Goal: Task Accomplishment & Management: Manage account settings

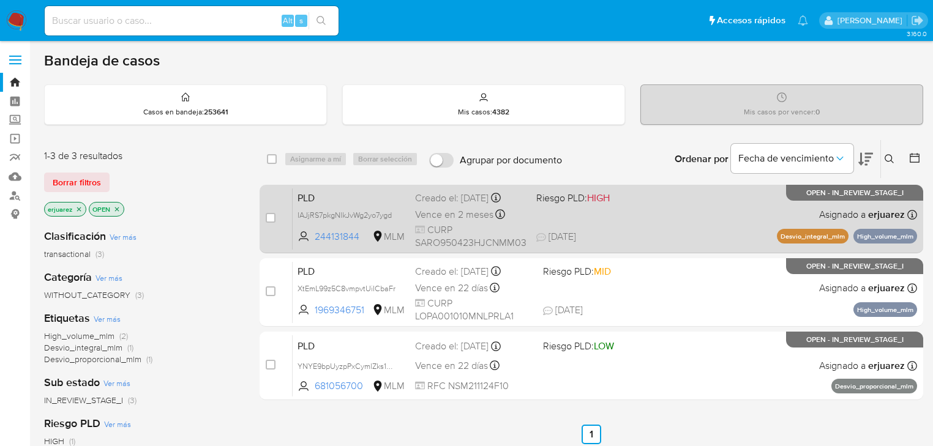
click at [561, 220] on div "PLD IAJjRS7pkgNlkJvWg2yo7ygd 244131844 MLM Riesgo PLD: HIGH Creado el: 12/09/20…" at bounding box center [605, 219] width 625 height 62
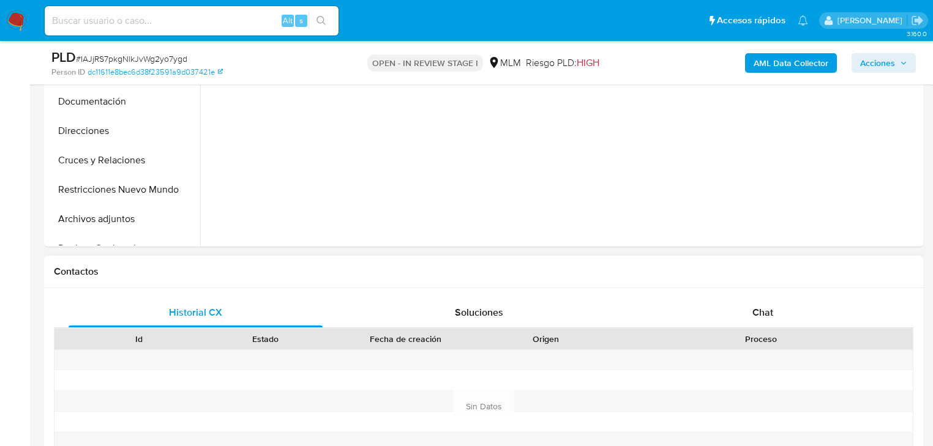
scroll to position [490, 0]
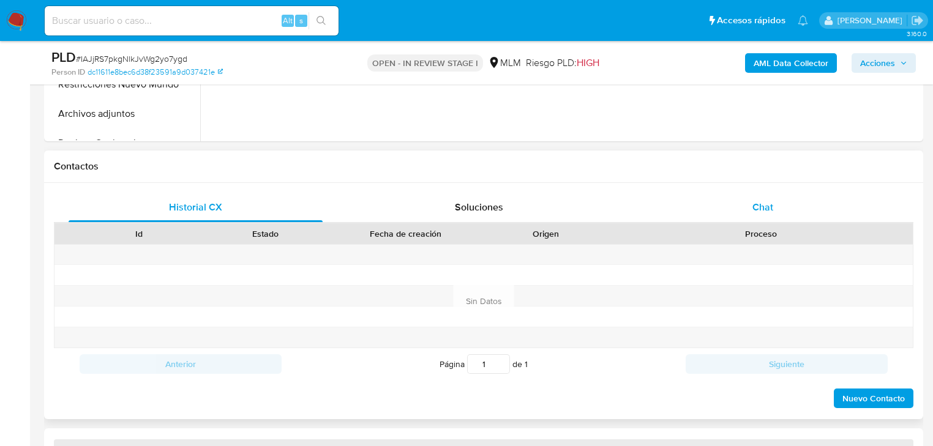
select select "10"
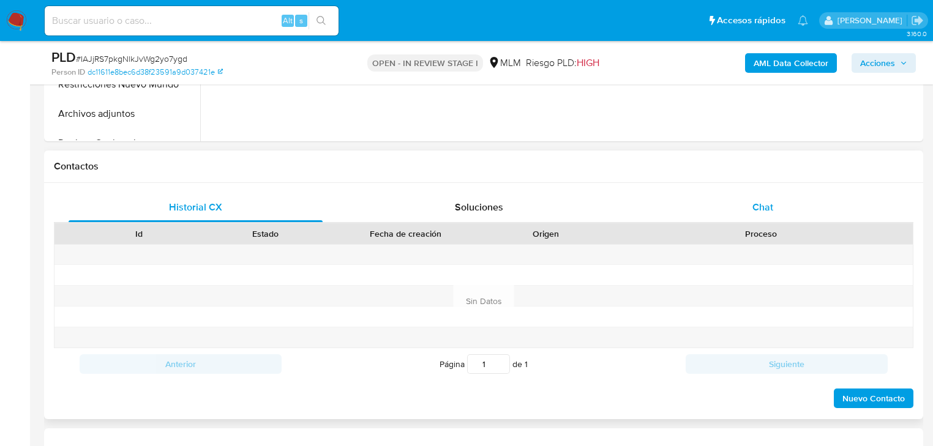
click at [762, 198] on div "Chat" at bounding box center [763, 207] width 254 height 29
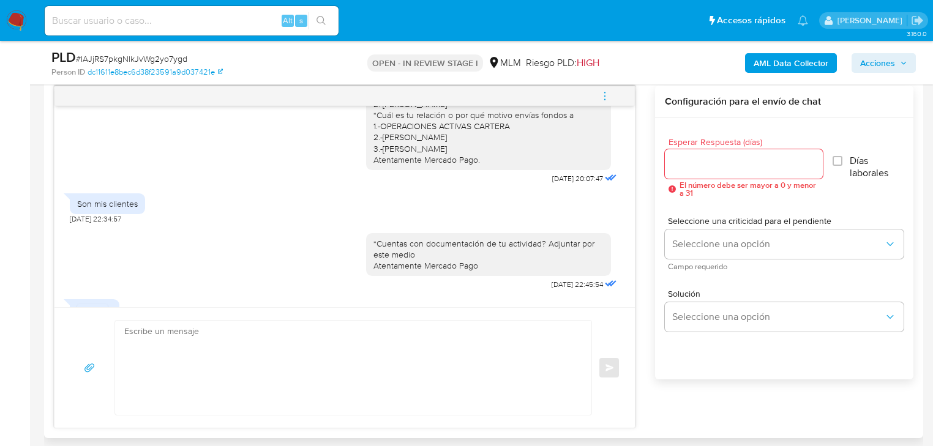
scroll to position [329, 0]
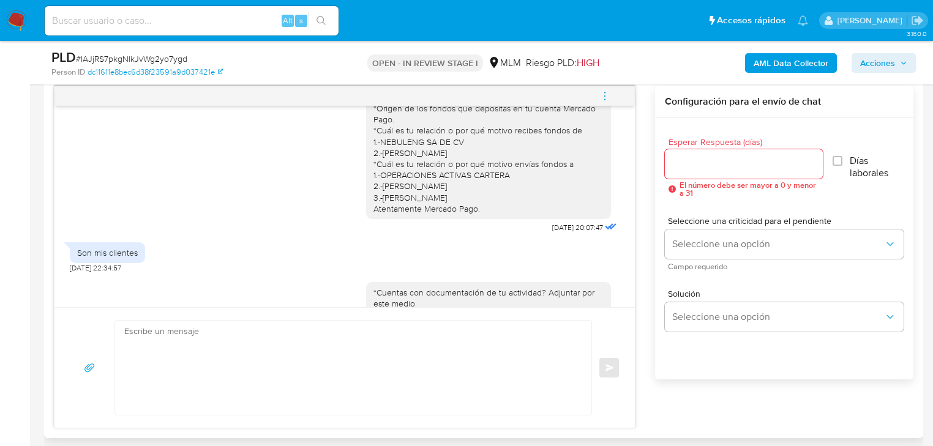
drag, startPoint x: 364, startPoint y: 162, endPoint x: 505, endPoint y: 207, distance: 148.0
click at [505, 207] on div "Hola Omar agradecemos tu pronta respuesta *Cuentas con documentación de tu acti…" at bounding box center [488, 142] width 245 height 154
copy div "*Cuál es tu relación o por qué motivo envías fondos a 1.-OPERACIONES ACTIVAS CA…"
click at [160, 376] on textarea at bounding box center [350, 368] width 452 height 94
paste textarea "*Cuál es tu relación o por qué motivo envías fondos a 1.-OPERACIONES ACTIVAS CA…"
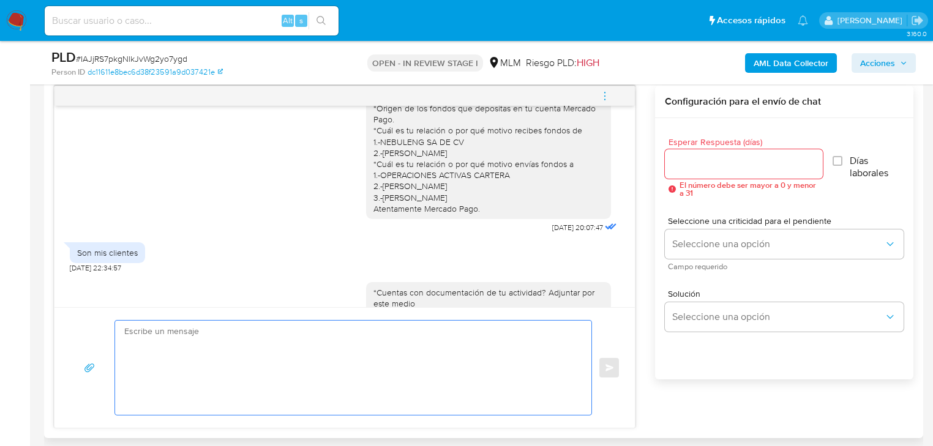
type textarea "*Cuál es tu relación o por qué motivo envías fondos a 1.-OPERACIONES ACTIVAS CA…"
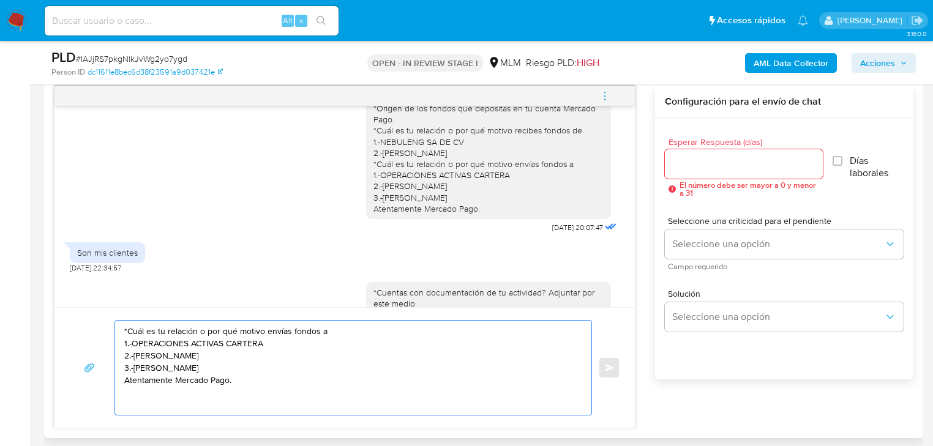
drag, startPoint x: 247, startPoint y: 388, endPoint x: 78, endPoint y: 325, distance: 180.4
click at [78, 325] on div "*Cuál es tu relación o por qué motivo envías fondos a 1.-OPERACIONES ACTIVAS CA…" at bounding box center [344, 368] width 551 height 96
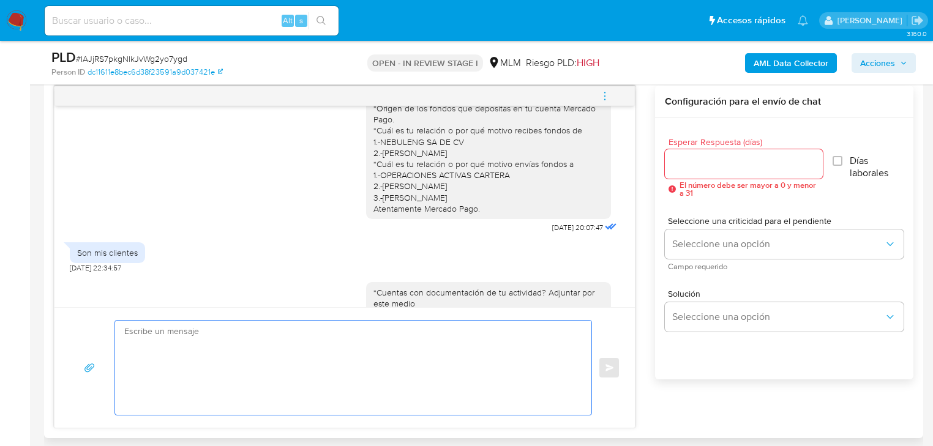
paste textarea "*Cuál es tu relación o por qué motivo envías fondos a 1.-OPERACIONES ACTIVAS CA…"
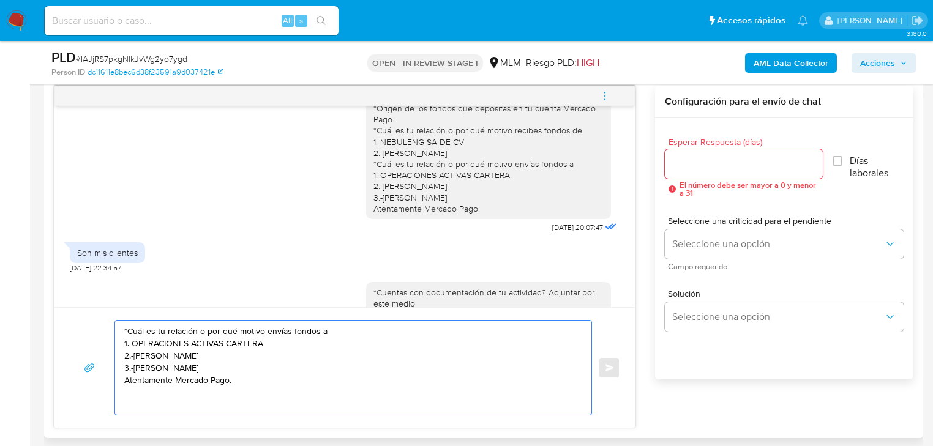
type textarea "*Cuál es tu relación o por qué motivo envías fondos a 1.-OPERACIONES ACTIVAS CA…"
click at [719, 171] on div at bounding box center [744, 163] width 158 height 29
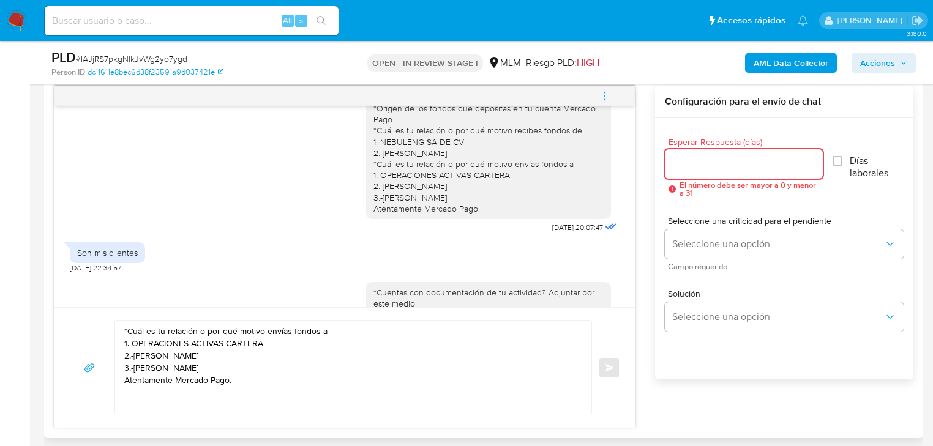
click at [719, 167] on input "Esperar Respuesta (días)" at bounding box center [744, 164] width 158 height 16
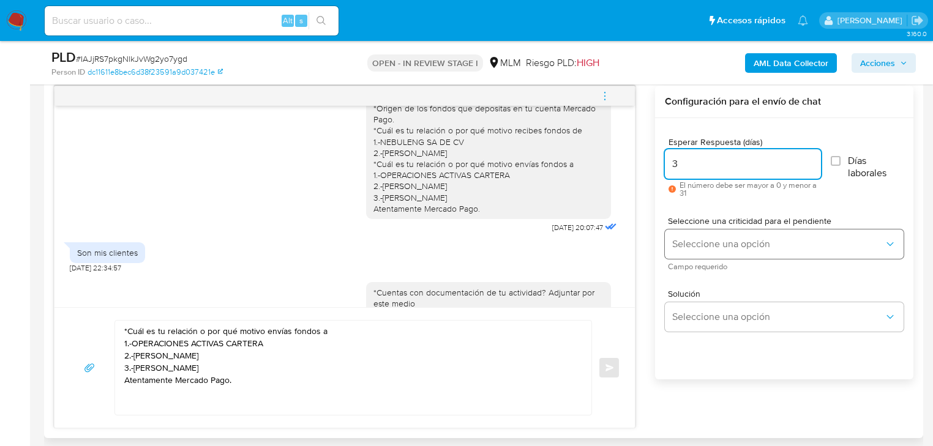
type input "3"
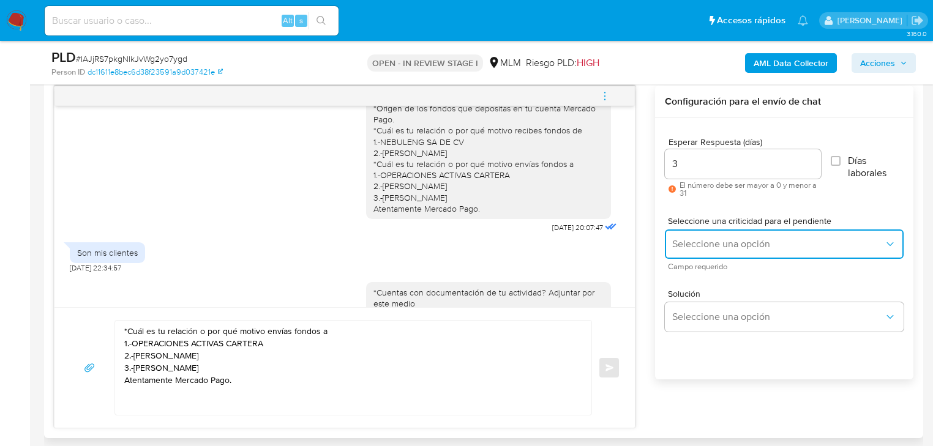
click at [699, 236] on button "Seleccione una opción" at bounding box center [784, 244] width 239 height 29
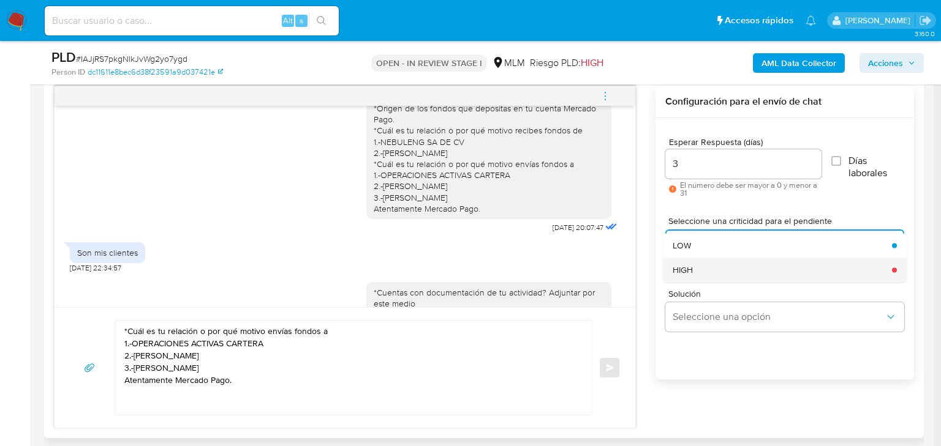
click at [698, 263] on div "HIGH" at bounding box center [778, 270] width 212 height 24
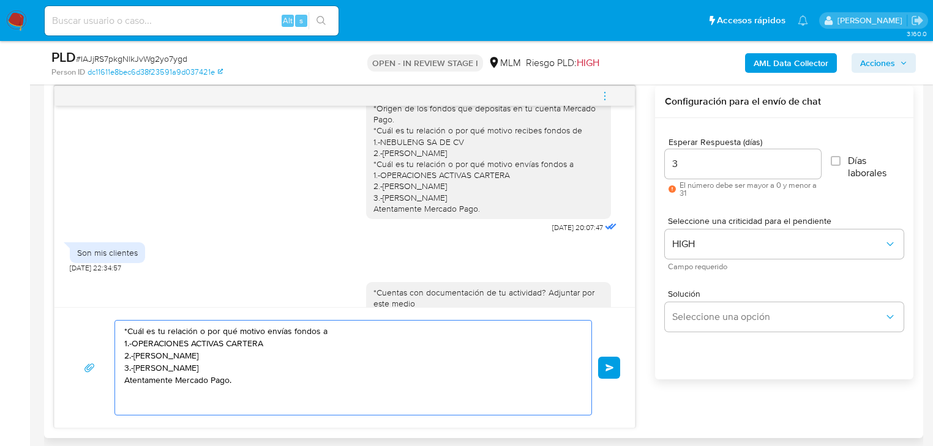
drag, startPoint x: 309, startPoint y: 380, endPoint x: 55, endPoint y: 272, distance: 275.5
click at [55, 272] on div "Estimado Omar se ha identificado un cambio en el uso habitual de tu cuenta para…" at bounding box center [345, 257] width 582 height 343
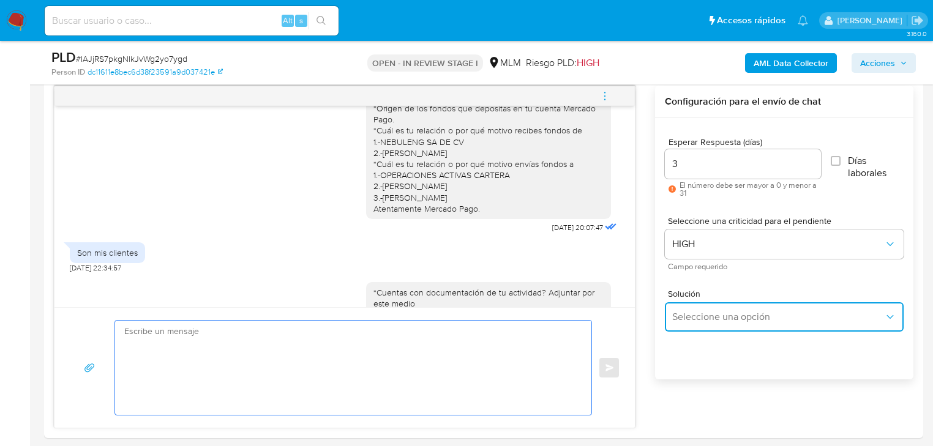
drag, startPoint x: 681, startPoint y: 303, endPoint x: 697, endPoint y: 308, distance: 16.9
click at [685, 305] on button "Seleccione una opción" at bounding box center [784, 317] width 239 height 29
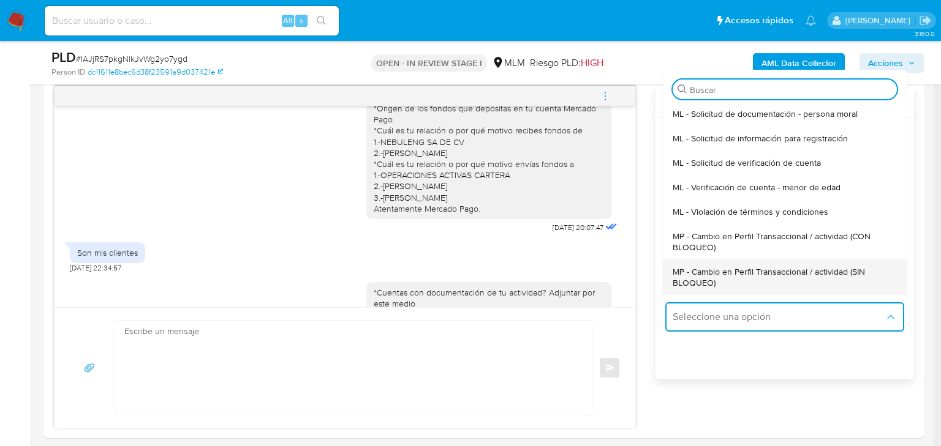
click at [801, 269] on span "MP - Cambio en Perfil Transaccional / actividad (SIN BLOQUEO)" at bounding box center [780, 277] width 217 height 22
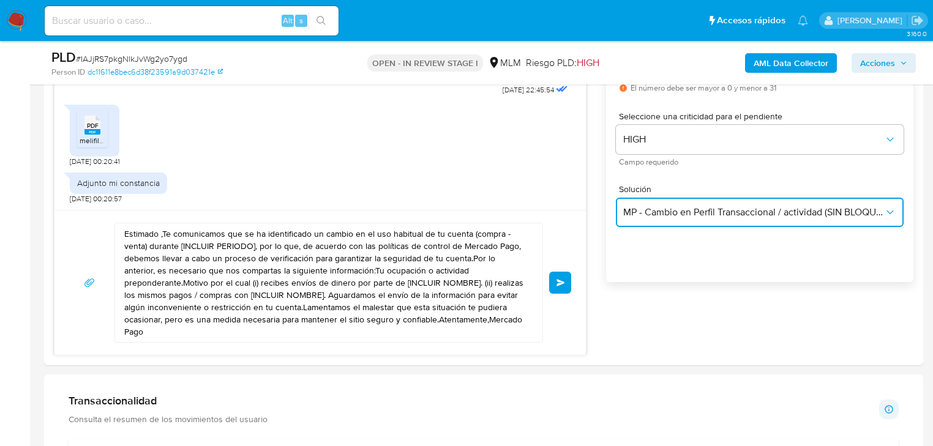
scroll to position [735, 0]
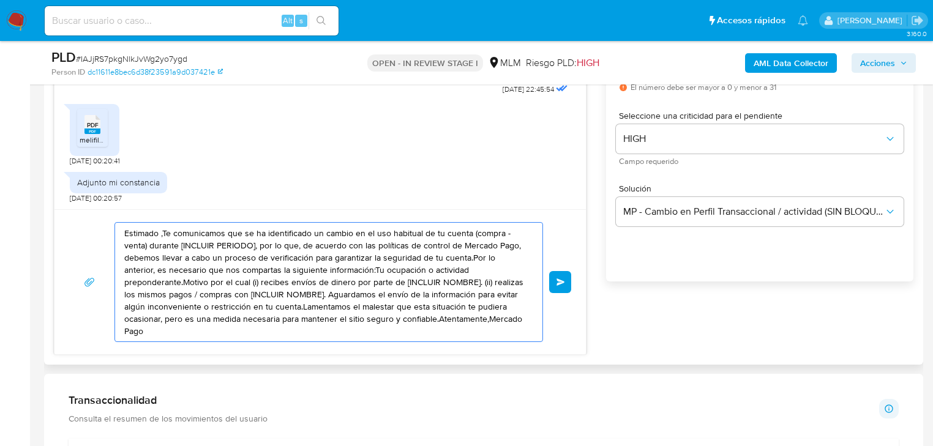
drag, startPoint x: 460, startPoint y: 322, endPoint x: 93, endPoint y: 184, distance: 391.7
click at [61, 159] on div "Estimado Omar se ha identificado un cambio en el uso habitual de tu cuenta para…" at bounding box center [320, 171] width 533 height 367
paste textarea "*Cuál es tu relación o por qué motivo envías fondos a 1.-OPERACIONES ACTIVAS CA…"
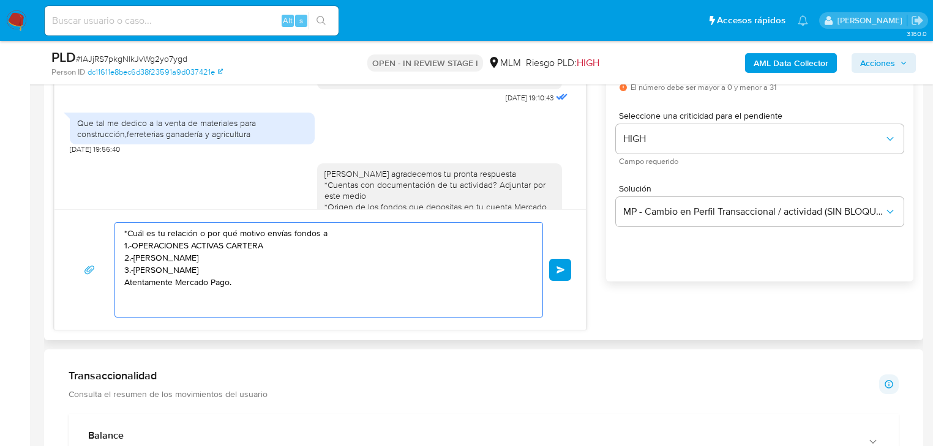
scroll to position [230, 0]
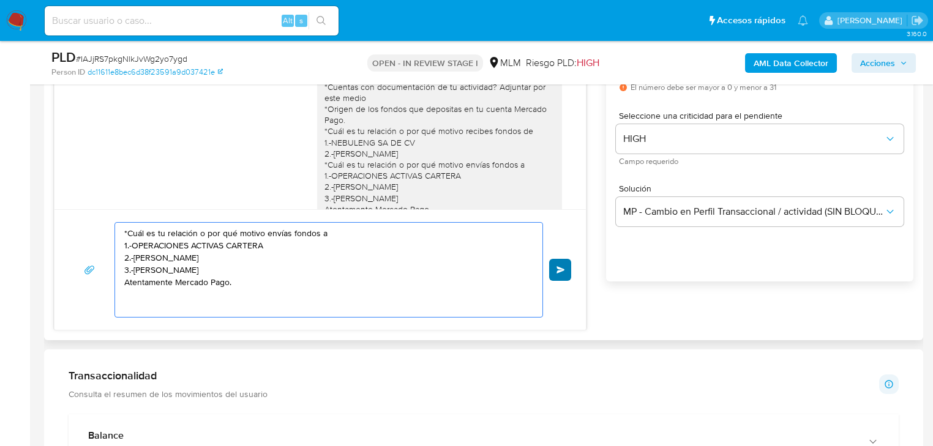
type textarea "*Cuál es tu relación o por qué motivo envías fondos a 1.-OPERACIONES ACTIVAS CA…"
click at [566, 272] on button "Enviar" at bounding box center [560, 270] width 22 height 22
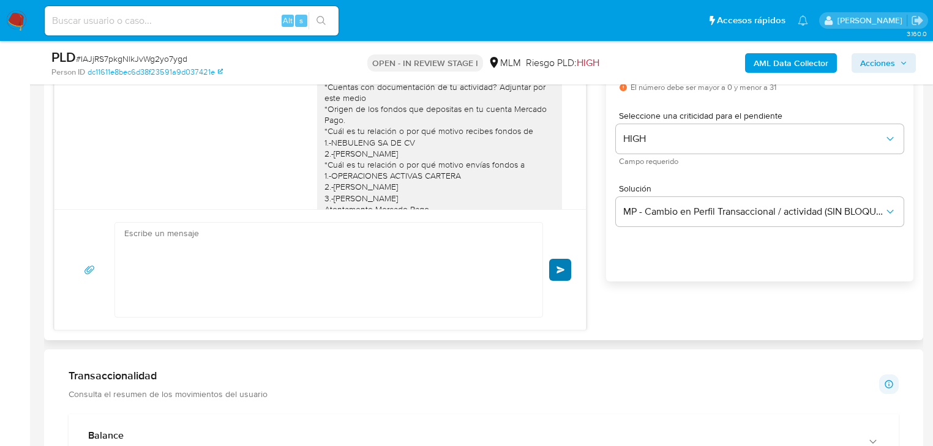
scroll to position [567, 0]
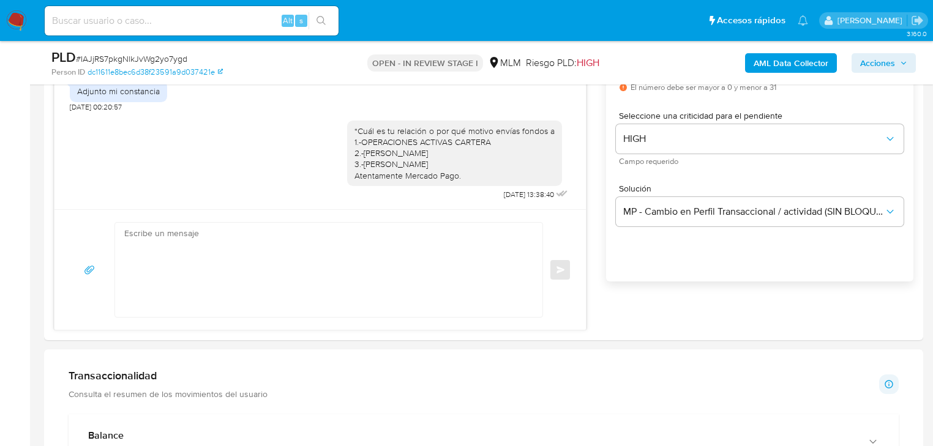
click at [24, 18] on img at bounding box center [16, 20] width 21 height 21
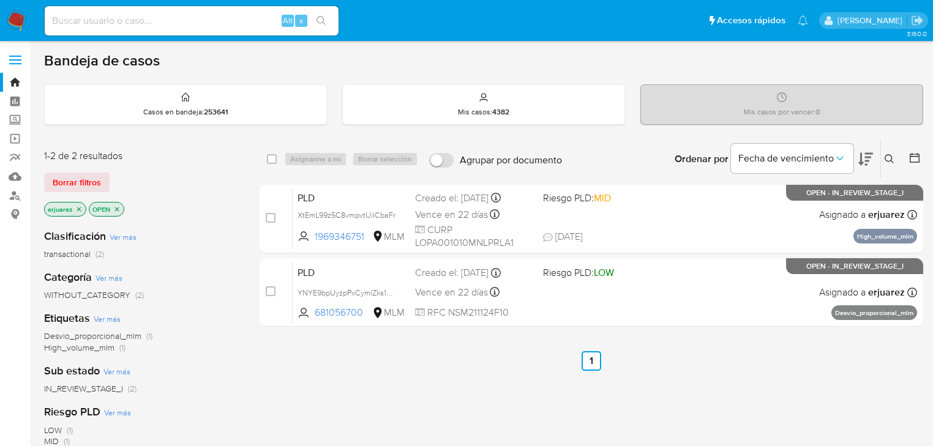
drag, startPoint x: 168, startPoint y: 12, endPoint x: 173, endPoint y: 22, distance: 11.0
click at [168, 16] on input at bounding box center [192, 21] width 294 height 16
paste input "2490395076"
type input "2490395076"
click at [321, 18] on icon "search-icon" at bounding box center [322, 21] width 10 height 10
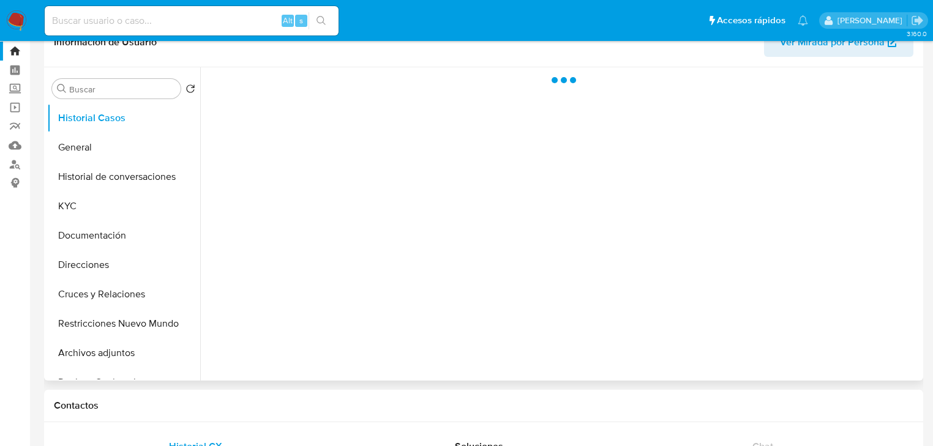
scroll to position [49, 0]
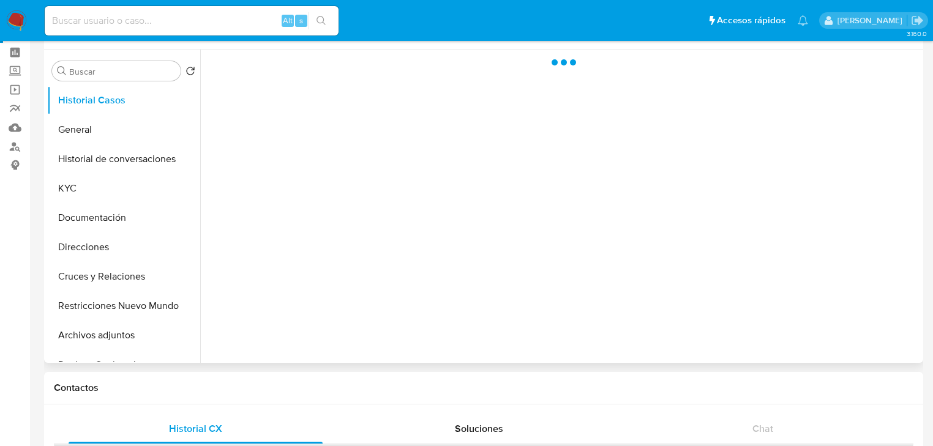
select select "10"
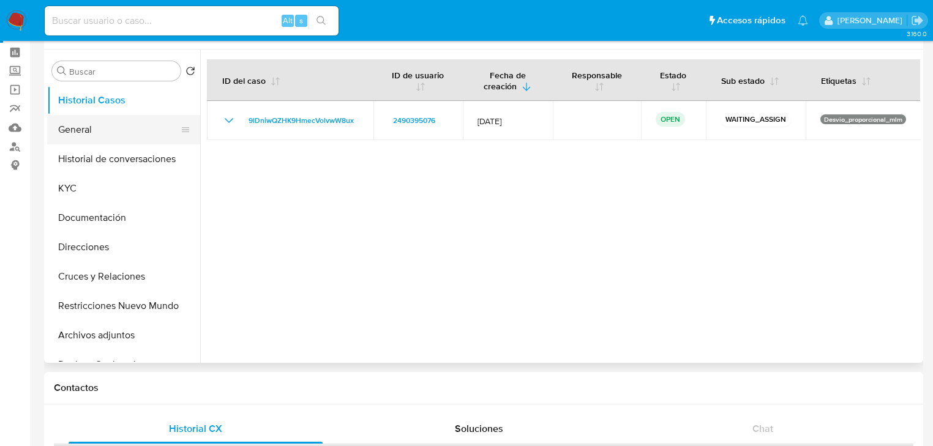
click at [80, 141] on button "General" at bounding box center [118, 129] width 143 height 29
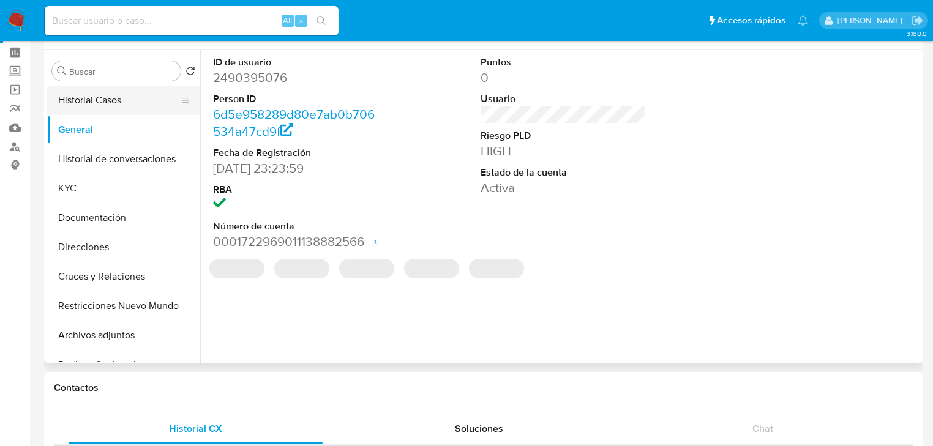
click at [120, 108] on button "Historial Casos" at bounding box center [118, 100] width 143 height 29
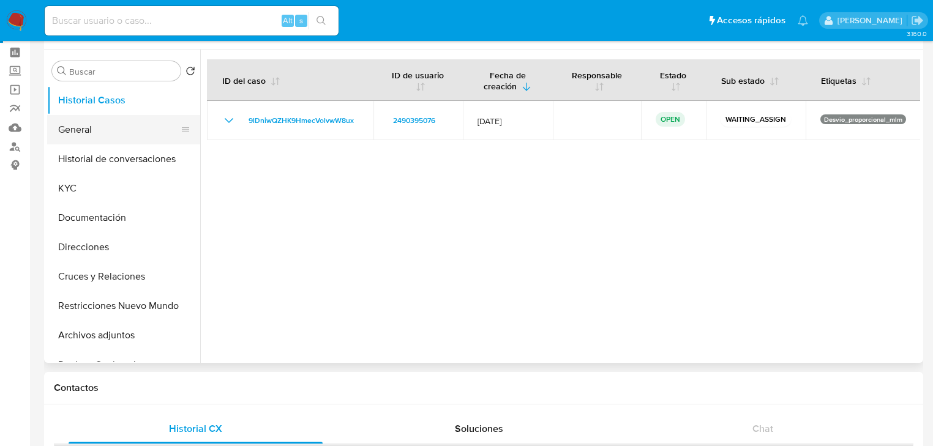
click at [102, 134] on button "General" at bounding box center [118, 129] width 143 height 29
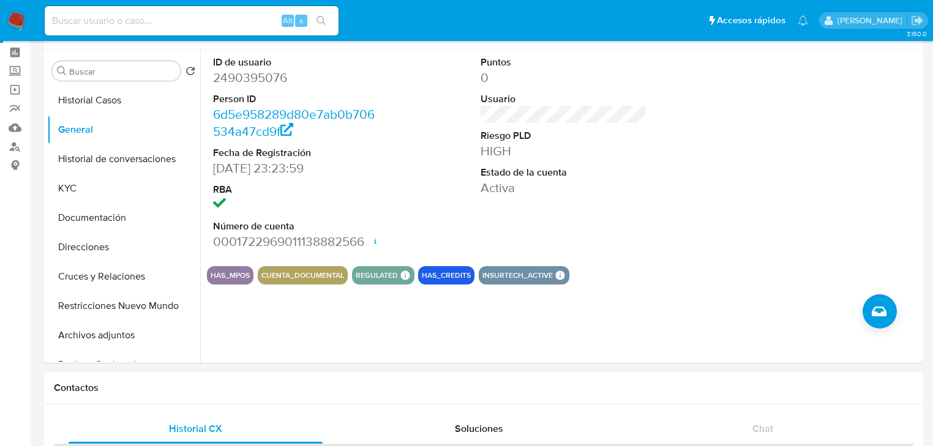
click at [146, 26] on input at bounding box center [192, 21] width 294 height 16
paste input "542415052"
type input "542415052"
click at [320, 21] on icon "search-icon" at bounding box center [322, 21] width 10 height 10
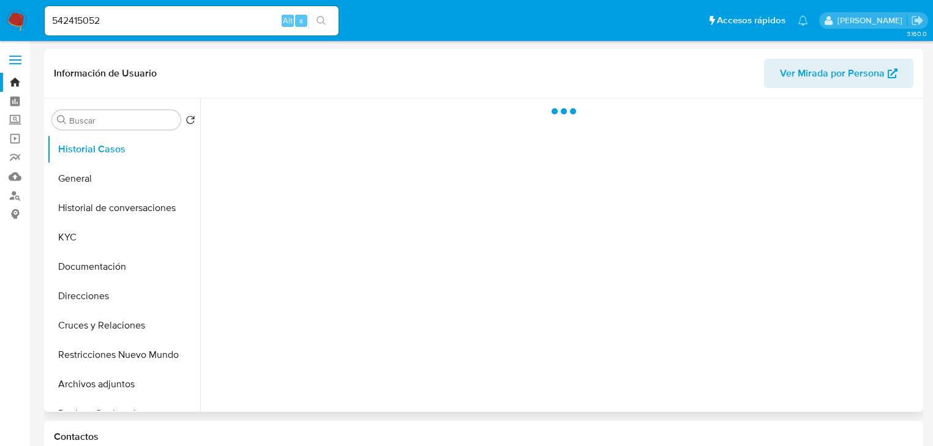
select select "10"
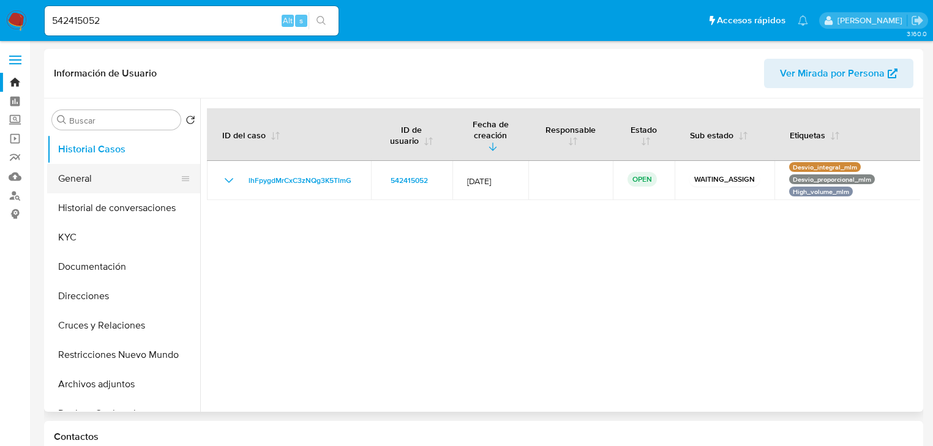
click at [98, 179] on button "General" at bounding box center [118, 178] width 143 height 29
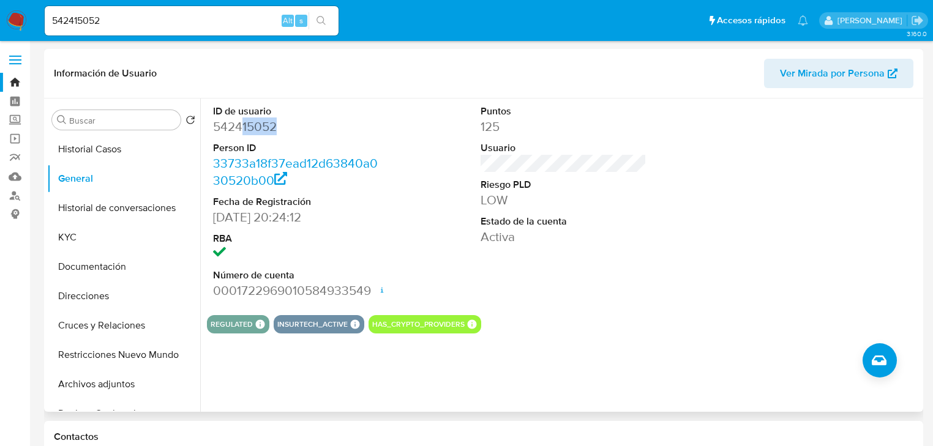
drag, startPoint x: 288, startPoint y: 127, endPoint x: 311, endPoint y: 367, distance: 240.5
click at [238, 130] on dd "542415052" at bounding box center [296, 126] width 166 height 17
drag, startPoint x: 111, startPoint y: 147, endPoint x: 143, endPoint y: 157, distance: 33.9
click at [113, 147] on button "Historial Casos" at bounding box center [118, 149] width 143 height 29
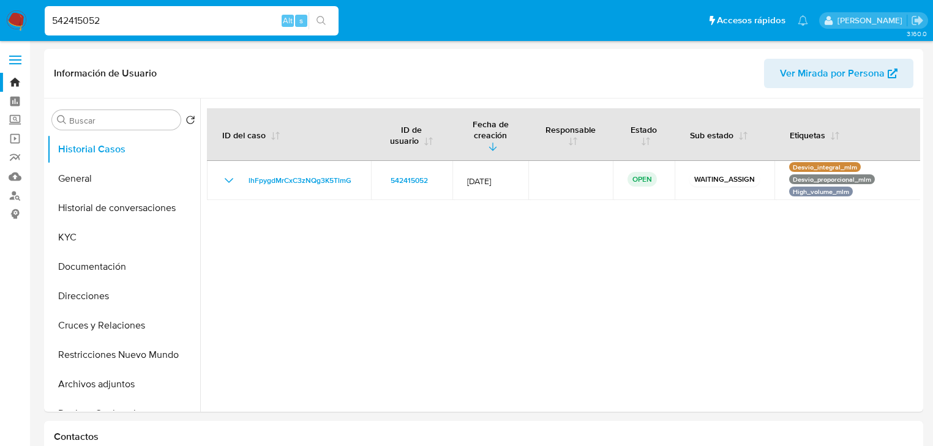
drag, startPoint x: 108, startPoint y: 16, endPoint x: -74, endPoint y: 10, distance: 182.0
paste input "676841816"
type input "676841816"
click at [324, 17] on icon "search-icon" at bounding box center [322, 21] width 10 height 10
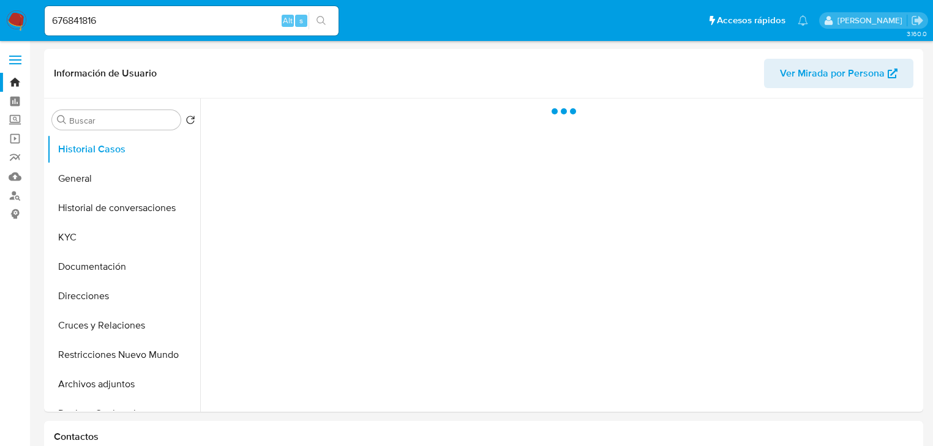
select select "10"
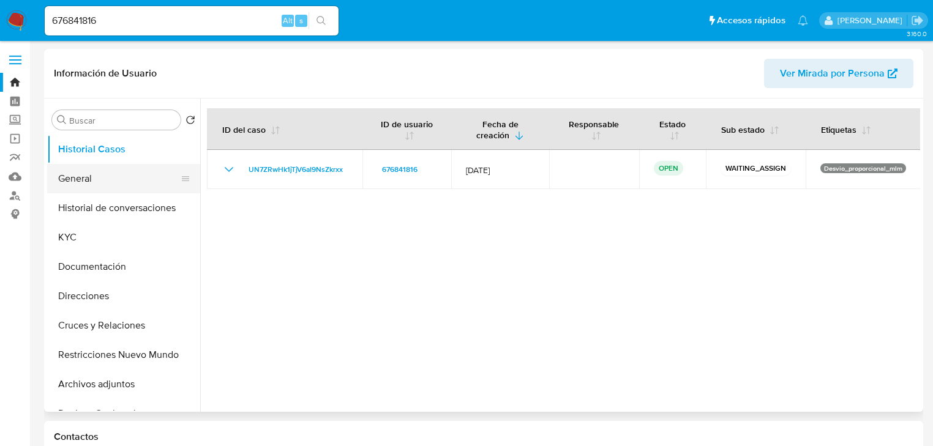
click at [105, 173] on button "General" at bounding box center [118, 178] width 143 height 29
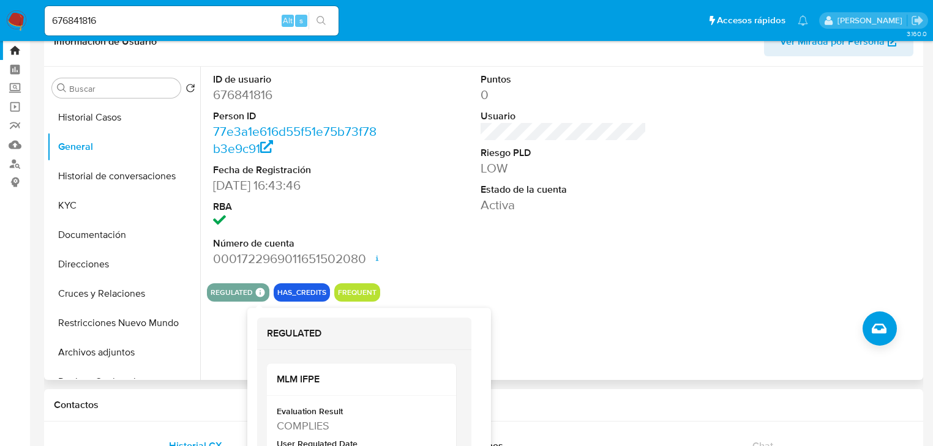
scroll to position [49, 0]
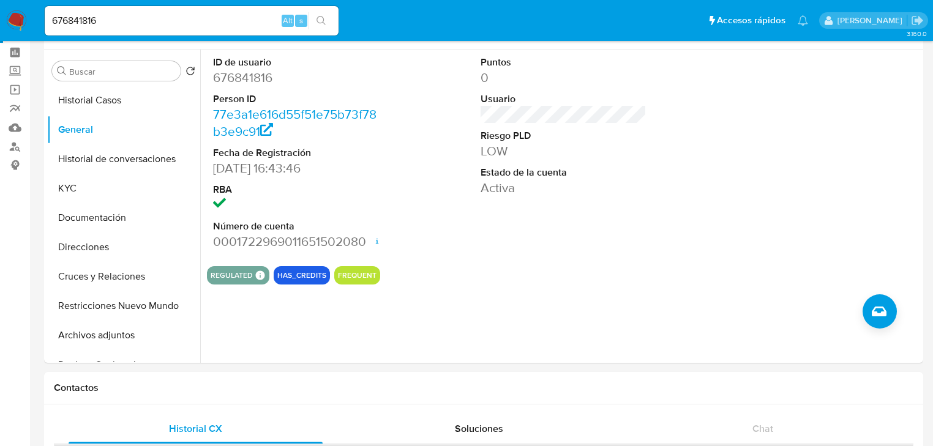
drag, startPoint x: 100, startPoint y: 22, endPoint x: -14, endPoint y: 4, distance: 115.9
paste input "746044508"
type input "746044508"
click at [320, 17] on icon "search-icon" at bounding box center [322, 21] width 10 height 10
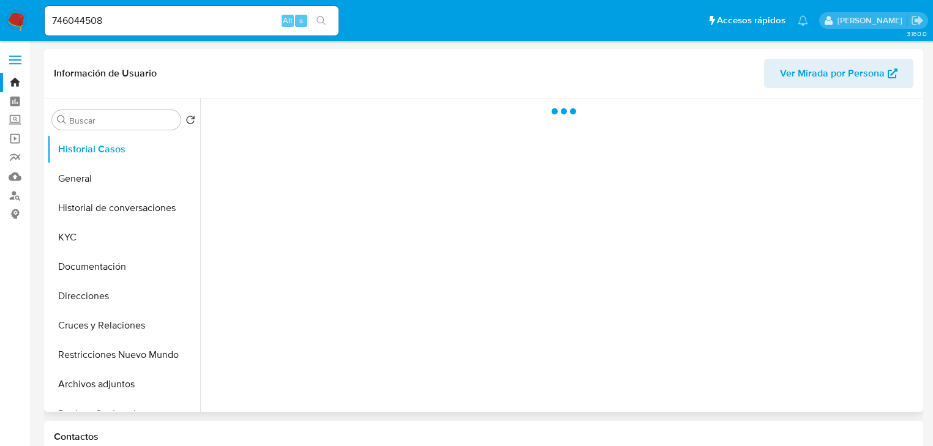
select select "10"
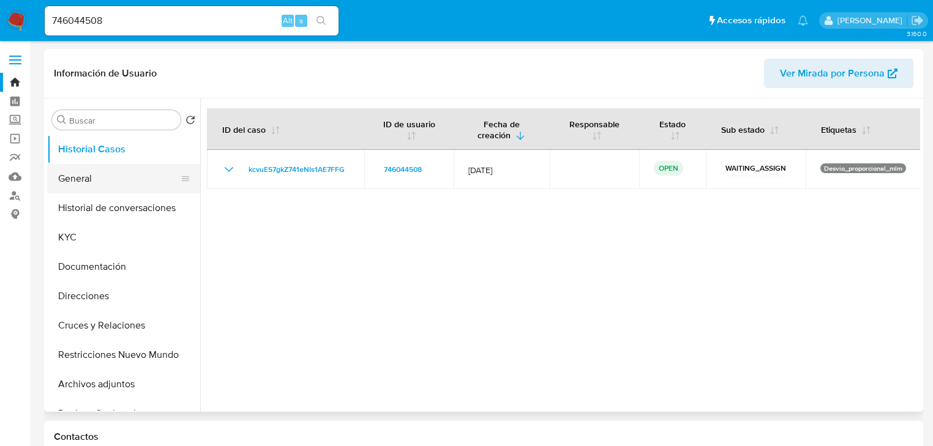
drag, startPoint x: 102, startPoint y: 177, endPoint x: 155, endPoint y: 189, distance: 53.9
click at [102, 178] on button "General" at bounding box center [118, 178] width 143 height 29
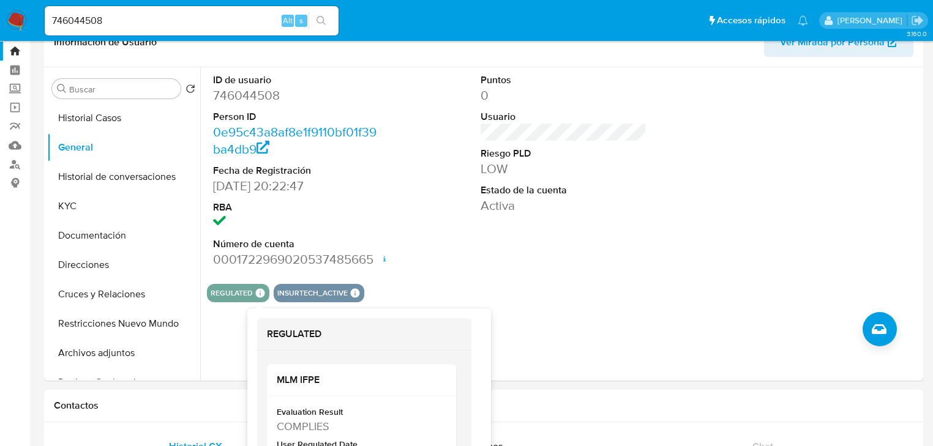
scroll to position [49, 0]
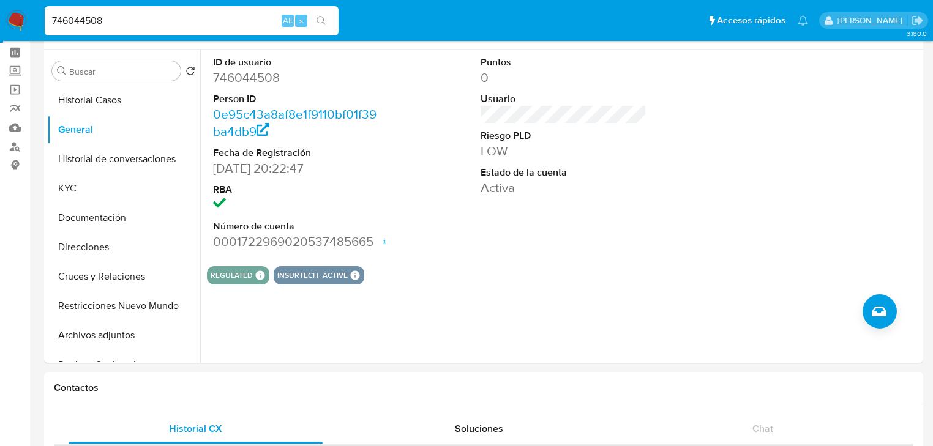
drag, startPoint x: 77, startPoint y: 20, endPoint x: -63, endPoint y: -3, distance: 142.2
paste input "2530883041"
type input "2530883041"
click at [314, 15] on button "search-icon" at bounding box center [321, 20] width 25 height 17
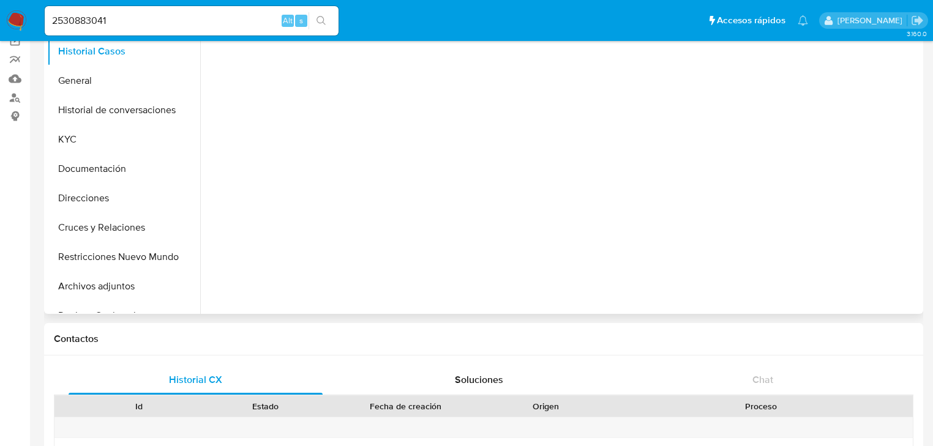
select select "10"
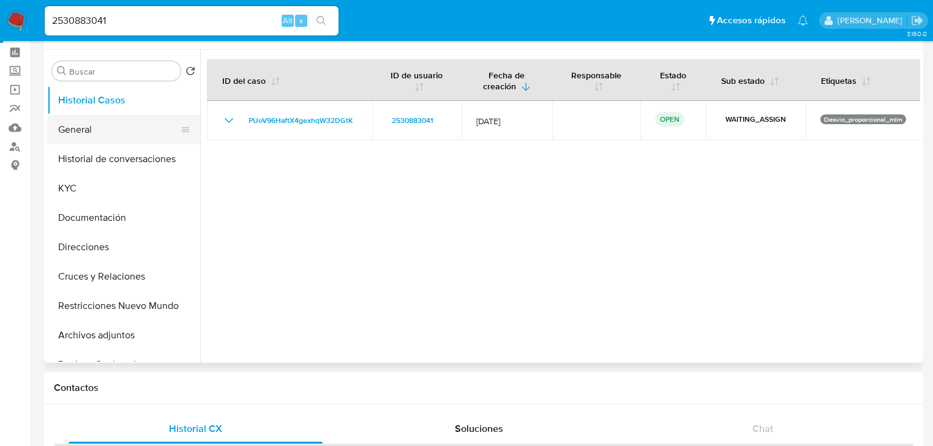
click at [115, 137] on button "General" at bounding box center [118, 129] width 143 height 29
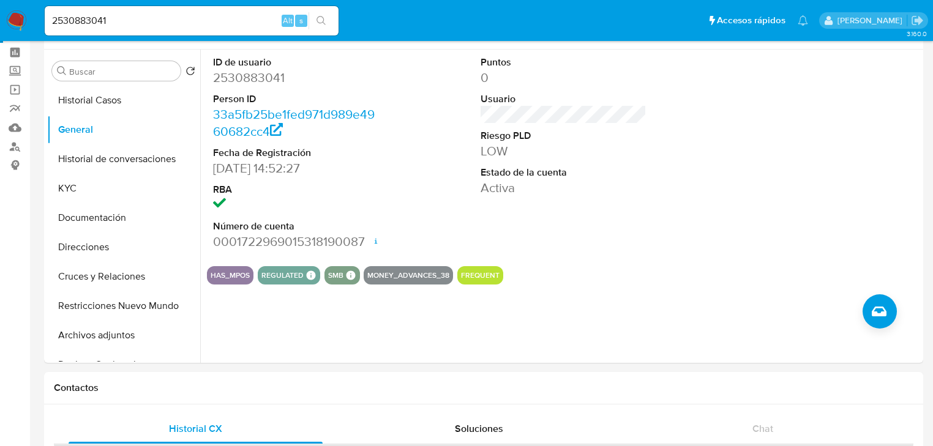
drag, startPoint x: 15, startPoint y: 70, endPoint x: 20, endPoint y: 84, distance: 14.3
click at [15, 70] on label "Screening" at bounding box center [73, 71] width 146 height 19
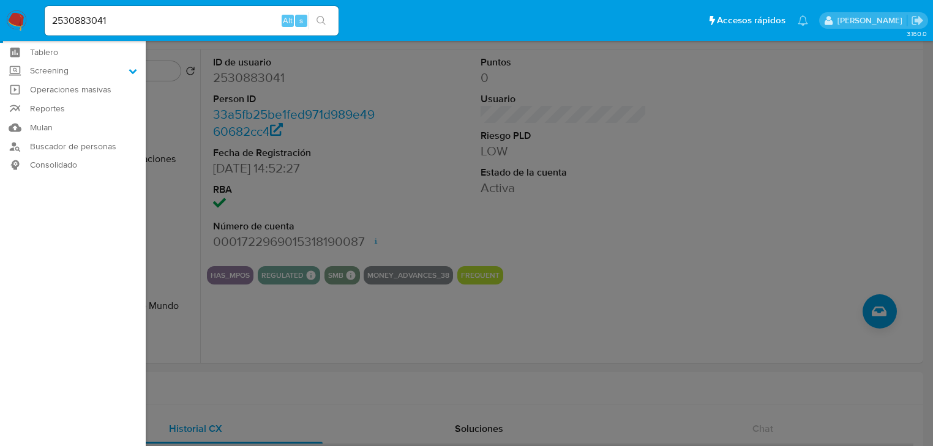
click at [0, 0] on input "Screening" at bounding box center [0, 0] width 0 height 0
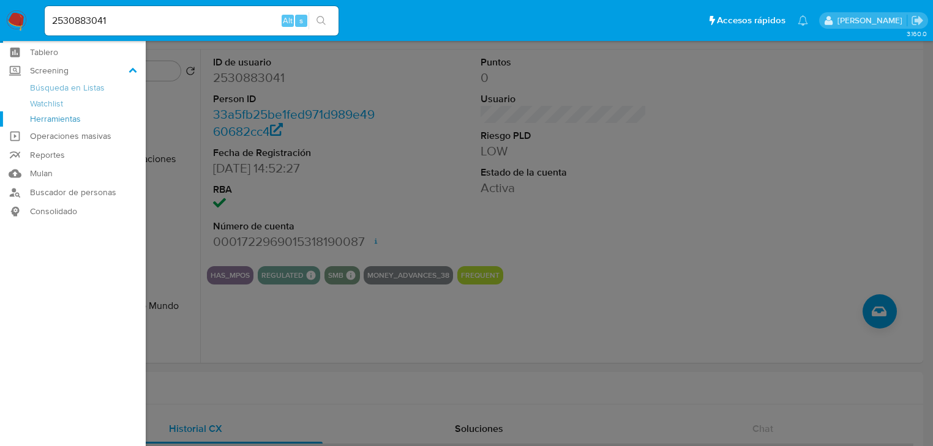
click at [86, 118] on link "Herramientas" at bounding box center [73, 118] width 146 height 15
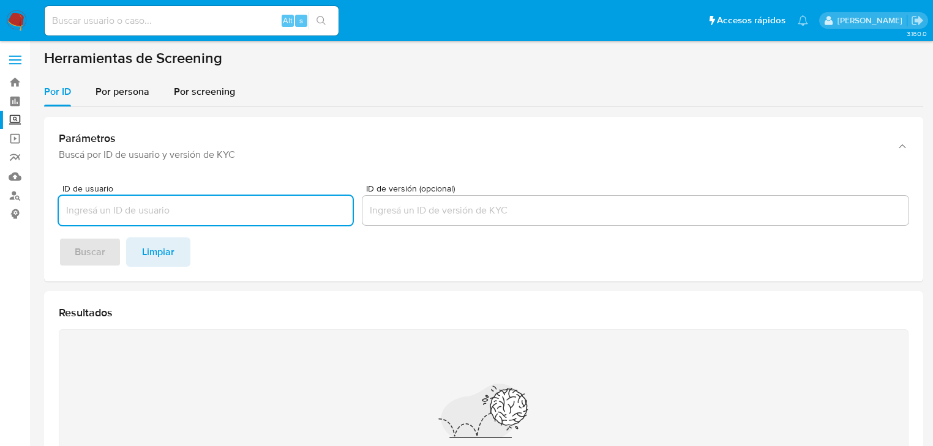
drag, startPoint x: 115, startPoint y: 97, endPoint x: 115, endPoint y: 110, distance: 12.9
click at [115, 97] on span "Por persona" at bounding box center [123, 92] width 54 height 14
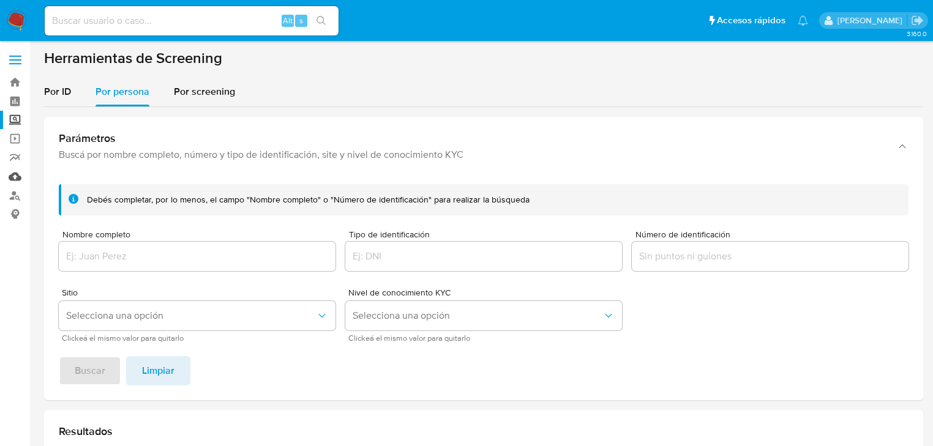
click at [20, 172] on link "Mulan" at bounding box center [73, 176] width 146 height 19
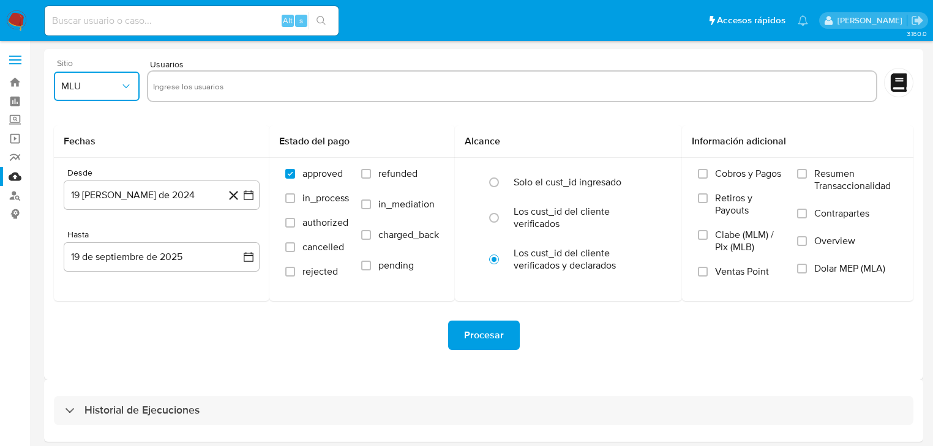
drag, startPoint x: 120, startPoint y: 85, endPoint x: 117, endPoint y: 90, distance: 6.3
click at [118, 86] on button "MLU" at bounding box center [97, 86] width 86 height 29
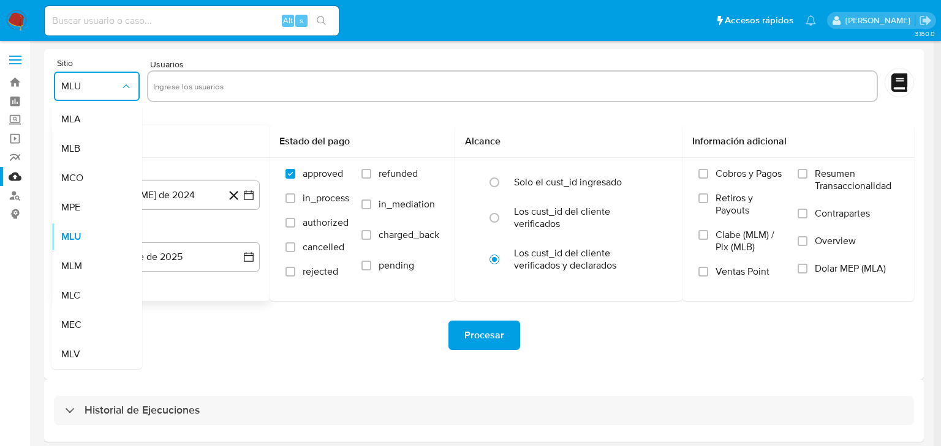
drag, startPoint x: 102, startPoint y: 258, endPoint x: 127, endPoint y: 228, distance: 39.1
click at [102, 260] on div "MLM" at bounding box center [93, 266] width 64 height 29
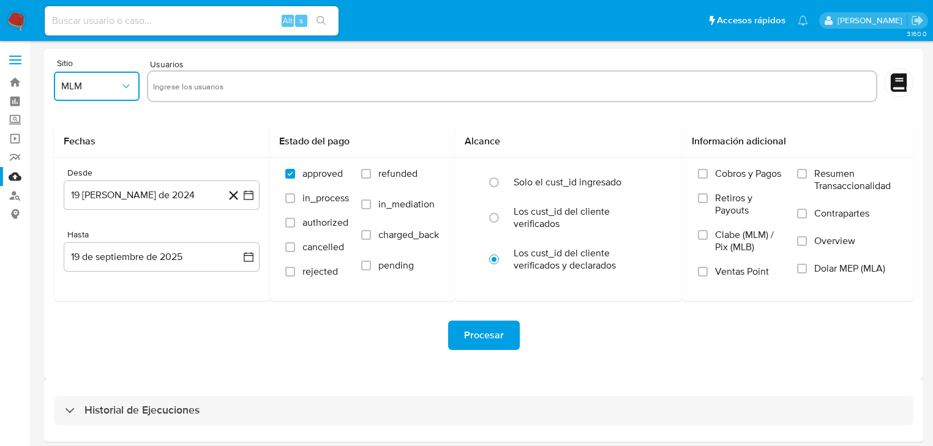
click at [184, 81] on input "text" at bounding box center [512, 87] width 718 height 20
type input "367898346"
click at [274, 83] on input "text" at bounding box center [550, 87] width 642 height 20
paste input "542415052"
type input "542415052"
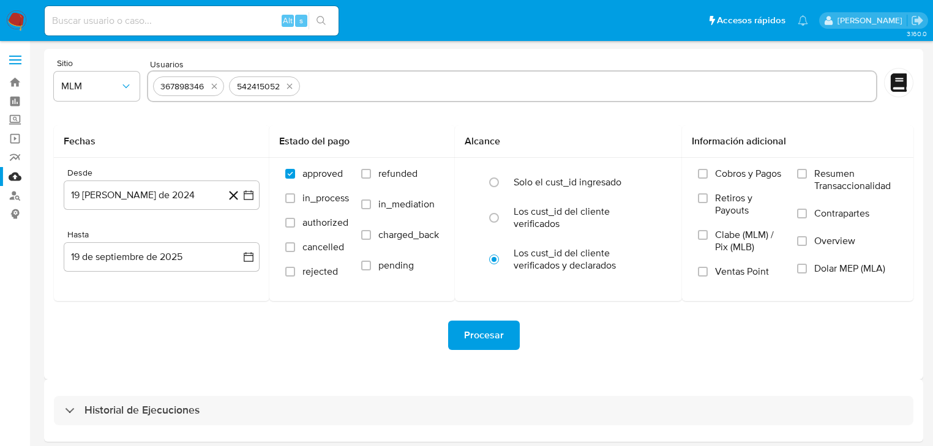
click at [326, 85] on input "text" at bounding box center [588, 87] width 566 height 20
paste input "746044508"
type input "746044508"
click at [245, 192] on icon "button" at bounding box center [249, 195] width 12 height 12
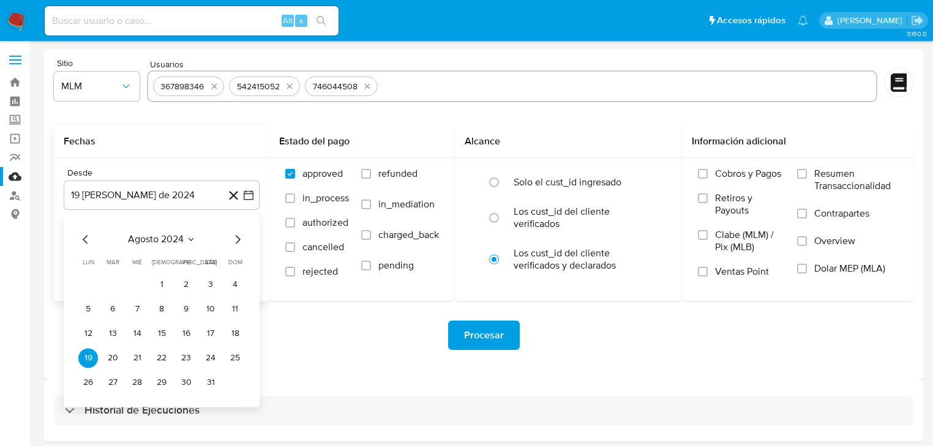
click at [238, 235] on icon "Mes siguiente" at bounding box center [237, 239] width 15 height 15
click at [237, 235] on icon "Mes siguiente" at bounding box center [237, 239] width 15 height 15
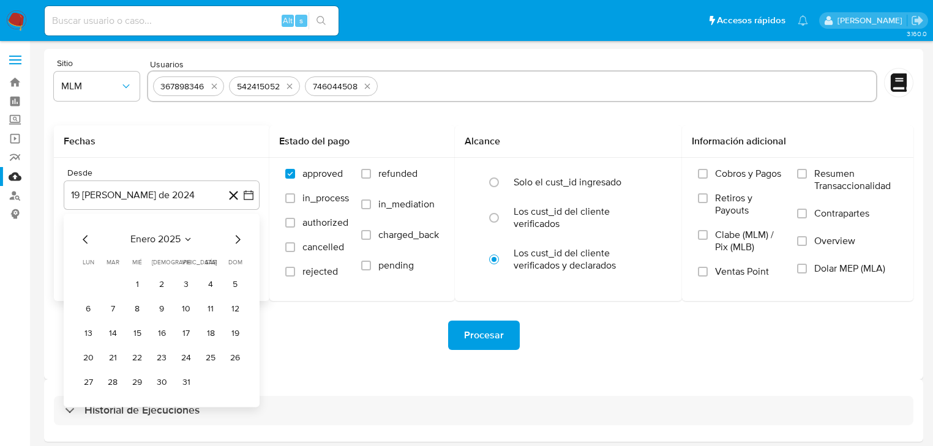
click at [237, 235] on icon "Mes siguiente" at bounding box center [237, 239] width 15 height 15
click at [212, 283] on button "1" at bounding box center [211, 285] width 20 height 20
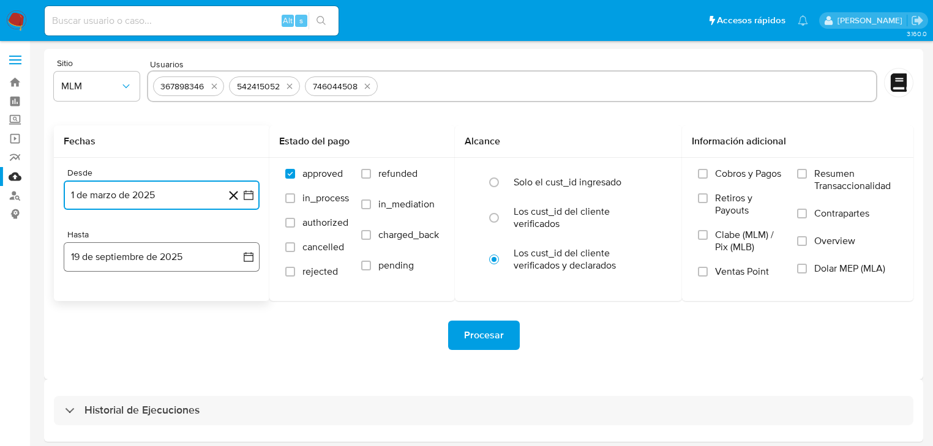
click at [247, 246] on button "19 de septiembre de 2025" at bounding box center [162, 257] width 196 height 29
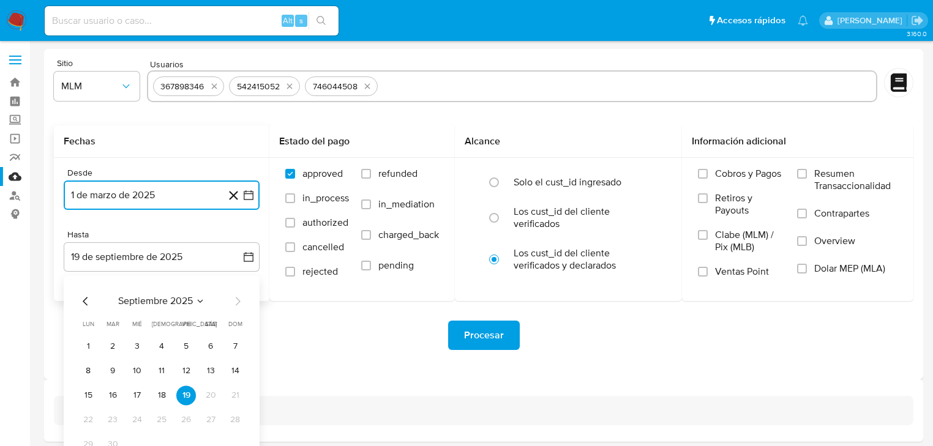
click at [87, 304] on icon "Mes anterior" at bounding box center [85, 301] width 15 height 15
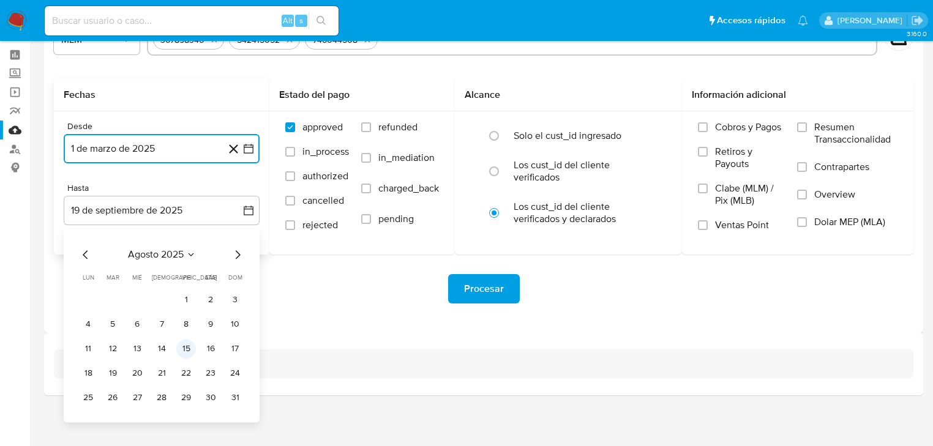
scroll to position [47, 0]
click at [236, 399] on button "31" at bounding box center [235, 398] width 20 height 20
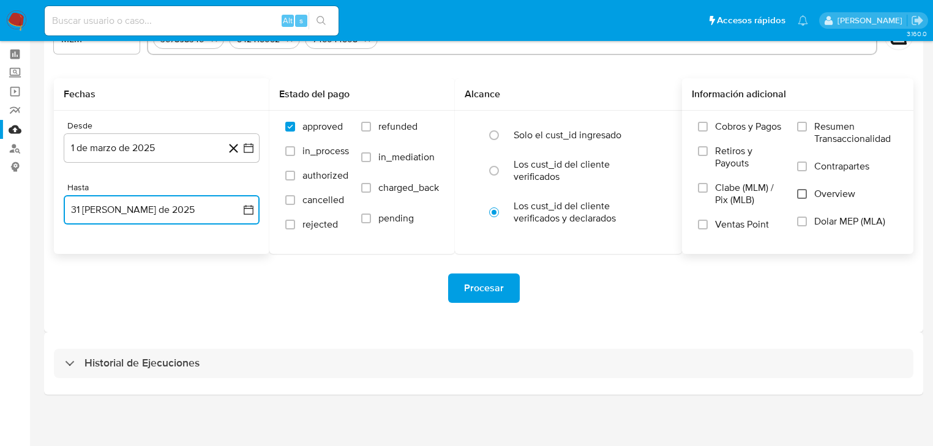
click at [804, 192] on input "Overview" at bounding box center [802, 194] width 10 height 10
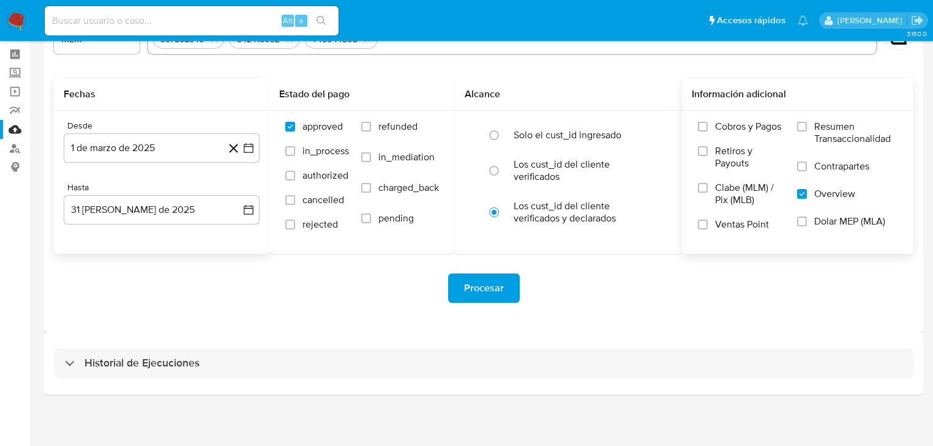
click at [495, 291] on span "Procesar" at bounding box center [484, 288] width 40 height 27
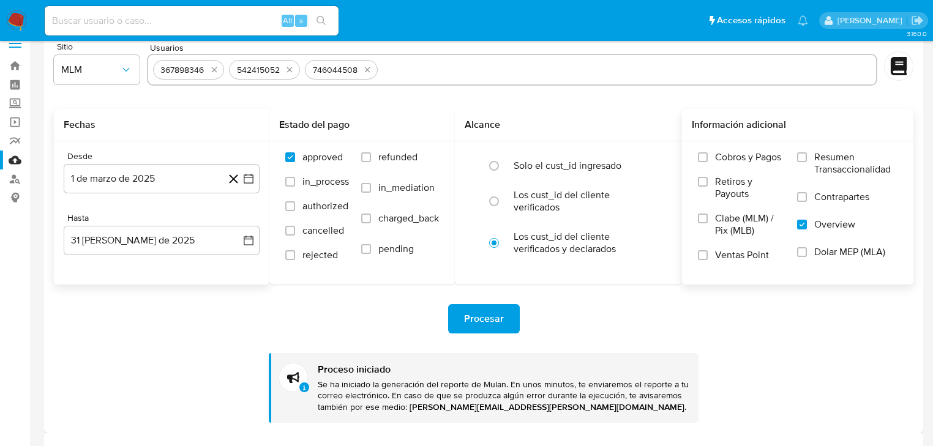
scroll to position [0, 0]
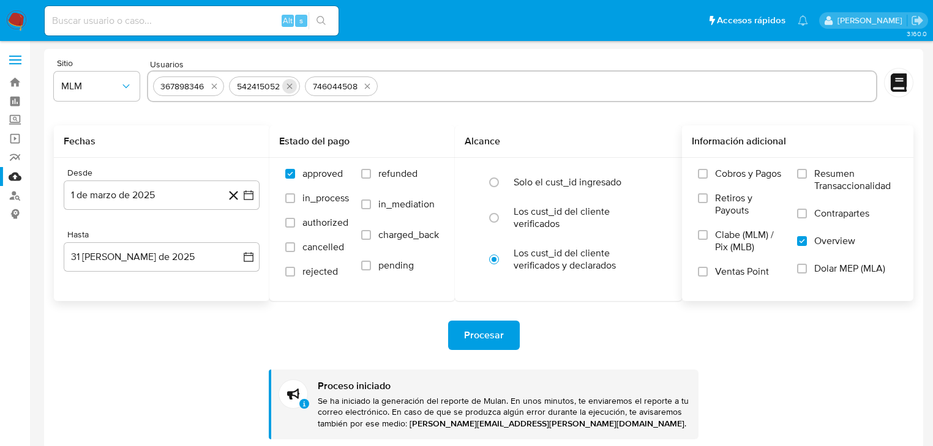
click at [213, 83] on icon "quitar 367898346" at bounding box center [214, 86] width 10 height 10
click at [215, 83] on icon "quitar 542415052" at bounding box center [214, 86] width 10 height 10
click at [215, 83] on icon "quitar 746044508" at bounding box center [216, 86] width 10 height 10
click at [198, 86] on input "text" at bounding box center [512, 87] width 718 height 20
paste input "2490395076"
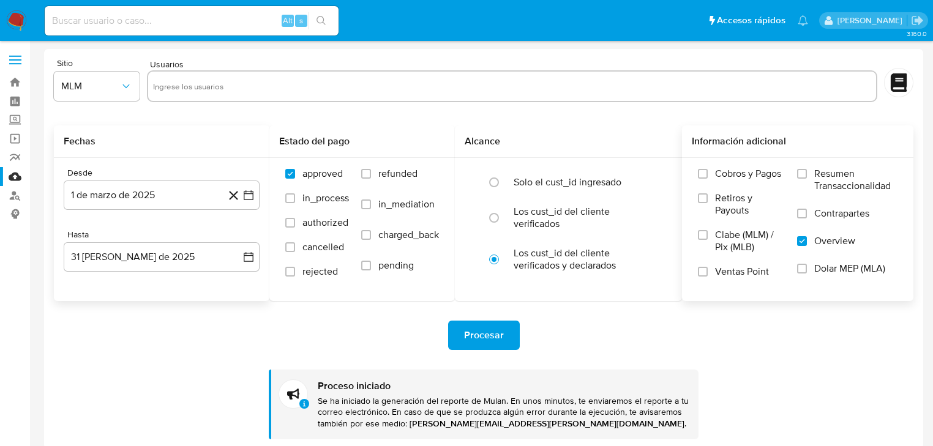
type input "2490395076"
click at [251, 202] on button "1 de marzo de 2025" at bounding box center [162, 195] width 196 height 29
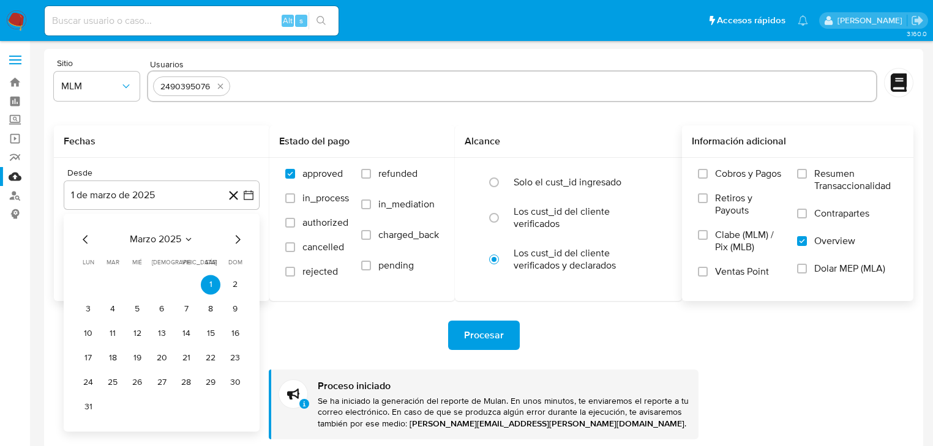
click at [239, 240] on icon "Mes siguiente" at bounding box center [238, 239] width 5 height 9
click at [238, 239] on icon "Mes siguiente" at bounding box center [237, 239] width 15 height 15
click at [79, 330] on button "9" at bounding box center [88, 334] width 20 height 20
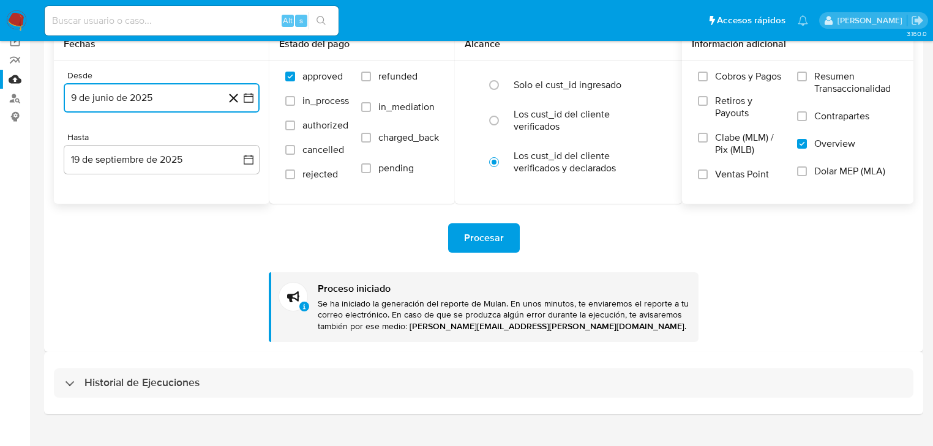
scroll to position [98, 0]
drag, startPoint x: 253, startPoint y: 159, endPoint x: 220, endPoint y: 167, distance: 33.4
click at [251, 159] on icon "button" at bounding box center [249, 159] width 12 height 12
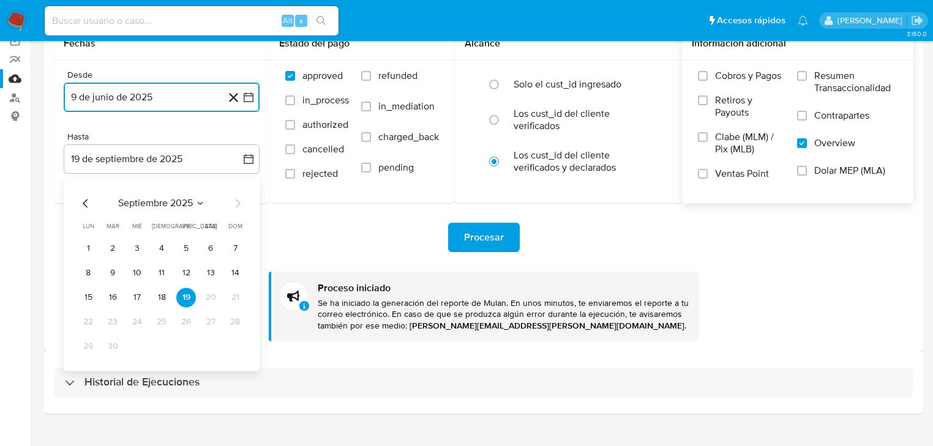
click at [83, 198] on icon "Mes anterior" at bounding box center [85, 203] width 15 height 15
click at [233, 348] on button "31" at bounding box center [235, 347] width 20 height 20
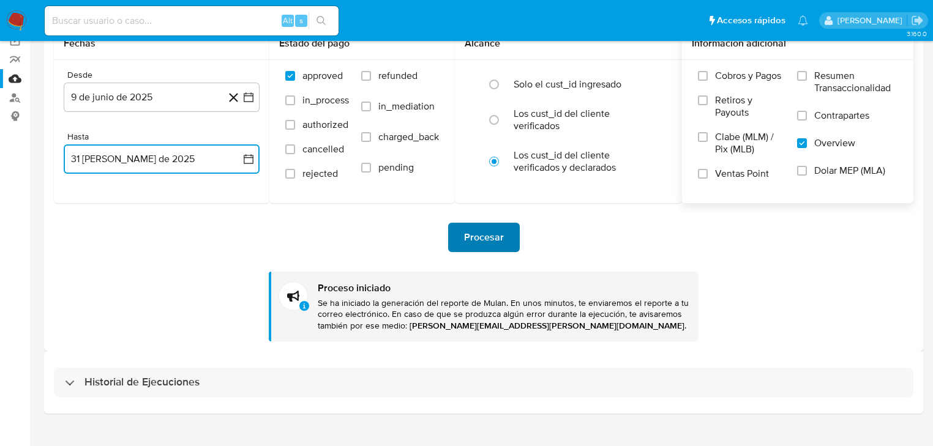
click at [495, 240] on span "Procesar" at bounding box center [484, 237] width 40 height 27
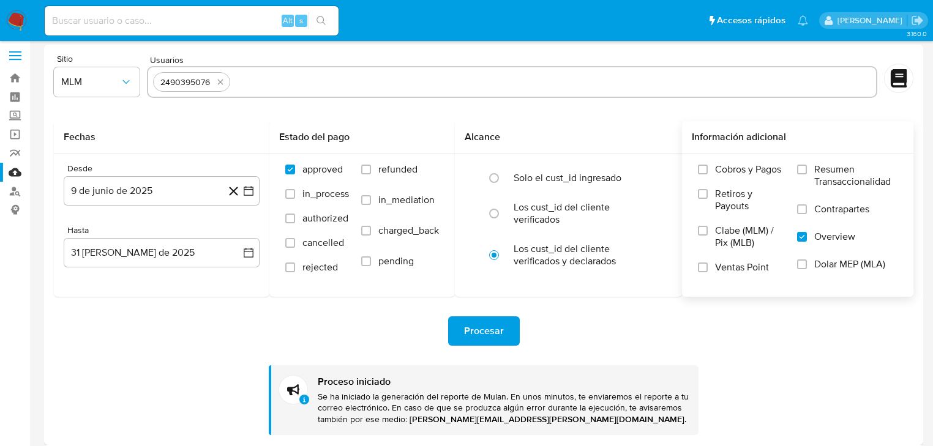
scroll to position [0, 0]
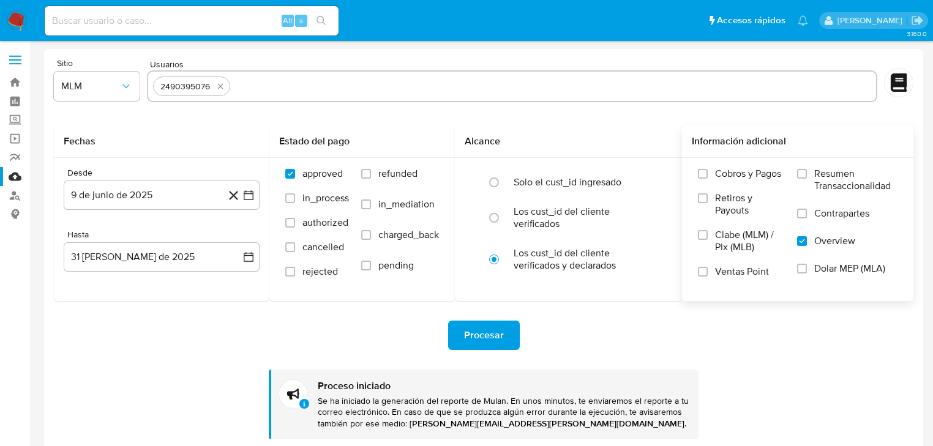
click at [220, 86] on icon "quitar 2490395076" at bounding box center [220, 87] width 6 height 6
click at [227, 91] on input "text" at bounding box center [512, 87] width 718 height 20
paste input "676841816"
type input "676841816"
click at [250, 196] on icon "button" at bounding box center [249, 195] width 12 height 12
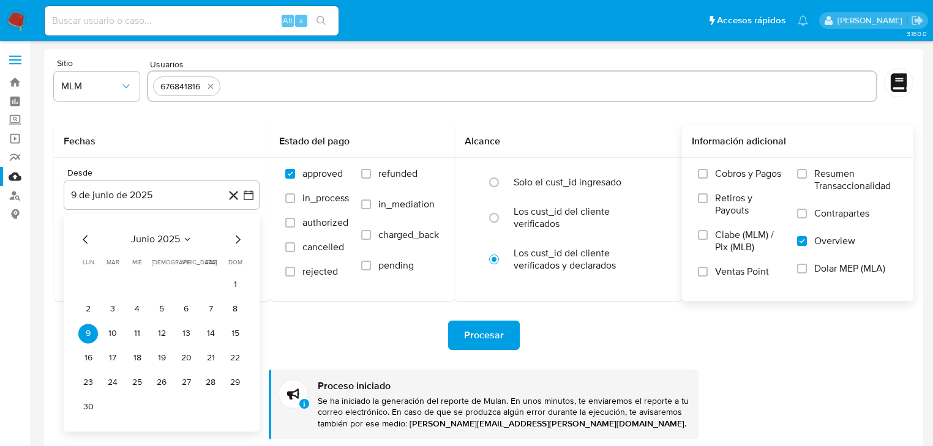
click at [236, 240] on icon "Mes siguiente" at bounding box center [237, 239] width 15 height 15
click at [87, 239] on icon "Mes anterior" at bounding box center [85, 239] width 15 height 15
click at [143, 362] on button "18" at bounding box center [137, 358] width 20 height 20
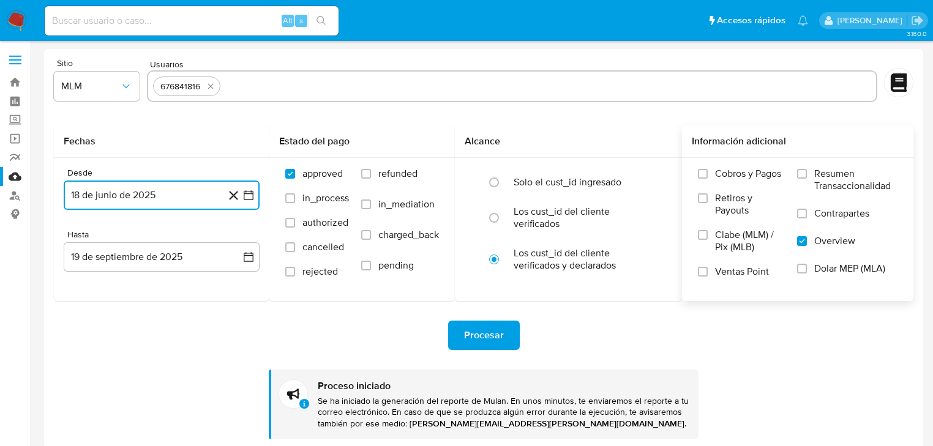
drag, startPoint x: 250, startPoint y: 198, endPoint x: 245, endPoint y: 206, distance: 9.3
click at [250, 198] on icon "button" at bounding box center [249, 195] width 12 height 12
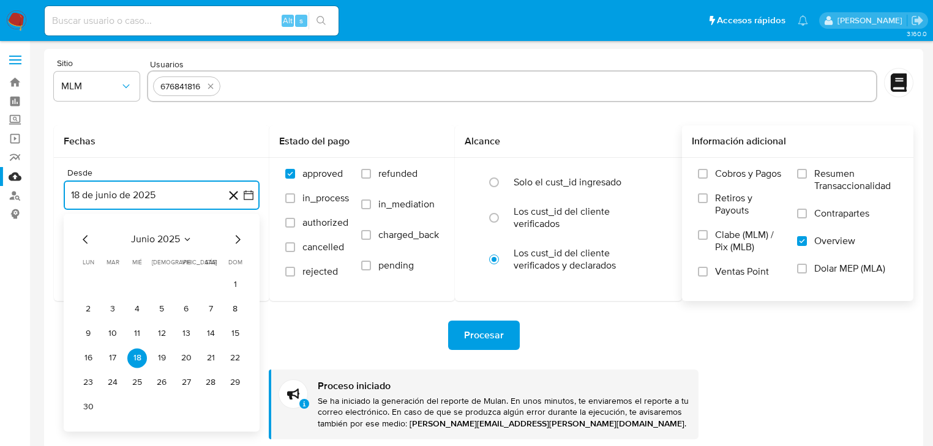
drag, startPoint x: 162, startPoint y: 358, endPoint x: 248, endPoint y: 279, distance: 116.2
click at [164, 358] on button "19" at bounding box center [162, 358] width 20 height 20
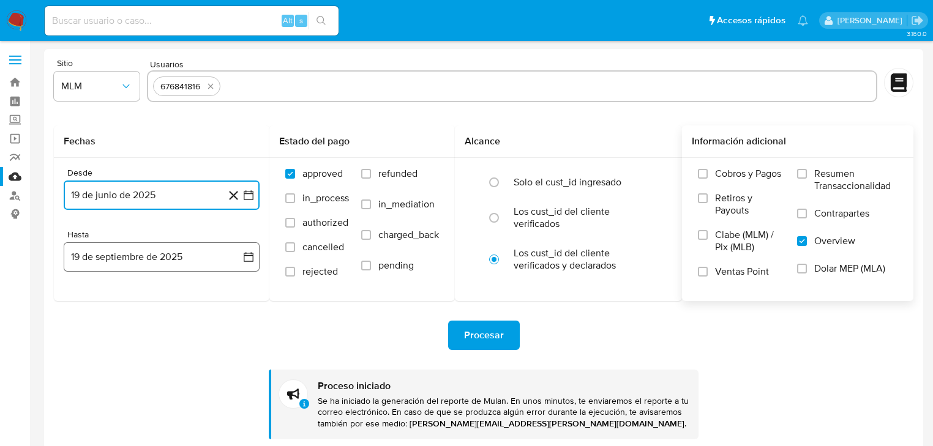
drag, startPoint x: 246, startPoint y: 254, endPoint x: 112, endPoint y: 262, distance: 134.4
click at [246, 254] on icon "button" at bounding box center [249, 257] width 12 height 12
click at [83, 306] on icon "Mes anterior" at bounding box center [85, 301] width 15 height 15
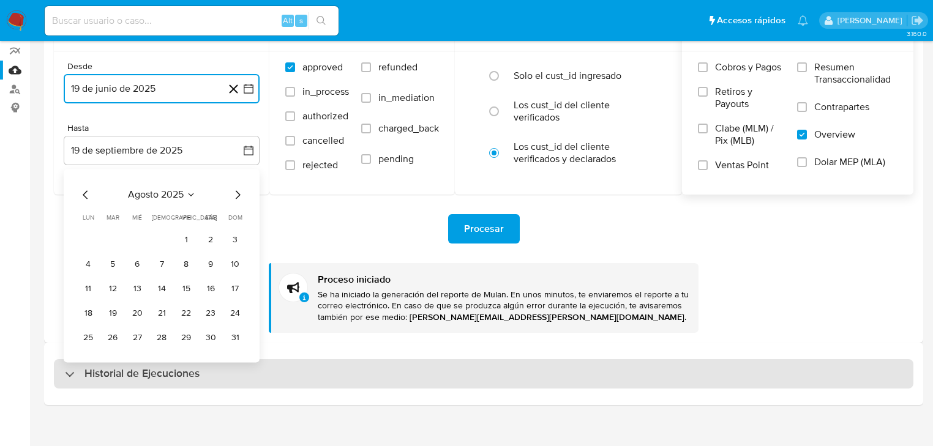
scroll to position [118, 0]
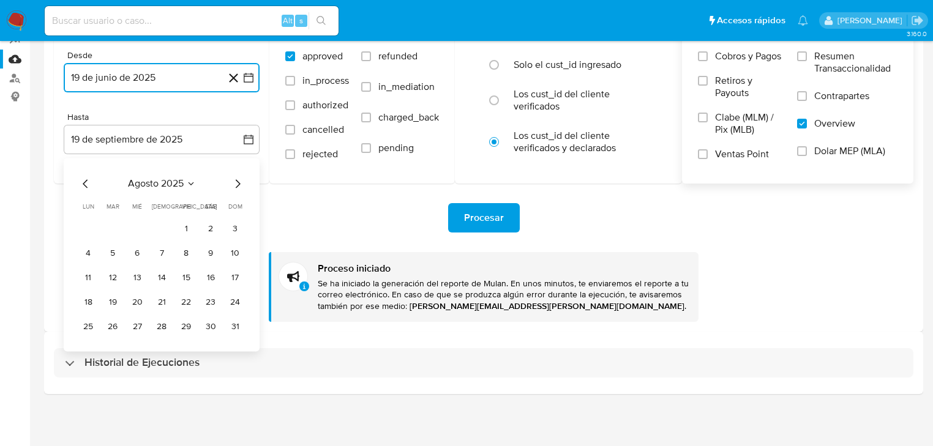
click at [235, 328] on button "31" at bounding box center [235, 327] width 20 height 20
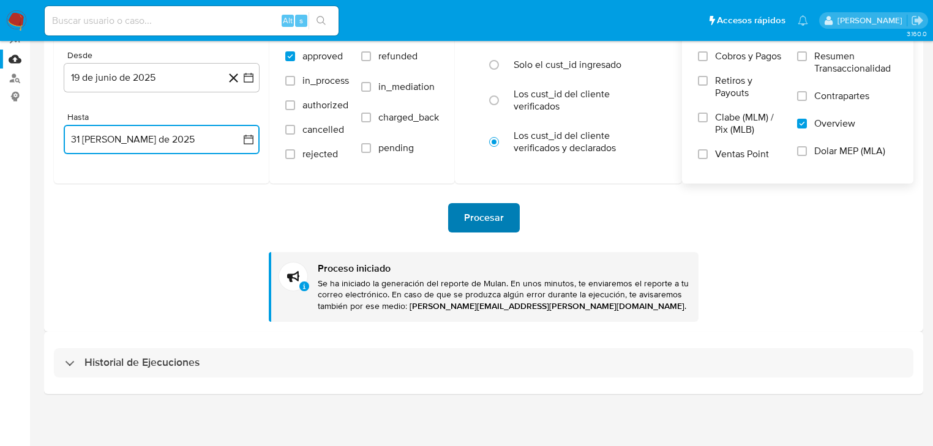
click at [487, 222] on span "Procesar" at bounding box center [484, 218] width 40 height 27
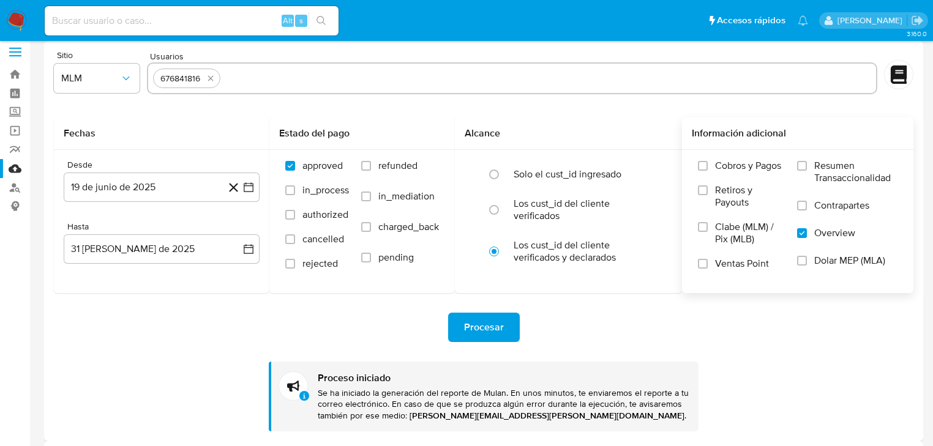
scroll to position [0, 0]
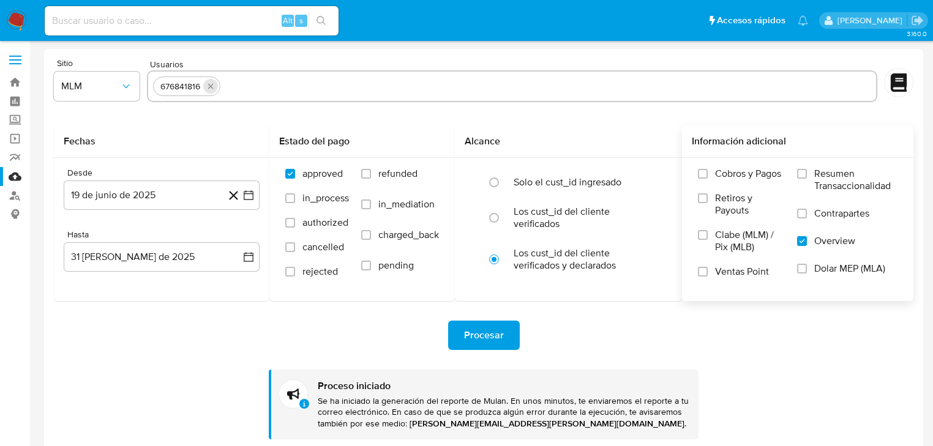
click at [213, 88] on icon "quitar 676841816" at bounding box center [211, 86] width 10 height 10
click at [250, 96] on input "text" at bounding box center [512, 87] width 718 height 20
paste input "2530883041"
type input "2530883041"
click at [247, 190] on icon "button" at bounding box center [249, 195] width 12 height 12
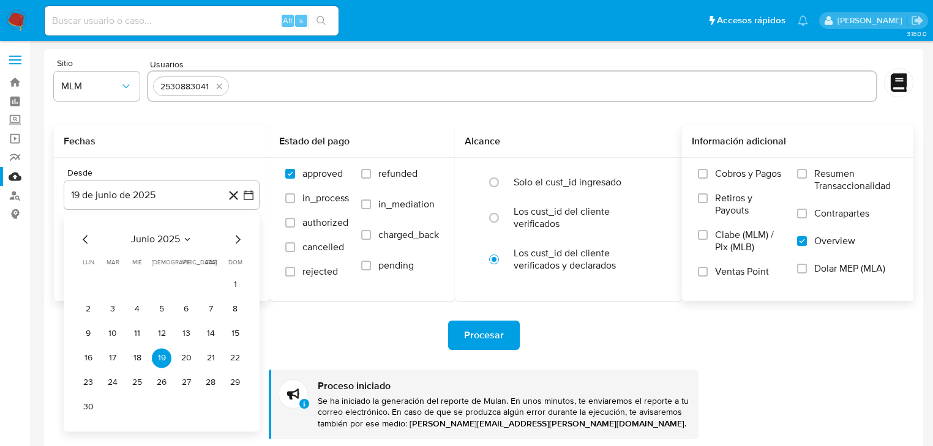
click at [234, 241] on icon "Mes siguiente" at bounding box center [237, 239] width 15 height 15
click at [159, 284] on button "3" at bounding box center [162, 285] width 20 height 20
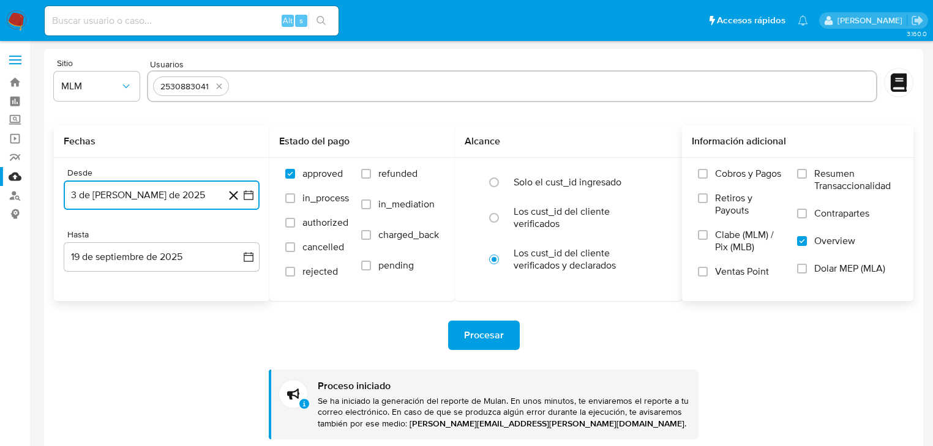
drag, startPoint x: 247, startPoint y: 253, endPoint x: 160, endPoint y: 274, distance: 89.6
click at [244, 253] on icon "button" at bounding box center [249, 257] width 10 height 10
click at [80, 302] on icon "Mes anterior" at bounding box center [85, 301] width 15 height 15
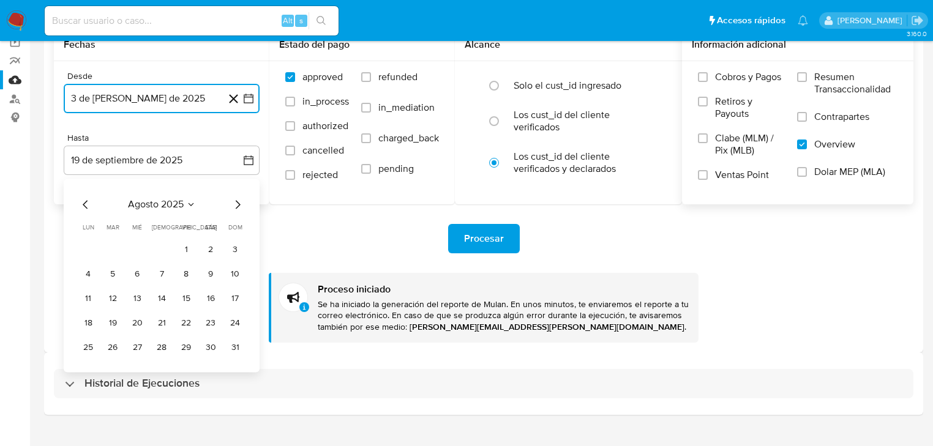
scroll to position [98, 0]
click at [233, 346] on button "31" at bounding box center [235, 347] width 20 height 20
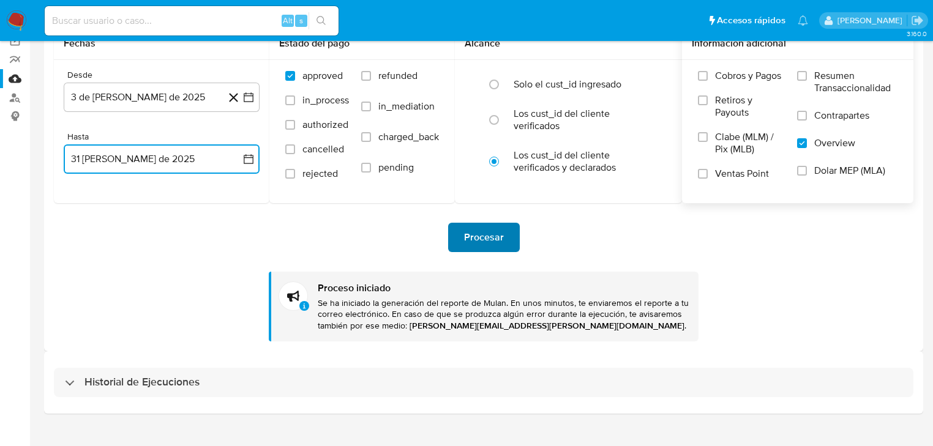
click at [473, 238] on span "Procesar" at bounding box center [484, 237] width 40 height 27
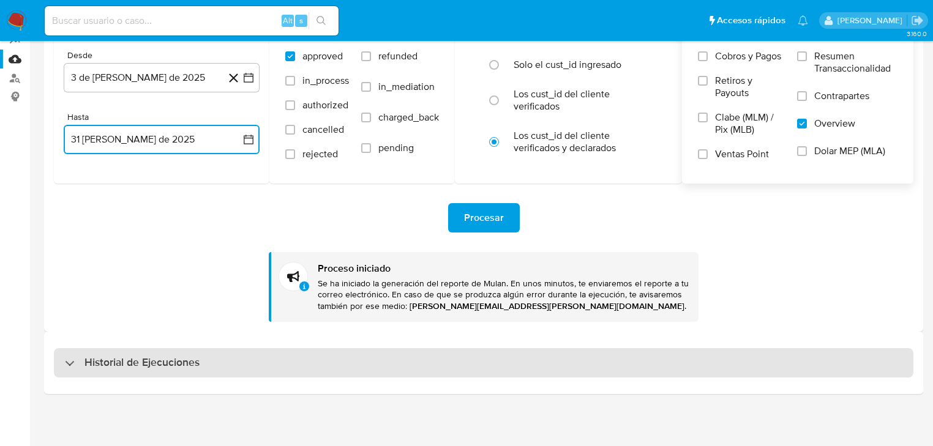
click at [72, 358] on div "Historial de Ejecuciones" at bounding box center [132, 363] width 135 height 15
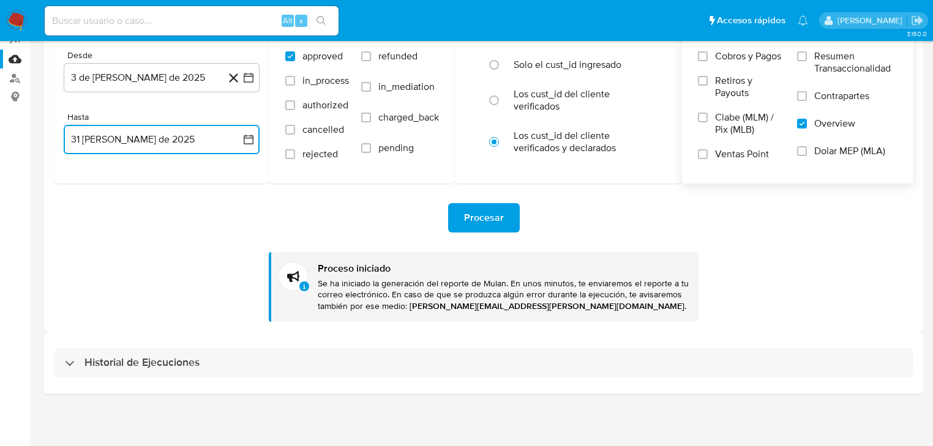
select select "10"
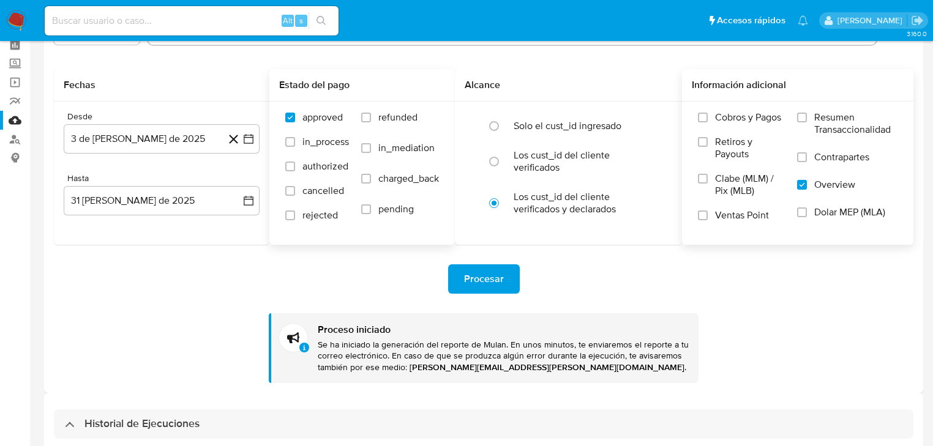
scroll to position [0, 0]
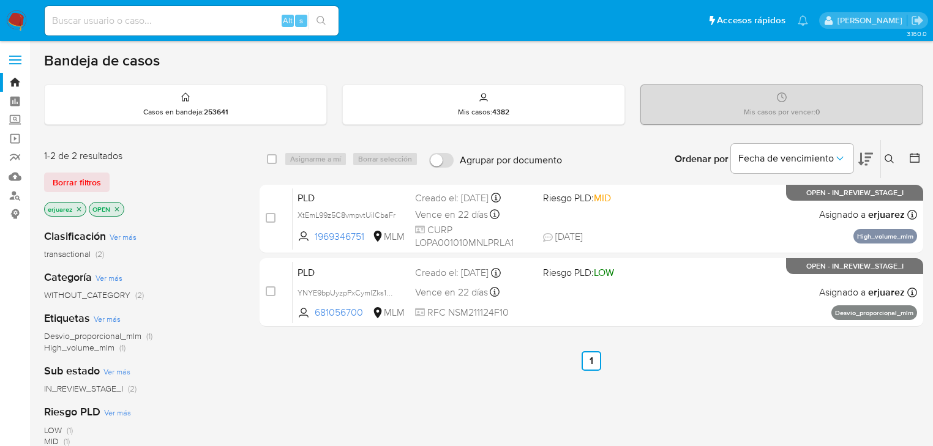
click at [81, 209] on icon "close-filter" at bounding box center [78, 209] width 7 height 7
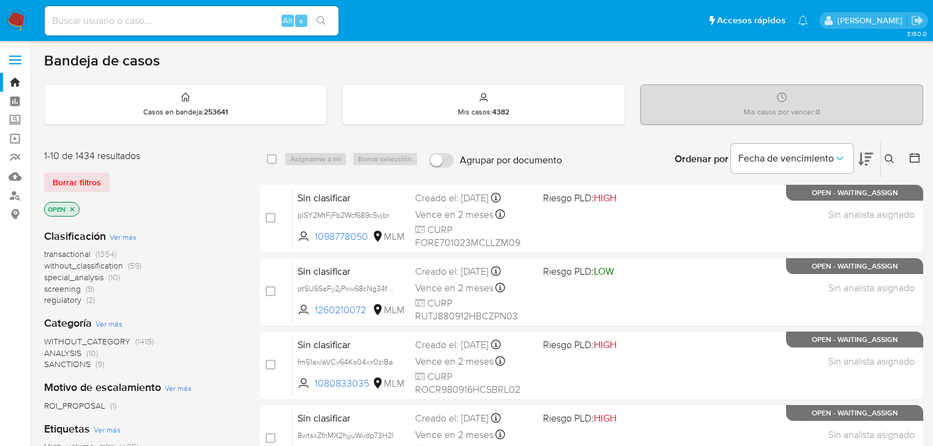
click at [889, 156] on icon at bounding box center [890, 159] width 10 height 10
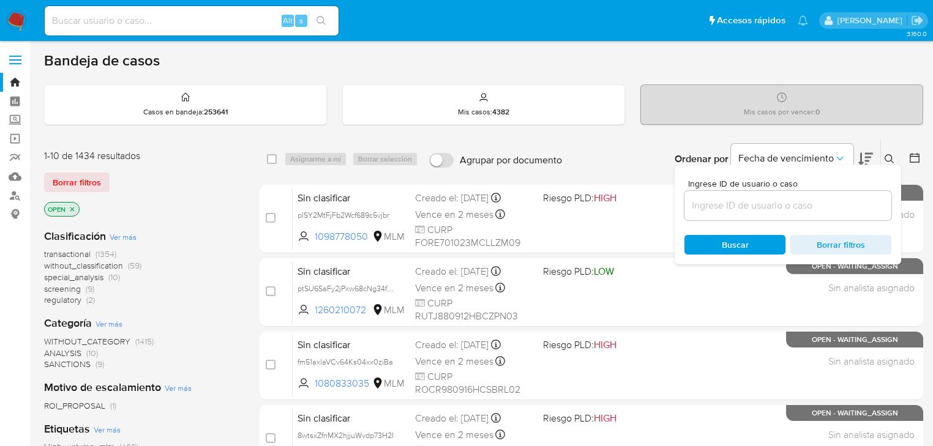
click at [789, 206] on input at bounding box center [788, 206] width 207 height 16
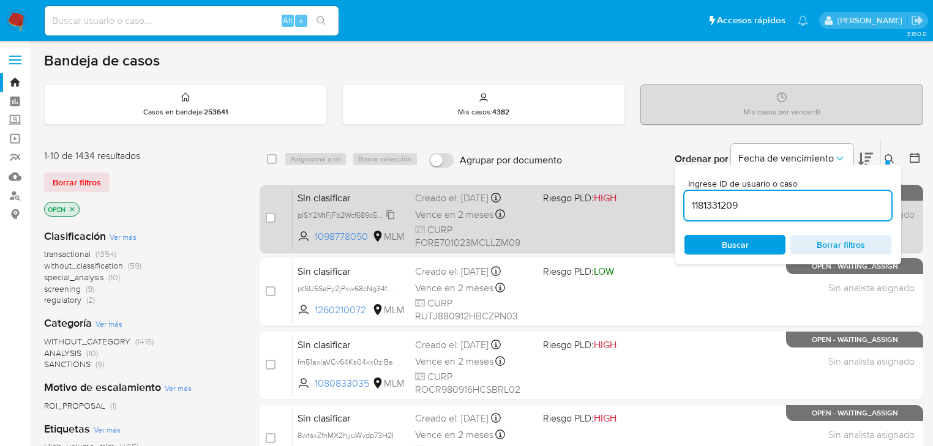
type input "1181331209"
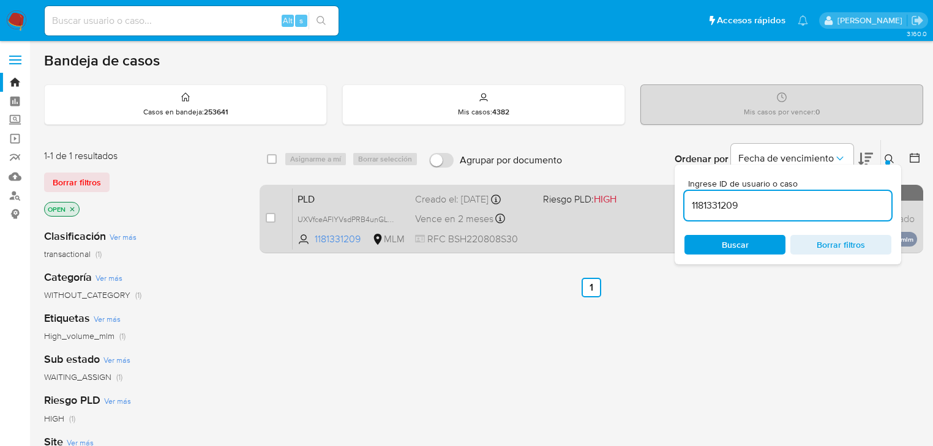
click at [265, 218] on div "case-item-checkbox No es posible asignar el caso PLD UXVfceAFlYVsdPRB4unGL6FB 1…" at bounding box center [592, 219] width 664 height 69
click at [266, 216] on input "checkbox" at bounding box center [271, 218] width 10 height 10
checkbox input "true"
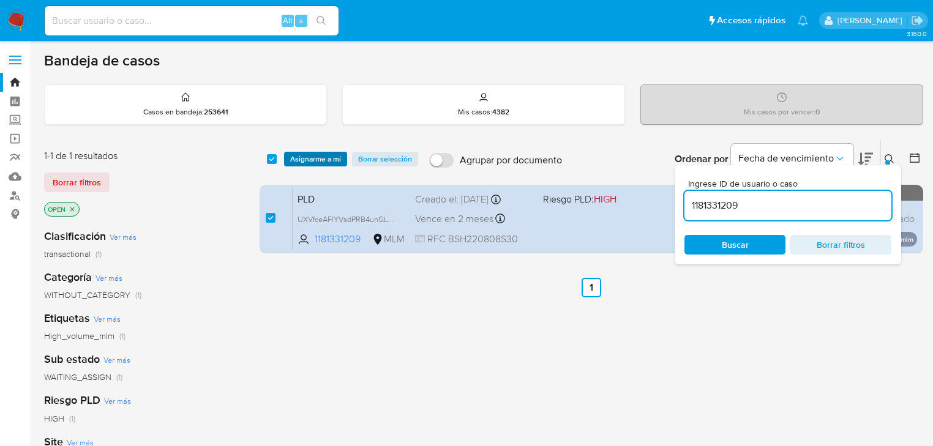
click at [333, 157] on span "Asignarme a mí" at bounding box center [315, 159] width 51 height 12
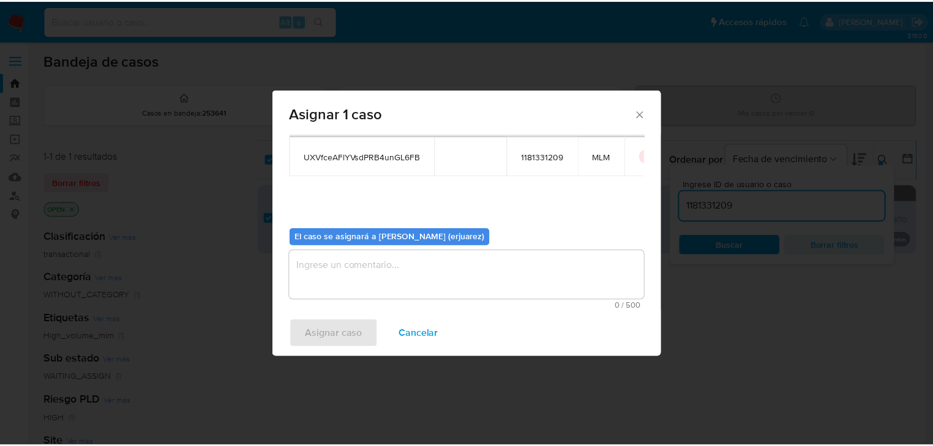
scroll to position [63, 0]
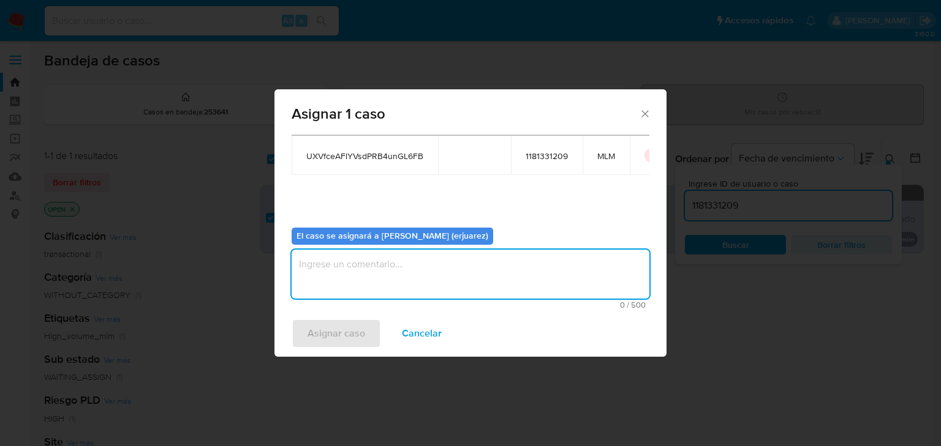
click at [379, 258] on textarea "assign-modal" at bounding box center [471, 274] width 358 height 49
type textarea "EPJU"
drag, startPoint x: 348, startPoint y: 331, endPoint x: 364, endPoint y: 334, distance: 16.3
click at [364, 334] on button "Asignar caso" at bounding box center [336, 333] width 89 height 29
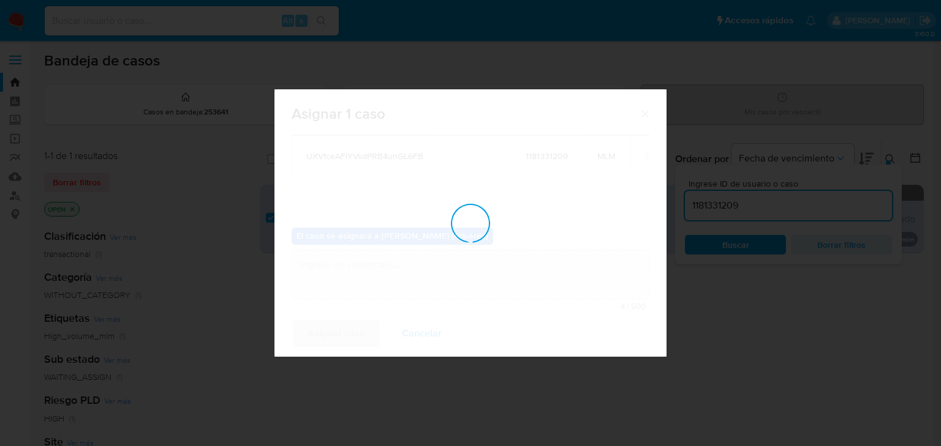
checkbox input "false"
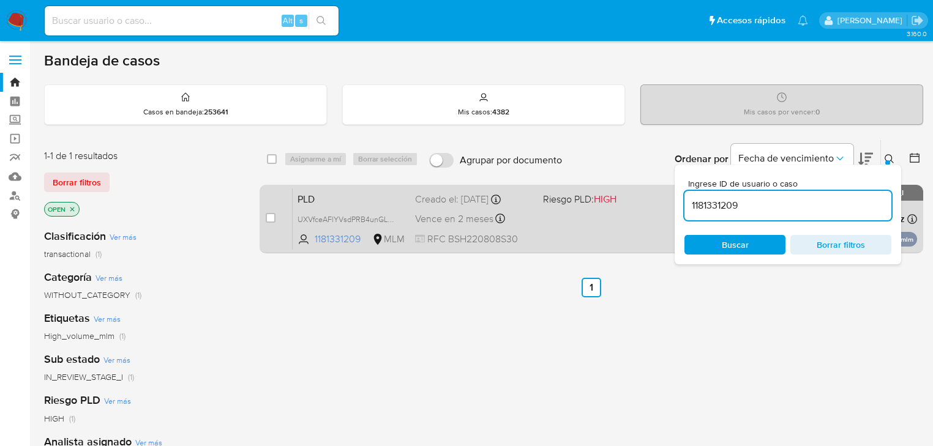
drag, startPoint x: 385, startPoint y: 301, endPoint x: 508, endPoint y: 217, distance: 149.5
click at [385, 301] on div "select-all-cases-checkbox Asignarme a mí Borrar selección Agrupar por documento…" at bounding box center [592, 417] width 664 height 555
click at [552, 195] on span "Riesgo PLD: HIGH" at bounding box center [579, 198] width 73 height 13
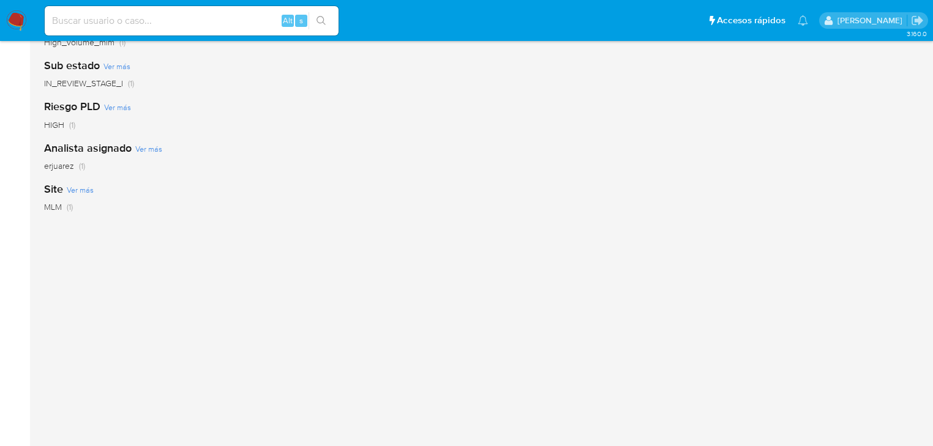
scroll to position [49, 0]
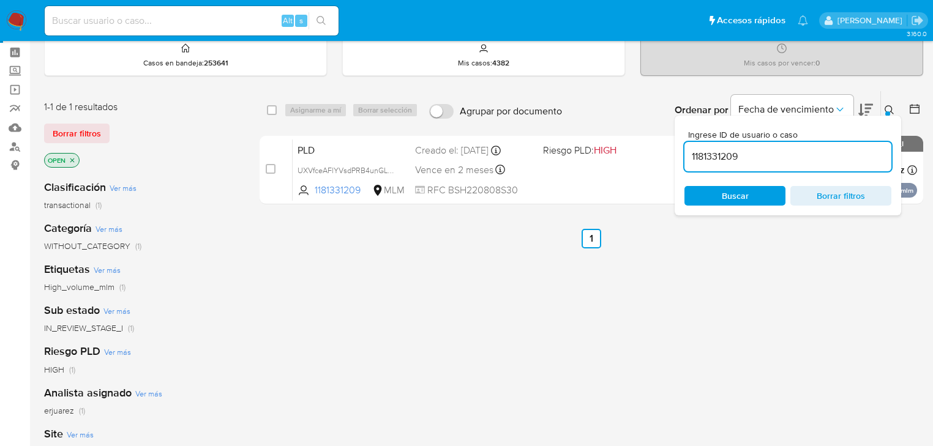
click at [22, 17] on img at bounding box center [16, 20] width 21 height 21
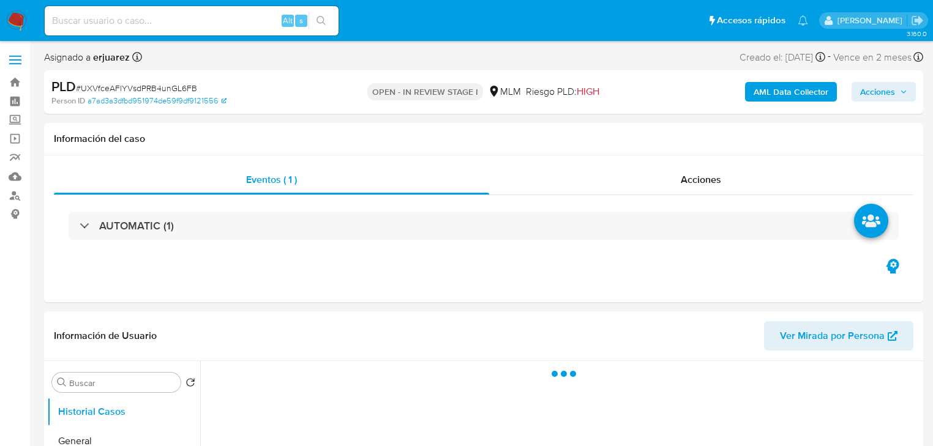
select select "10"
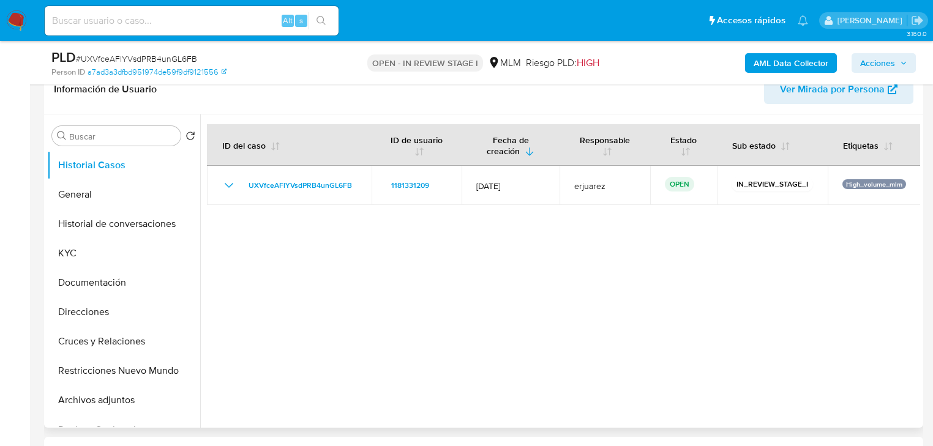
scroll to position [294, 0]
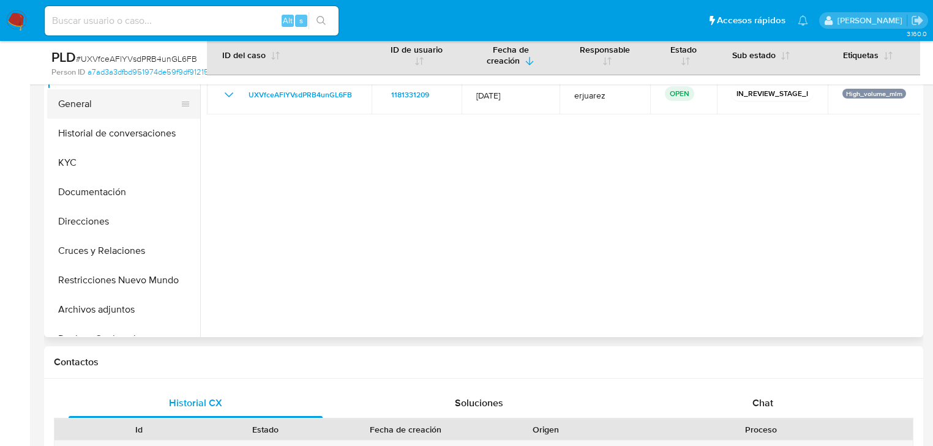
click at [100, 112] on button "General" at bounding box center [118, 103] width 143 height 29
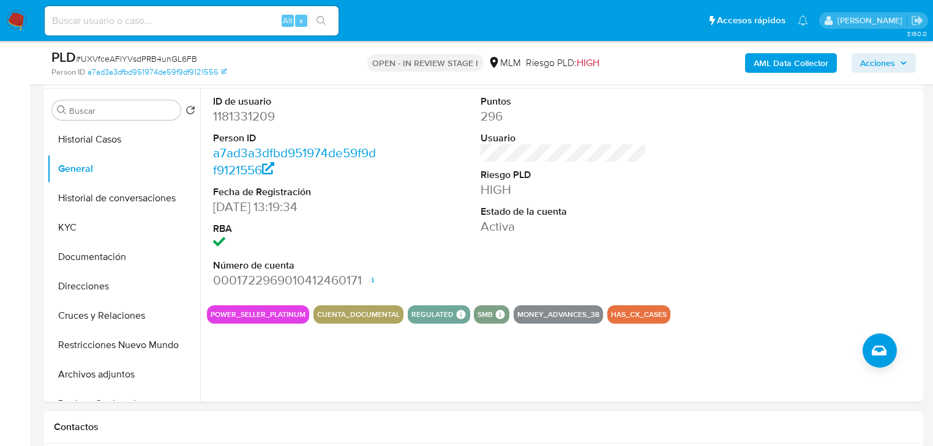
scroll to position [196, 0]
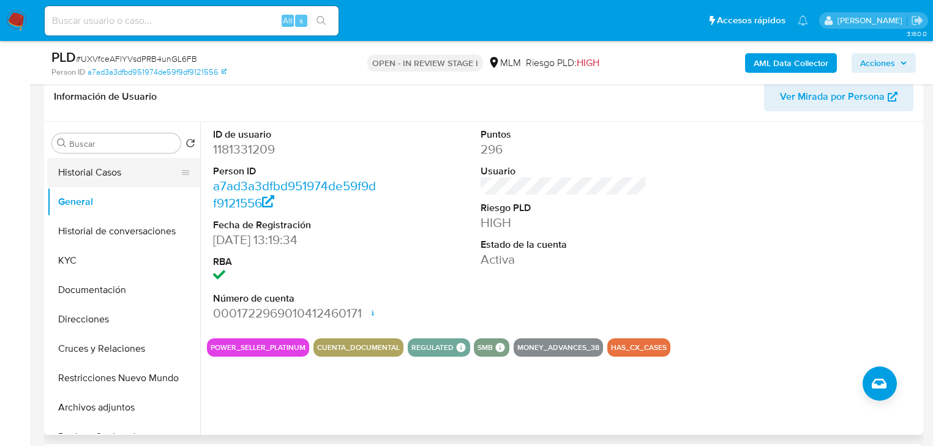
click at [98, 181] on button "Historial Casos" at bounding box center [118, 172] width 143 height 29
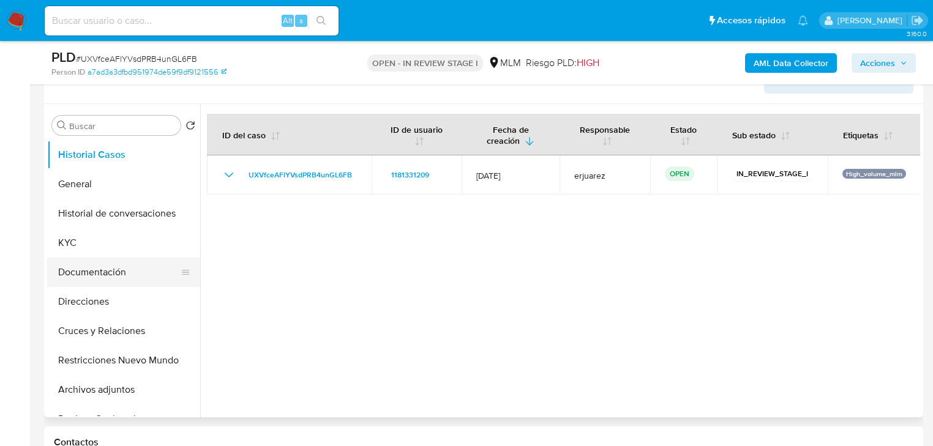
scroll to position [245, 0]
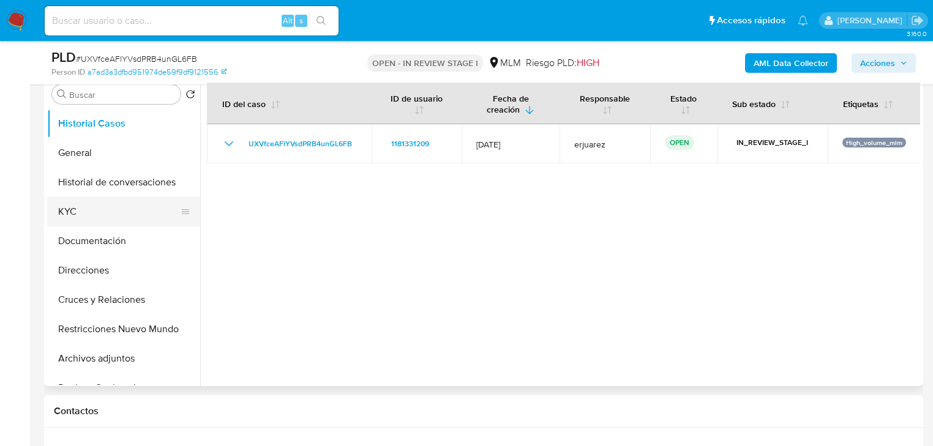
click at [73, 223] on button "KYC" at bounding box center [118, 211] width 143 height 29
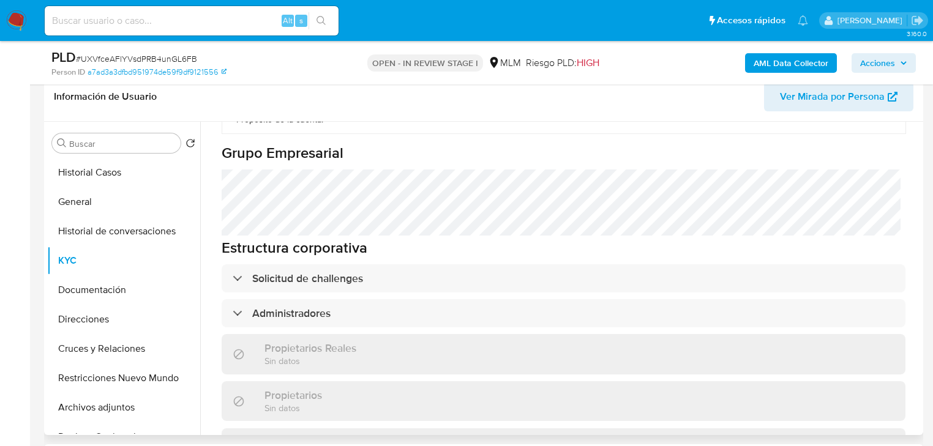
scroll to position [539, 0]
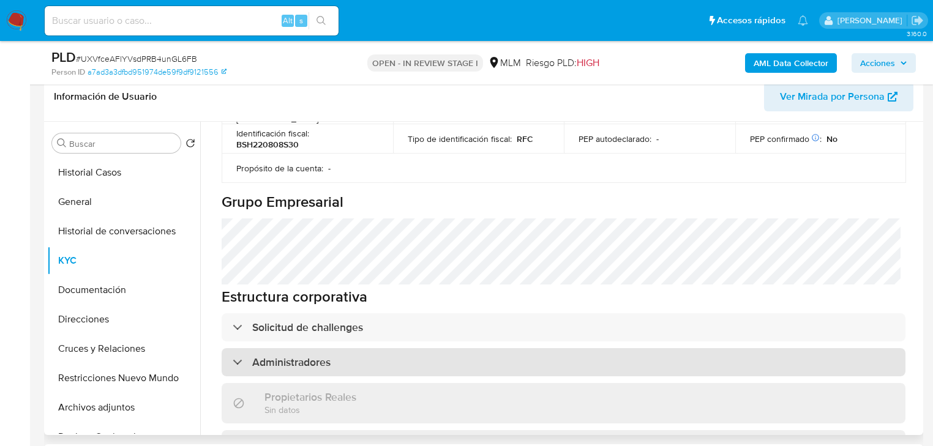
drag, startPoint x: 318, startPoint y: 322, endPoint x: 333, endPoint y: 320, distance: 14.9
click at [318, 356] on h3 "Administradores" at bounding box center [291, 362] width 78 height 13
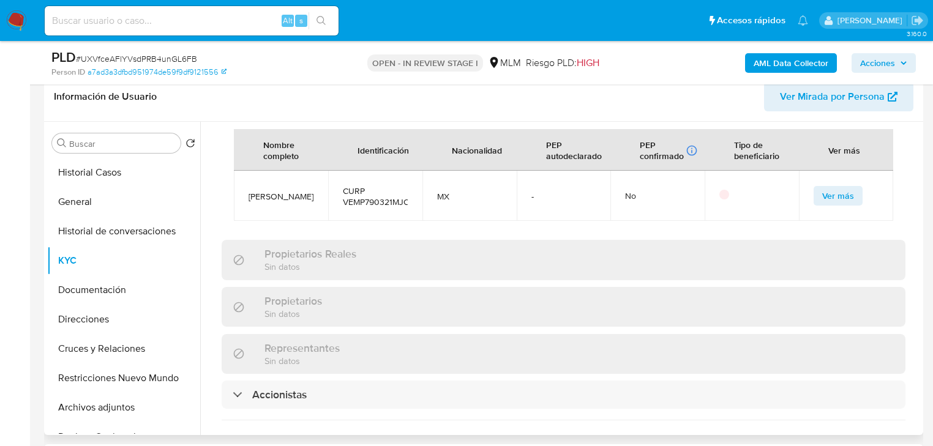
scroll to position [833, 0]
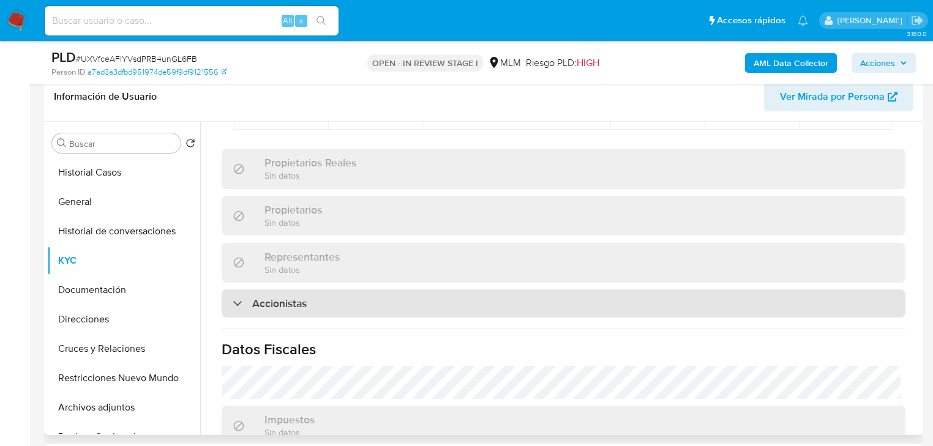
click at [318, 290] on div "Accionistas" at bounding box center [564, 304] width 684 height 28
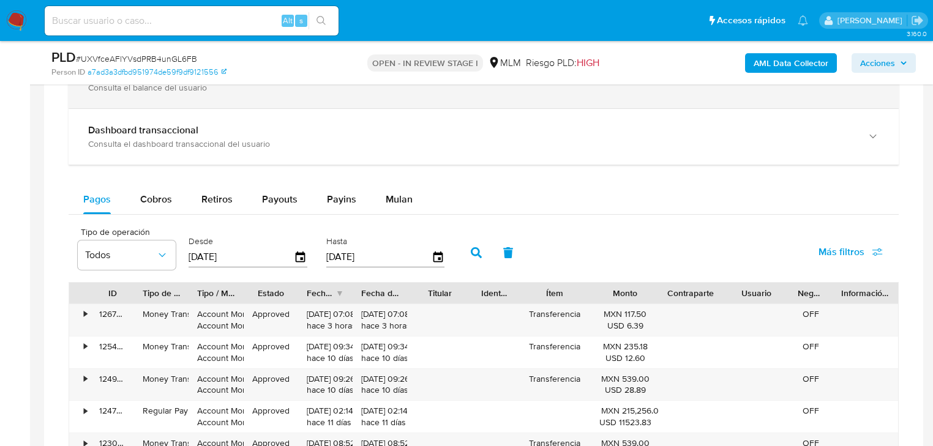
scroll to position [784, 0]
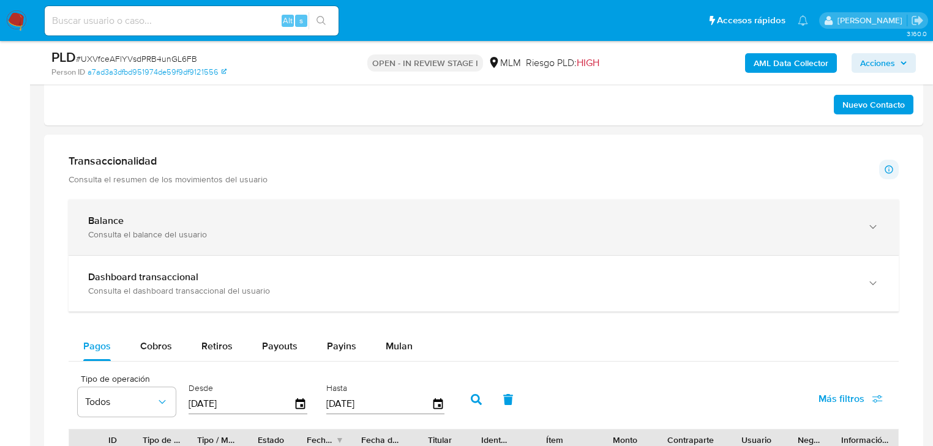
drag, startPoint x: 138, startPoint y: 232, endPoint x: 210, endPoint y: 245, distance: 73.5
click at [139, 233] on div "Consulta el balance del usuario" at bounding box center [471, 234] width 767 height 11
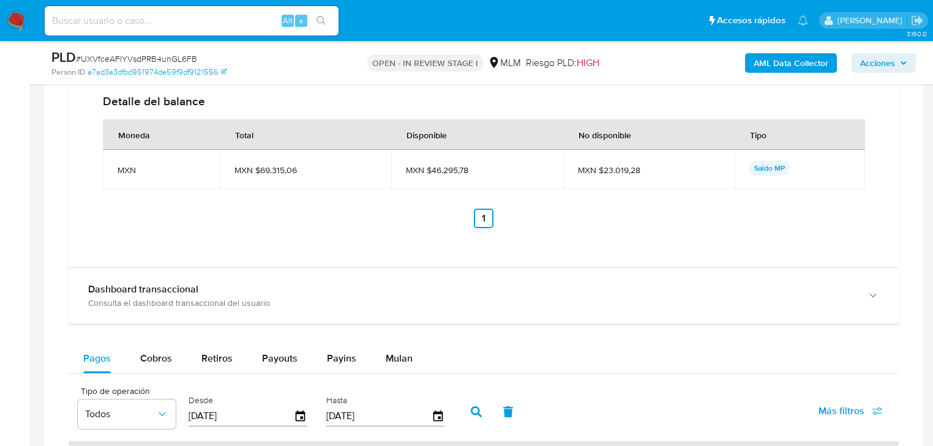
scroll to position [1176, 0]
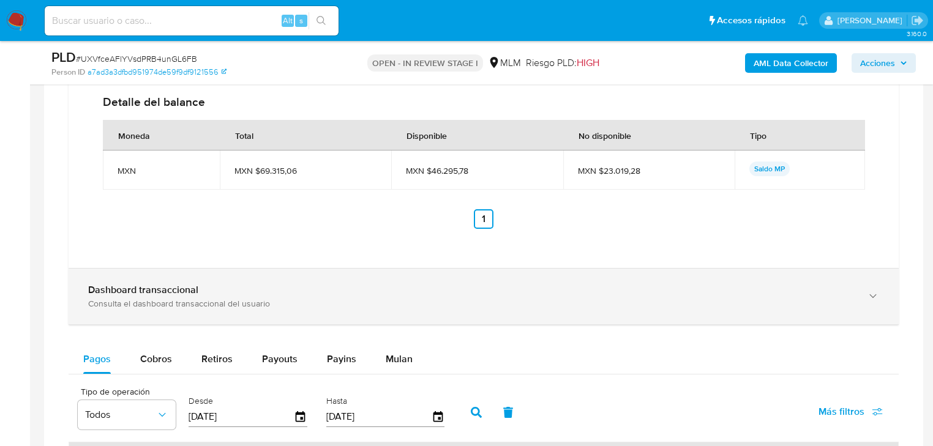
drag, startPoint x: 213, startPoint y: 302, endPoint x: 222, endPoint y: 299, distance: 9.7
click at [213, 302] on div "Consulta el dashboard transaccional del usuario" at bounding box center [471, 303] width 767 height 11
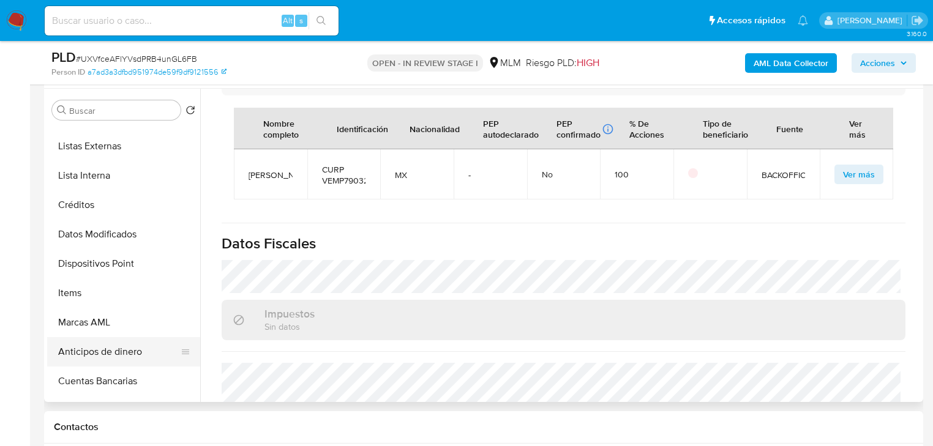
scroll to position [272, 0]
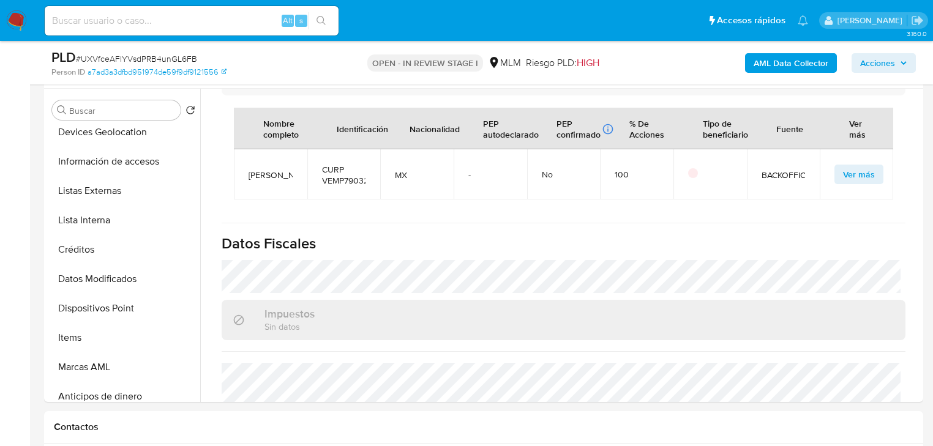
drag, startPoint x: 107, startPoint y: 190, endPoint x: 12, endPoint y: 175, distance: 96.9
click at [106, 190] on button "Listas Externas" at bounding box center [123, 190] width 153 height 29
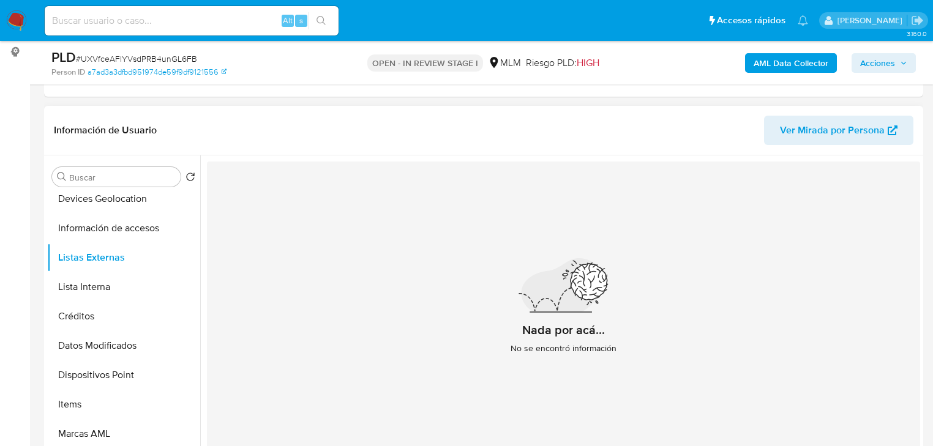
scroll to position [180, 0]
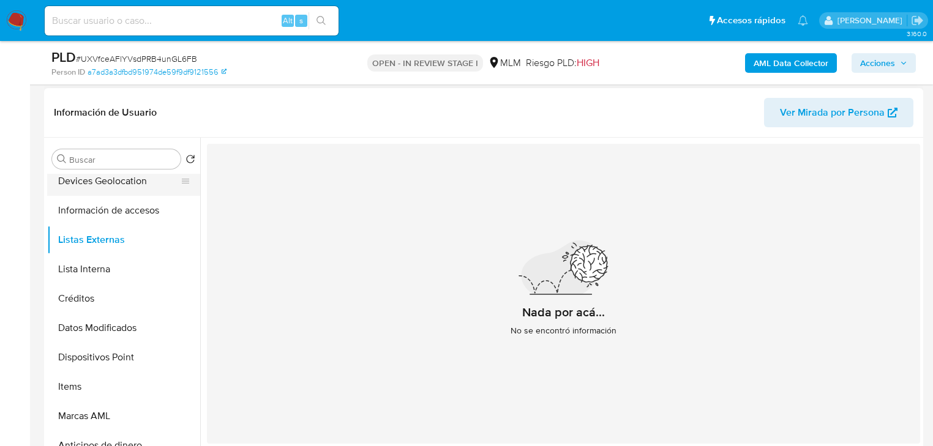
click at [114, 187] on button "Devices Geolocation" at bounding box center [118, 181] width 143 height 29
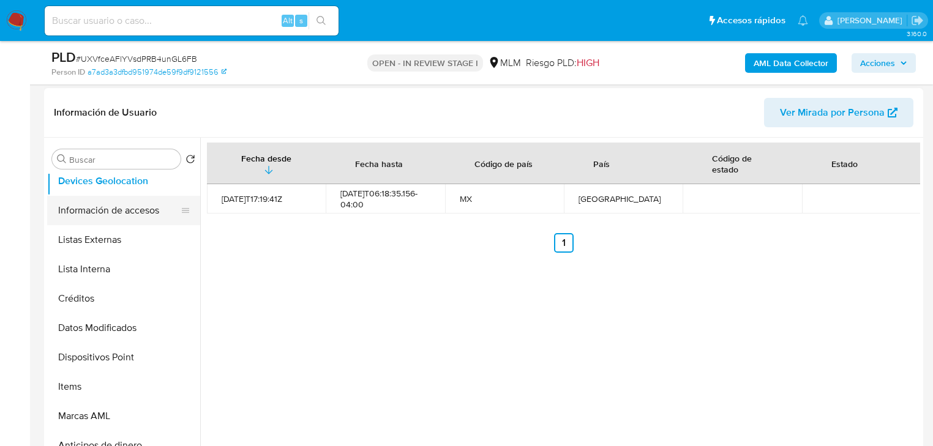
click at [120, 207] on button "Información de accesos" at bounding box center [118, 210] width 143 height 29
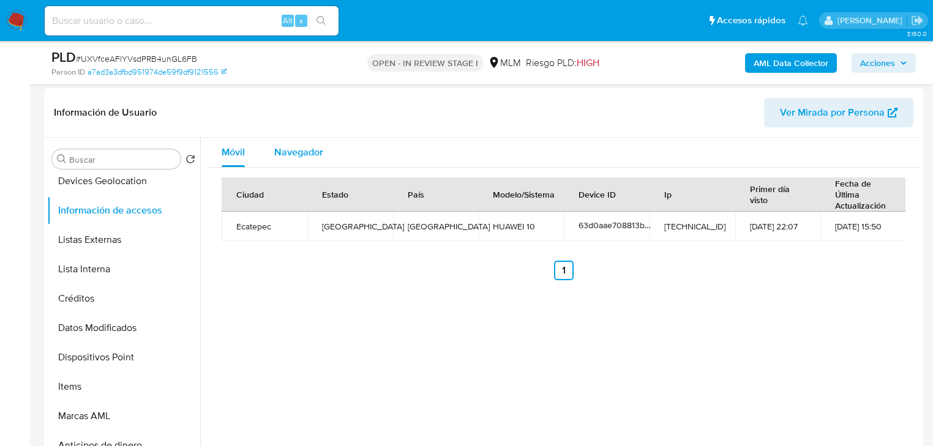
click at [322, 140] on div "Navegador" at bounding box center [298, 152] width 49 height 29
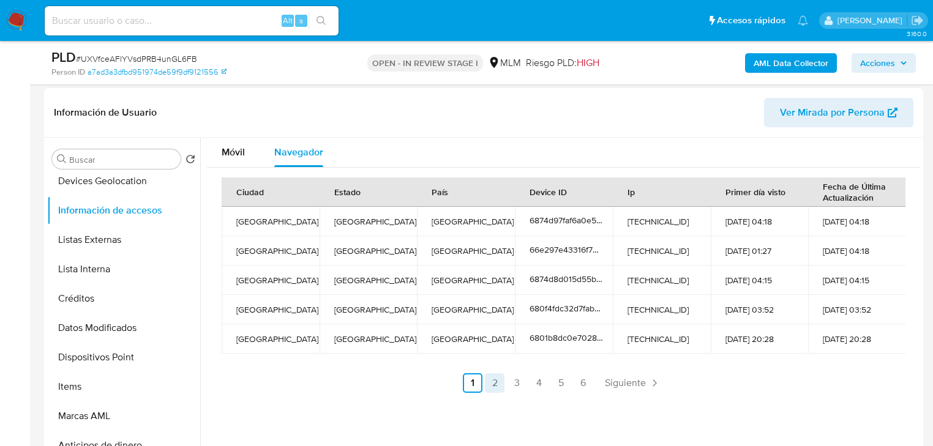
click at [495, 387] on link "2" at bounding box center [495, 384] width 20 height 20
click at [521, 381] on link "2" at bounding box center [528, 384] width 20 height 20
click at [542, 383] on link "3" at bounding box center [550, 384] width 20 height 20
click at [566, 385] on link "4" at bounding box center [572, 384] width 20 height 20
click at [586, 385] on link "5" at bounding box center [594, 384] width 20 height 20
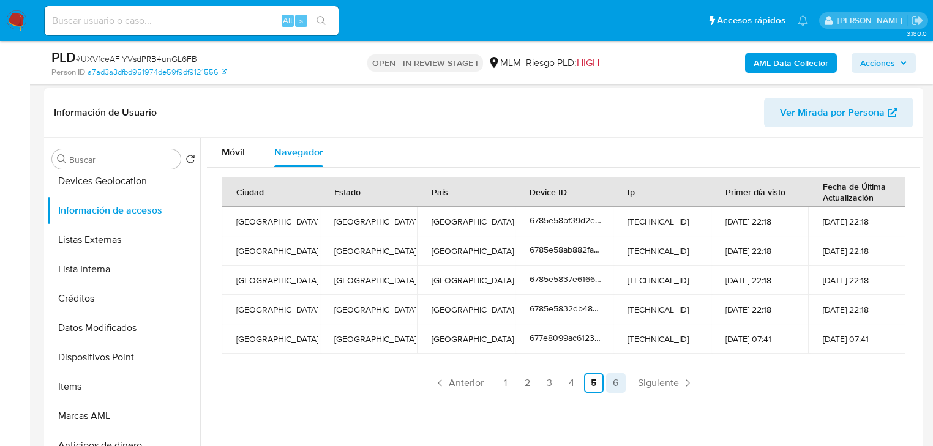
click at [610, 383] on link "6" at bounding box center [616, 384] width 20 height 20
click at [539, 382] on link "1" at bounding box center [542, 384] width 20 height 20
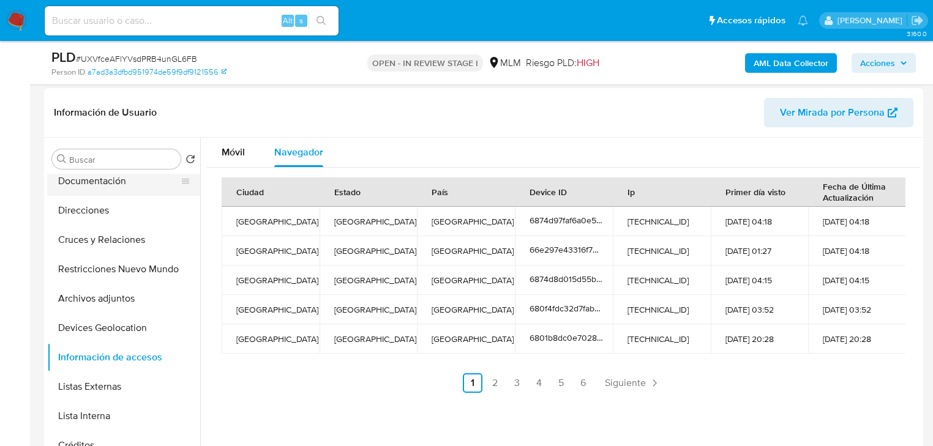
scroll to position [0, 0]
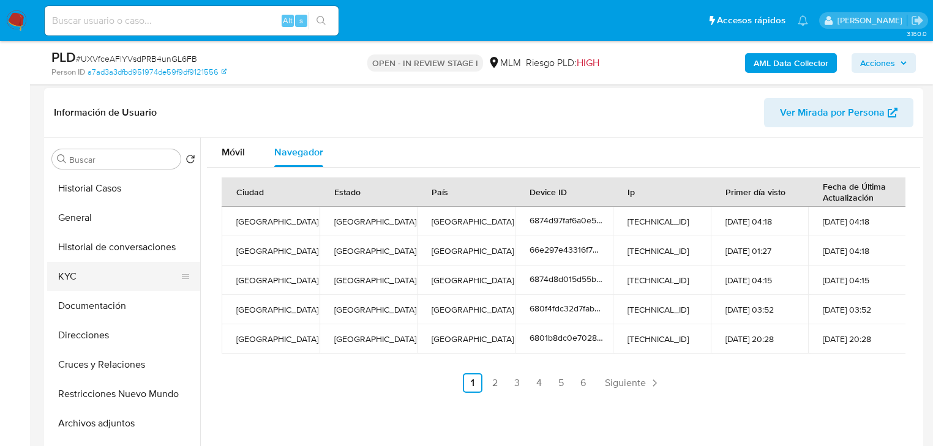
drag, startPoint x: 77, startPoint y: 274, endPoint x: 183, endPoint y: 278, distance: 106.6
click at [84, 275] on button "KYC" at bounding box center [118, 276] width 143 height 29
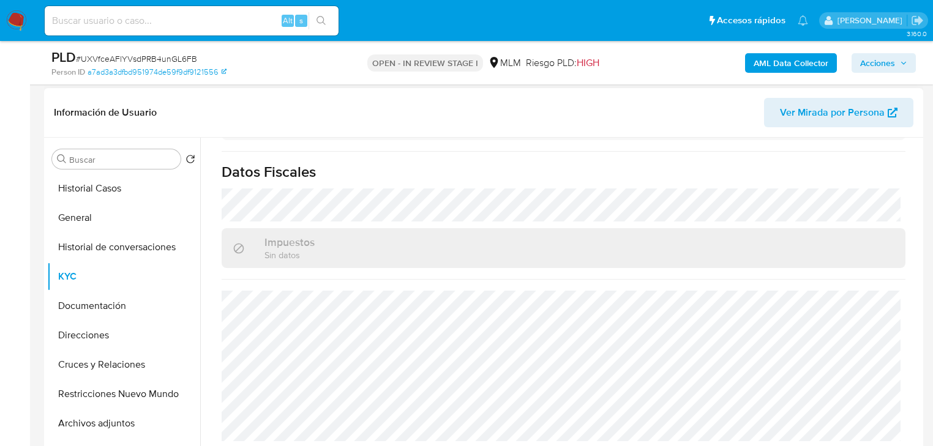
scroll to position [920, 0]
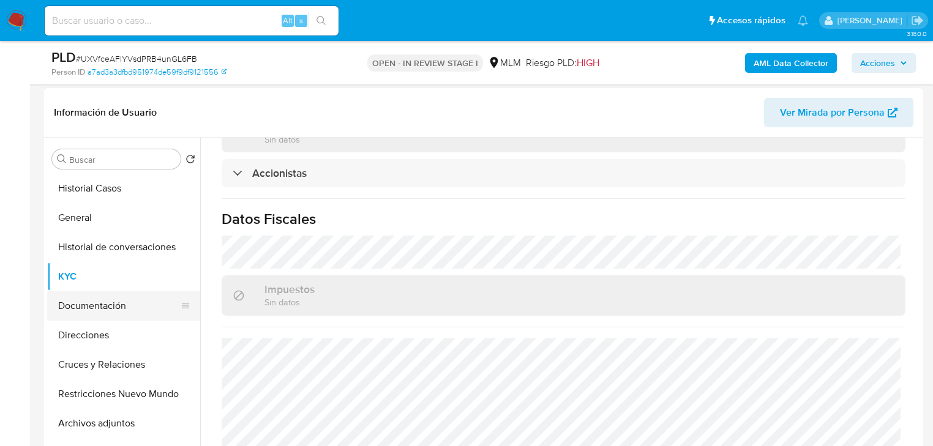
click at [108, 301] on button "Documentación" at bounding box center [118, 306] width 143 height 29
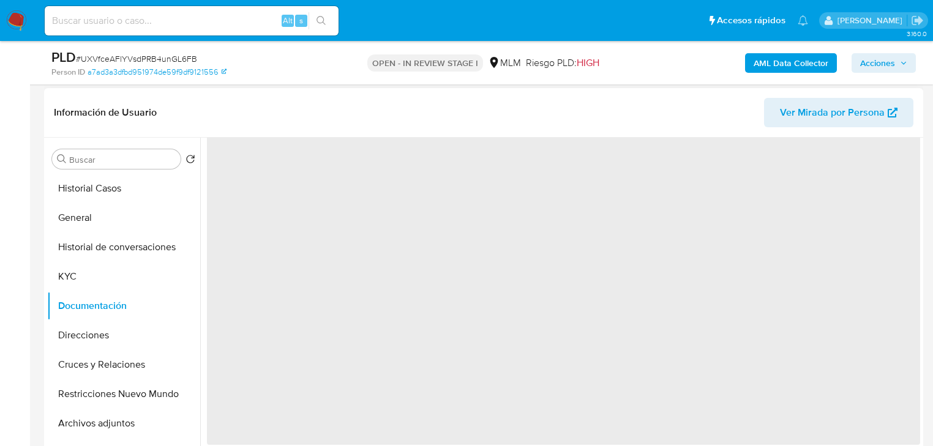
scroll to position [0, 0]
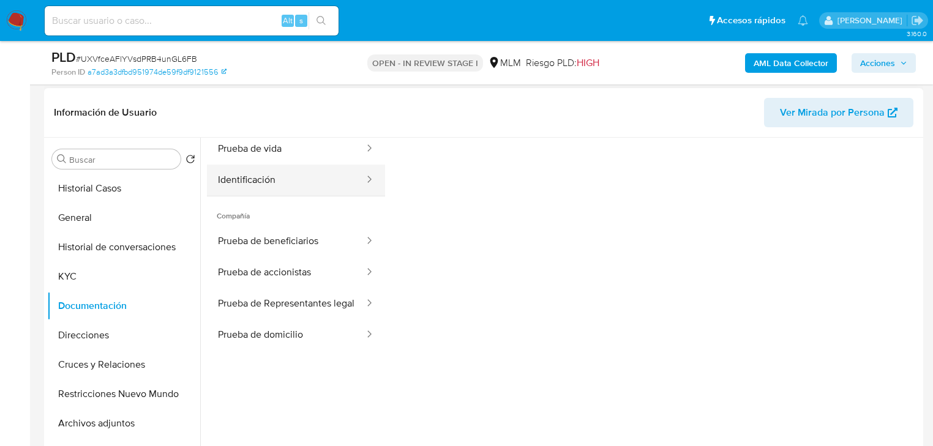
click at [279, 172] on button "Identificación" at bounding box center [286, 180] width 159 height 31
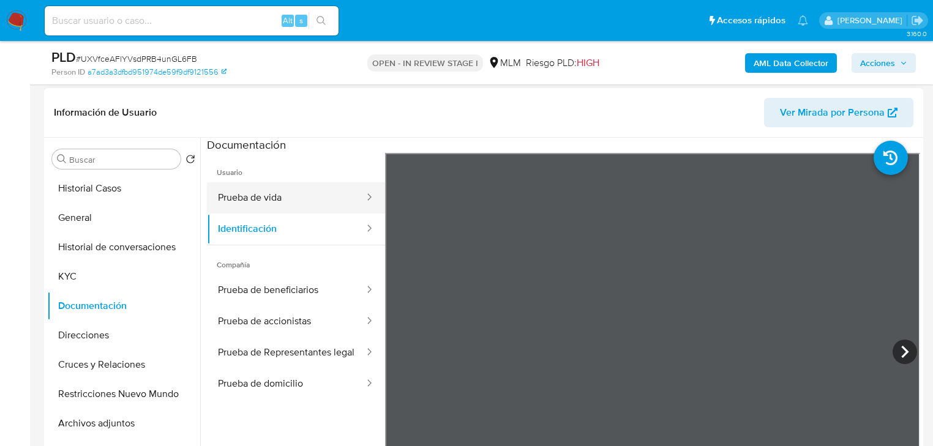
click at [278, 184] on button "Prueba de vida" at bounding box center [286, 198] width 159 height 31
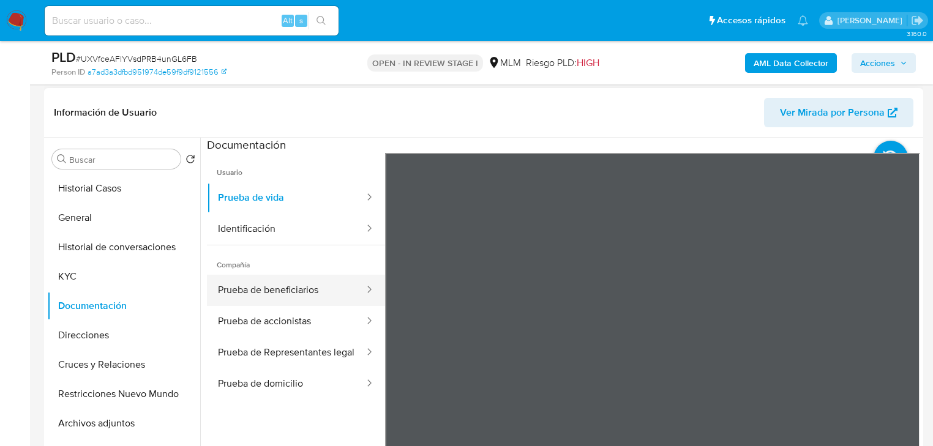
drag, startPoint x: 271, startPoint y: 258, endPoint x: 360, endPoint y: 277, distance: 90.8
click at [271, 258] on span "Compañía" at bounding box center [296, 260] width 178 height 29
click at [274, 280] on button "Prueba de beneficiarios" at bounding box center [286, 290] width 159 height 31
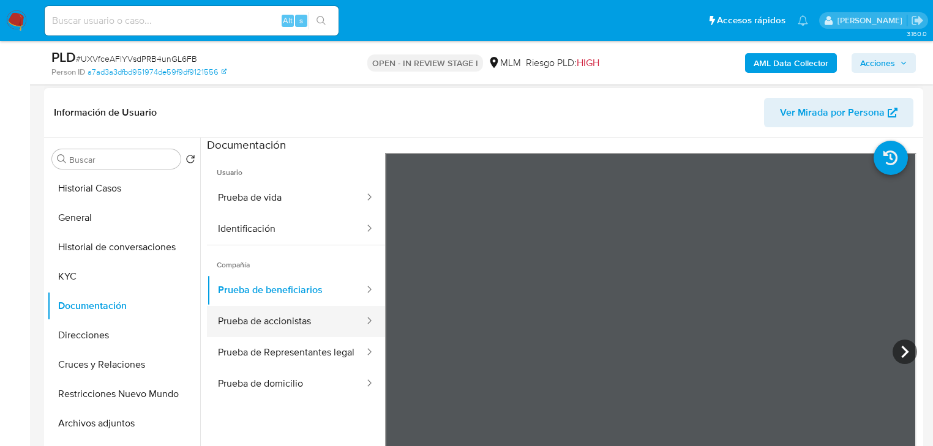
click at [235, 317] on button "Prueba de accionistas" at bounding box center [286, 321] width 159 height 31
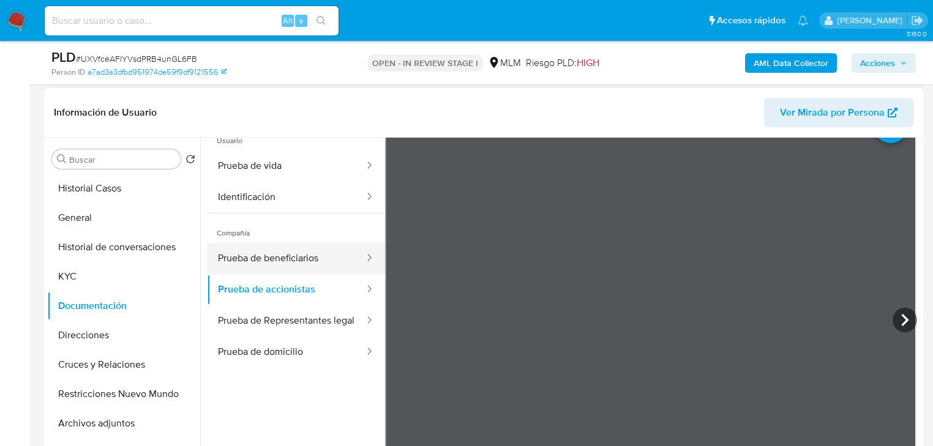
scroll to position [49, 0]
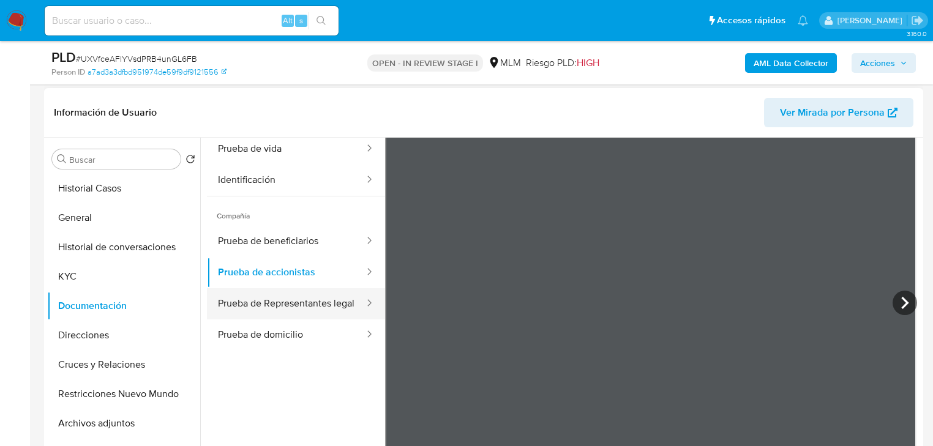
click at [295, 293] on button "Prueba de Representantes legal" at bounding box center [286, 303] width 159 height 31
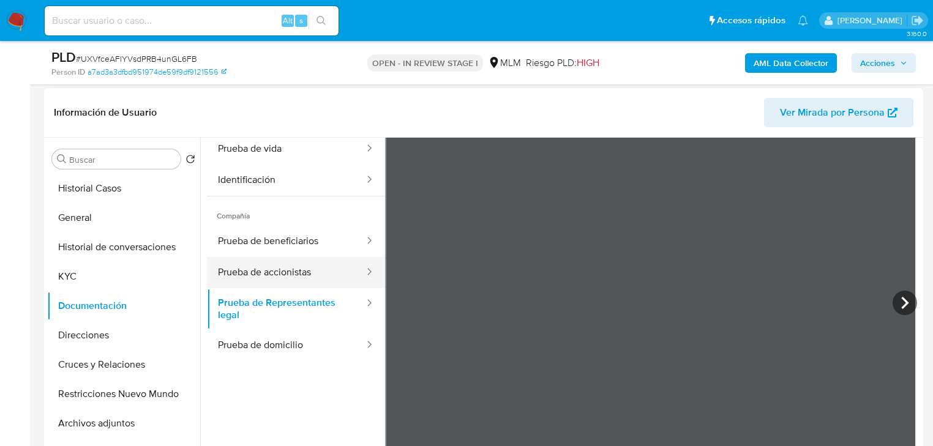
click at [284, 269] on button "Prueba de accionistas" at bounding box center [286, 272] width 159 height 31
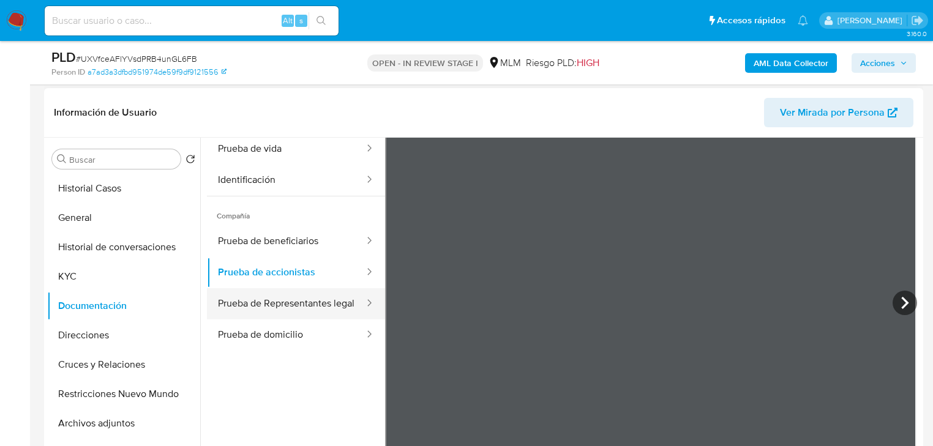
click at [230, 314] on button "Prueba de Representantes legal" at bounding box center [286, 303] width 159 height 31
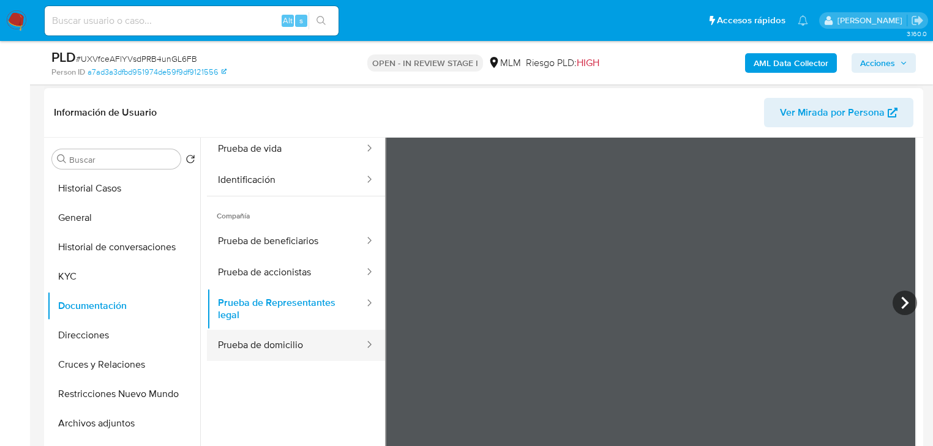
click at [233, 339] on button "Prueba de domicilio" at bounding box center [286, 345] width 159 height 31
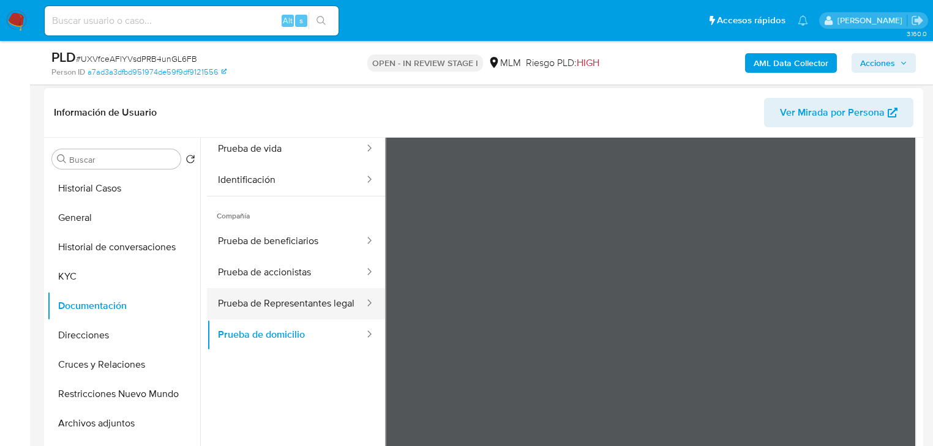
click at [244, 306] on button "Prueba de Representantes legal" at bounding box center [286, 303] width 159 height 31
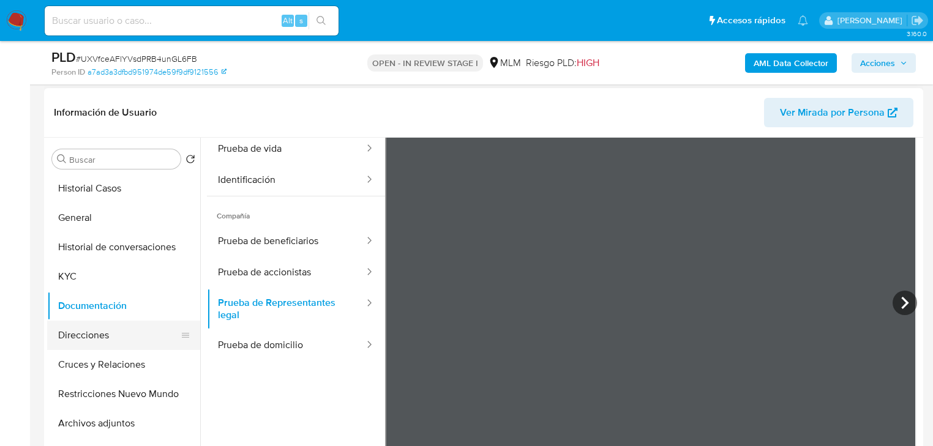
click at [81, 334] on button "Direcciones" at bounding box center [118, 335] width 143 height 29
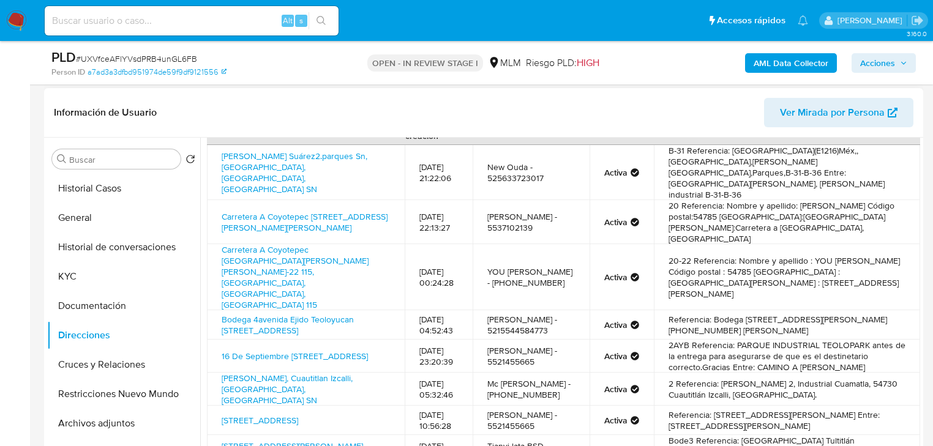
scroll to position [0, 0]
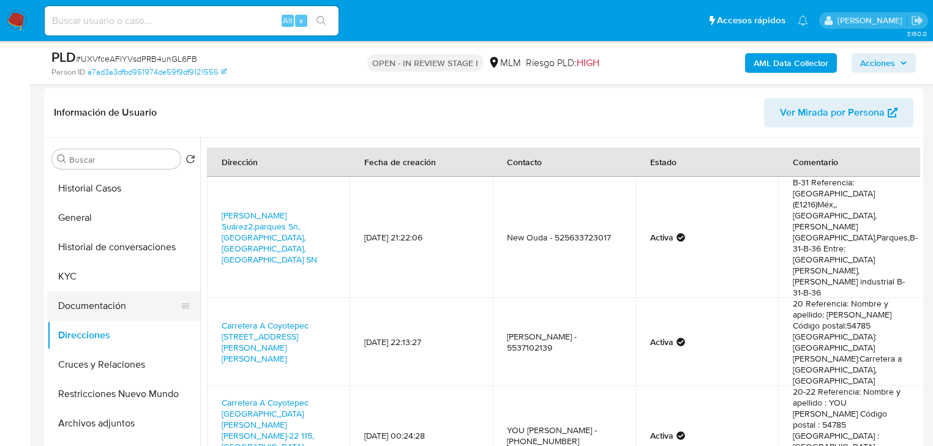
click at [125, 298] on button "Documentación" at bounding box center [118, 306] width 143 height 29
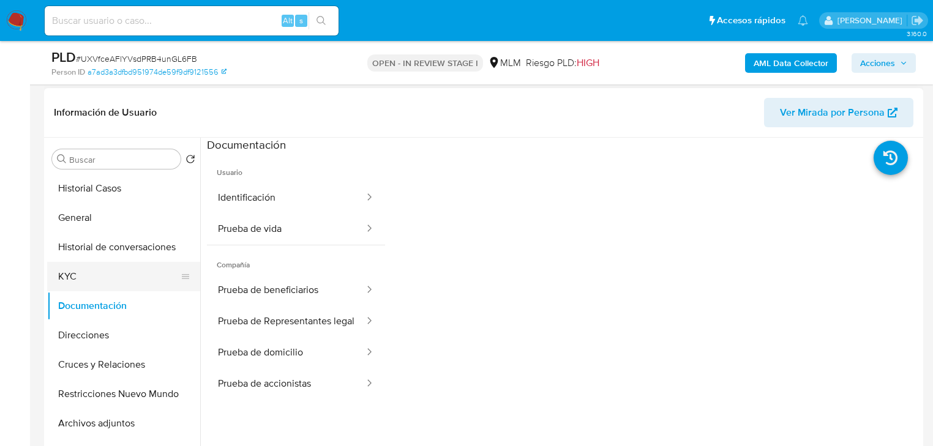
click at [98, 268] on button "KYC" at bounding box center [118, 276] width 143 height 29
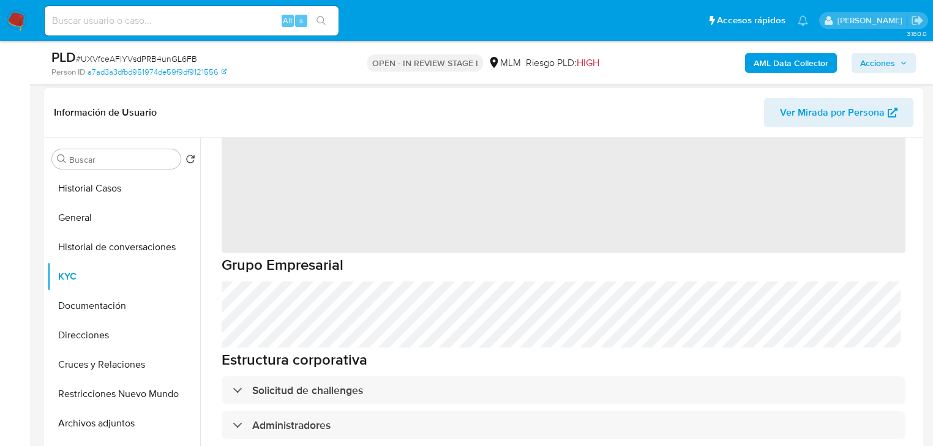
scroll to position [98, 0]
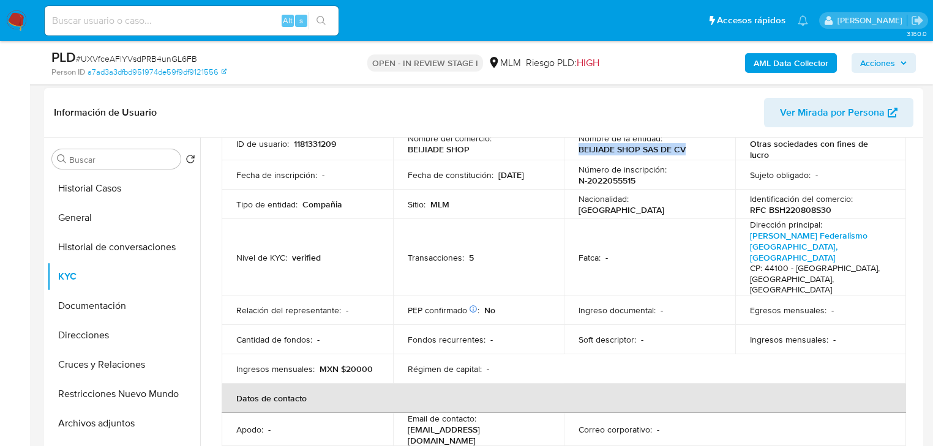
drag, startPoint x: 578, startPoint y: 148, endPoint x: 687, endPoint y: 162, distance: 109.8
click at [687, 157] on td "Nombre de la entidad : BEIJIADE SHOP SAS DE CV" at bounding box center [649, 143] width 171 height 33
copy p "BEIJIADE SHOP SAS DE CV"
click at [797, 240] on link "Calzada Federalismo Sur, Guadalajara Centro" at bounding box center [809, 247] width 118 height 34
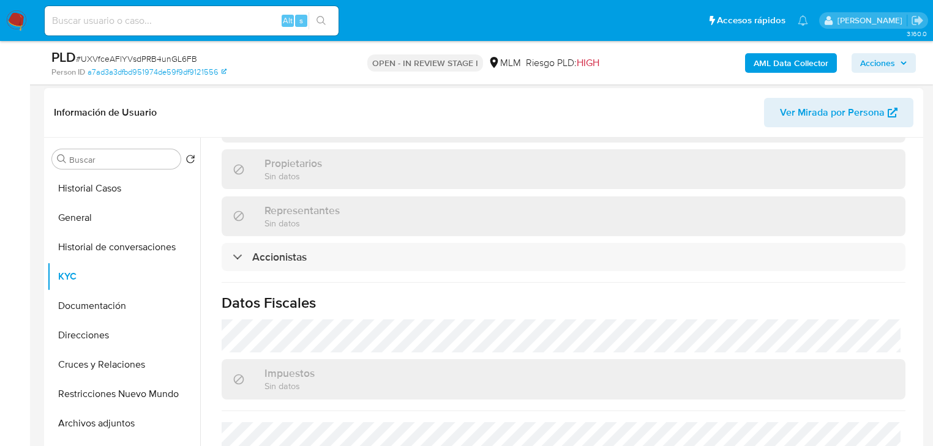
scroll to position [920, 0]
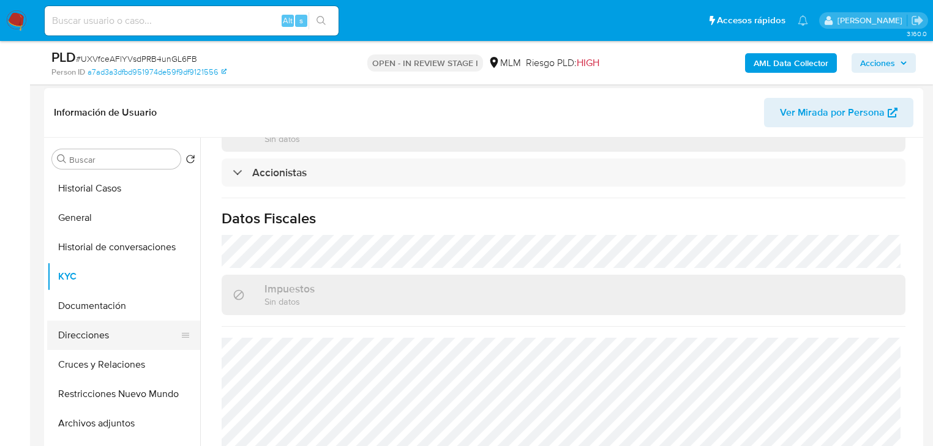
click at [116, 337] on button "Direcciones" at bounding box center [118, 335] width 143 height 29
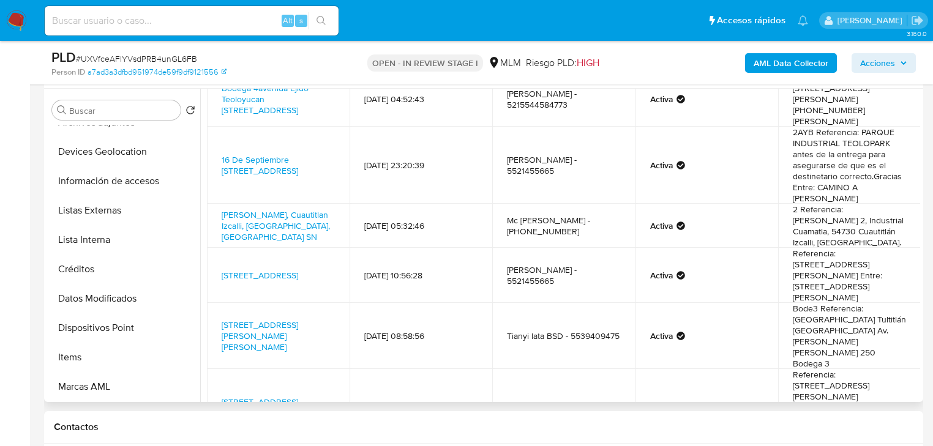
scroll to position [318, 0]
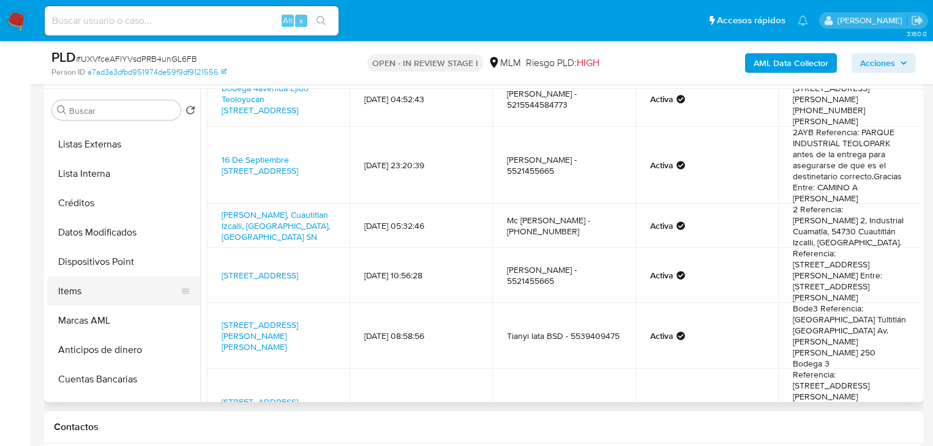
click at [121, 279] on button "Items" at bounding box center [118, 291] width 143 height 29
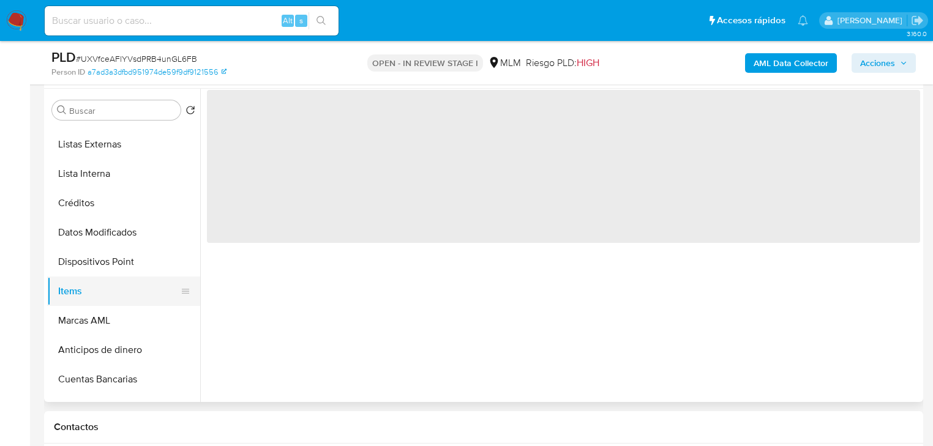
scroll to position [0, 0]
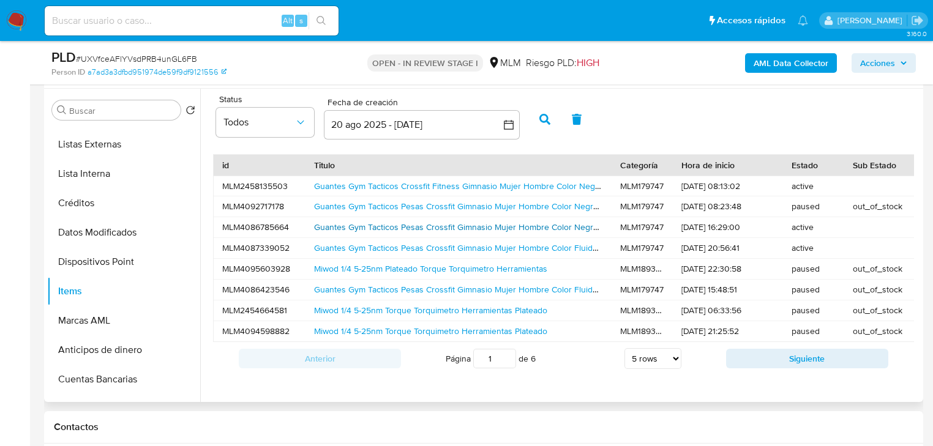
click at [356, 230] on link "Guantes Gym Tacticos Pesas Crossfit Gimnasio Mujer Hombre Color Negro S" at bounding box center [460, 227] width 292 height 12
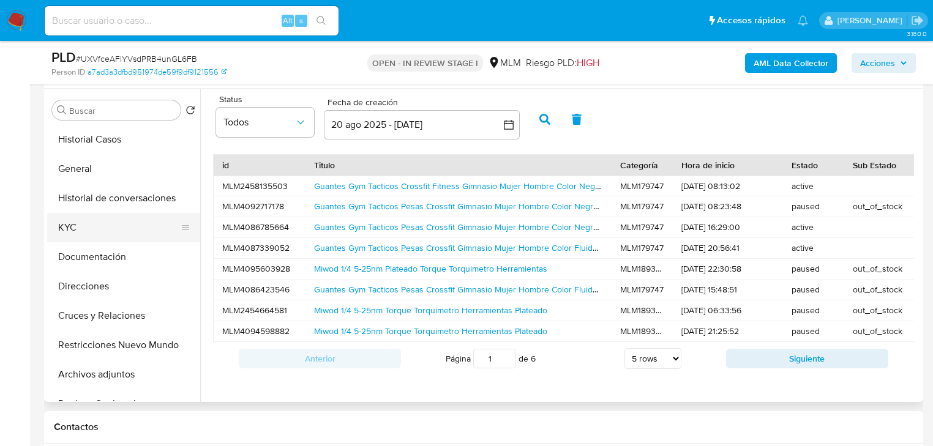
click at [66, 225] on button "KYC" at bounding box center [118, 227] width 143 height 29
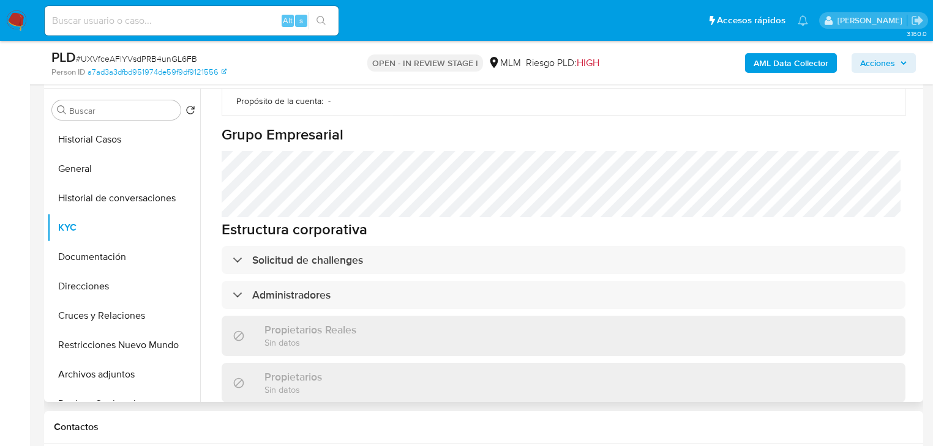
scroll to position [920, 0]
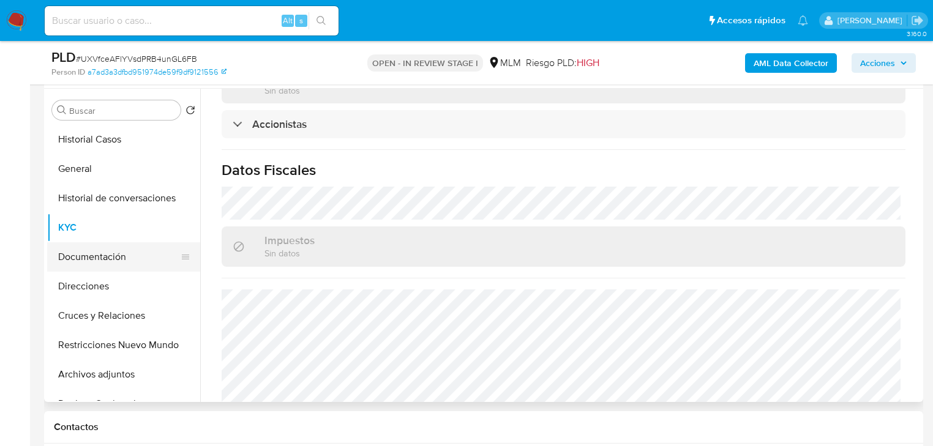
click at [118, 265] on button "Documentación" at bounding box center [118, 257] width 143 height 29
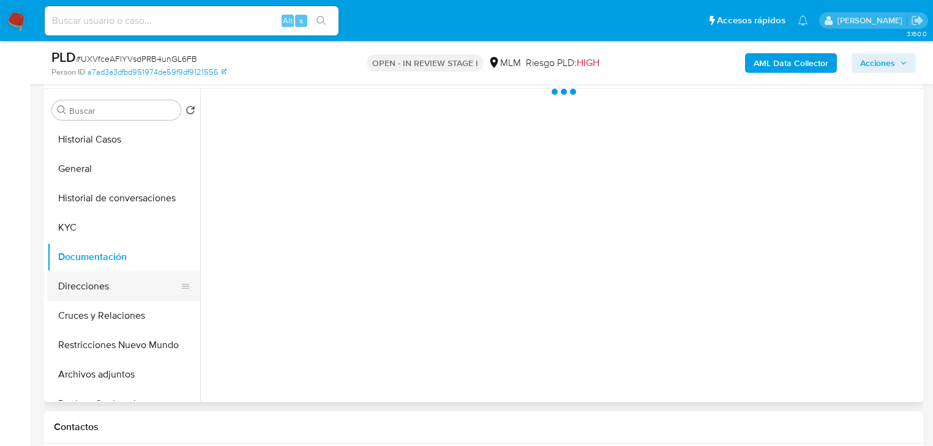
scroll to position [0, 0]
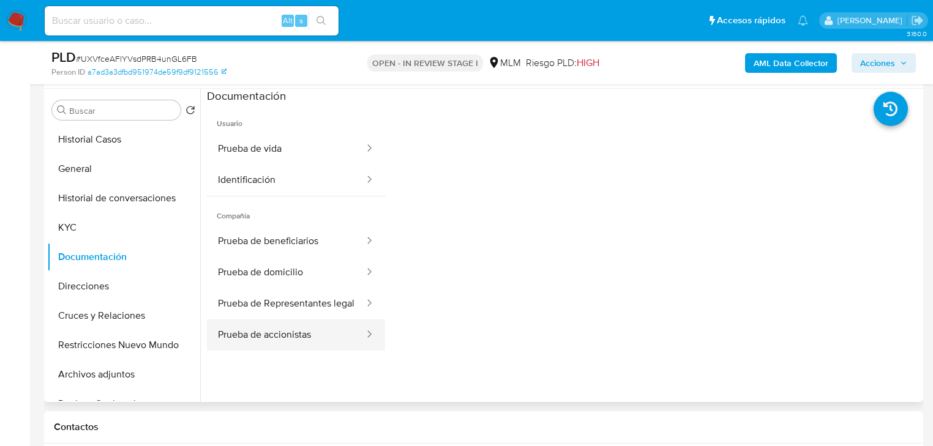
click at [245, 351] on button "Prueba de accionistas" at bounding box center [286, 335] width 159 height 31
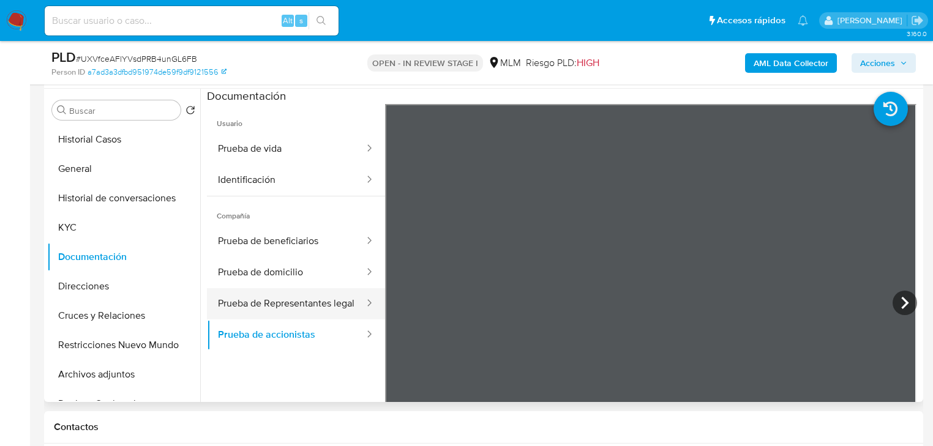
click at [265, 309] on button "Prueba de Representantes legal" at bounding box center [286, 303] width 159 height 31
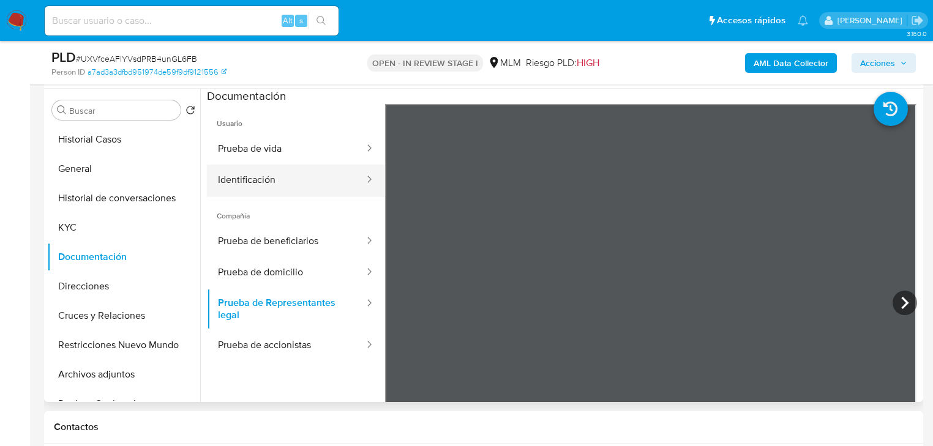
click at [277, 180] on button "Identificación" at bounding box center [286, 180] width 159 height 31
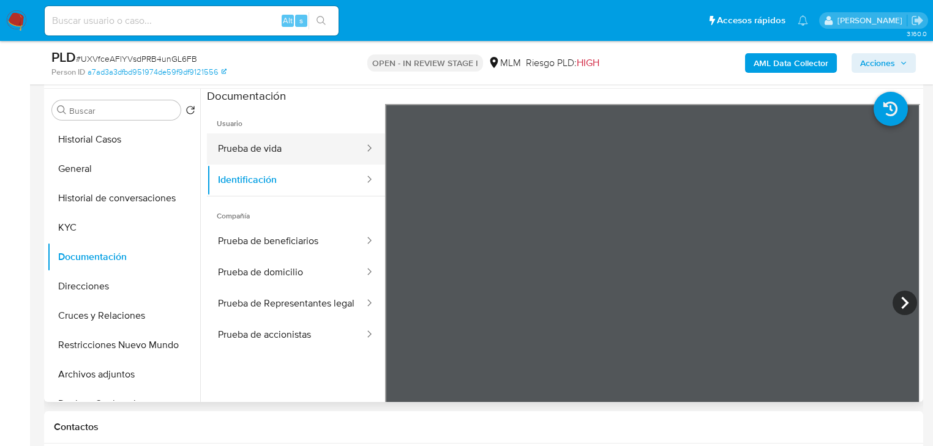
drag, startPoint x: 293, startPoint y: 144, endPoint x: 290, endPoint y: 152, distance: 8.5
click at [292, 146] on button "Prueba de vida" at bounding box center [286, 149] width 159 height 31
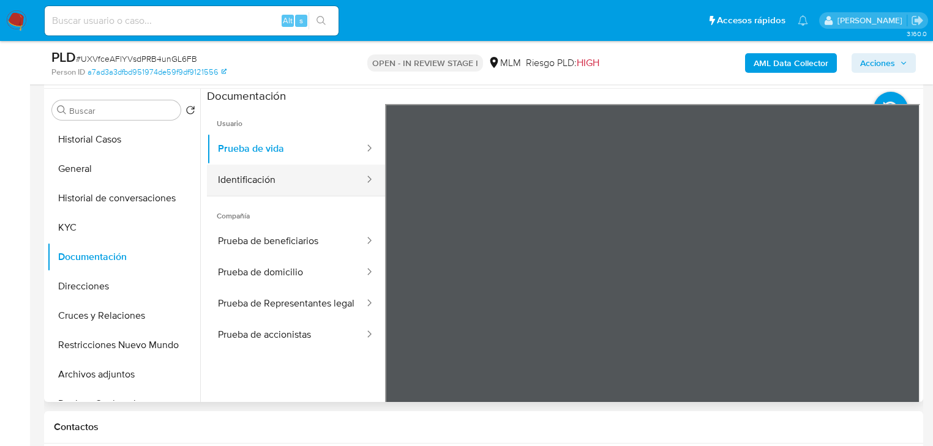
click at [279, 184] on button "Identificación" at bounding box center [286, 180] width 159 height 31
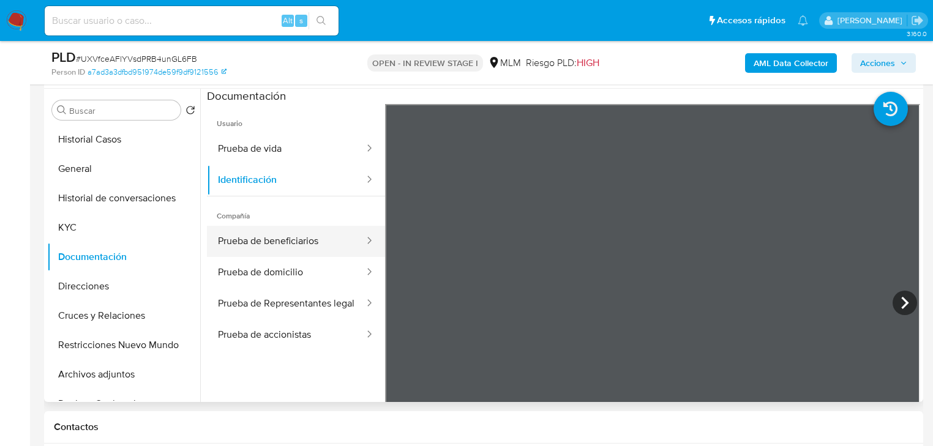
click at [269, 243] on button "Prueba de beneficiarios" at bounding box center [286, 241] width 159 height 31
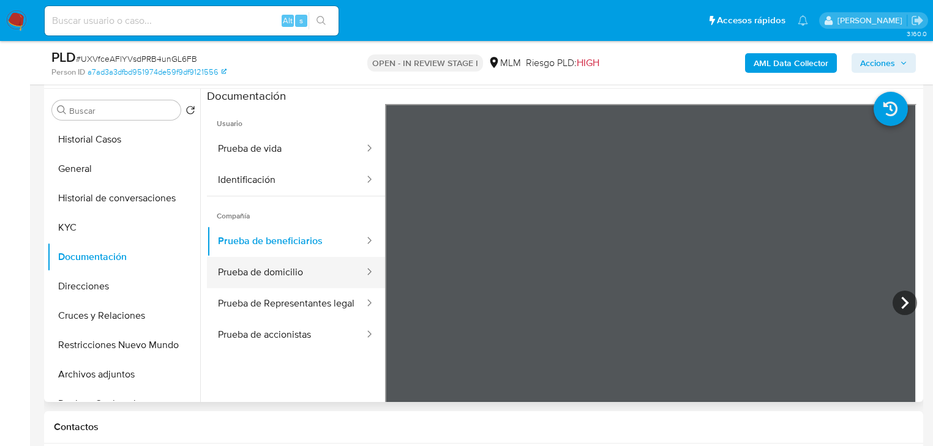
click at [304, 269] on button "Prueba de domicilio" at bounding box center [286, 272] width 159 height 31
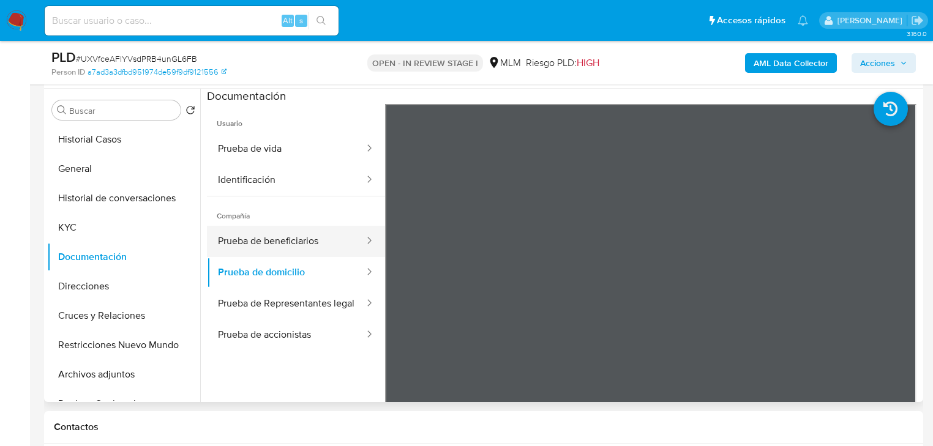
click at [306, 230] on button "Prueba de beneficiarios" at bounding box center [286, 241] width 159 height 31
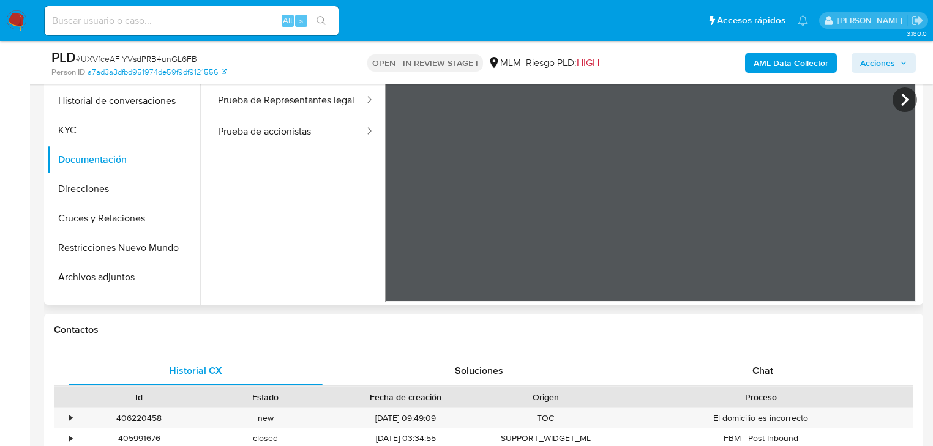
scroll to position [180, 0]
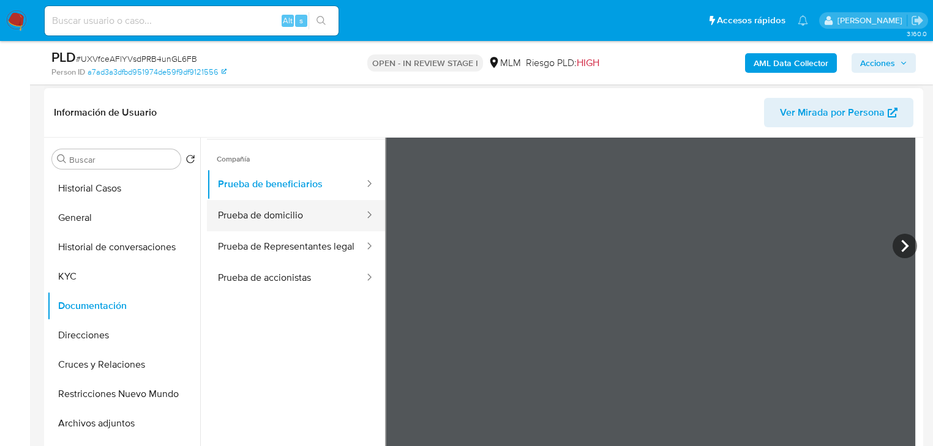
click at [259, 225] on button "Prueba de domicilio" at bounding box center [286, 215] width 159 height 31
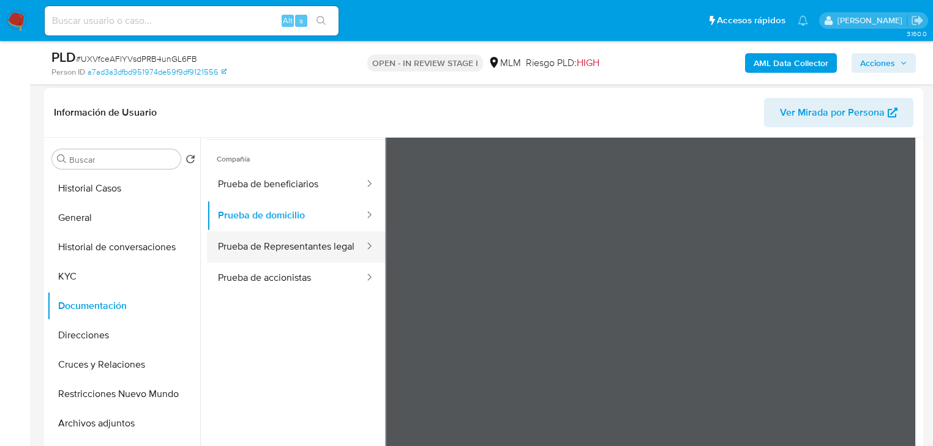
drag, startPoint x: 258, startPoint y: 235, endPoint x: 264, endPoint y: 243, distance: 9.2
click at [258, 238] on button "Prueba de Representantes legal" at bounding box center [286, 247] width 159 height 31
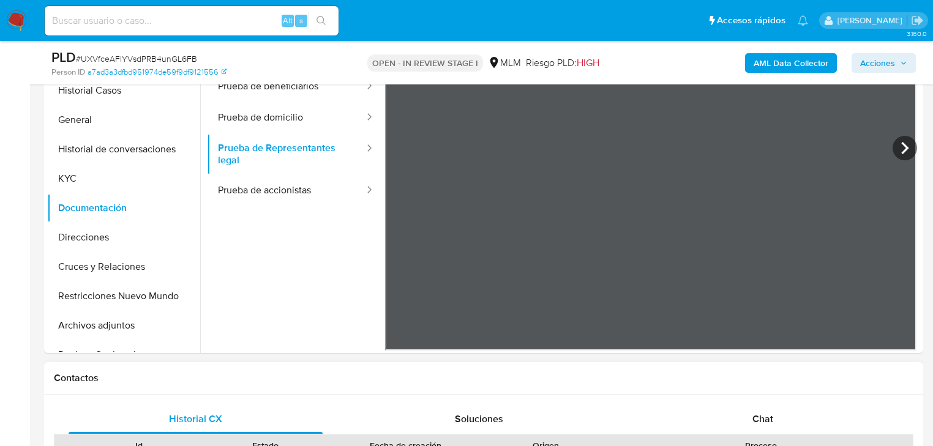
scroll to position [0, 0]
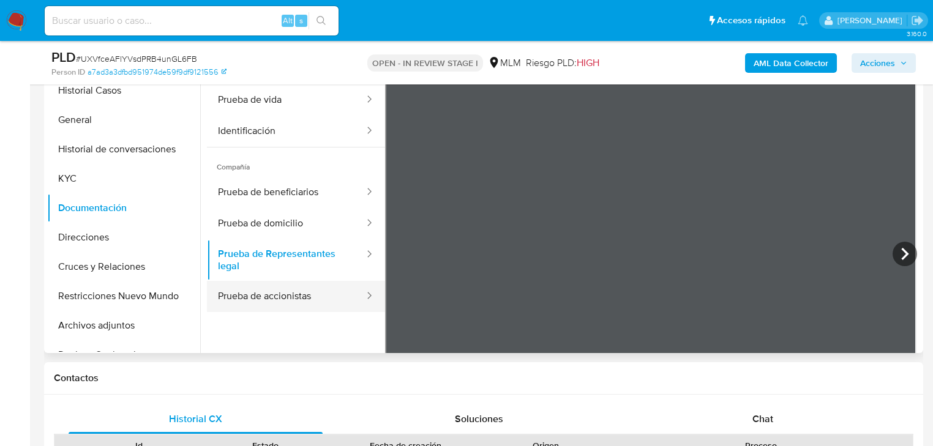
click at [263, 299] on button "Prueba de accionistas" at bounding box center [286, 296] width 159 height 31
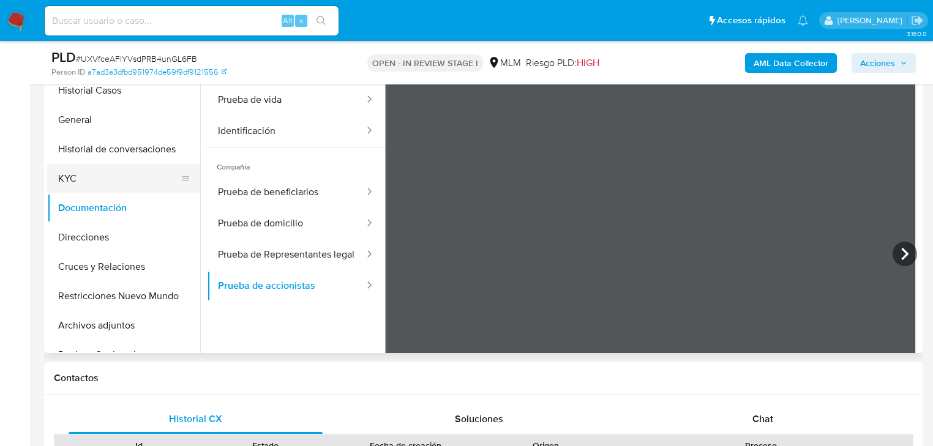
click at [85, 179] on button "KYC" at bounding box center [118, 178] width 143 height 29
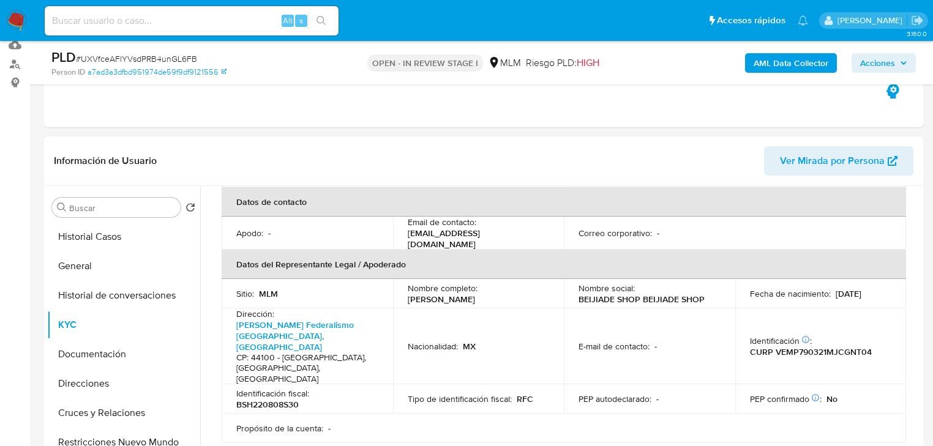
scroll to position [131, 0]
click at [127, 242] on button "Historial Casos" at bounding box center [118, 237] width 143 height 29
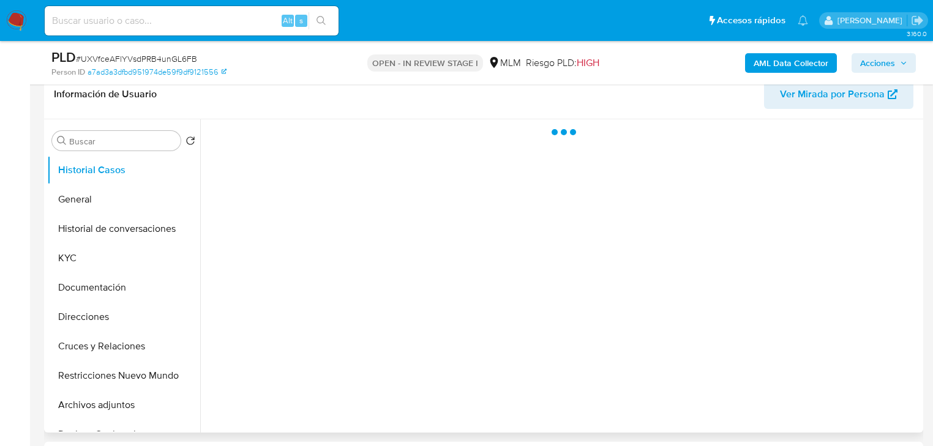
scroll to position [278, 0]
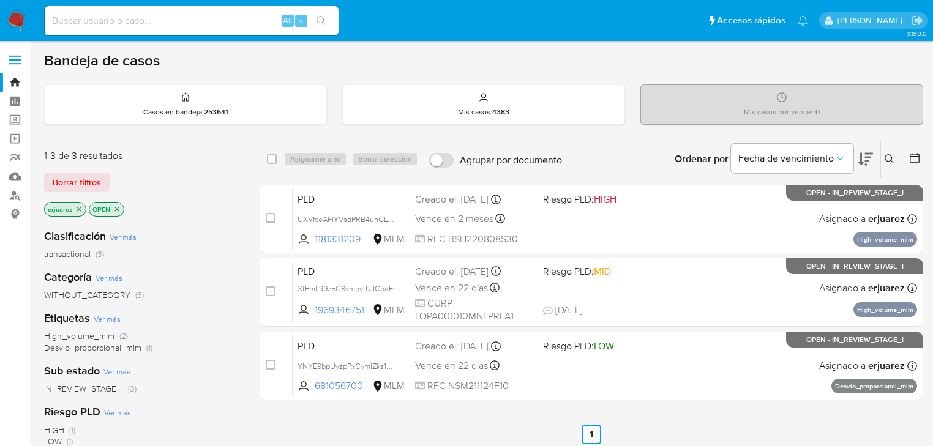
click at [80, 209] on icon "close-filter" at bounding box center [79, 209] width 4 height 4
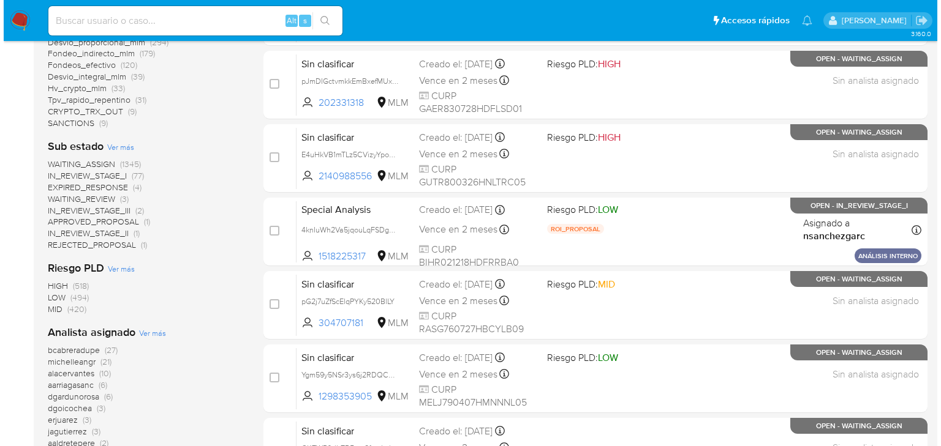
scroll to position [588, 0]
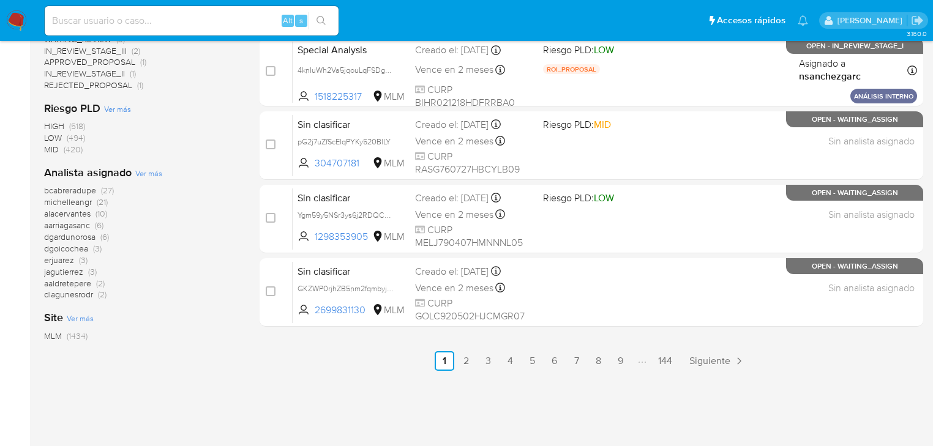
click at [151, 176] on span "Ver más" at bounding box center [148, 173] width 27 height 11
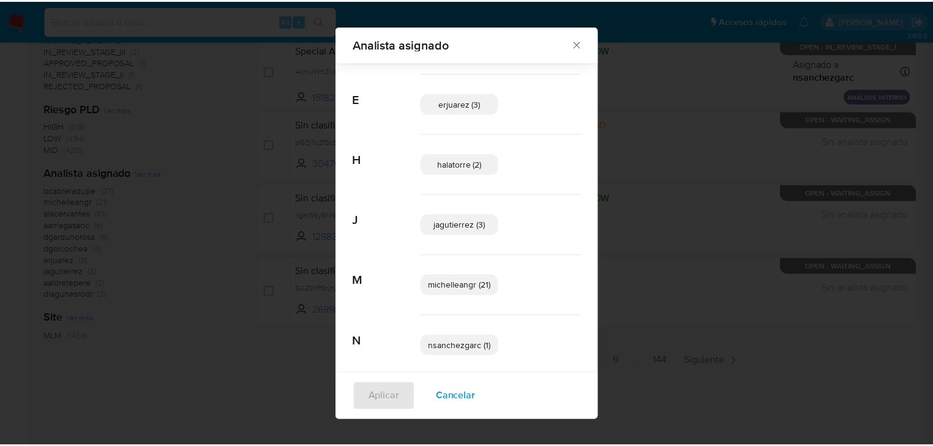
scroll to position [313, 0]
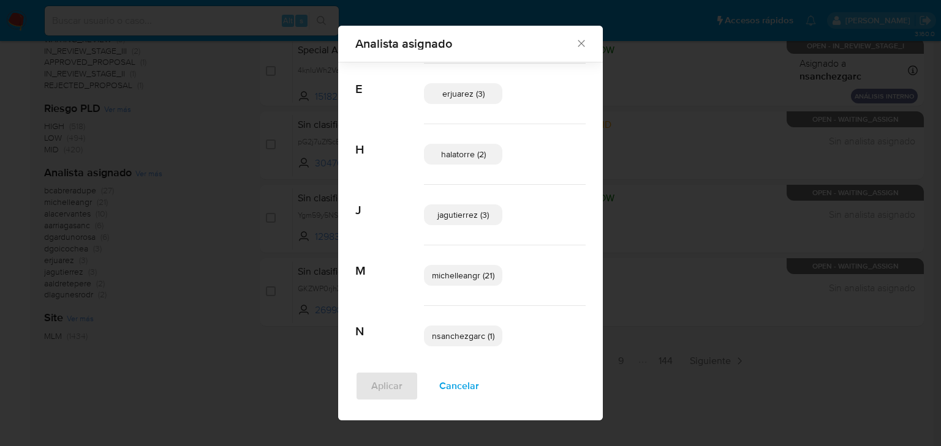
click at [206, 385] on div "Analista asignado Buscar A aaldretepere (2) aarriagasanc (6) alacervantes (10) …" at bounding box center [470, 223] width 941 height 446
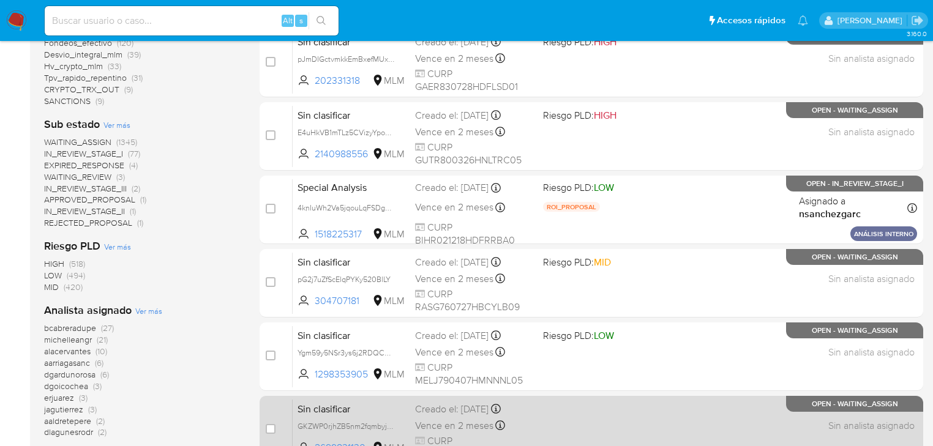
scroll to position [441, 0]
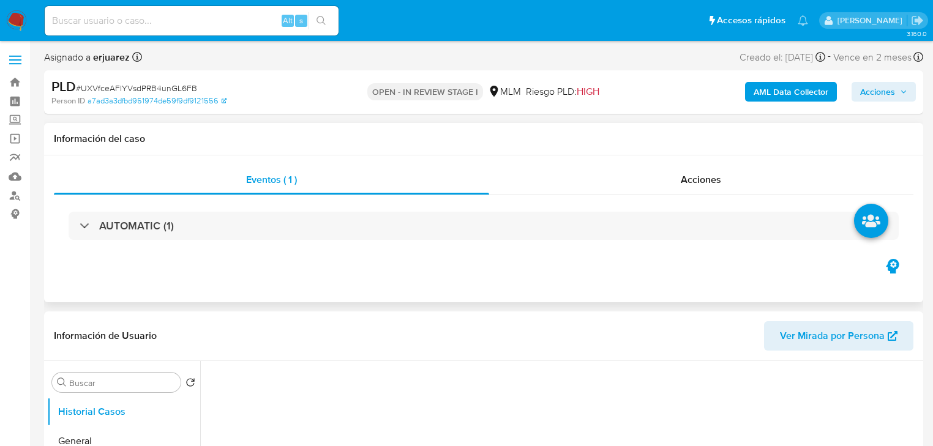
select select "10"
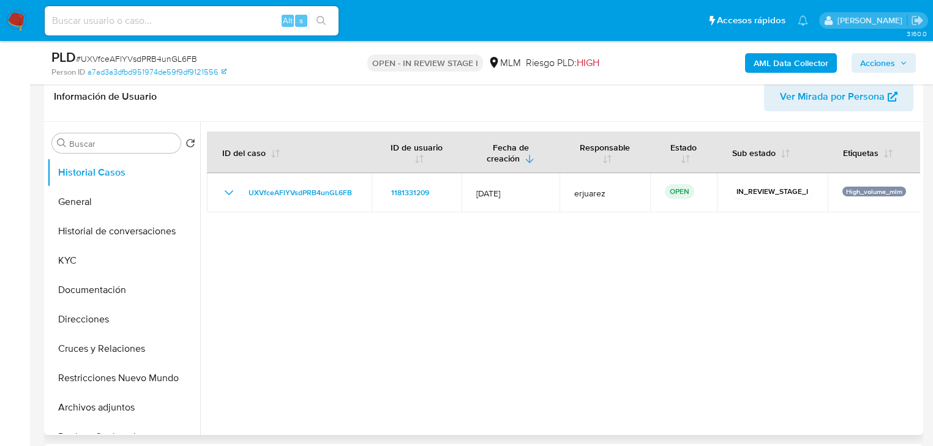
scroll to position [294, 0]
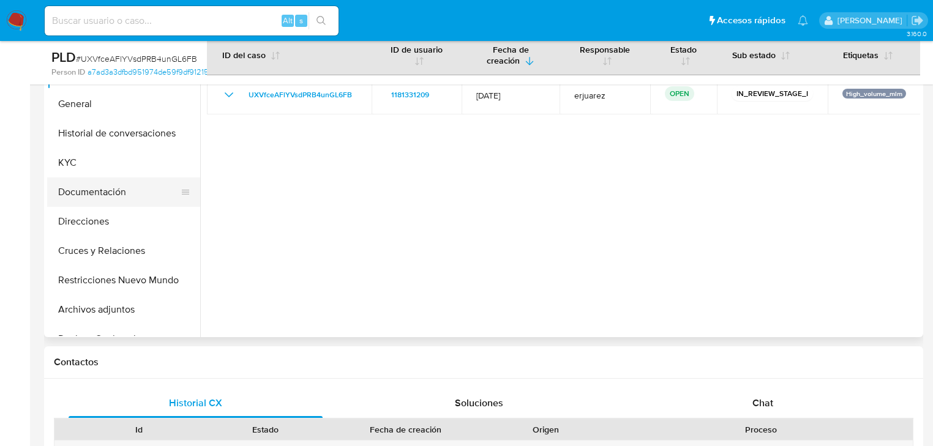
click at [105, 192] on button "Documentación" at bounding box center [118, 192] width 143 height 29
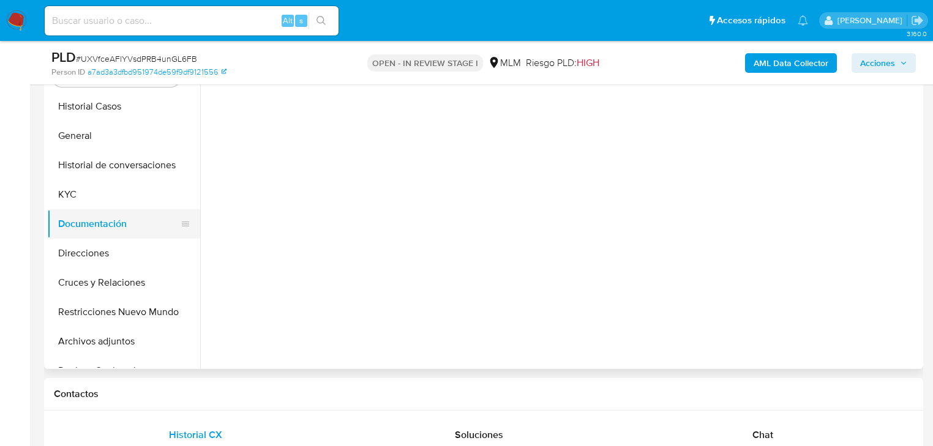
scroll to position [245, 0]
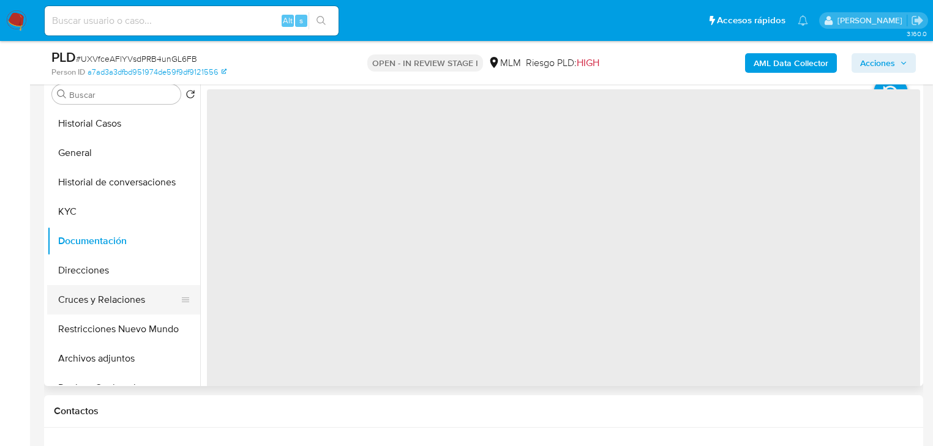
click at [126, 293] on button "Cruces y Relaciones" at bounding box center [118, 299] width 143 height 29
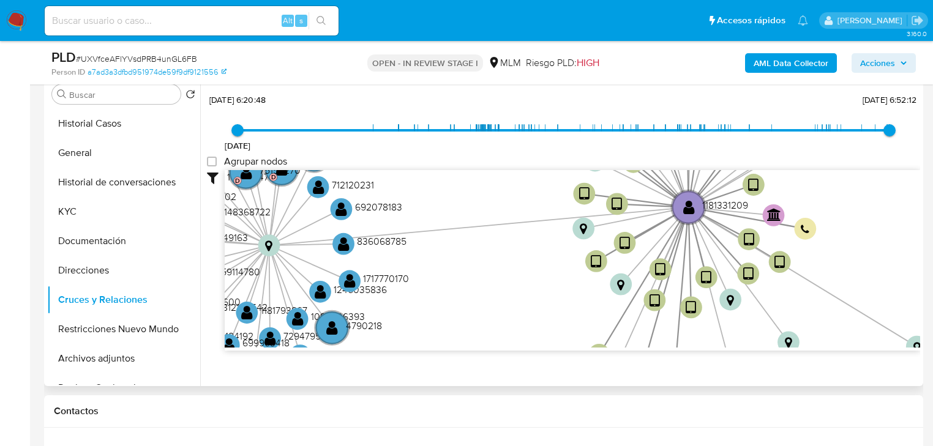
scroll to position [44, 0]
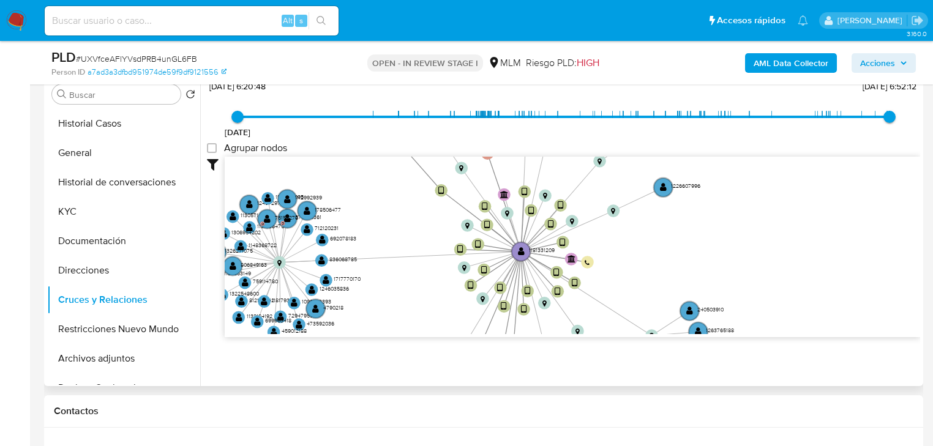
drag, startPoint x: 420, startPoint y: 184, endPoint x: 368, endPoint y: 230, distance: 69.0
click at [367, 235] on icon "user-1181331209  1181331209 device-64257a1908813b00174128f2  device-66b9db048…" at bounding box center [573, 246] width 696 height 178
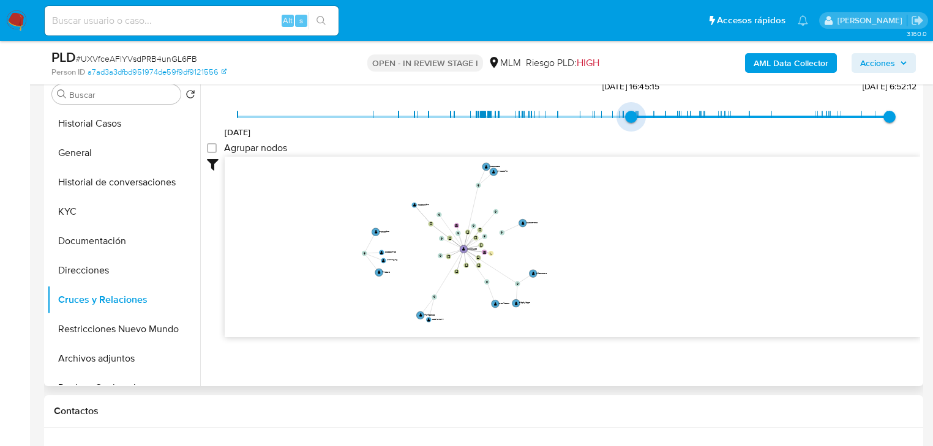
drag, startPoint x: 236, startPoint y: 112, endPoint x: 630, endPoint y: 113, distance: 393.2
click at [630, 113] on span "21/1/2024, 16:45:15" at bounding box center [631, 117] width 12 height 12
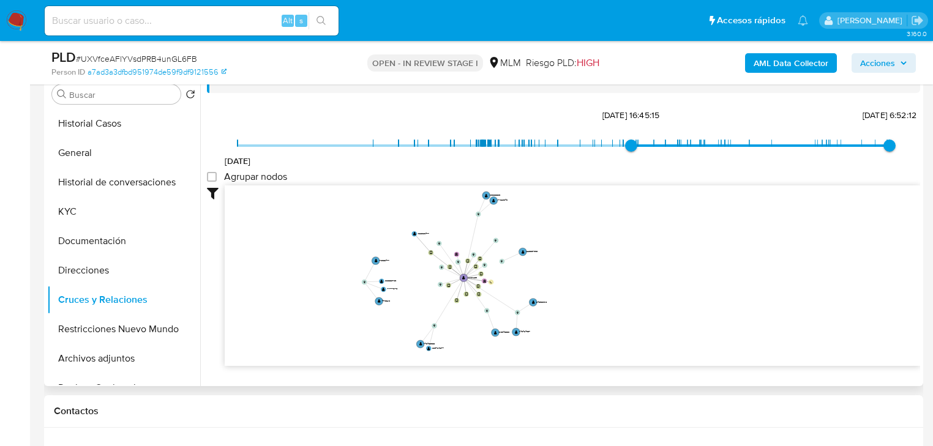
scroll to position [0, 0]
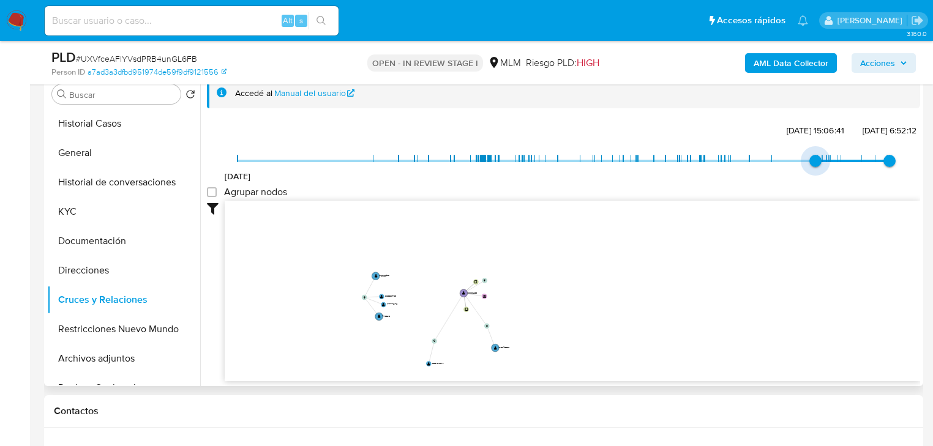
type input "1733256342000"
drag, startPoint x: 630, startPoint y: 157, endPoint x: 777, endPoint y: 162, distance: 146.5
click at [777, 162] on span "3/12/2024, 14:05:42" at bounding box center [772, 161] width 12 height 12
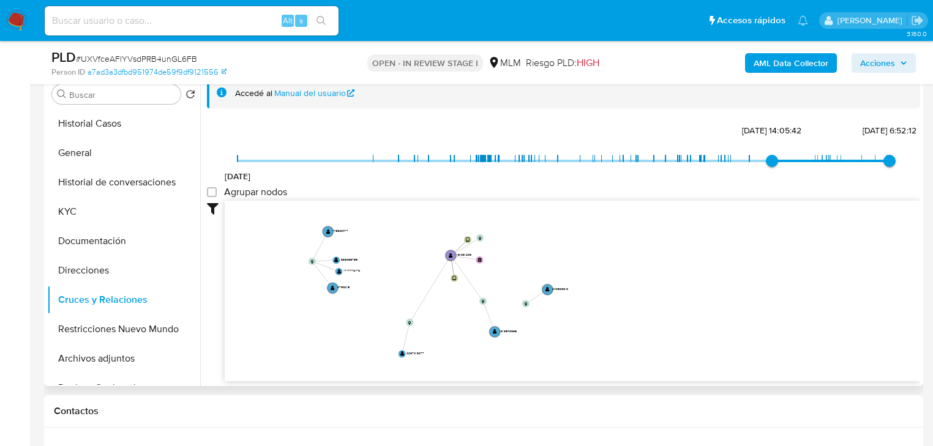
drag, startPoint x: 677, startPoint y: 303, endPoint x: 688, endPoint y: 303, distance: 11.0
click at [688, 303] on icon "user-1181331209  1181331209 device-64257a1908813b00174128f2  device-66b9db048…" at bounding box center [573, 290] width 696 height 178
click at [124, 339] on button "Restricciones Nuevo Mundo" at bounding box center [118, 329] width 143 height 29
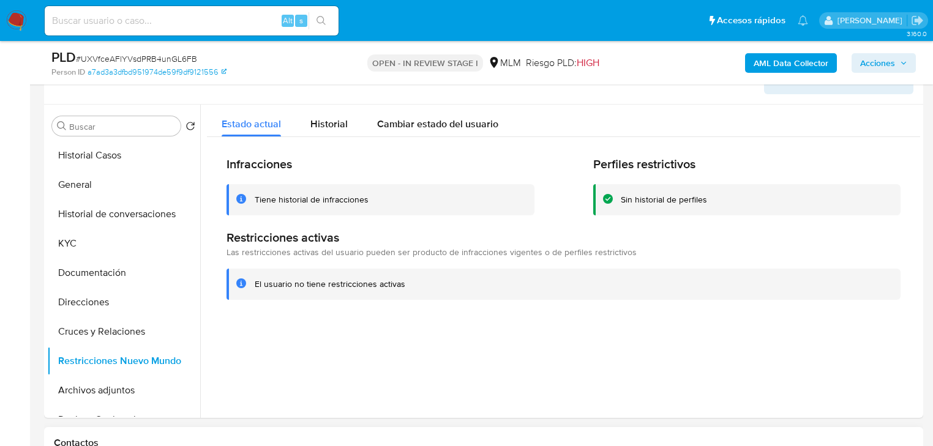
scroll to position [196, 0]
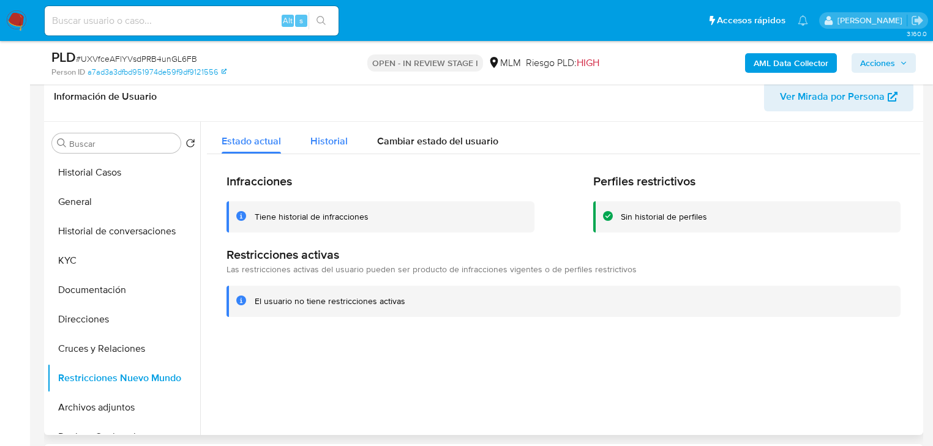
click at [325, 130] on div "Historial" at bounding box center [329, 138] width 37 height 32
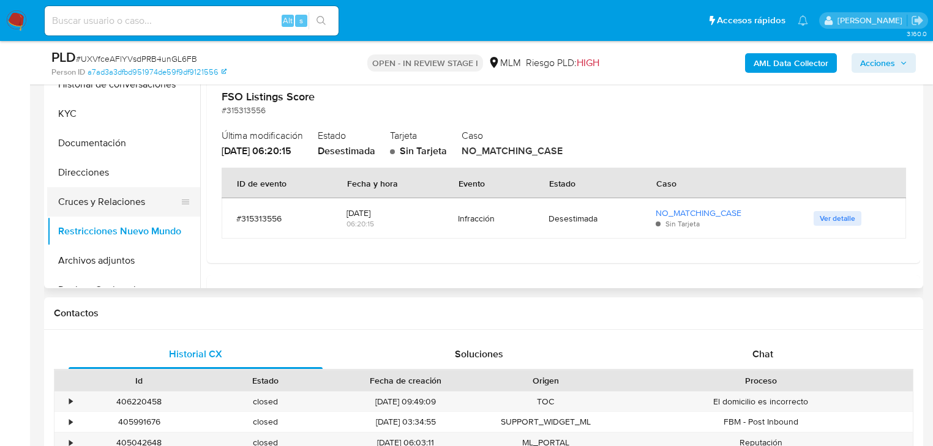
scroll to position [2373, 0]
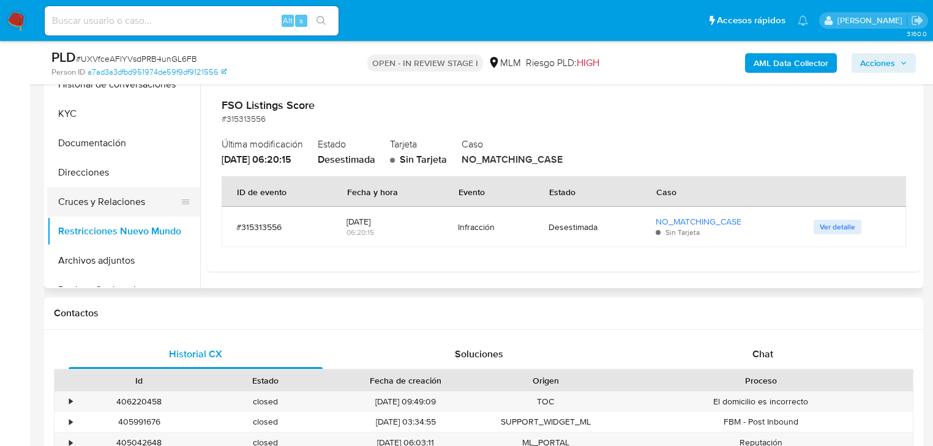
click at [130, 192] on button "Cruces y Relaciones" at bounding box center [118, 201] width 143 height 29
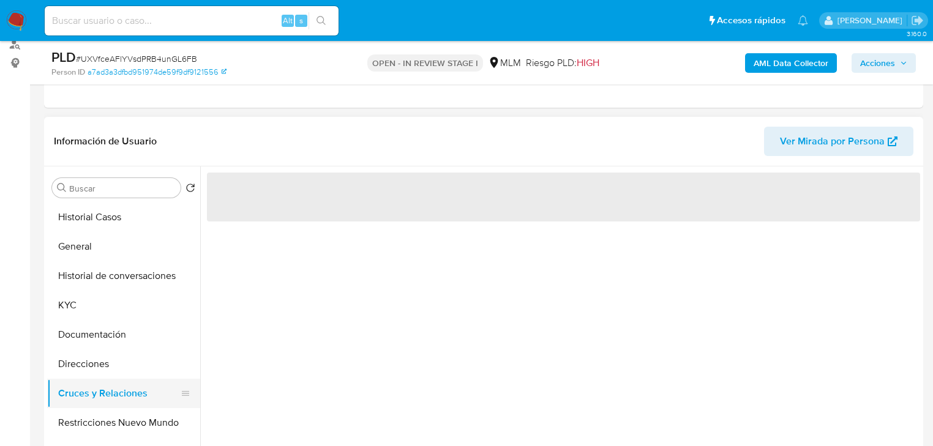
scroll to position [147, 0]
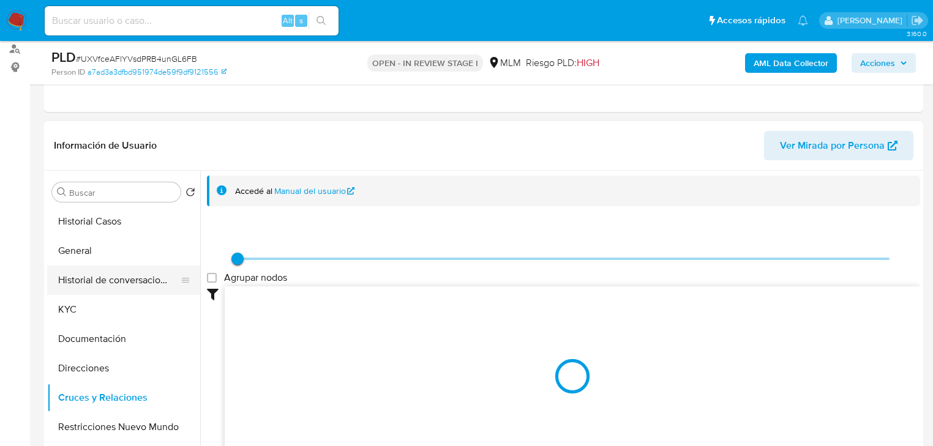
click at [121, 287] on button "Historial de conversaciones" at bounding box center [118, 280] width 143 height 29
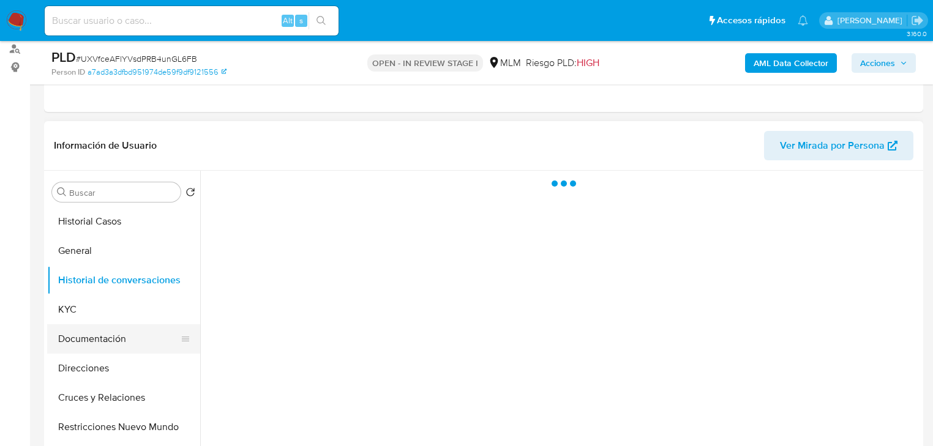
click at [91, 345] on button "Documentación" at bounding box center [118, 339] width 143 height 29
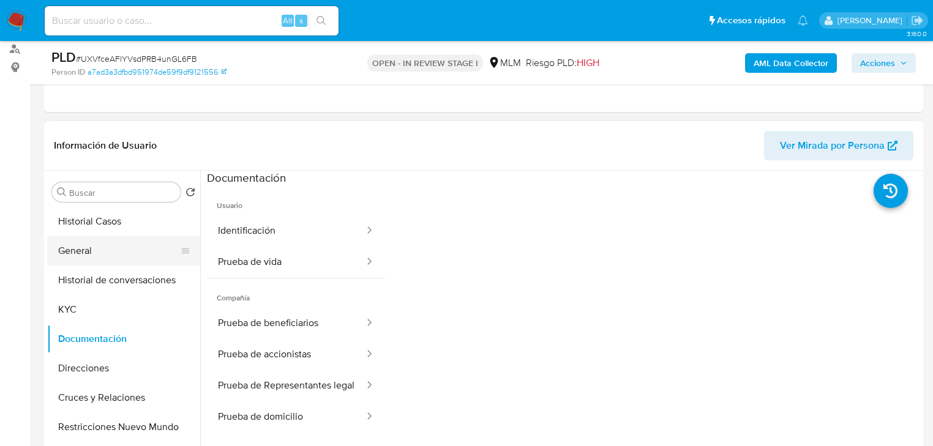
click at [140, 247] on button "General" at bounding box center [118, 250] width 143 height 29
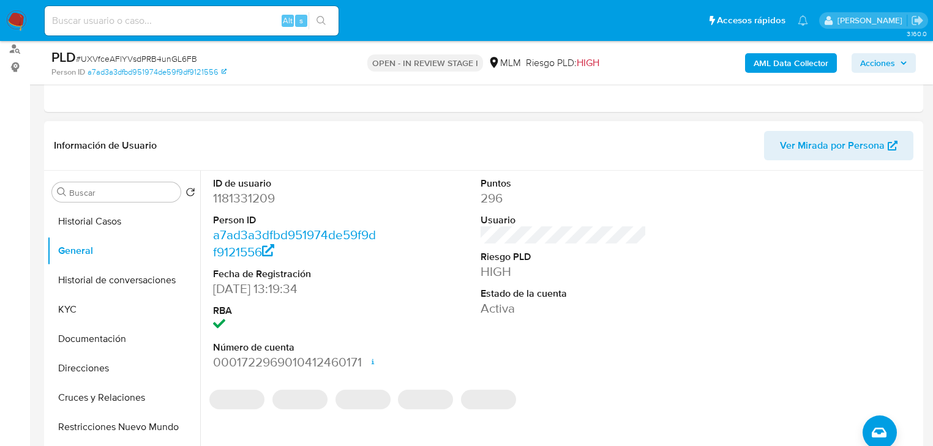
click at [478, 236] on div "Puntos 296 Usuario Riesgo PLD HIGH Estado de la cuenta Activa" at bounding box center [564, 274] width 178 height 207
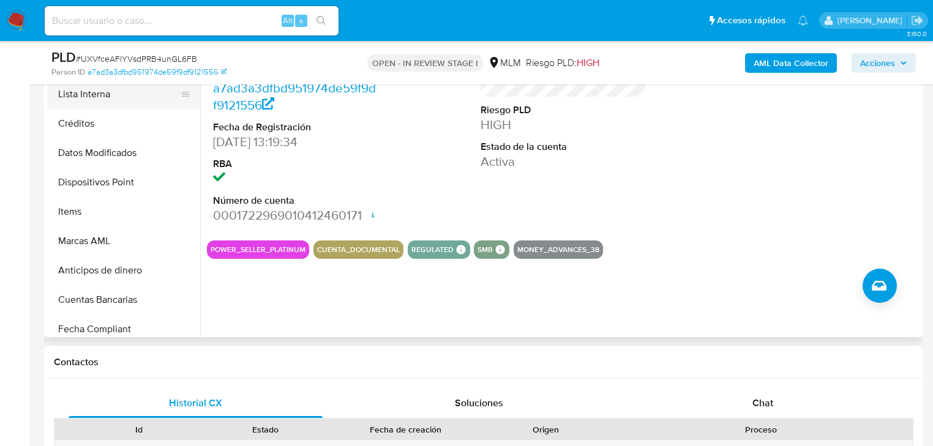
scroll to position [343, 0]
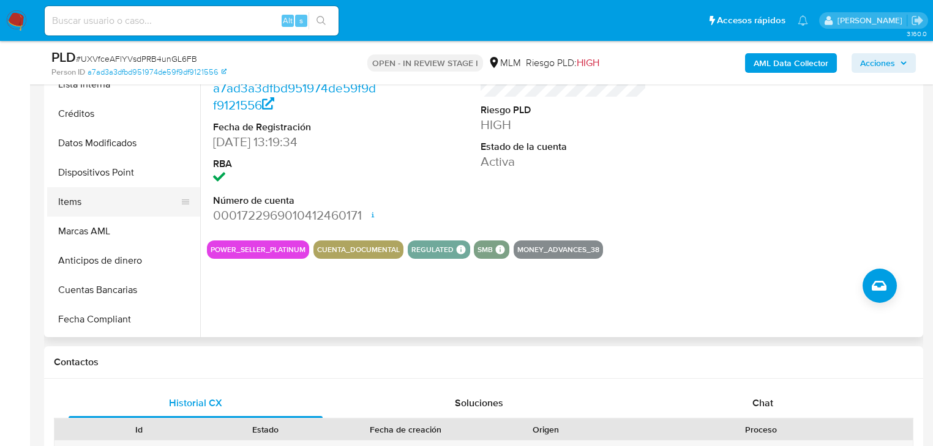
click at [83, 201] on button "Items" at bounding box center [118, 201] width 143 height 29
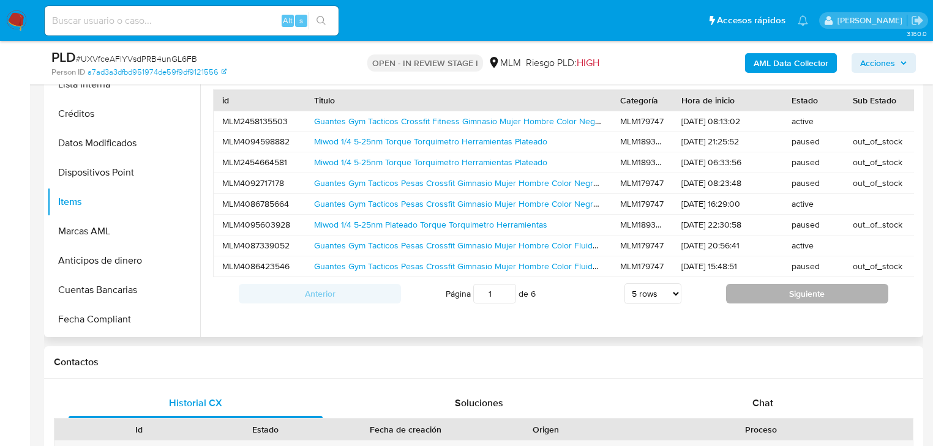
click at [813, 299] on button "Siguiente" at bounding box center [807, 294] width 162 height 20
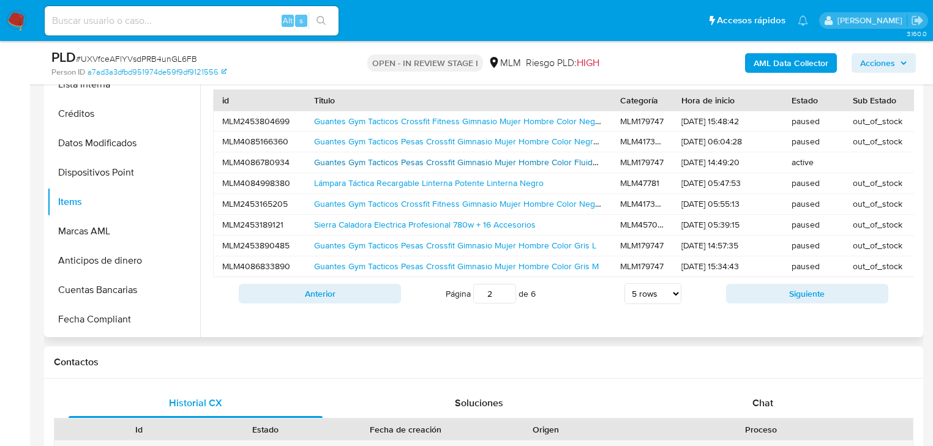
click at [380, 159] on link "Guantes Gym Tacticos Pesas Crossfit Gimnasio Mujer Hombre Color Fluido Rosa S" at bounding box center [493, 162] width 358 height 12
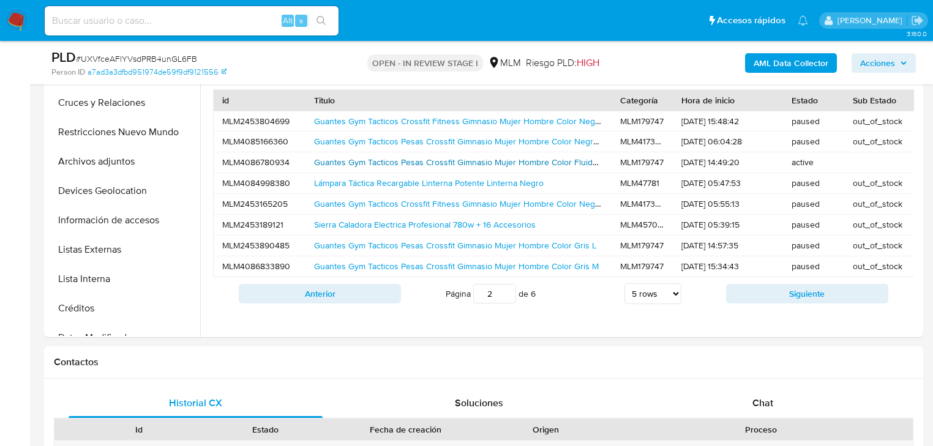
scroll to position [147, 0]
click at [12, 16] on img at bounding box center [16, 20] width 21 height 21
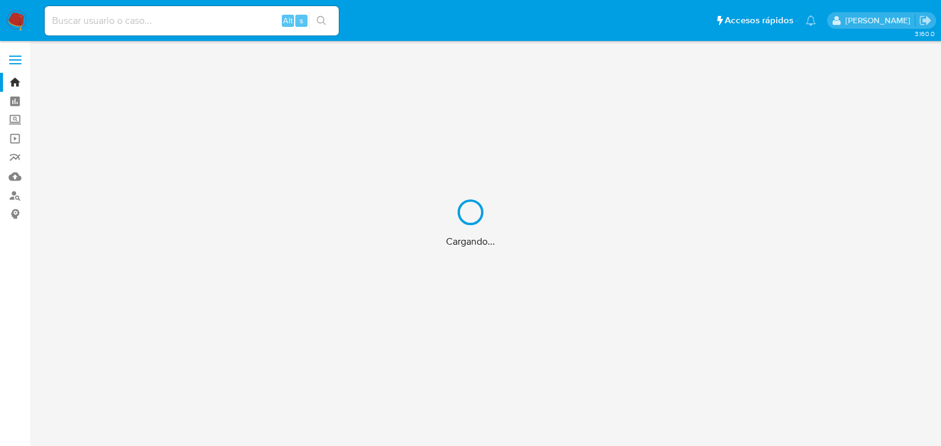
click at [17, 116] on div "Cargando..." at bounding box center [470, 223] width 941 height 446
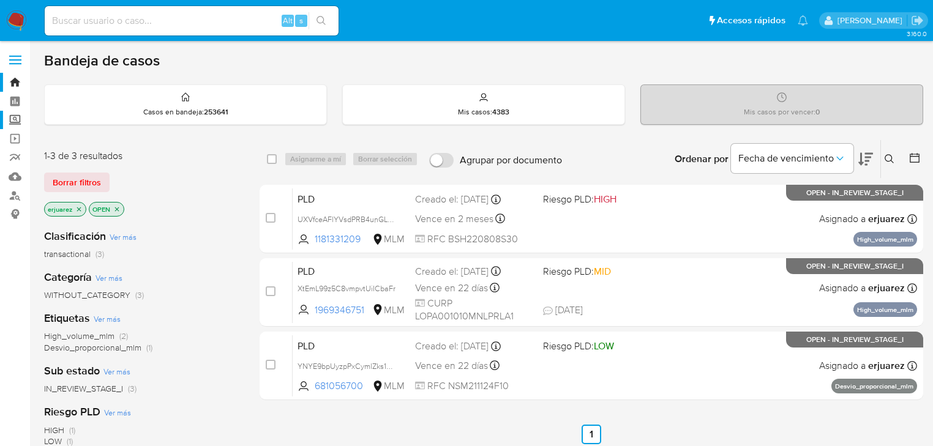
click at [17, 118] on label "Screening" at bounding box center [73, 120] width 146 height 19
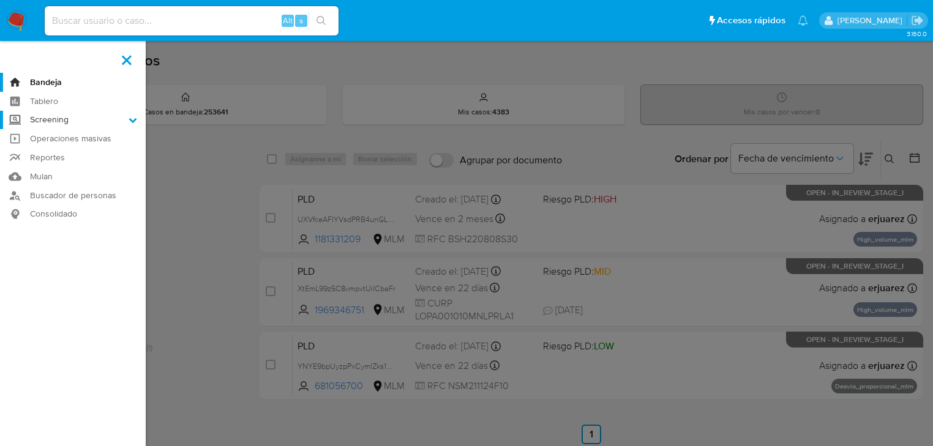
click at [0, 0] on input "Screening" at bounding box center [0, 0] width 0 height 0
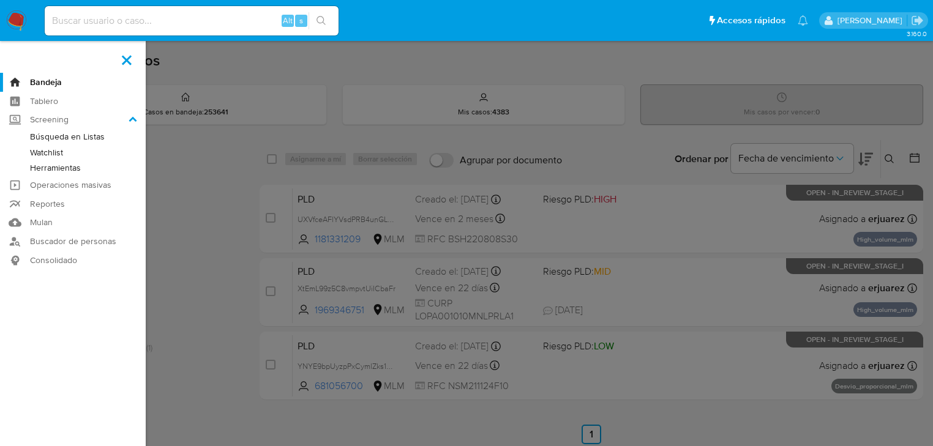
click at [71, 165] on link "Herramientas" at bounding box center [73, 167] width 146 height 15
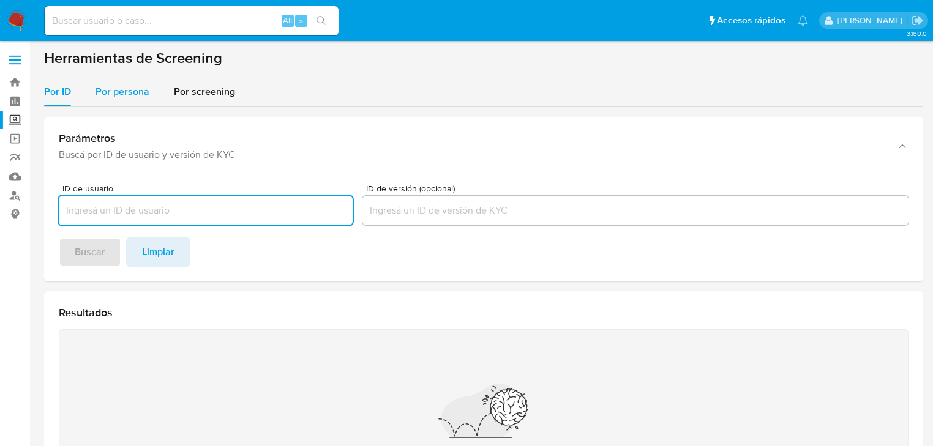
click at [122, 94] on span "Por persona" at bounding box center [123, 92] width 54 height 14
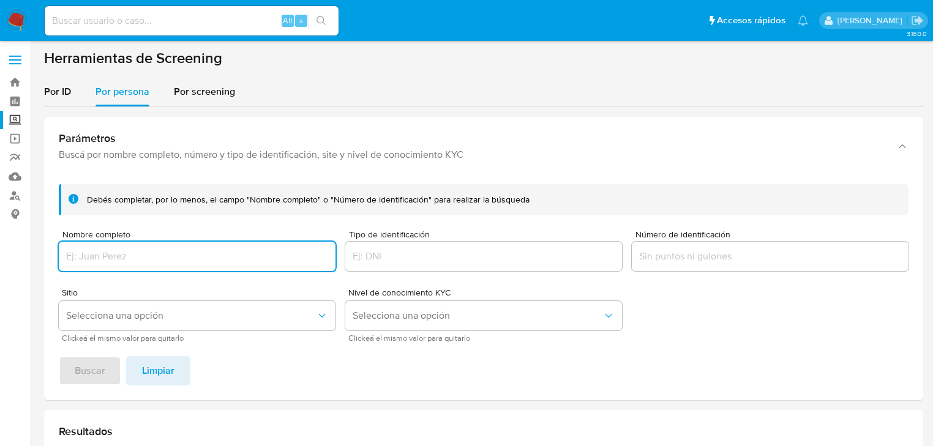
click at [117, 245] on div at bounding box center [197, 256] width 277 height 29
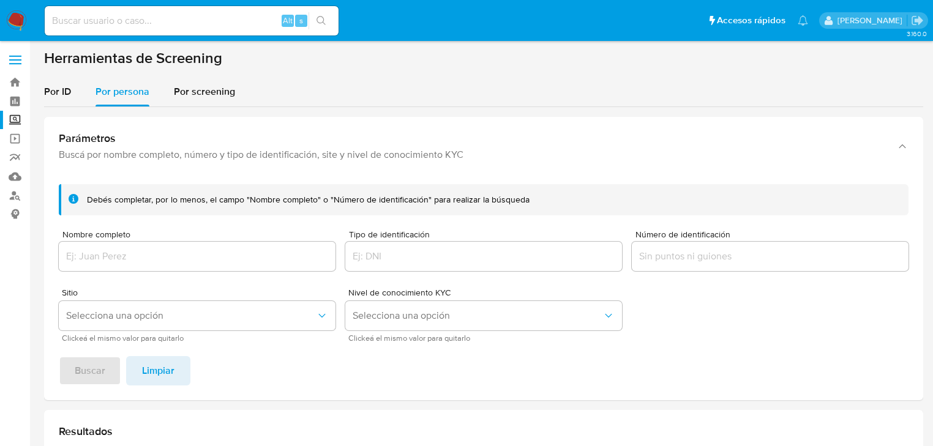
click at [116, 257] on input "Nombre completo" at bounding box center [197, 257] width 277 height 16
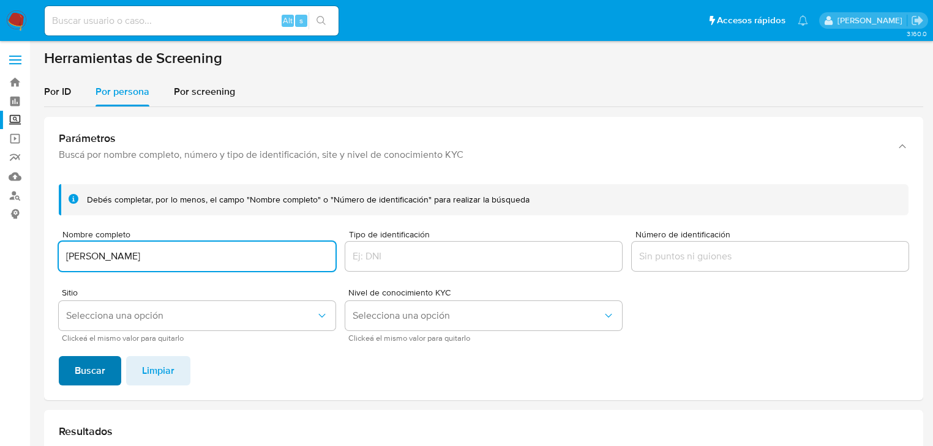
type input "[PERSON_NAME]"
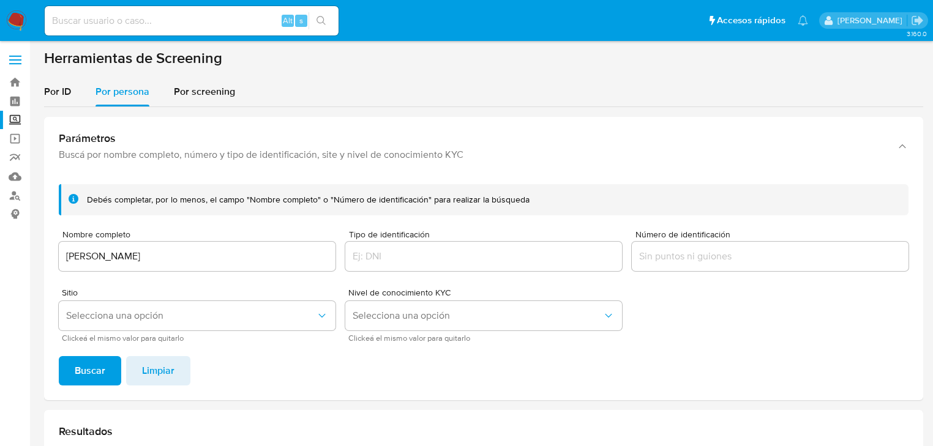
click at [84, 363] on span "Buscar" at bounding box center [90, 371] width 31 height 27
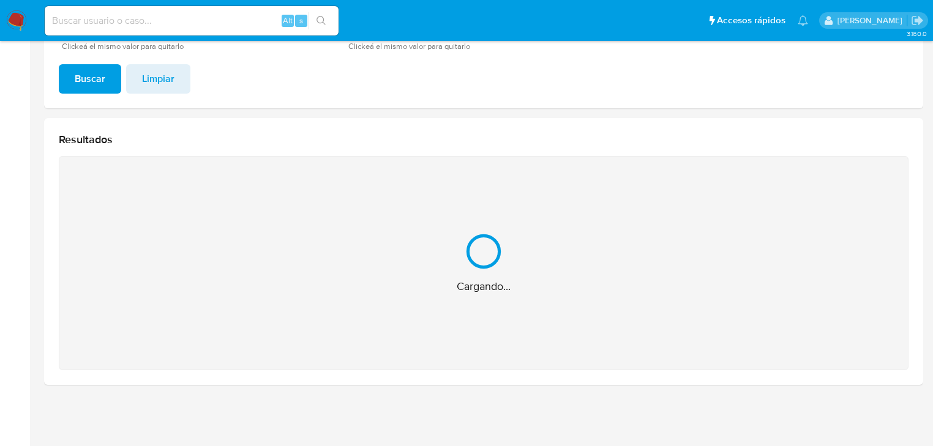
scroll to position [98, 0]
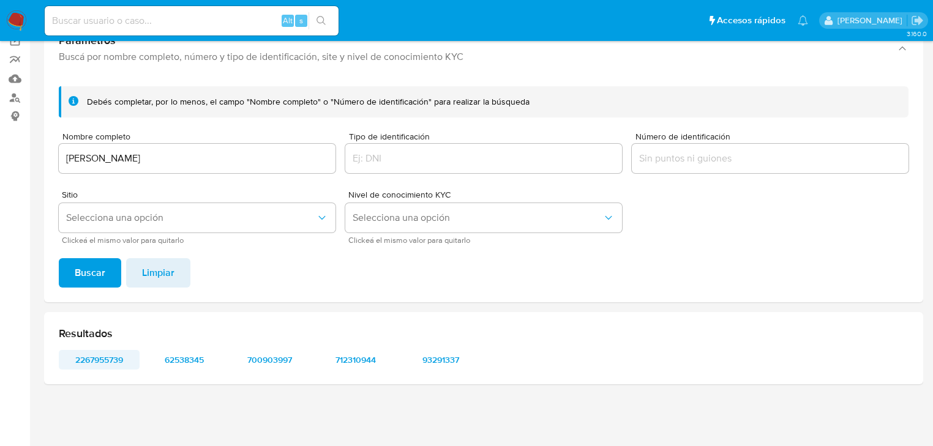
click at [115, 358] on span "2267955739" at bounding box center [99, 360] width 64 height 17
click at [191, 354] on span "62538345" at bounding box center [185, 360] width 64 height 17
click at [252, 359] on span "700903997" at bounding box center [270, 360] width 64 height 17
click at [356, 355] on span "712310944" at bounding box center [356, 360] width 64 height 17
click at [431, 356] on span "93291337" at bounding box center [441, 360] width 64 height 17
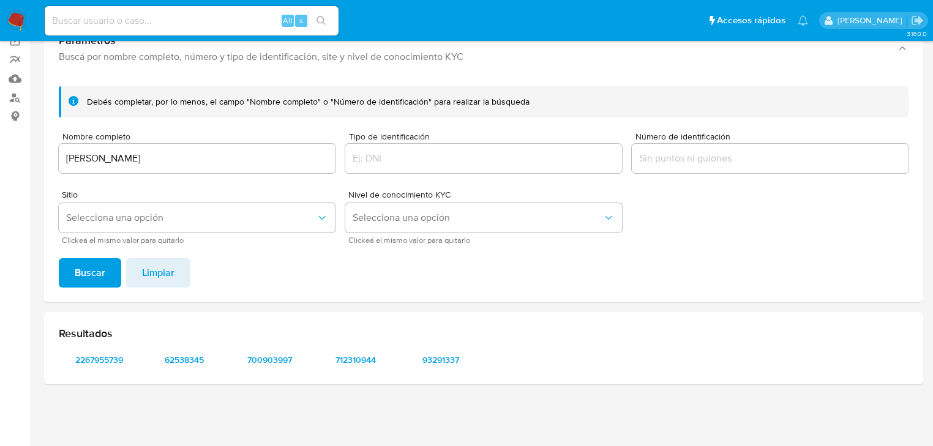
click at [438, 355] on span "93291337" at bounding box center [441, 360] width 64 height 17
click at [15, 17] on img at bounding box center [16, 20] width 21 height 21
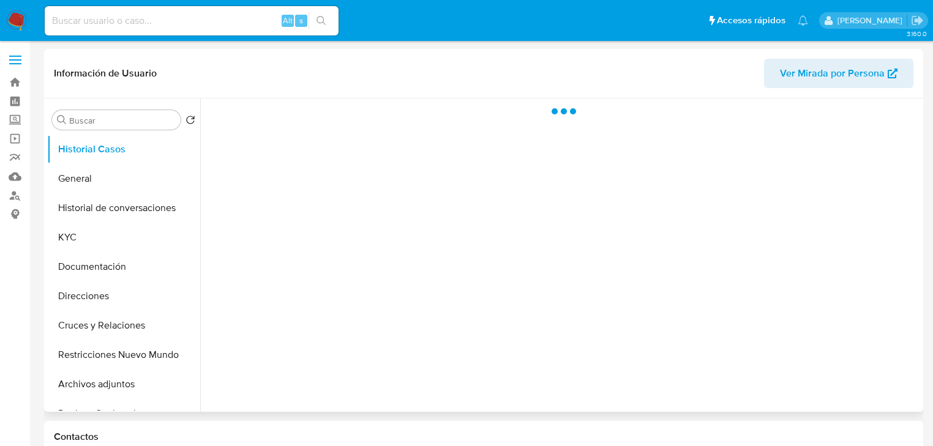
select select "10"
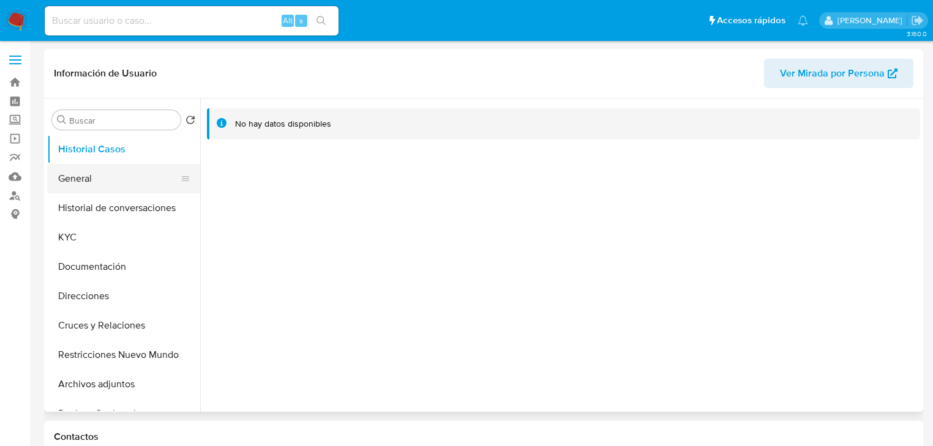
click at [119, 187] on button "General" at bounding box center [118, 178] width 143 height 29
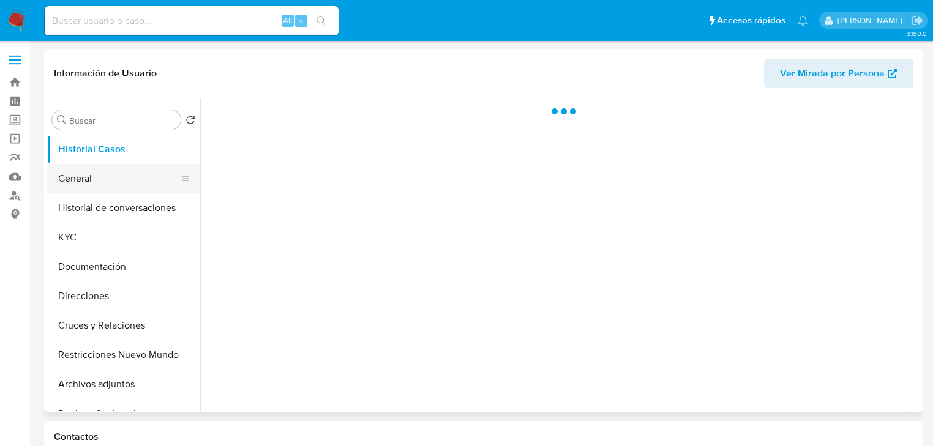
select select "10"
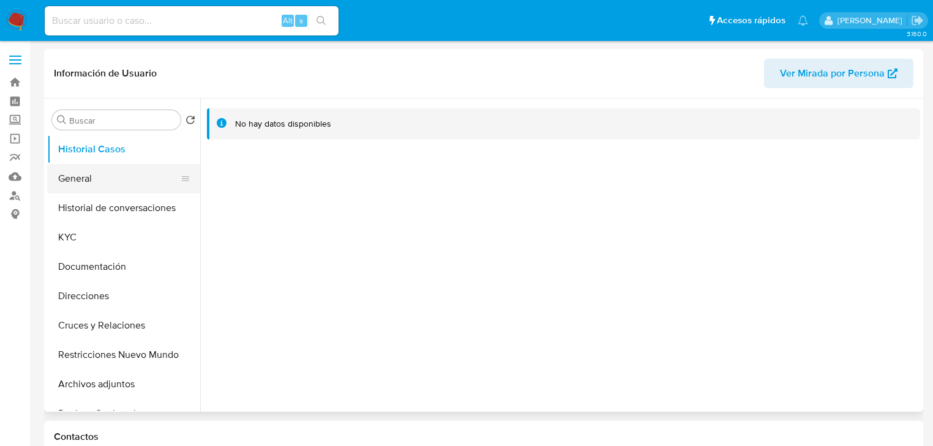
click at [113, 177] on button "General" at bounding box center [118, 178] width 143 height 29
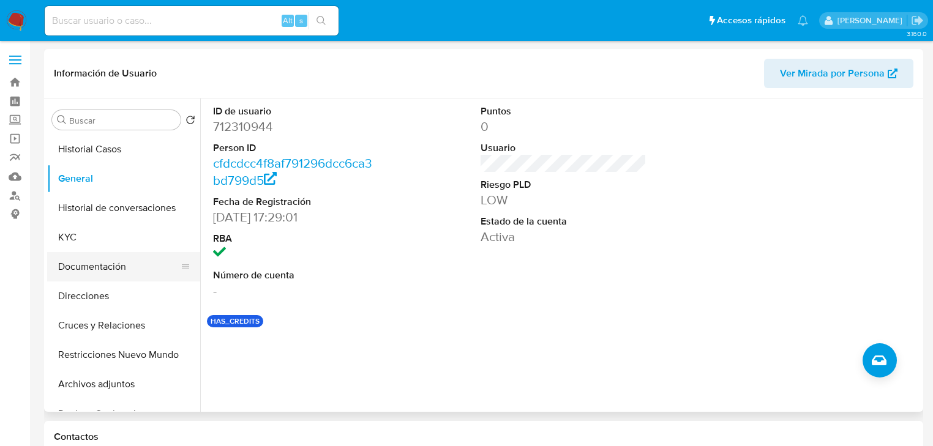
click at [97, 270] on button "Documentación" at bounding box center [118, 266] width 143 height 29
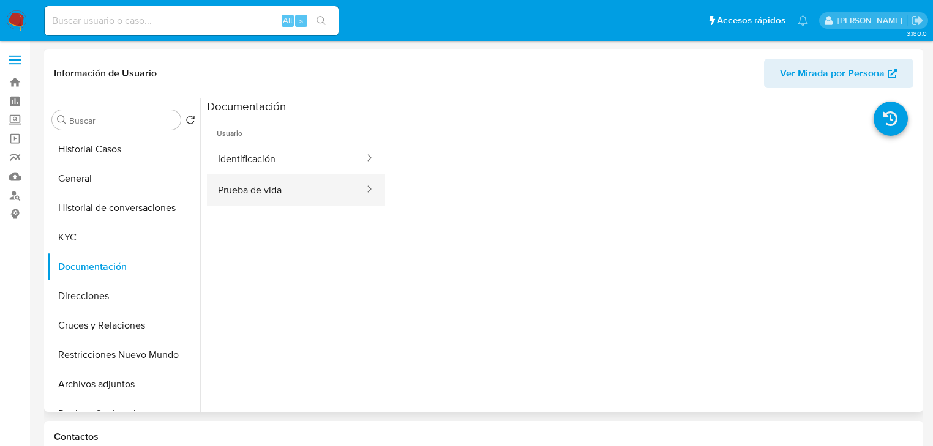
click at [265, 182] on button "Prueba de vida" at bounding box center [286, 190] width 159 height 31
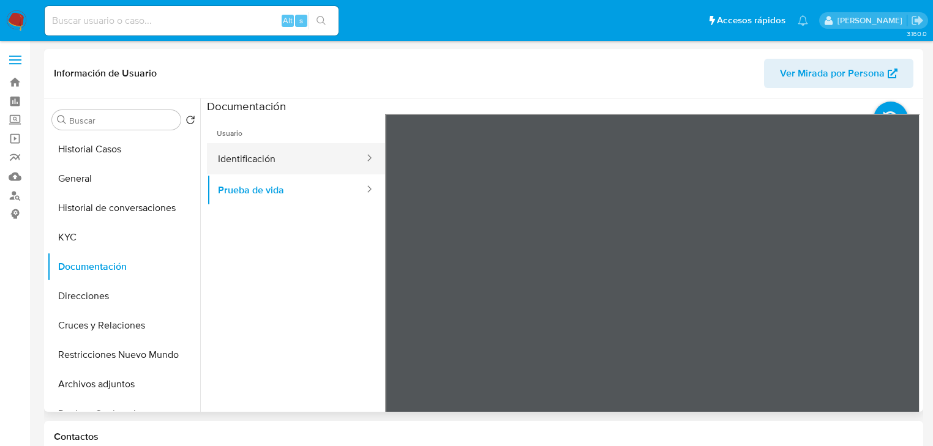
click at [250, 170] on button "Identificación" at bounding box center [286, 158] width 159 height 31
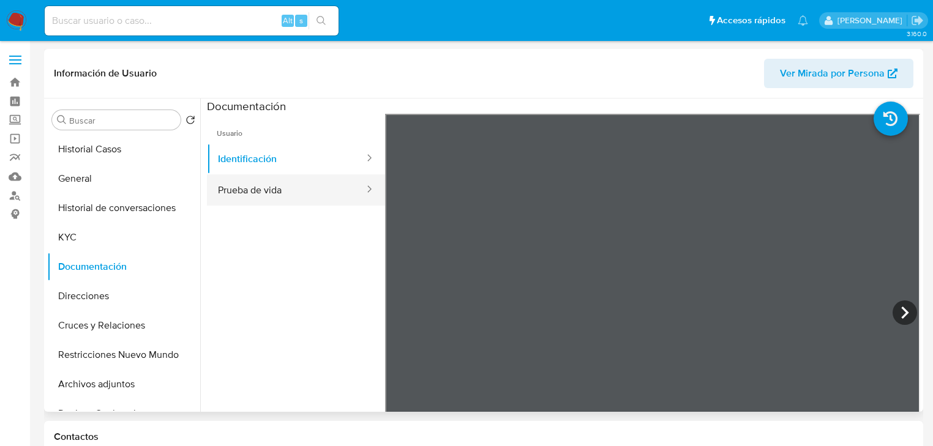
click at [238, 191] on button "Prueba de vida" at bounding box center [286, 190] width 159 height 31
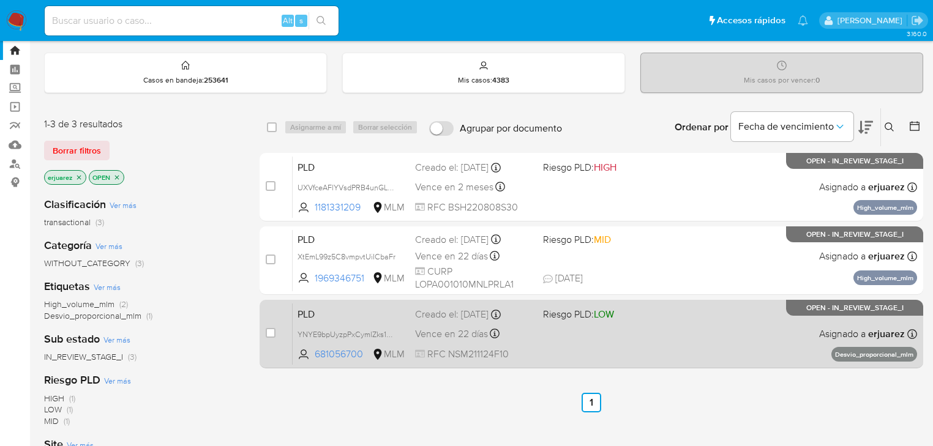
scroll to position [49, 0]
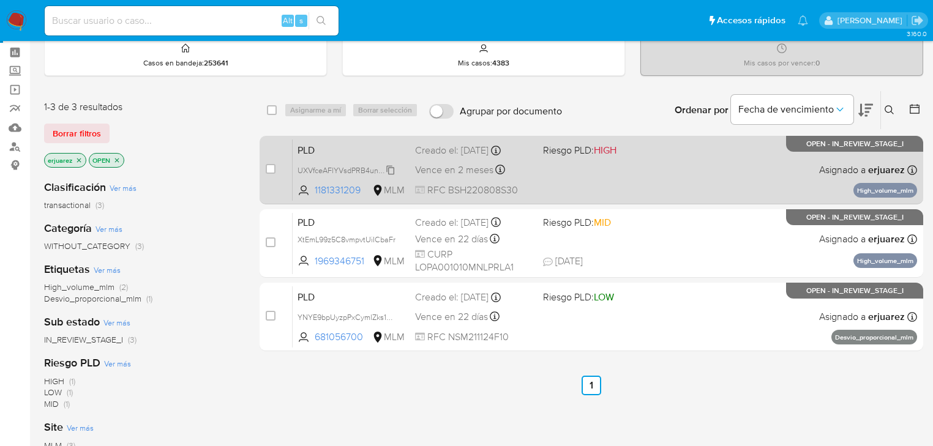
drag, startPoint x: 323, startPoint y: 168, endPoint x: 299, endPoint y: 168, distance: 23.9
click at [323, 168] on span "UXVfceAFlYVsdPRB4unGL6FB" at bounding box center [350, 169] width 104 height 13
click at [623, 176] on div "PLD UXVfceAFlYVsdPRB4unGL6FB 1181331209 MLM Riesgo PLD: HIGH Creado el: [DATE] …" at bounding box center [605, 170] width 625 height 62
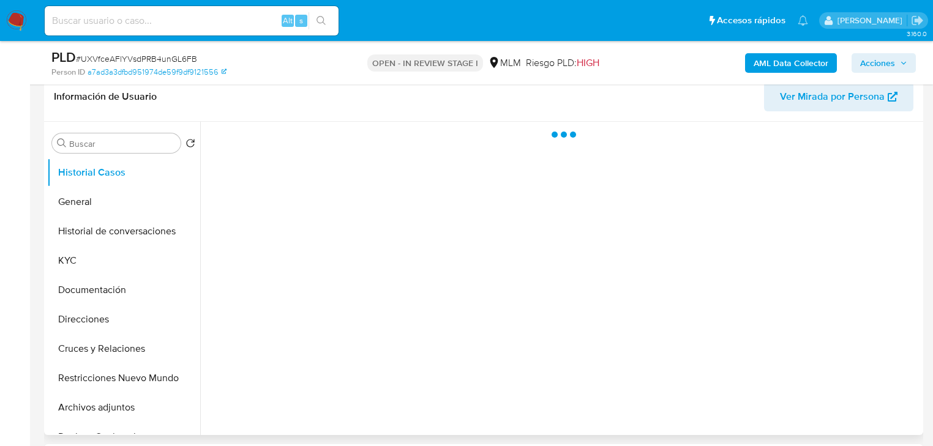
select select "10"
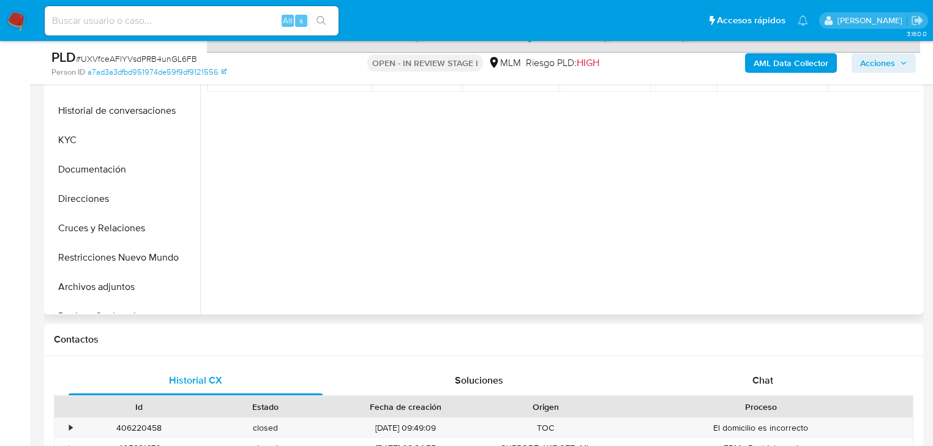
scroll to position [343, 0]
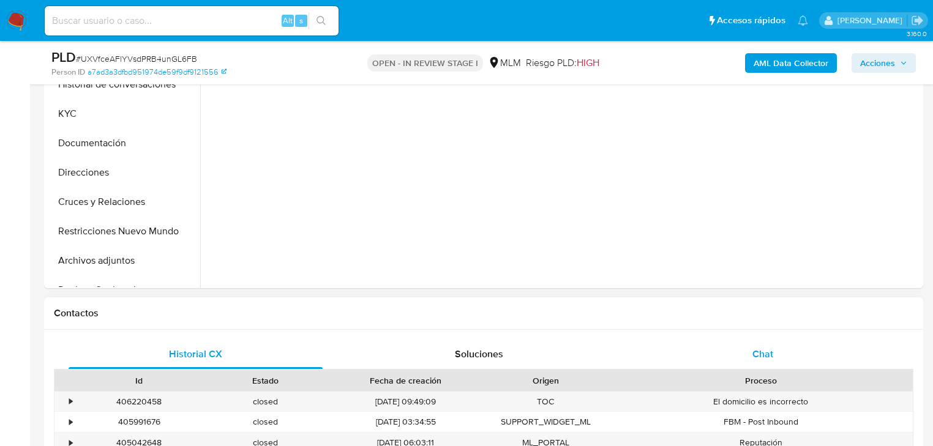
click at [767, 353] on span "Chat" at bounding box center [763, 354] width 21 height 14
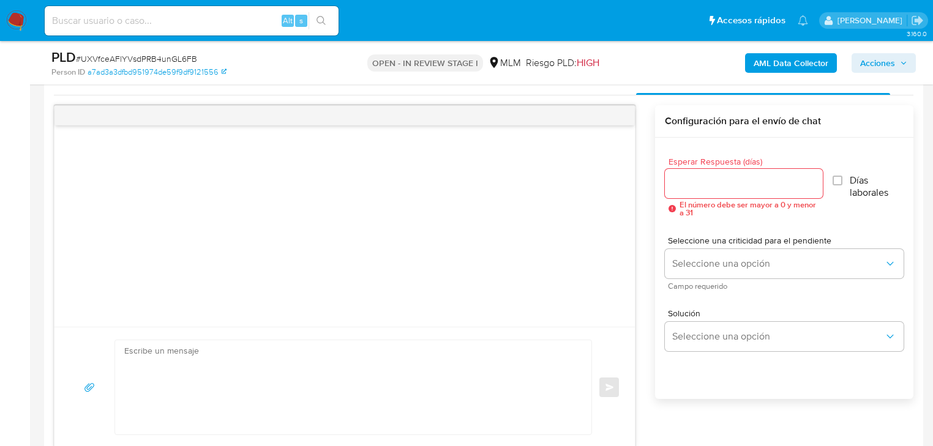
scroll to position [735, 0]
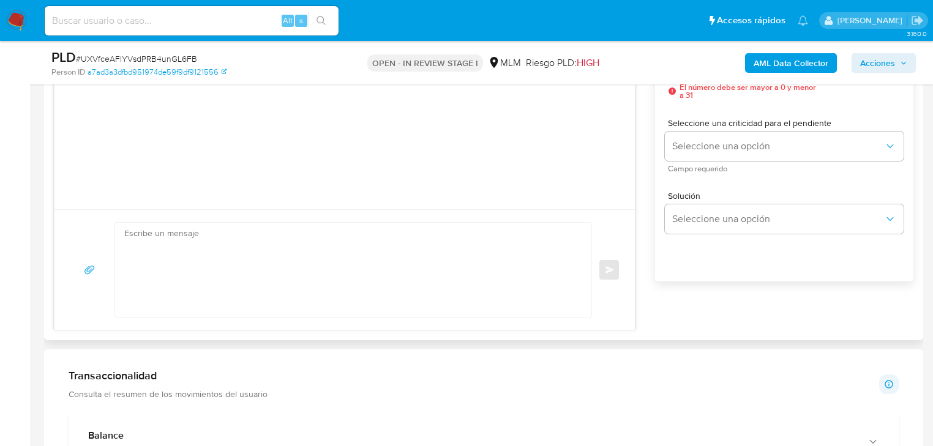
click at [804, 280] on div "Esperar Respuesta (días) El número debe ser mayor a 0 y menor a 31 Días laboral…" at bounding box center [784, 167] width 258 height 294
click at [723, 144] on span "Seleccione una opción" at bounding box center [778, 146] width 212 height 12
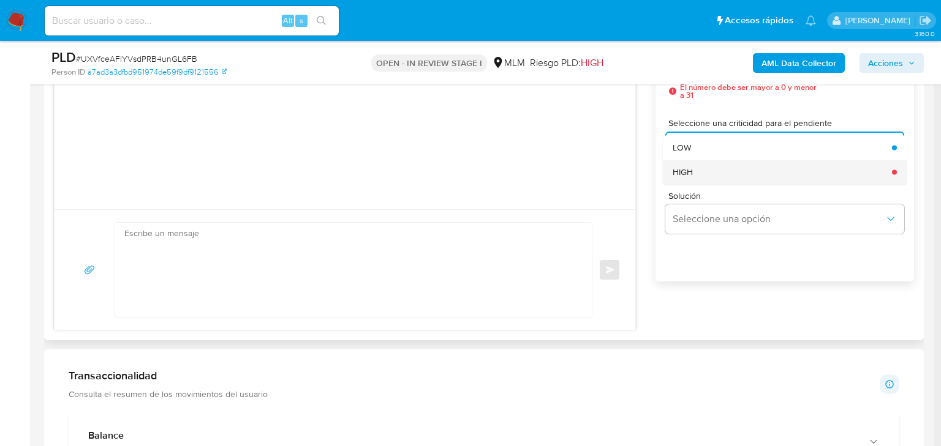
click at [727, 171] on div "HIGH" at bounding box center [778, 172] width 212 height 24
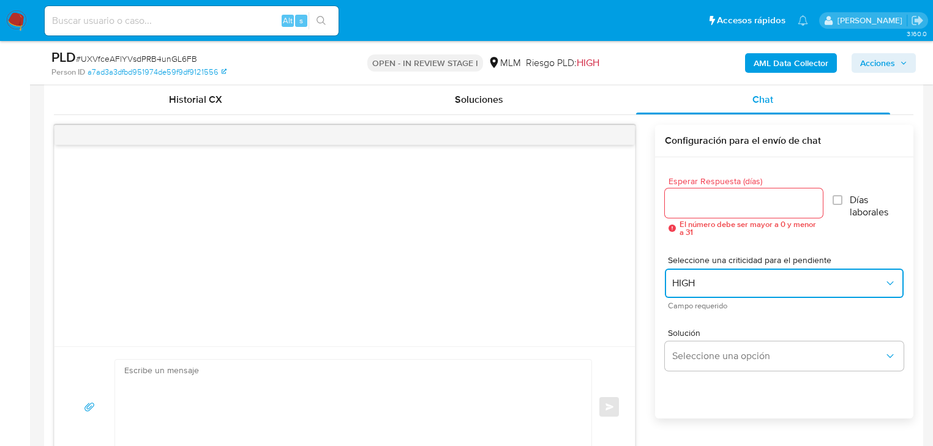
scroll to position [588, 0]
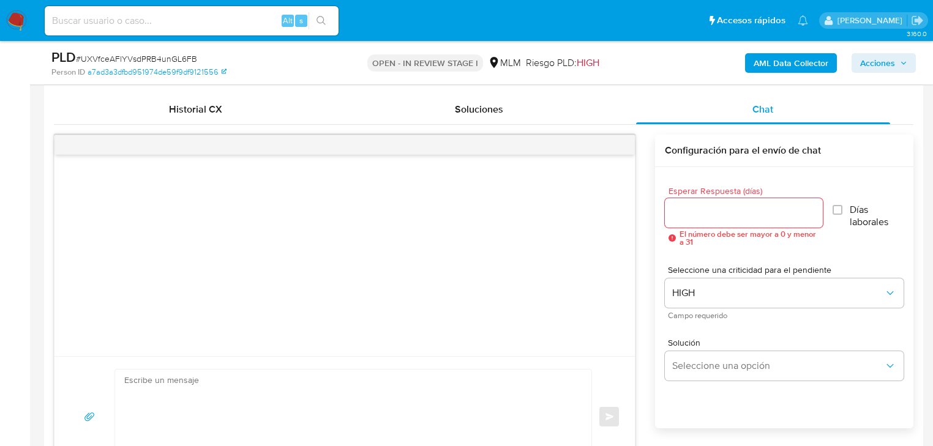
click at [709, 221] on div at bounding box center [744, 212] width 158 height 29
click at [709, 212] on input "Esperar Respuesta (días)" at bounding box center [744, 213] width 158 height 16
type input "5"
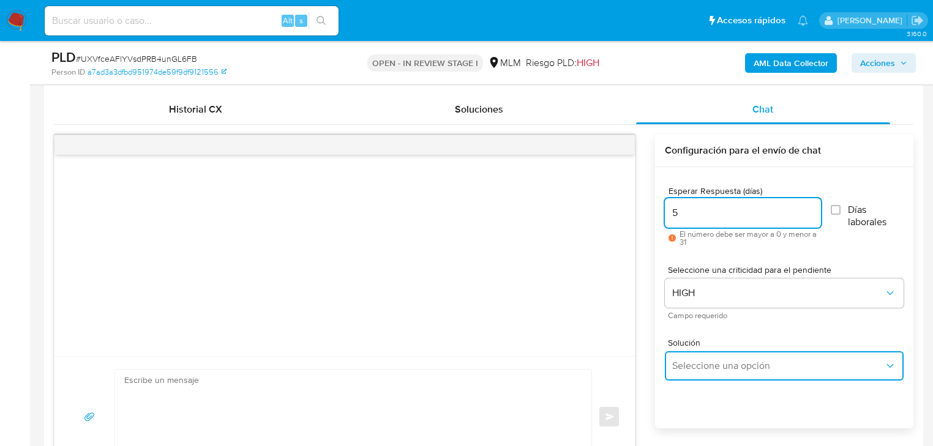
click at [707, 363] on span "Seleccione una opción" at bounding box center [778, 366] width 212 height 12
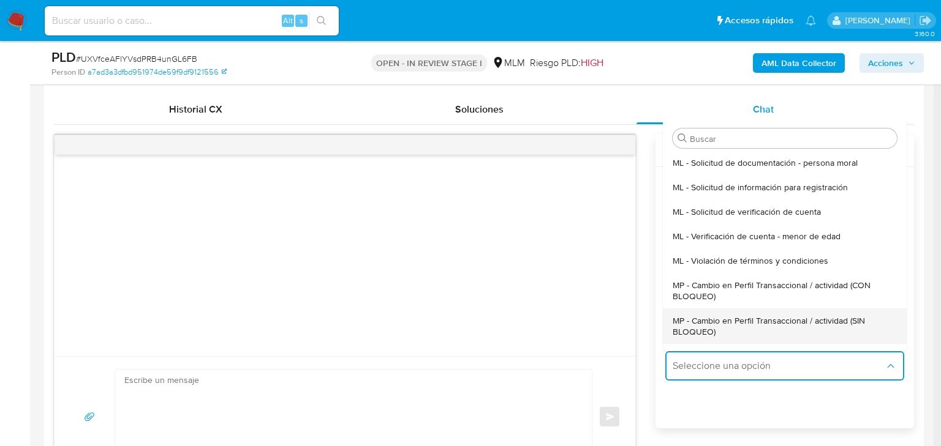
click at [786, 320] on span "MP - Cambio en Perfil Transaccional / actividad (SIN BLOQUEO)" at bounding box center [780, 326] width 217 height 22
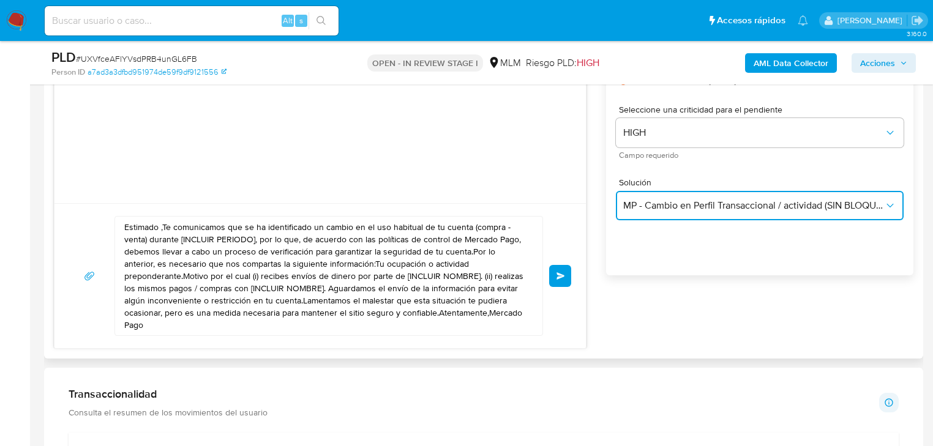
scroll to position [833, 0]
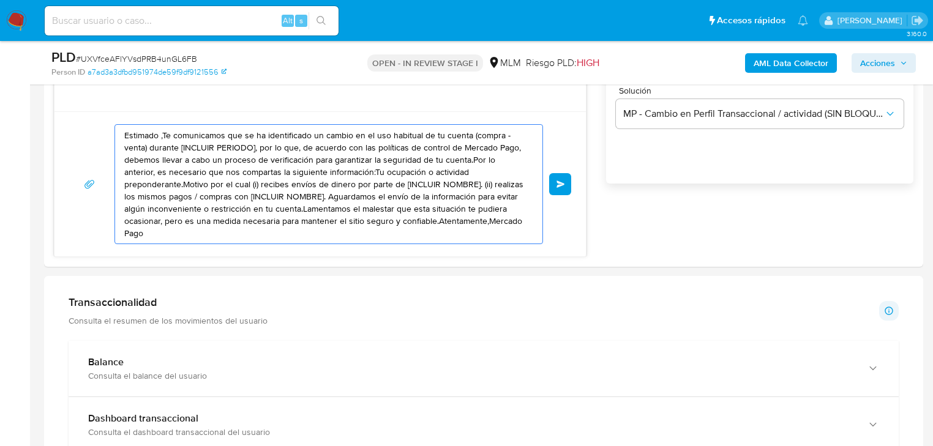
drag, startPoint x: 484, startPoint y: 224, endPoint x: -6, endPoint y: 64, distance: 514.8
click at [0, 64] on html "Pausado Ver notificaciones Alt s Accesos rápidos Presiona las siguientes teclas…" at bounding box center [466, 360] width 933 height 2387
paste textarea "Cliente se ha identificado un cambio en el uso habitual de tu cuenta para garan…"
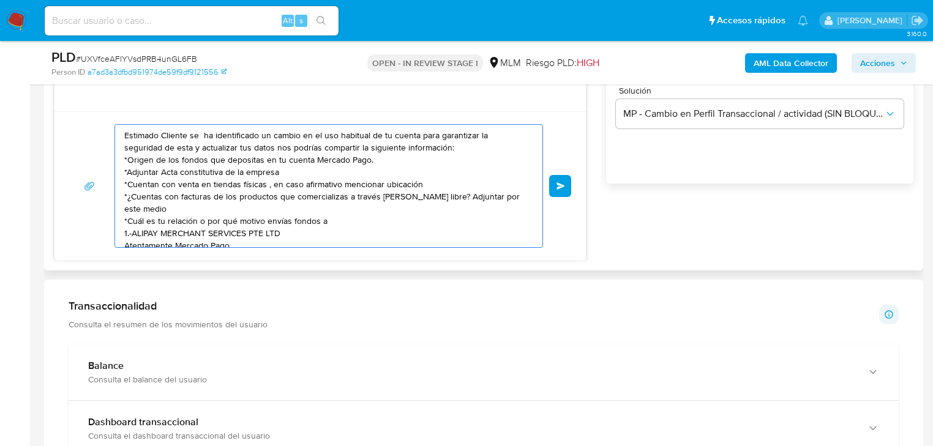
drag, startPoint x: 162, startPoint y: 162, endPoint x: 292, endPoint y: 192, distance: 133.4
click at [390, 201] on textarea "Estimado Cliente se ha identificado un cambio en el uso habitual de tu cuenta p…" at bounding box center [325, 186] width 403 height 122
click at [219, 185] on textarea "Estimado Cliente se ha identificado un cambio en el uso habitual de tu cuenta p…" at bounding box center [325, 186] width 403 height 122
drag, startPoint x: 184, startPoint y: 213, endPoint x: 120, endPoint y: 147, distance: 91.8
click at [120, 147] on div "Estimado Cliente se ha identificado un cambio en el uso habitual de tu cuenta p…" at bounding box center [325, 186] width 421 height 122
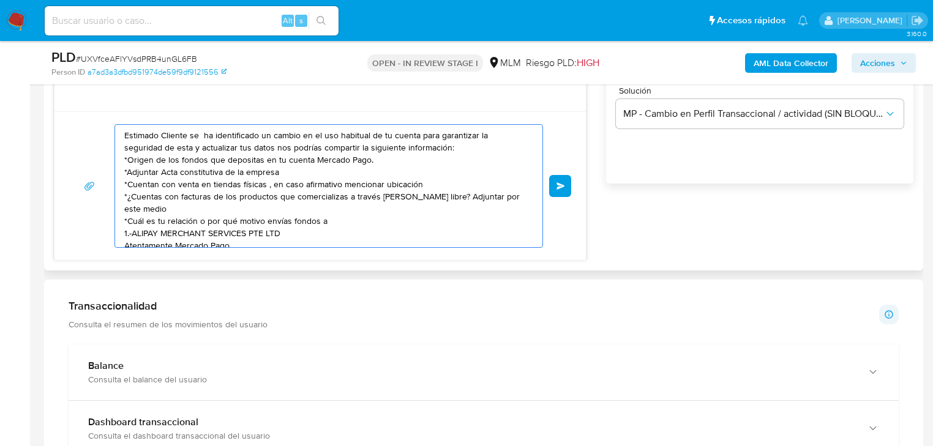
click at [319, 207] on textarea "Estimado Cliente se ha identificado un cambio en el uso habitual de tu cuenta p…" at bounding box center [325, 186] width 403 height 122
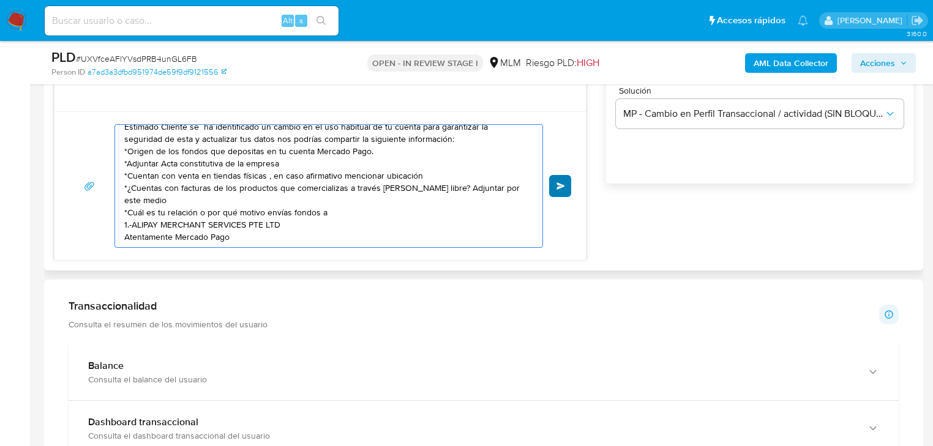
type textarea "Estimado Cliente se ha identificado un cambio en el uso habitual de tu cuenta p…"
click at [557, 183] on span "Enviar" at bounding box center [561, 186] width 9 height 7
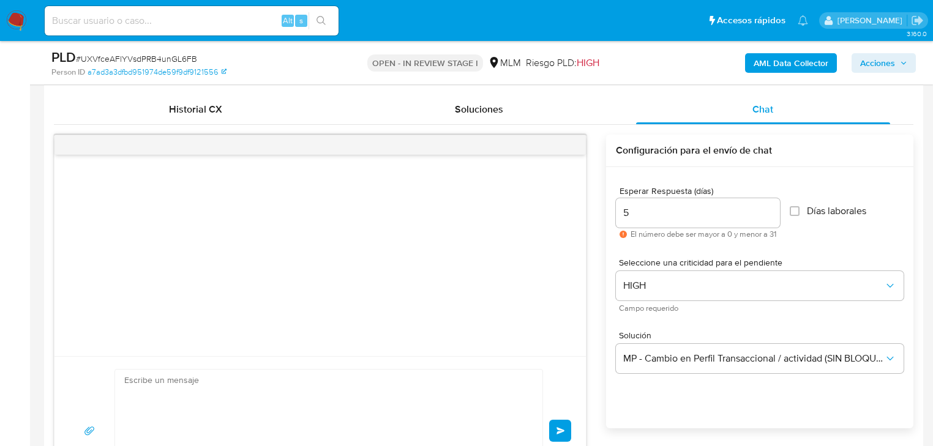
scroll to position [0, 0]
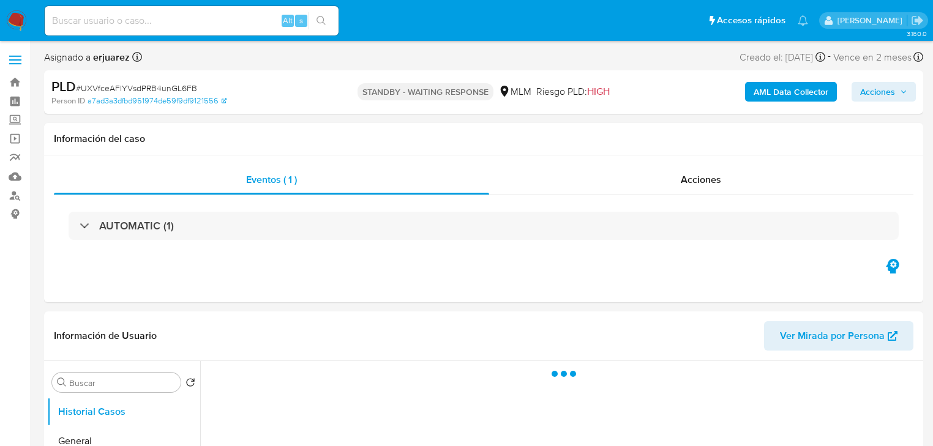
select select "10"
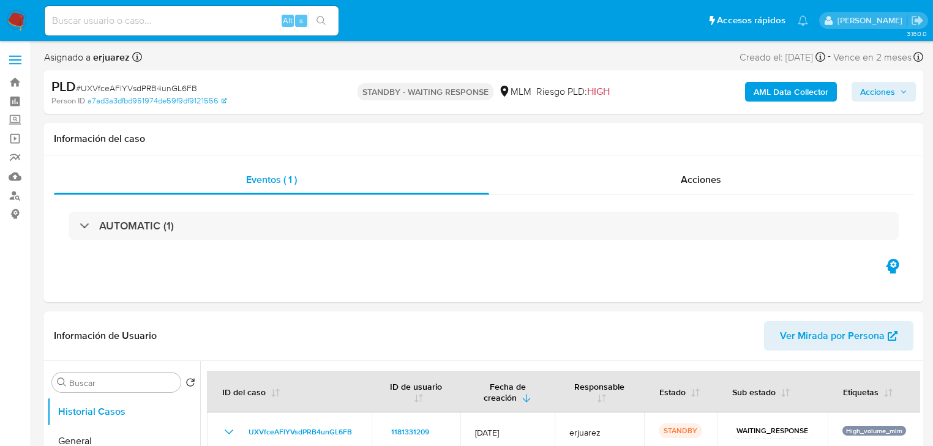
click at [419, 192] on div "Eventos ( 1 )" at bounding box center [271, 179] width 435 height 29
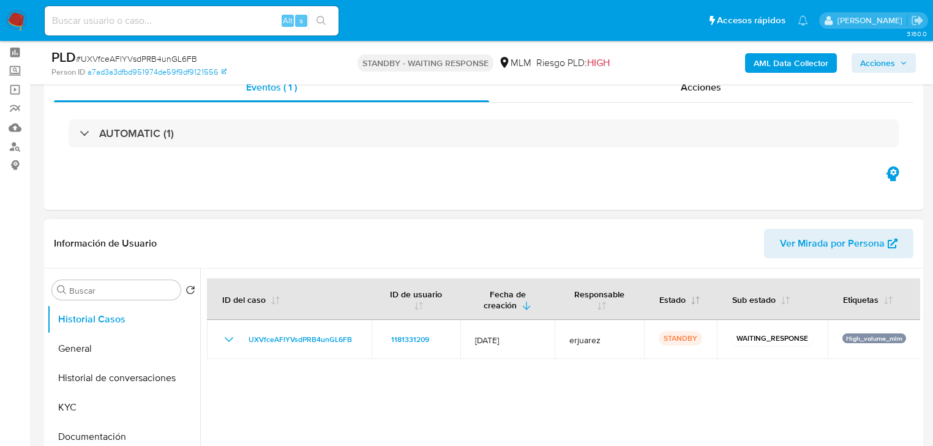
scroll to position [147, 0]
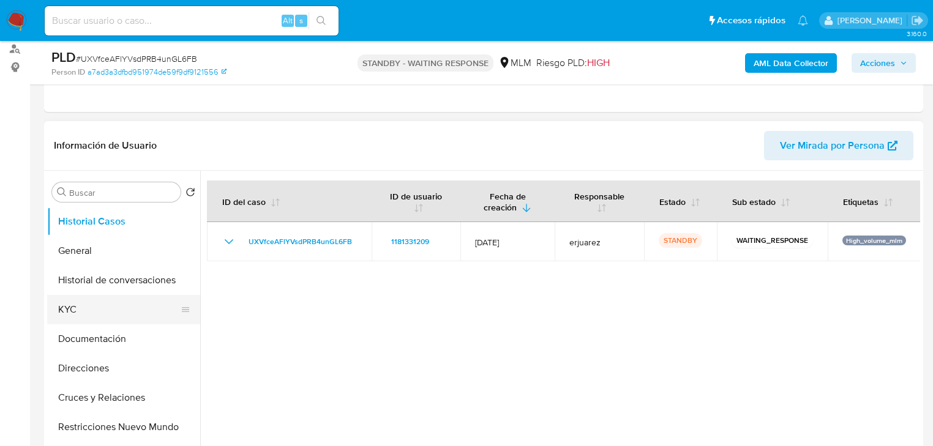
drag, startPoint x: 78, startPoint y: 301, endPoint x: 152, endPoint y: 306, distance: 73.6
click at [83, 303] on button "KYC" at bounding box center [118, 309] width 143 height 29
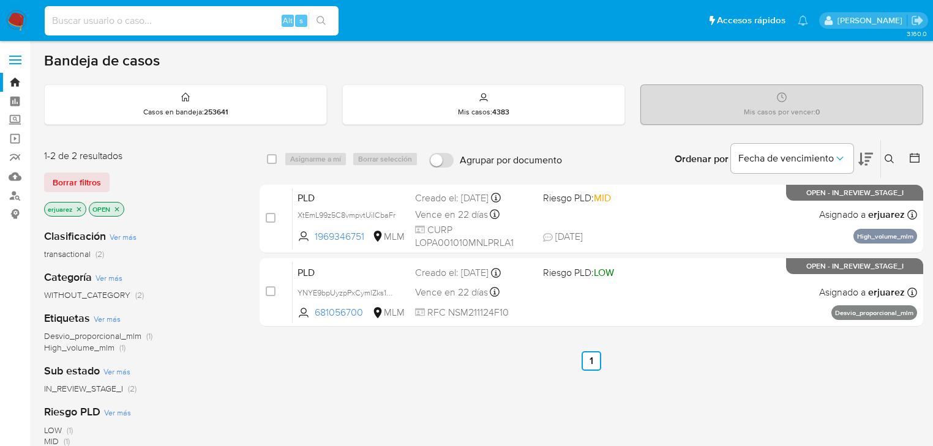
click at [159, 19] on input at bounding box center [192, 21] width 294 height 16
paste input "1438203764"
type input "1438203764"
click at [326, 22] on button "search-icon" at bounding box center [321, 20] width 25 height 17
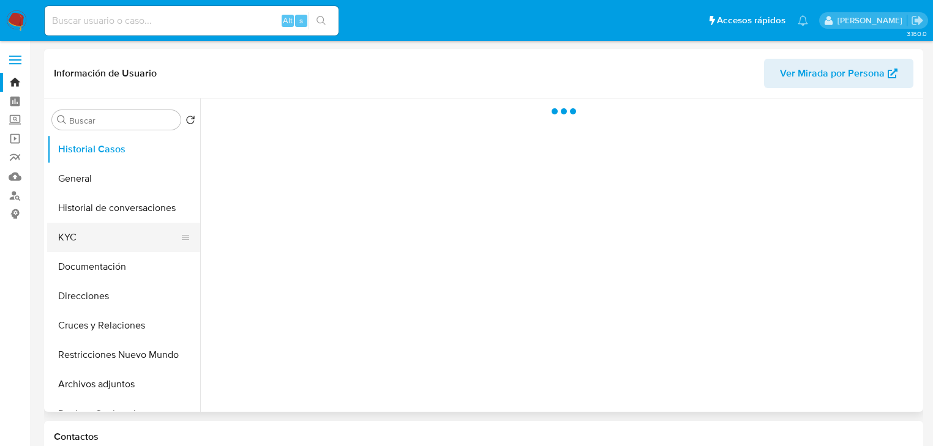
click at [69, 239] on button "KYC" at bounding box center [118, 237] width 143 height 29
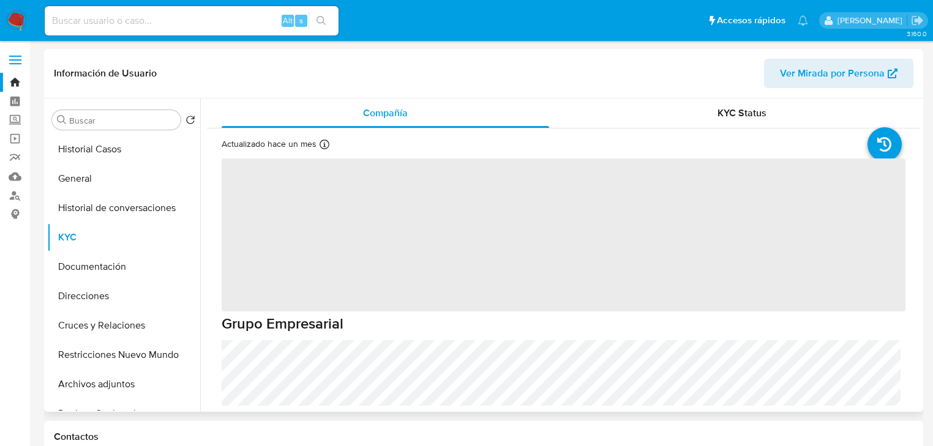
select select "10"
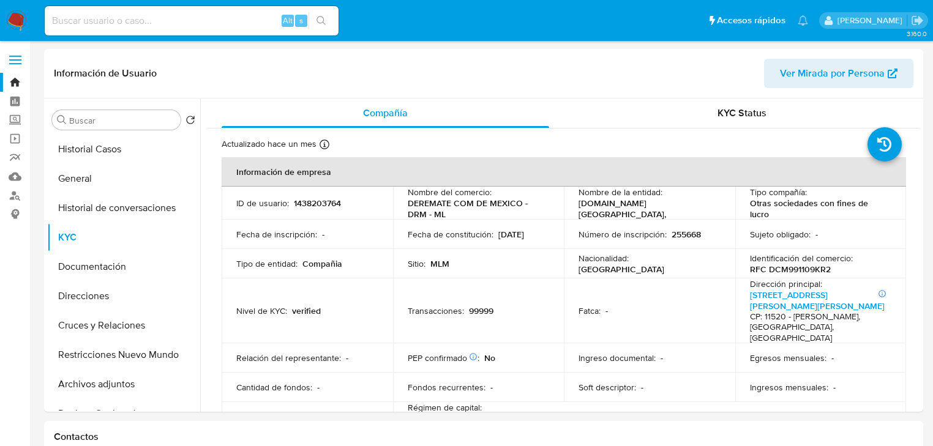
click at [21, 16] on img at bounding box center [16, 20] width 21 height 21
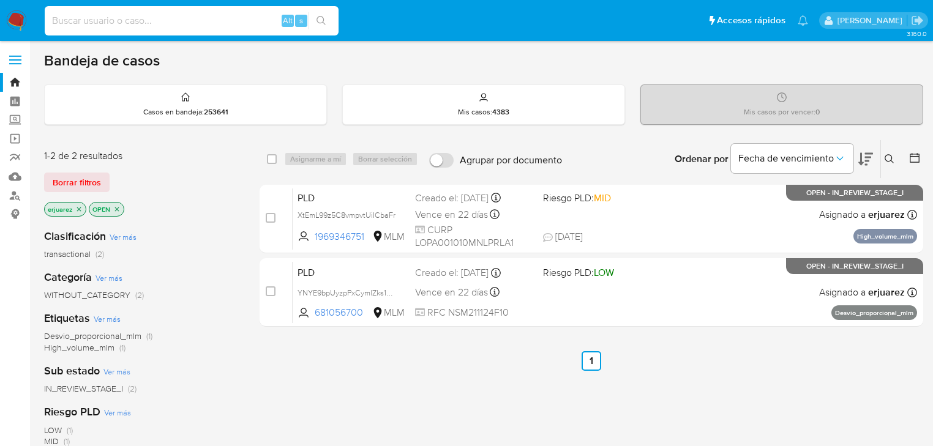
click at [203, 25] on input at bounding box center [192, 21] width 294 height 16
paste input "367898346"
type input "367898346"
click at [318, 15] on button "search-icon" at bounding box center [321, 20] width 25 height 17
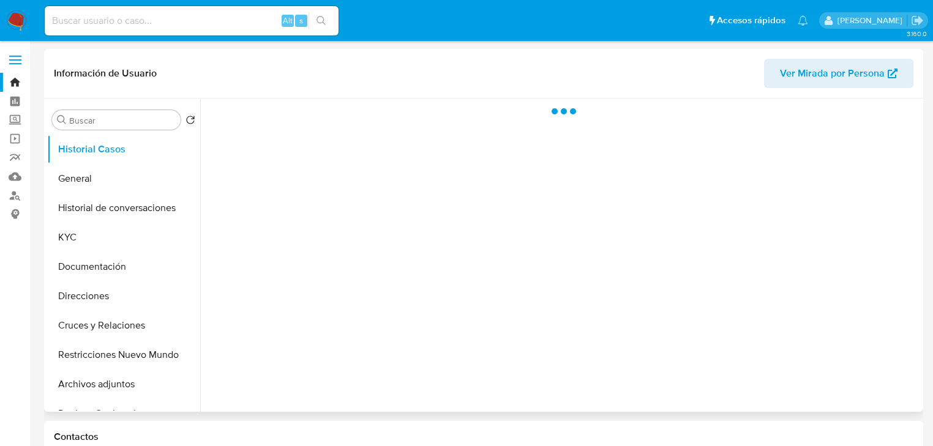
select select "10"
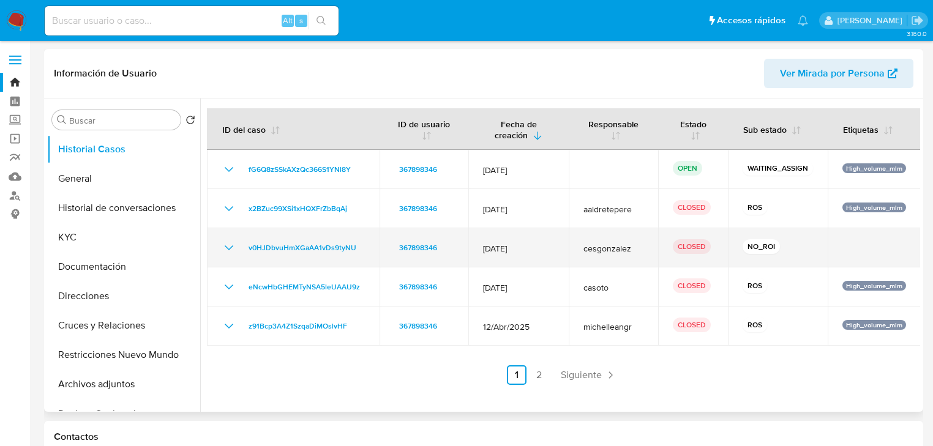
click at [227, 250] on icon "Mostrar/Ocultar" at bounding box center [229, 248] width 15 height 15
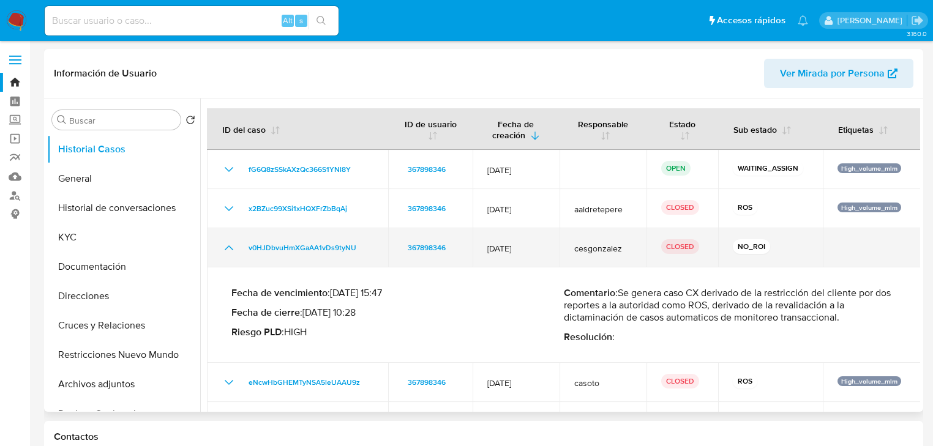
click at [225, 248] on icon "Mostrar/Ocultar" at bounding box center [229, 248] width 15 height 15
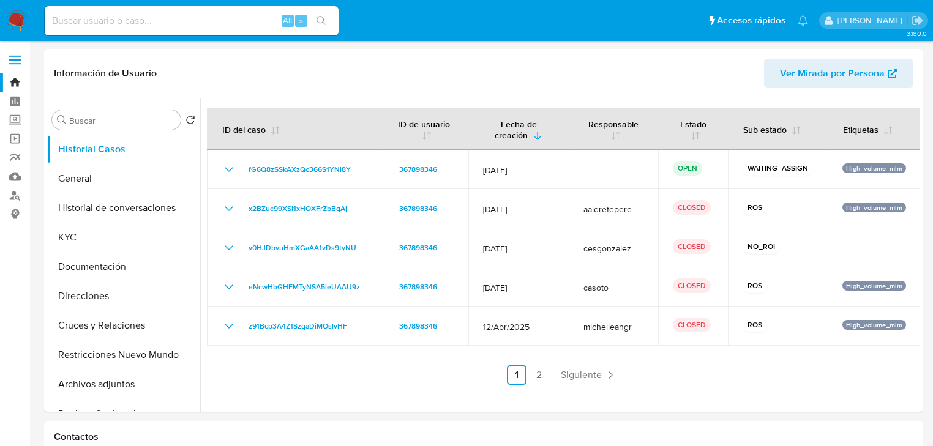
drag, startPoint x: 363, startPoint y: 163, endPoint x: 42, endPoint y: 181, distance: 321.4
click at [246, 164] on td "fG6Q8zSSkAXzQc366S1YNl8Y" at bounding box center [293, 169] width 173 height 39
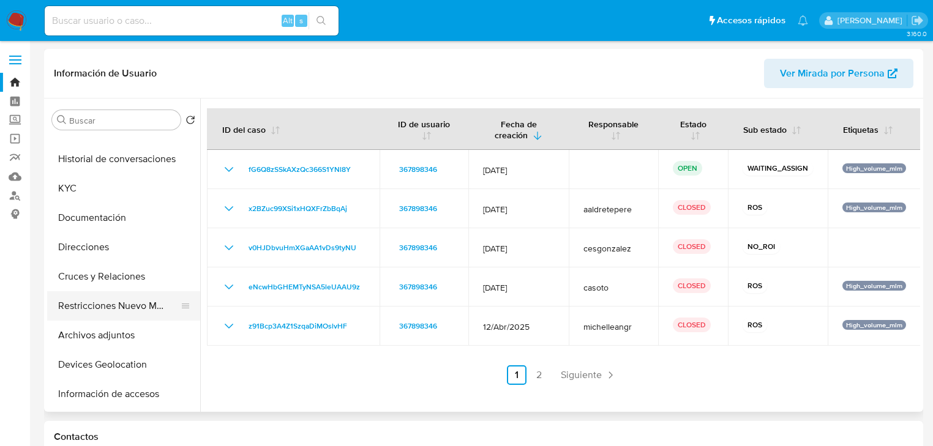
click at [121, 310] on button "Restricciones Nuevo Mundo" at bounding box center [118, 306] width 143 height 29
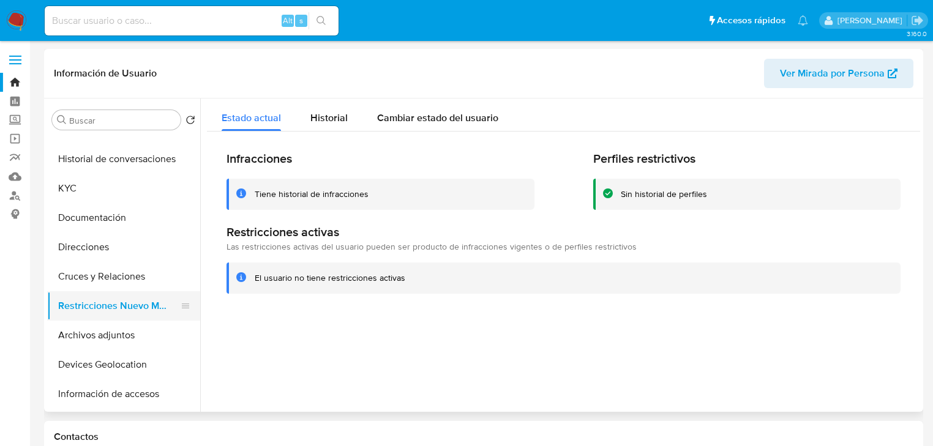
click at [96, 303] on button "Restricciones Nuevo Mundo" at bounding box center [118, 306] width 143 height 29
click at [113, 269] on button "Cruces y Relaciones" at bounding box center [118, 276] width 143 height 29
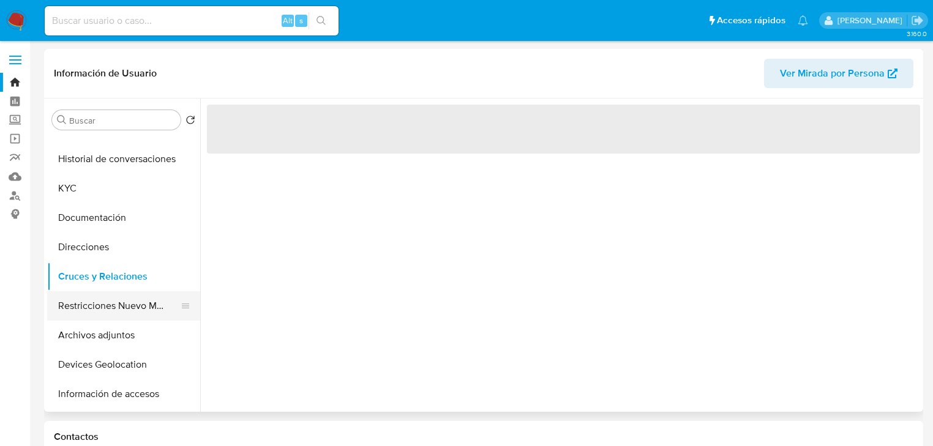
click at [108, 295] on button "Restricciones Nuevo Mundo" at bounding box center [118, 306] width 143 height 29
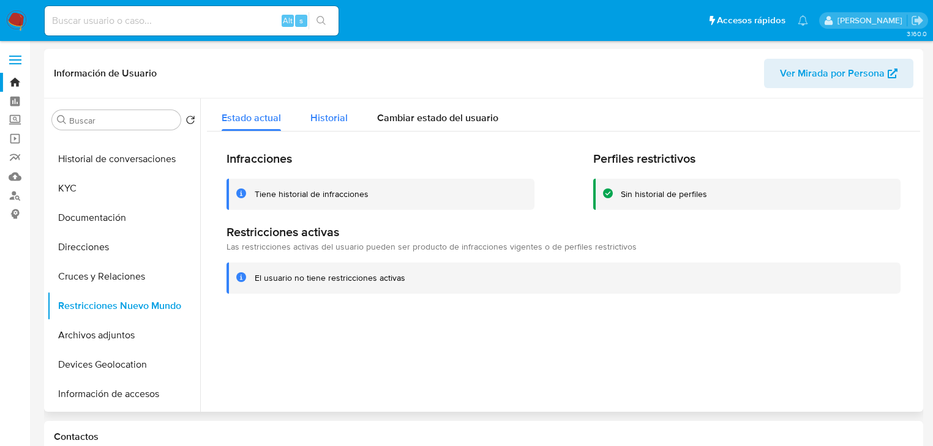
click at [312, 108] on div "Historial" at bounding box center [329, 115] width 37 height 32
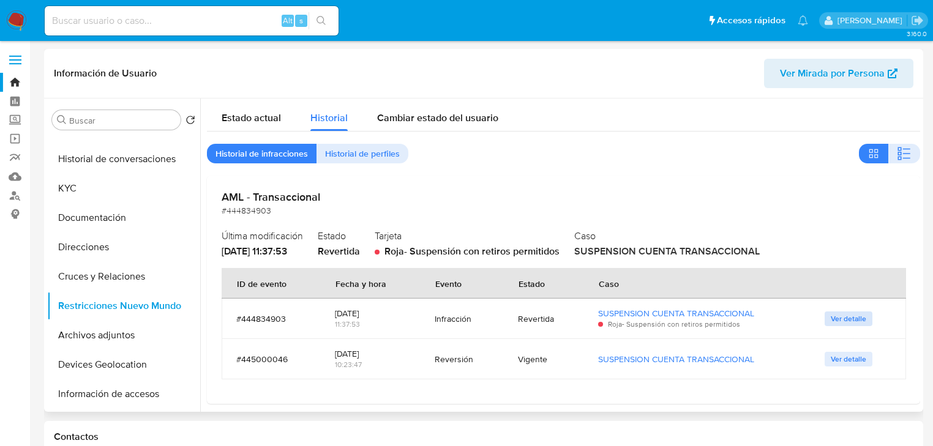
click at [849, 325] on span "Ver detalle" at bounding box center [849, 319] width 36 height 12
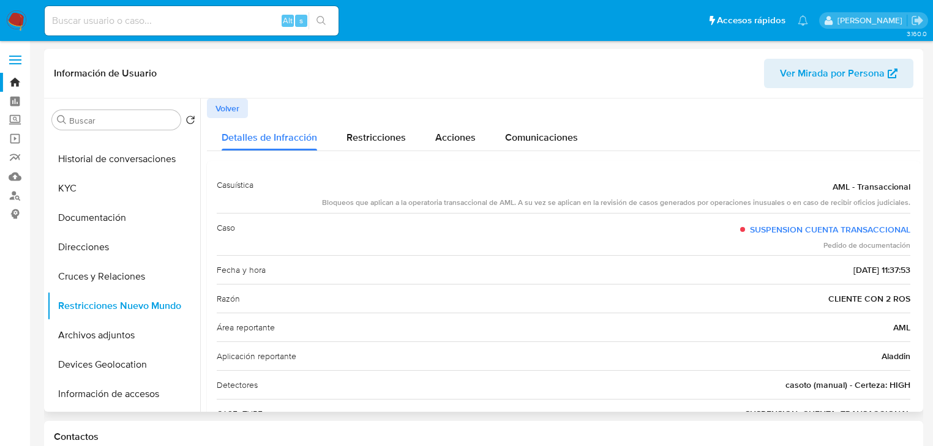
drag, startPoint x: 402, startPoint y: 205, endPoint x: 505, endPoint y: 304, distance: 143.4
click at [505, 304] on div "Casuística AML - Transaccional Bloqueos que aplican a la operatoria transaccion…" at bounding box center [564, 328] width 694 height 315
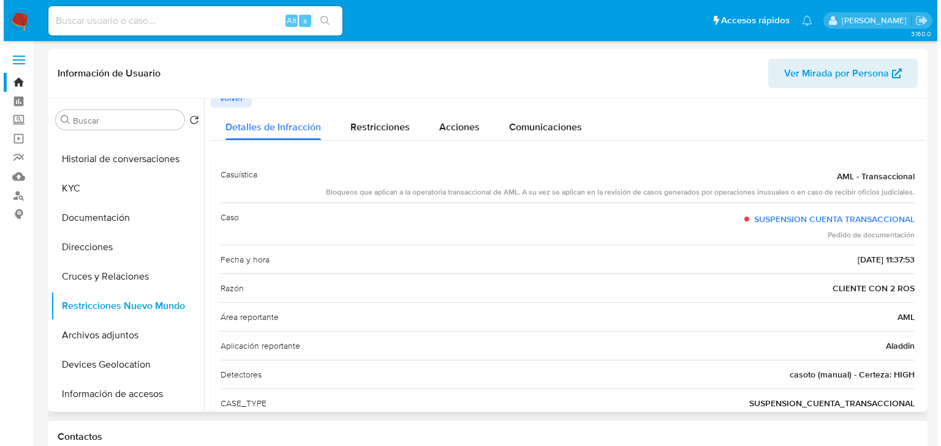
scroll to position [0, 0]
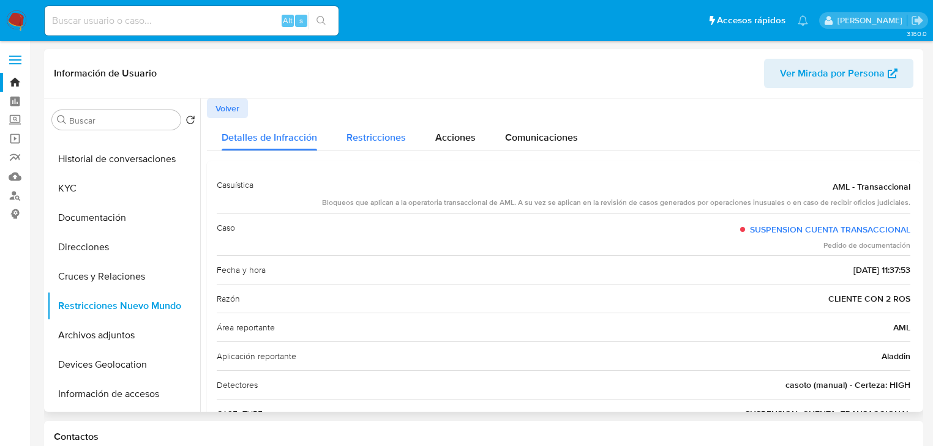
click at [385, 139] on span "Restricciones" at bounding box center [376, 137] width 59 height 14
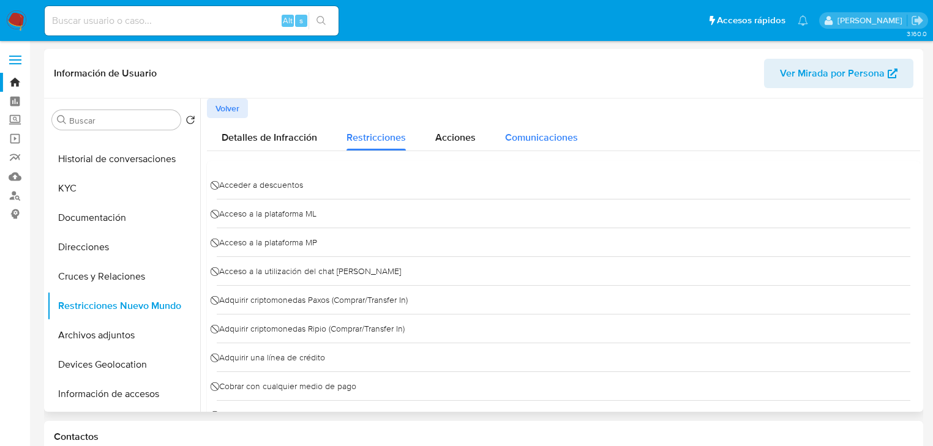
drag, startPoint x: 460, startPoint y: 138, endPoint x: 514, endPoint y: 130, distance: 55.0
click at [461, 138] on span "Acciones" at bounding box center [455, 137] width 40 height 14
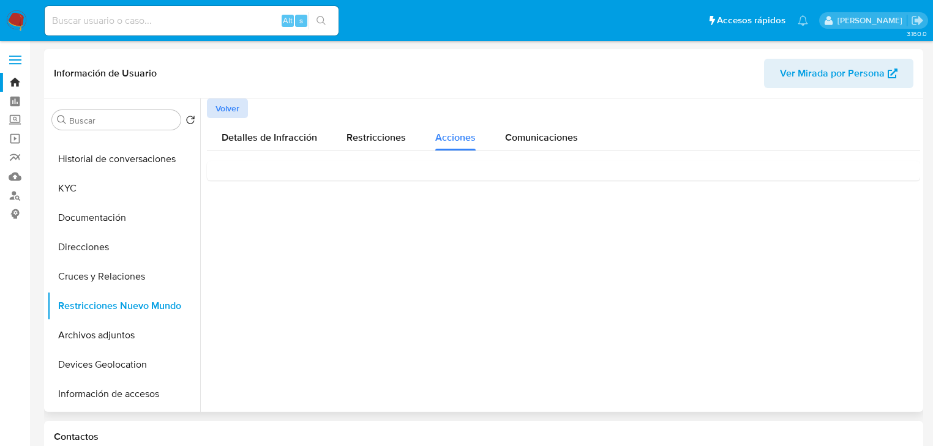
click at [225, 100] on span "Volver" at bounding box center [228, 108] width 24 height 17
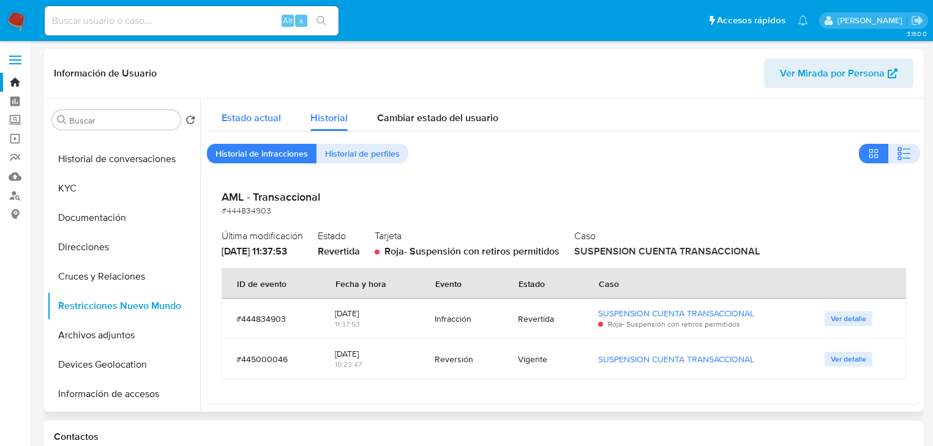
click at [238, 118] on span "Estado actual" at bounding box center [251, 118] width 59 height 14
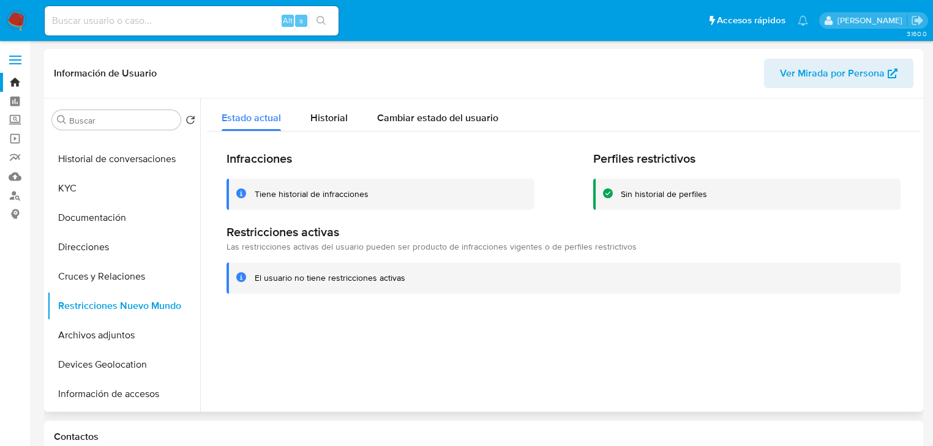
drag, startPoint x: 102, startPoint y: 160, endPoint x: 320, endPoint y: 238, distance: 232.1
click at [103, 160] on button "Historial de conversaciones" at bounding box center [123, 159] width 153 height 29
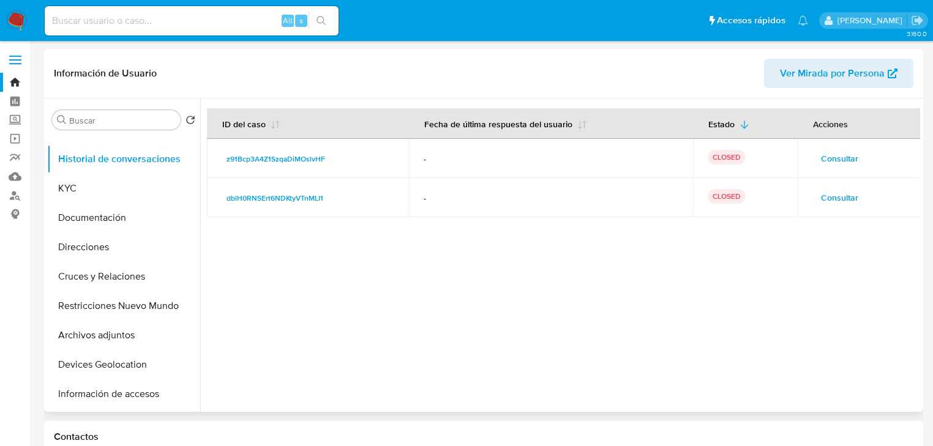
click at [821, 194] on span "Consultar" at bounding box center [839, 197] width 37 height 17
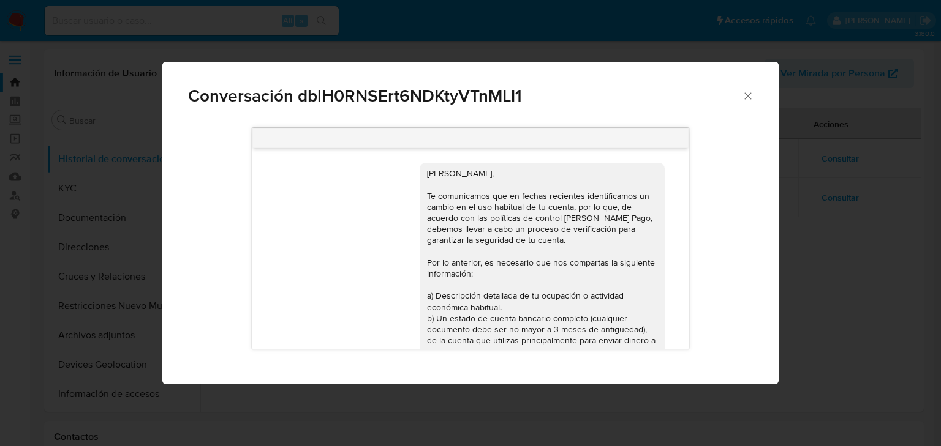
scroll to position [181, 0]
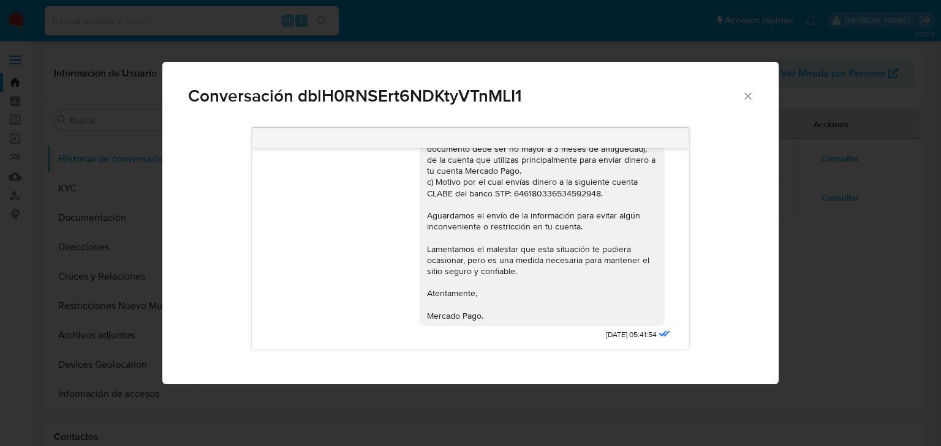
click at [840, 156] on div "Conversación dblH0RNSErt6NDKtyVTnMLI1 27/02/2024 05:41:54" at bounding box center [470, 223] width 941 height 446
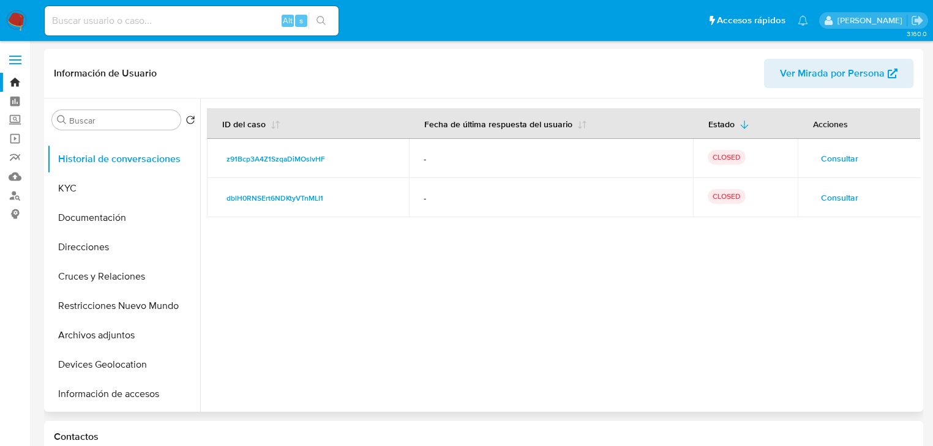
click at [838, 157] on span "Consultar" at bounding box center [839, 158] width 37 height 17
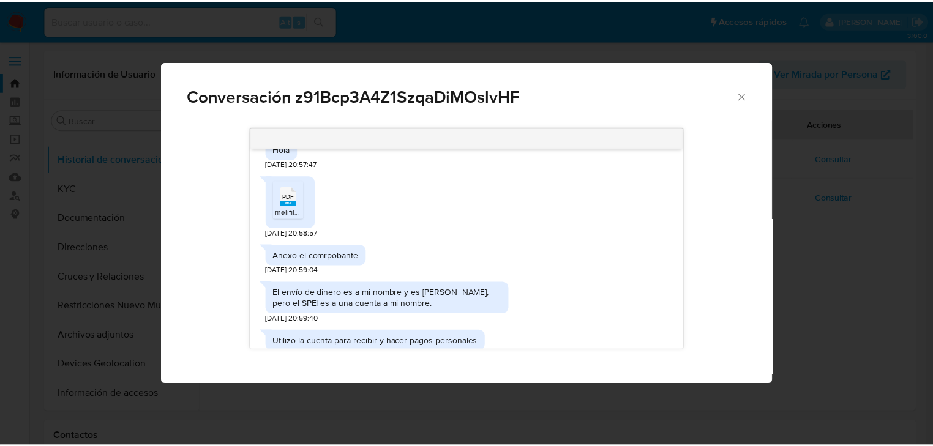
scroll to position [353, 0]
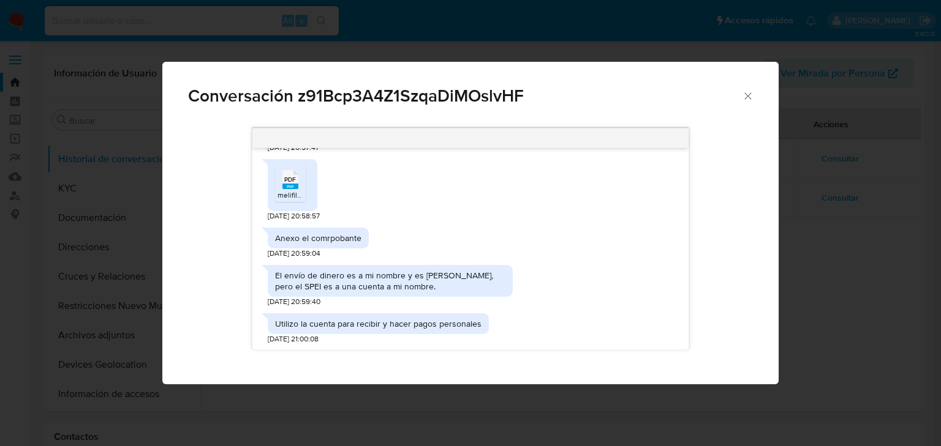
click at [829, 318] on div "Conversación z91Bcp3A4Z1SzqaDiMOslvHF Estimado cliente, Te comunicamos que se h…" at bounding box center [470, 223] width 941 height 446
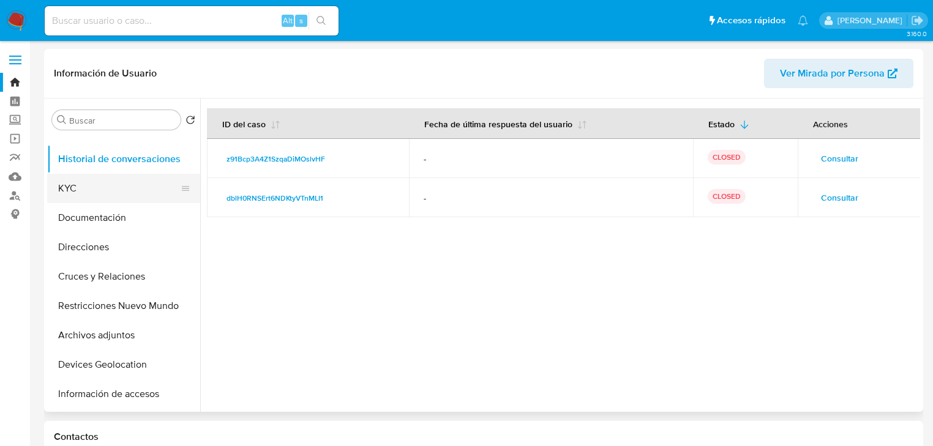
click at [104, 194] on button "KYC" at bounding box center [118, 188] width 143 height 29
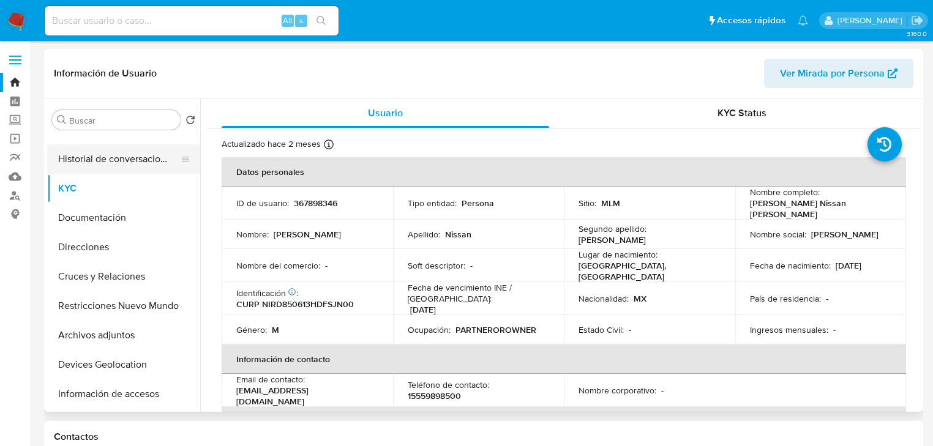
click at [122, 163] on button "Historial de conversaciones" at bounding box center [118, 159] width 143 height 29
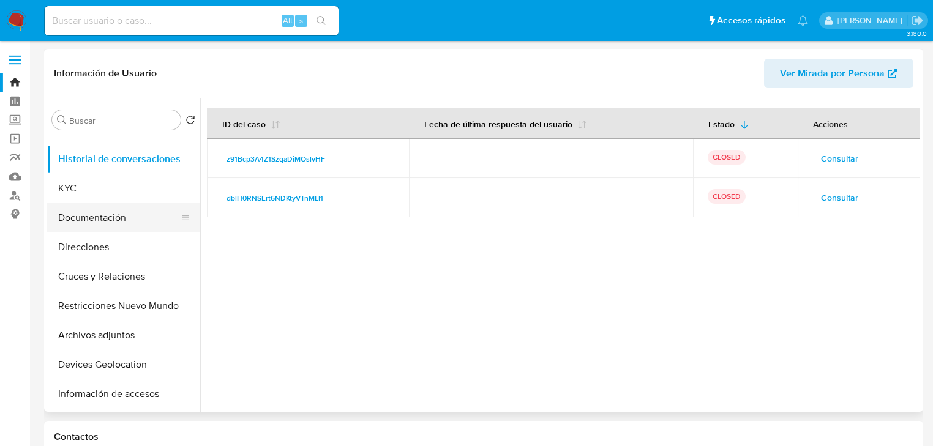
drag, startPoint x: 89, startPoint y: 220, endPoint x: 99, endPoint y: 216, distance: 10.7
click at [89, 220] on button "Documentación" at bounding box center [118, 217] width 143 height 29
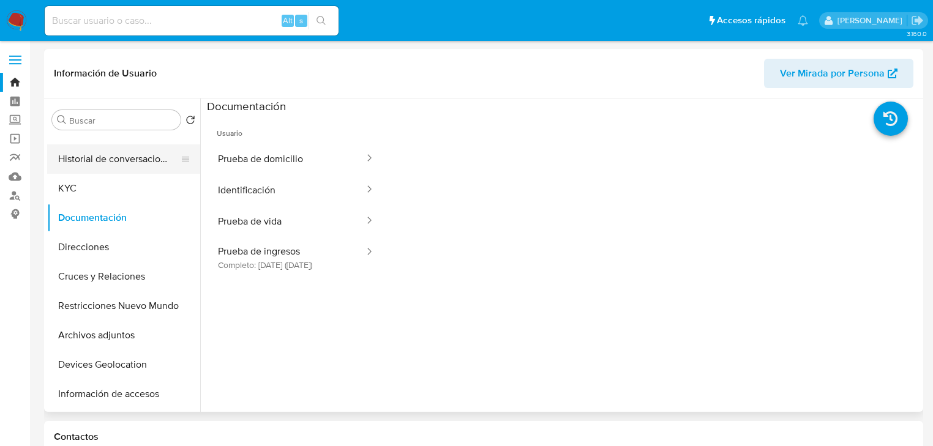
click at [81, 156] on button "Historial de conversaciones" at bounding box center [118, 159] width 143 height 29
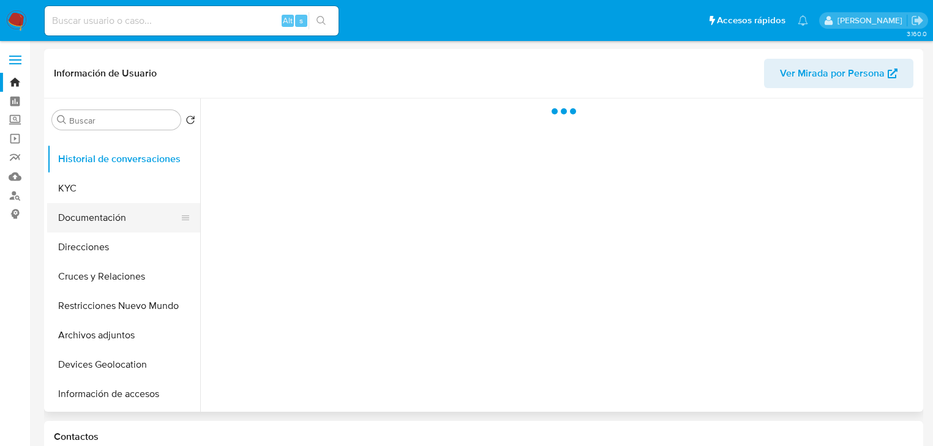
click at [115, 222] on button "Documentación" at bounding box center [118, 217] width 143 height 29
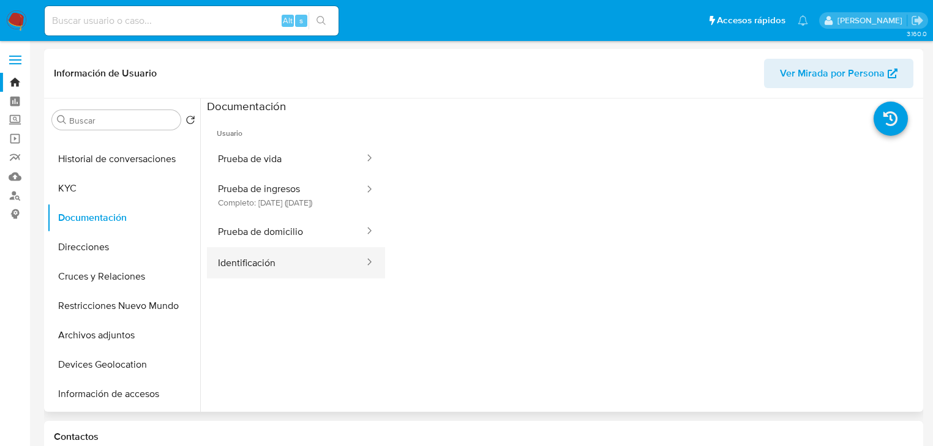
click at [255, 279] on button "Identificación" at bounding box center [286, 262] width 159 height 31
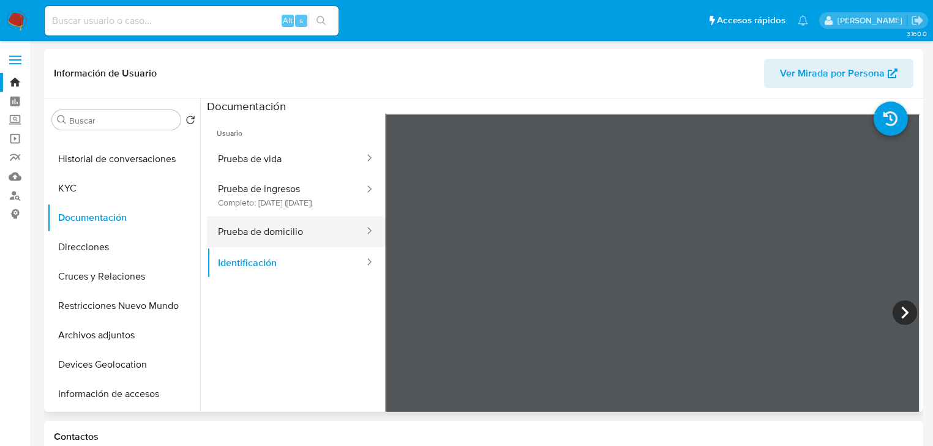
click at [314, 243] on button "Prueba de domicilio" at bounding box center [286, 231] width 159 height 31
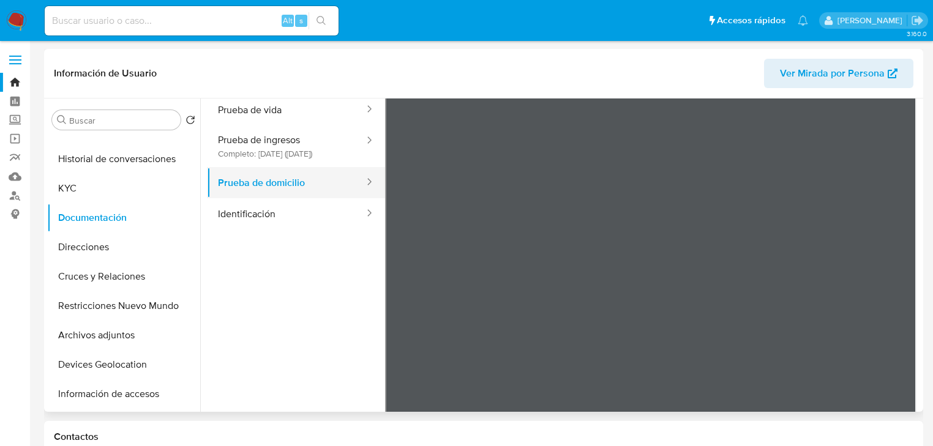
scroll to position [49, 0]
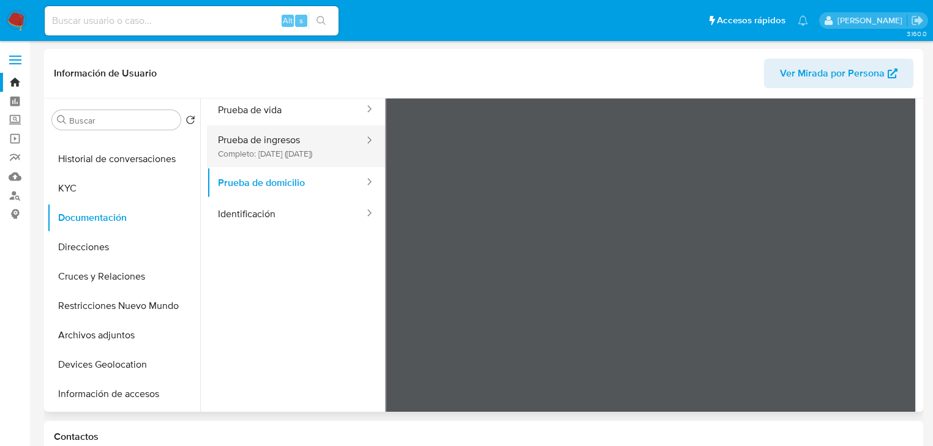
click at [277, 162] on button "Prueba de ingresos Completo: 17/01/2024 (hace 2 años)" at bounding box center [286, 147] width 159 height 42
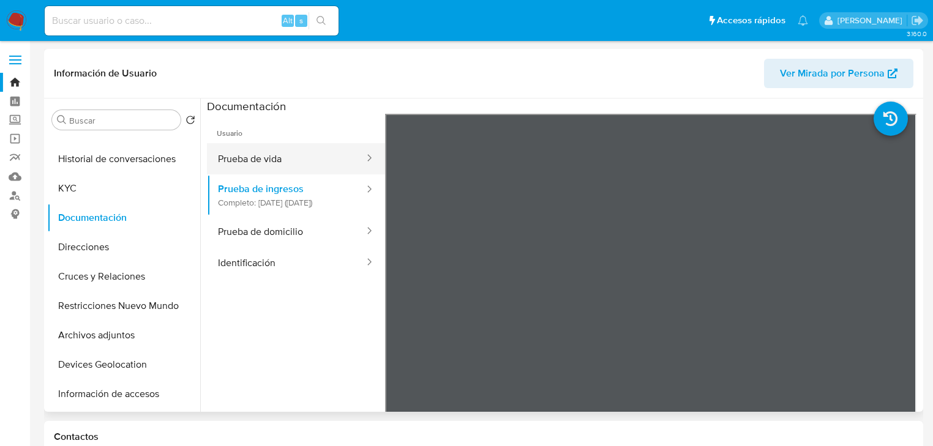
click at [255, 162] on button "Prueba de vida" at bounding box center [286, 158] width 159 height 31
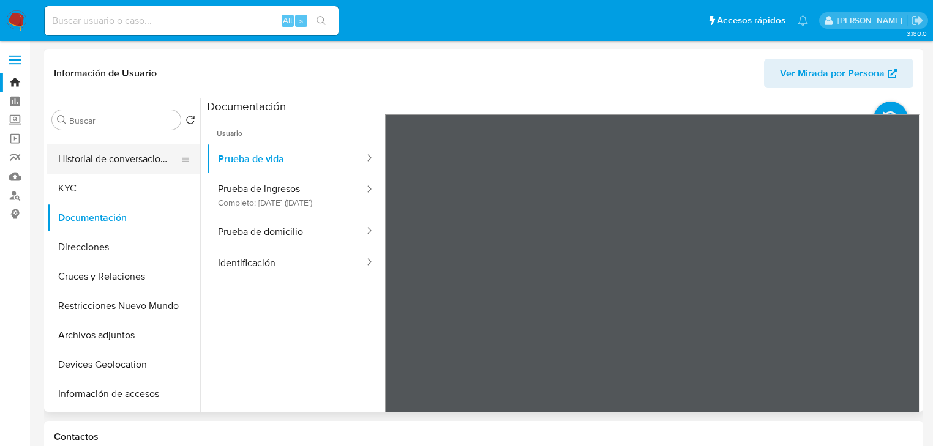
drag, startPoint x: 147, startPoint y: 157, endPoint x: 156, endPoint y: 156, distance: 8.7
click at [147, 157] on button "Historial de conversaciones" at bounding box center [118, 159] width 143 height 29
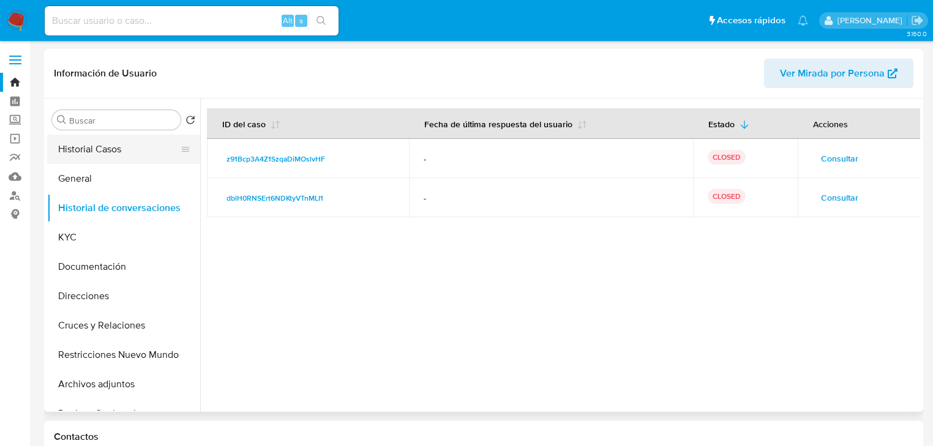
click at [126, 144] on button "Historial Casos" at bounding box center [118, 149] width 143 height 29
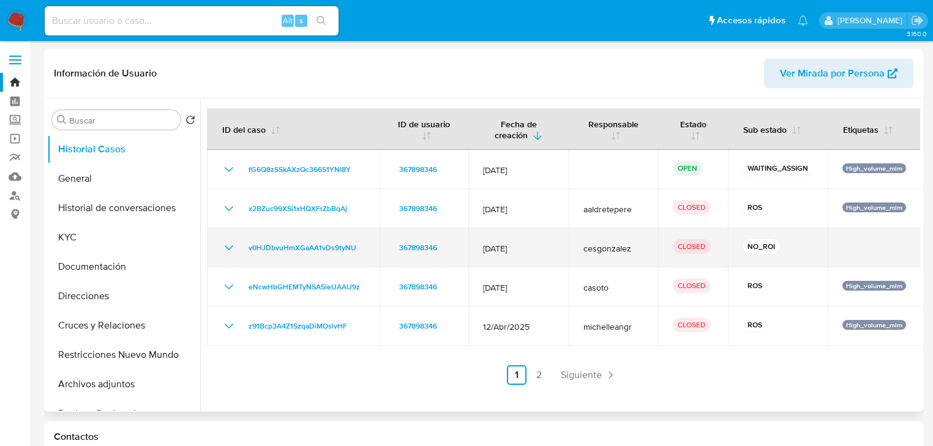
click at [222, 247] on icon "Mostrar/Ocultar" at bounding box center [229, 248] width 15 height 15
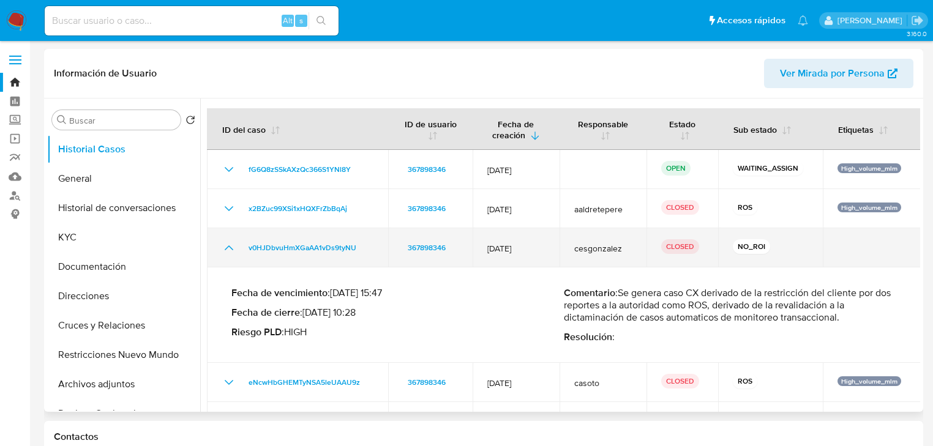
click at [222, 247] on icon "Mostrar/Ocultar" at bounding box center [229, 248] width 15 height 15
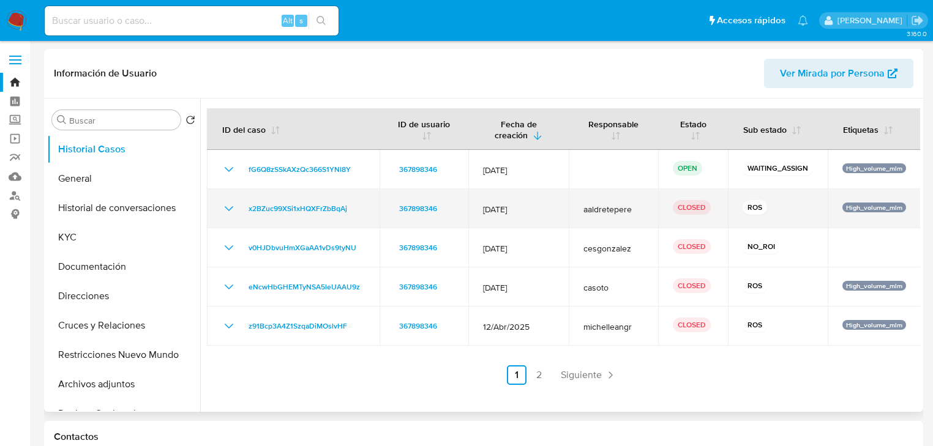
click at [230, 206] on icon "Mostrar/Ocultar" at bounding box center [229, 208] width 15 height 15
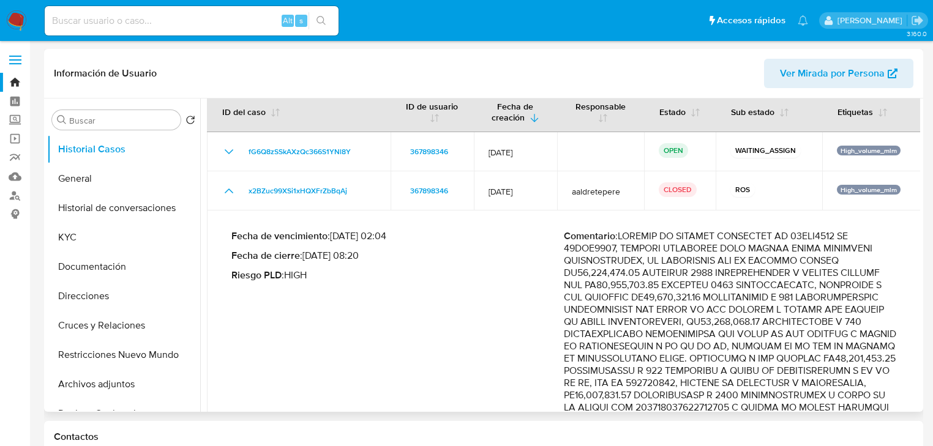
scroll to position [49, 0]
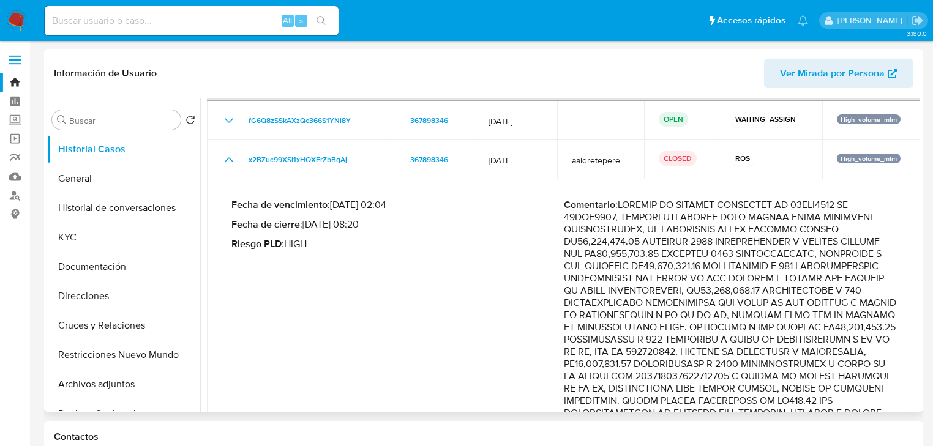
drag, startPoint x: 665, startPoint y: 235, endPoint x: 791, endPoint y: 243, distance: 126.4
click at [791, 243] on p "Comentario :" at bounding box center [730, 413] width 333 height 429
drag, startPoint x: 732, startPoint y: 255, endPoint x: 742, endPoint y: 277, distance: 24.4
click at [742, 277] on p "Comentario :" at bounding box center [730, 413] width 333 height 429
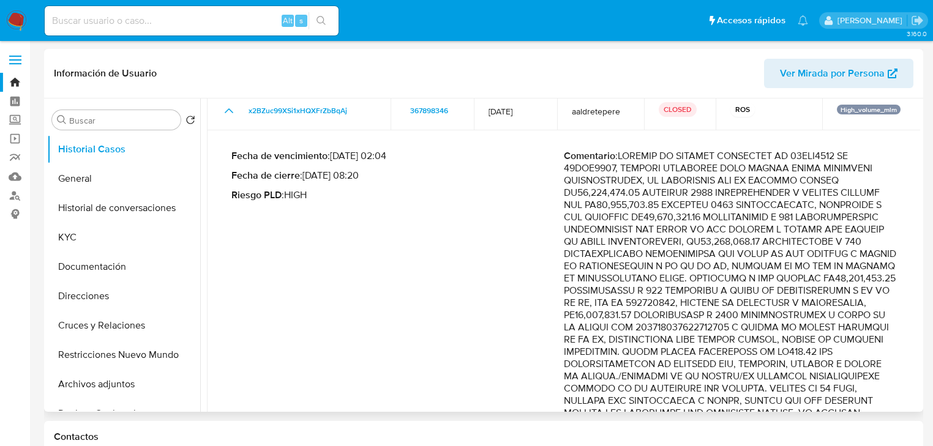
drag, startPoint x: 799, startPoint y: 247, endPoint x: 826, endPoint y: 283, distance: 44.7
click at [826, 283] on p "Comentario :" at bounding box center [730, 364] width 333 height 429
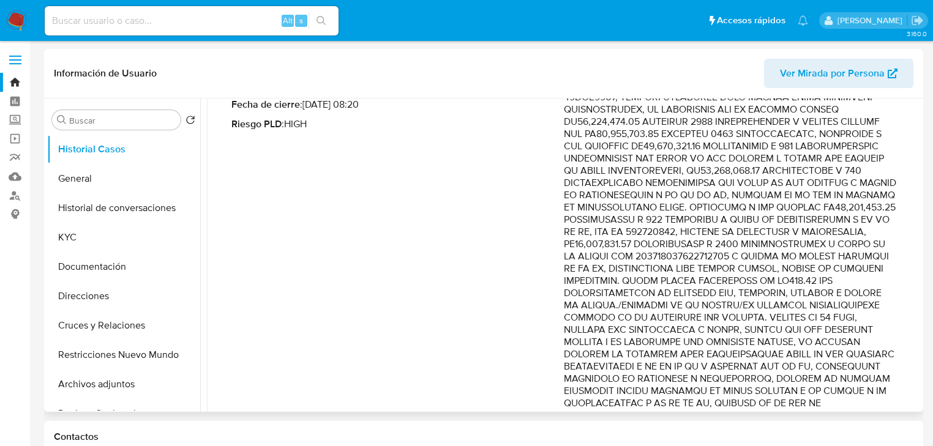
scroll to position [196, 0]
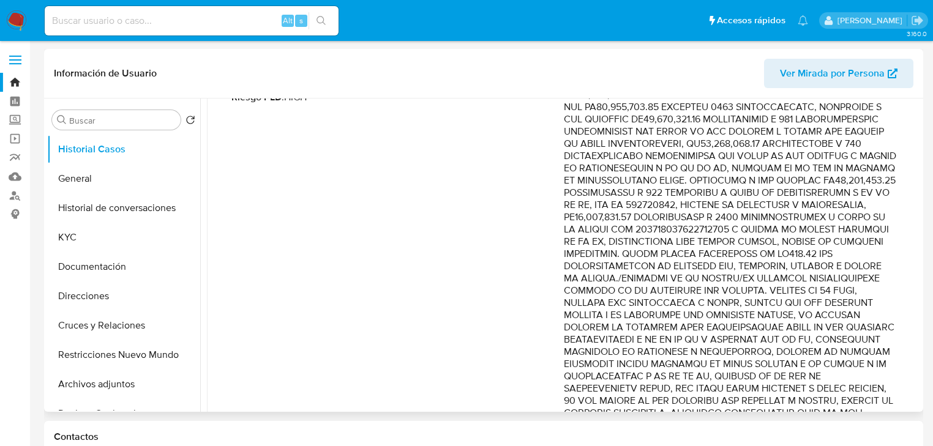
click at [835, 169] on p "Comentario :" at bounding box center [730, 266] width 333 height 429
drag, startPoint x: 845, startPoint y: 169, endPoint x: 819, endPoint y: 195, distance: 36.4
click at [819, 195] on p "Comentario :" at bounding box center [730, 266] width 333 height 429
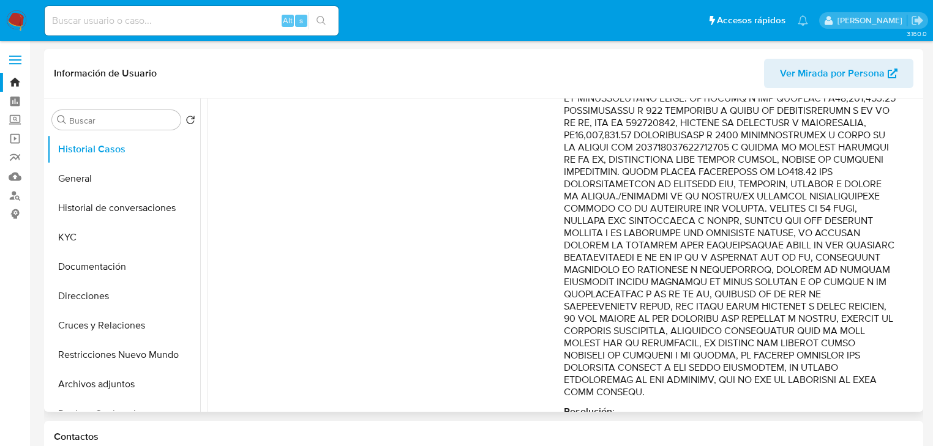
scroll to position [294, 0]
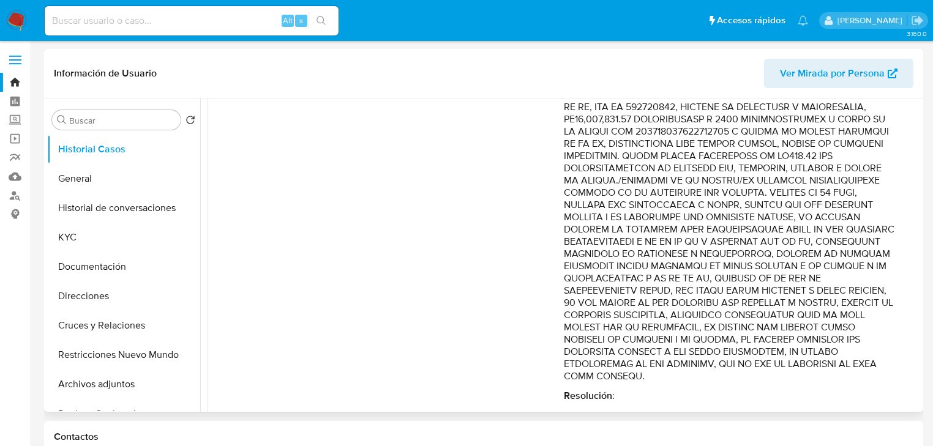
drag, startPoint x: 621, startPoint y: 122, endPoint x: 885, endPoint y: 130, distance: 264.1
click at [885, 130] on p "Comentario :" at bounding box center [730, 168] width 333 height 429
drag, startPoint x: 627, startPoint y: 159, endPoint x: 889, endPoint y: 210, distance: 266.5
click at [889, 210] on p "Comentario :" at bounding box center [730, 168] width 333 height 429
click at [657, 197] on p "Comentario :" at bounding box center [730, 168] width 333 height 429
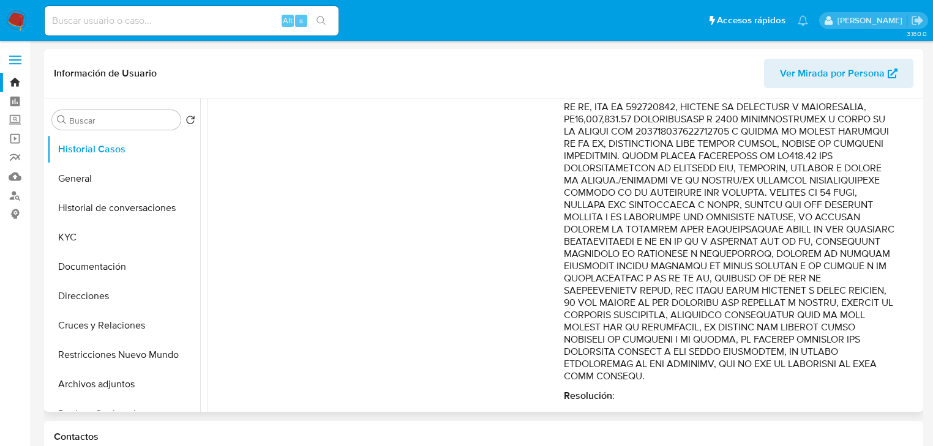
drag, startPoint x: 683, startPoint y: 197, endPoint x: 834, endPoint y: 315, distance: 191.5
click at [835, 316] on p "Comentario :" at bounding box center [730, 168] width 333 height 429
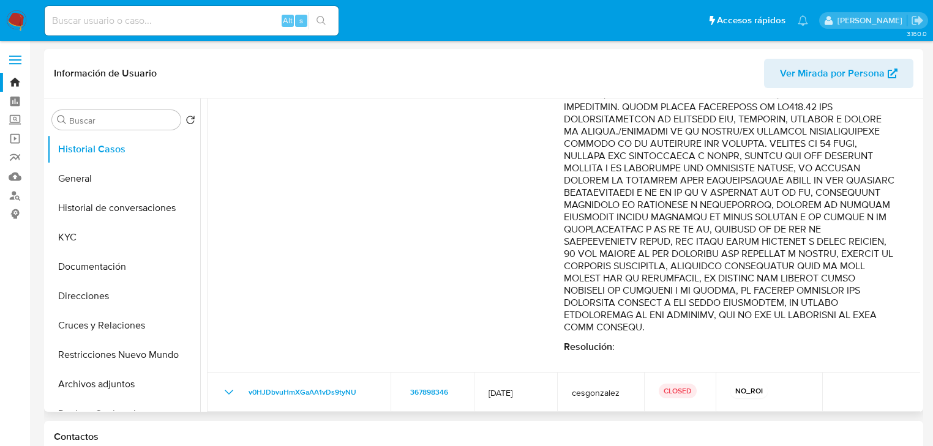
drag, startPoint x: 837, startPoint y: 279, endPoint x: 780, endPoint y: 331, distance: 77.2
click at [781, 331] on p "Comentario :" at bounding box center [730, 119] width 333 height 429
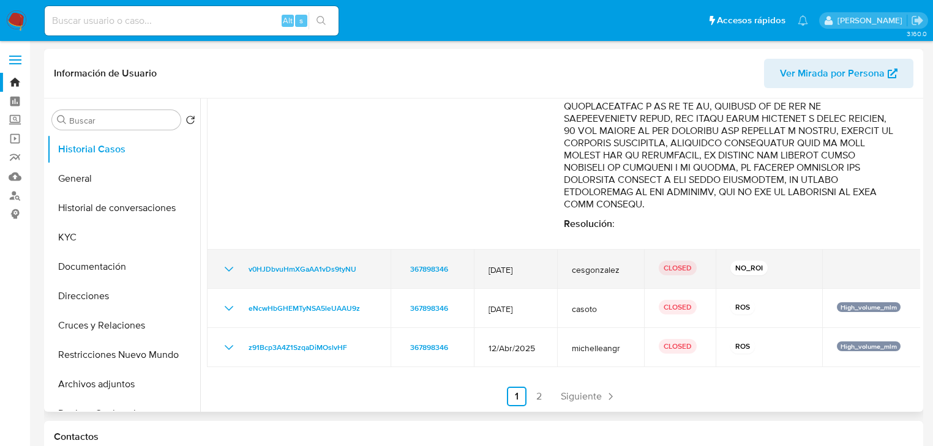
scroll to position [468, 0]
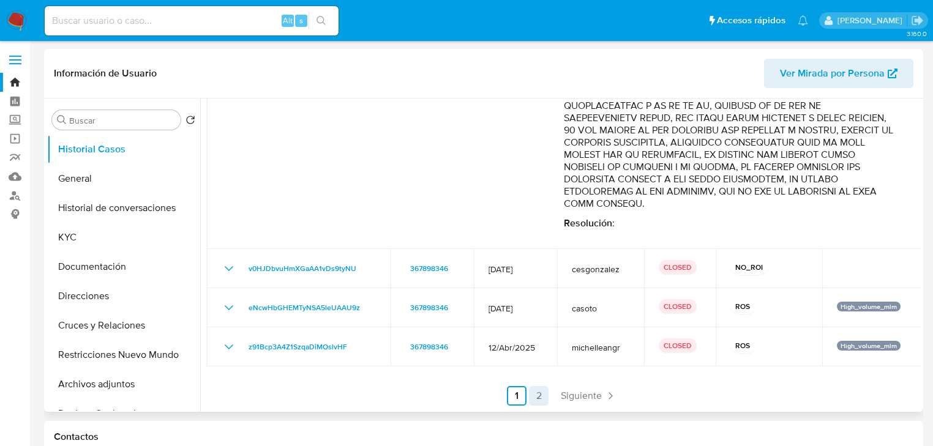
click at [534, 400] on link "2" at bounding box center [539, 396] width 20 height 20
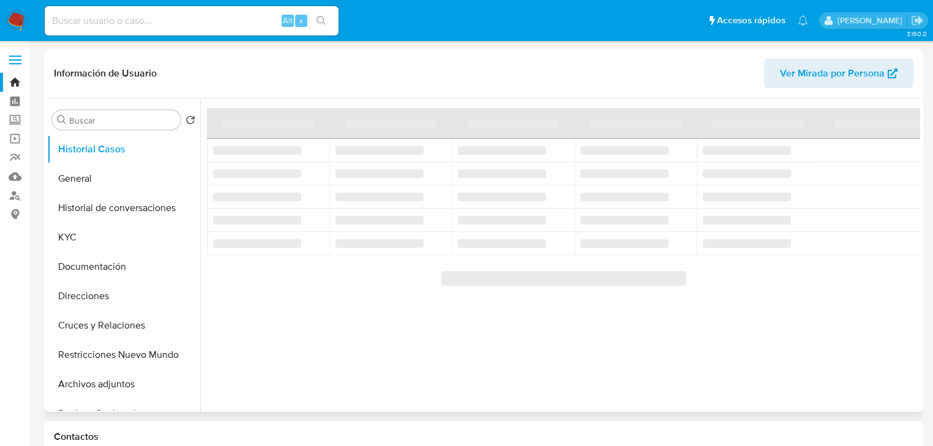
scroll to position [0, 0]
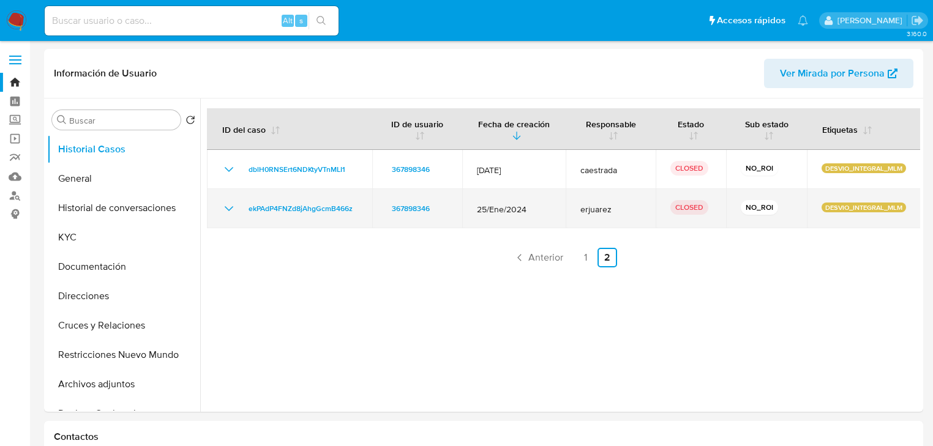
click at [225, 210] on icon "Mostrar/Ocultar" at bounding box center [229, 208] width 15 height 15
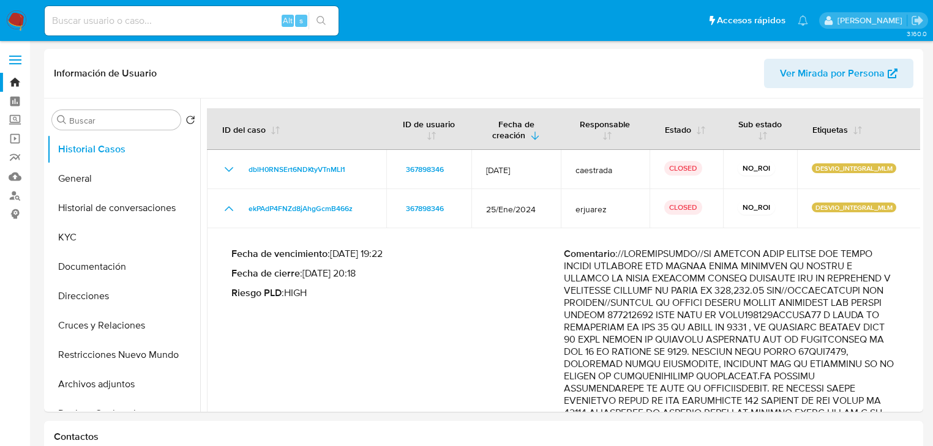
scroll to position [49, 0]
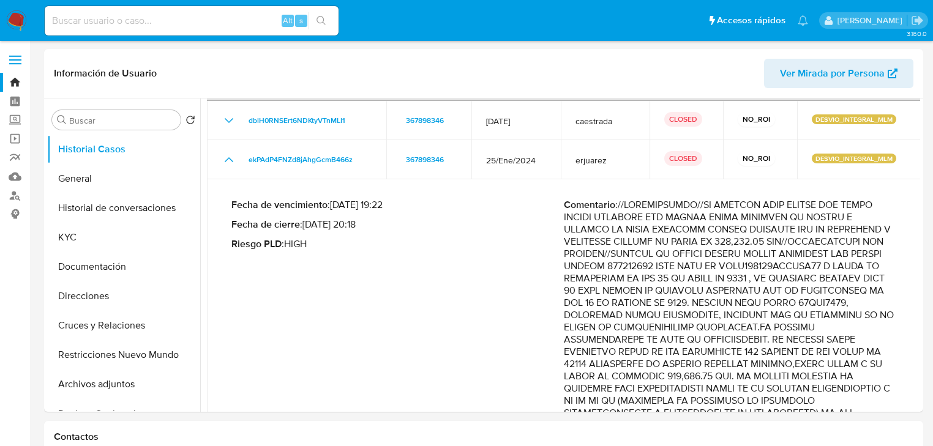
drag, startPoint x: 846, startPoint y: 231, endPoint x: 861, endPoint y: 260, distance: 32.6
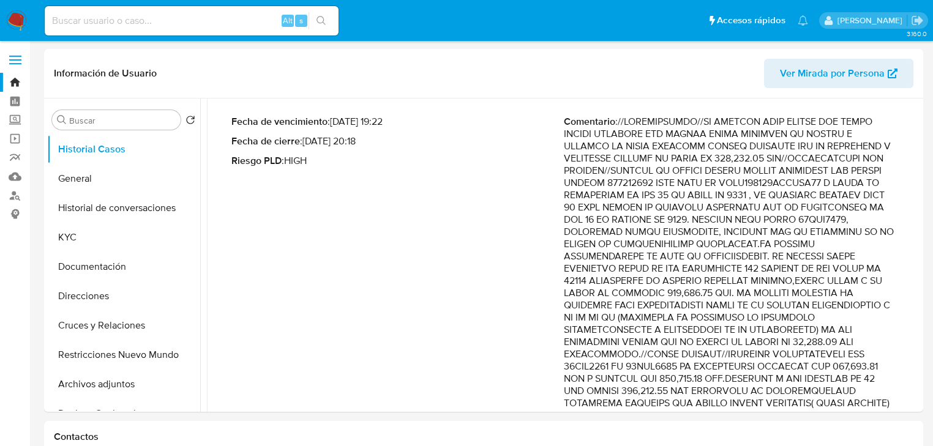
scroll to position [147, 0]
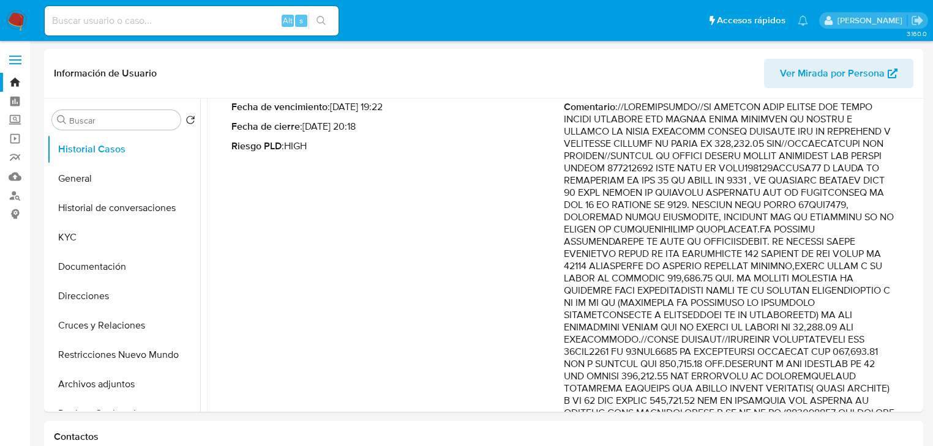
click at [675, 162] on p "Comentario :" at bounding box center [730, 407] width 333 height 612
drag, startPoint x: 659, startPoint y: 159, endPoint x: 838, endPoint y: 235, distance: 194.5
click at [838, 235] on p "Comentario :" at bounding box center [730, 407] width 333 height 612
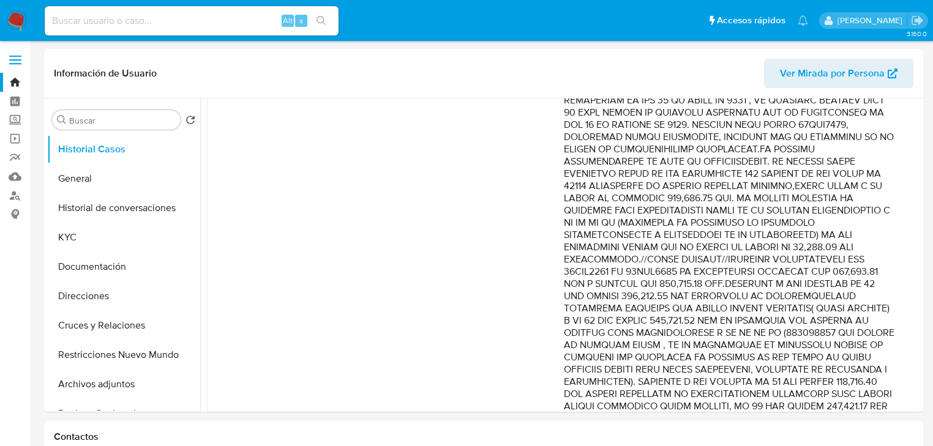
scroll to position [245, 0]
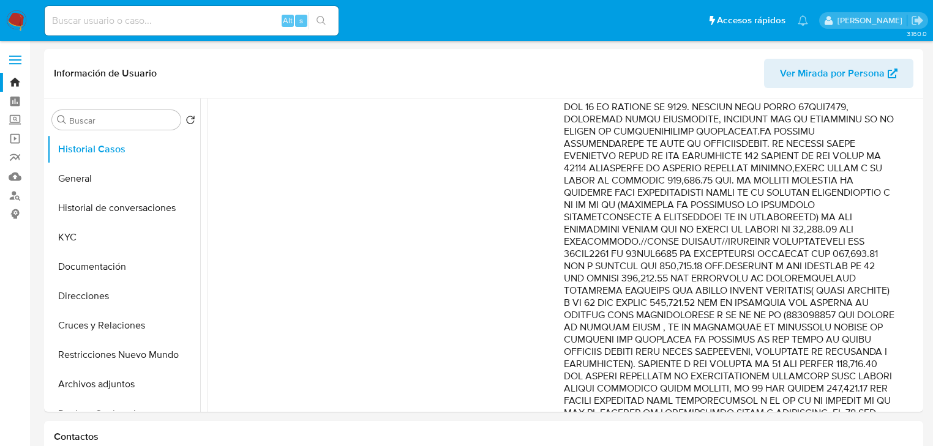
click at [719, 154] on p "Comentario :" at bounding box center [730, 309] width 333 height 612
drag, startPoint x: 743, startPoint y: 148, endPoint x: 823, endPoint y: 202, distance: 96.7
click at [823, 202] on p "Comentario :" at bounding box center [730, 309] width 333 height 612
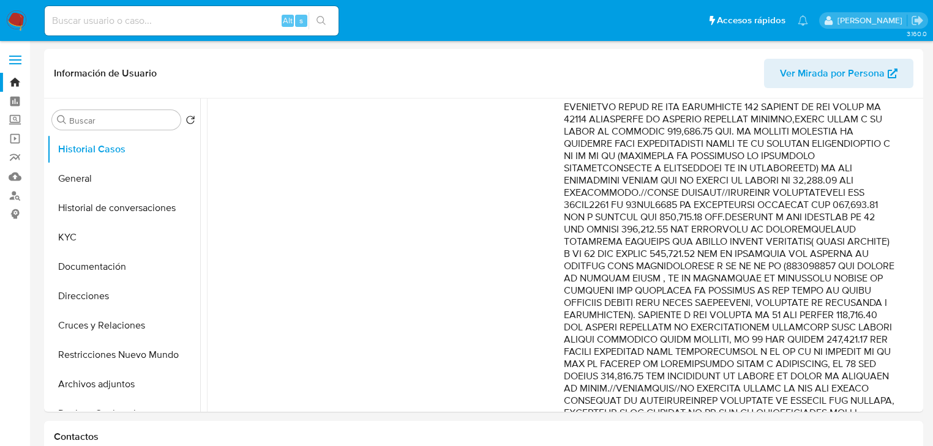
scroll to position [343, 0]
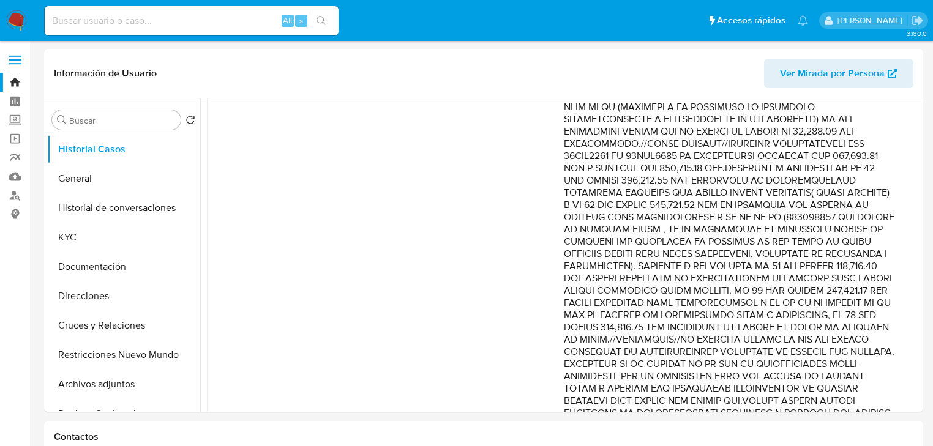
drag, startPoint x: 617, startPoint y: 159, endPoint x: 818, endPoint y: 305, distance: 249.0
click at [819, 306] on p "Comentario :" at bounding box center [730, 211] width 333 height 612
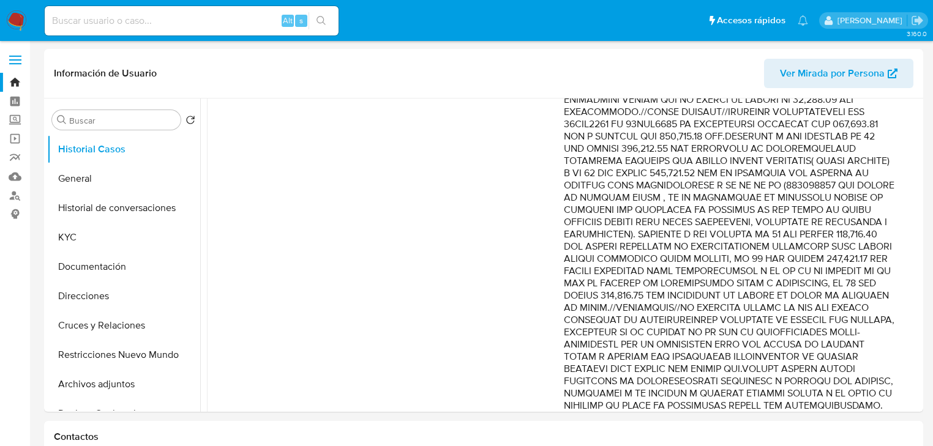
scroll to position [392, 0]
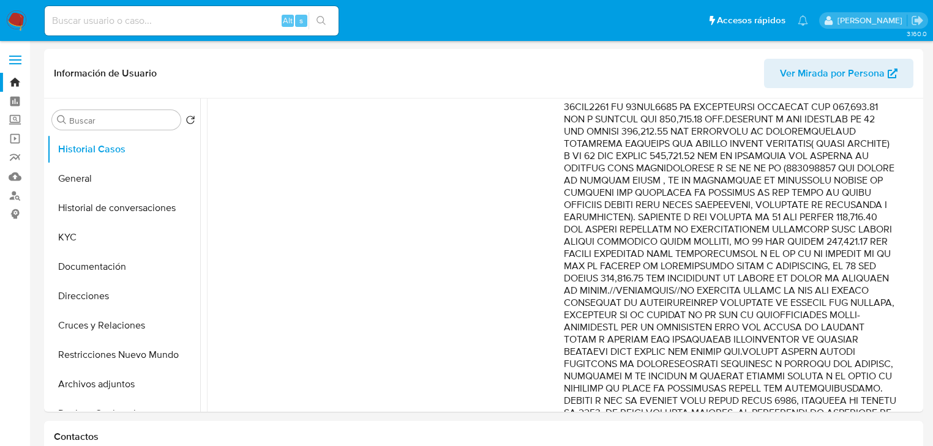
drag, startPoint x: 645, startPoint y: 267, endPoint x: 894, endPoint y: 282, distance: 249.1
click at [894, 282] on div "Fecha de vencimiento : 24/03/2024 19:22 Fecha de cierre : 24/01/2024 20:18 Ries…" at bounding box center [564, 172] width 685 height 652
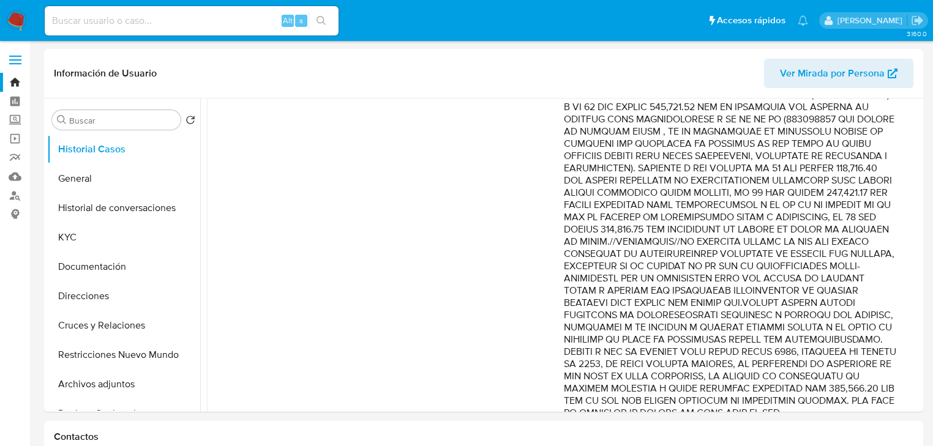
click at [755, 245] on p "Comentario :" at bounding box center [730, 113] width 333 height 612
drag, startPoint x: 703, startPoint y: 228, endPoint x: 797, endPoint y: 279, distance: 107.1
click at [777, 276] on p "Comentario :" at bounding box center [730, 113] width 333 height 612
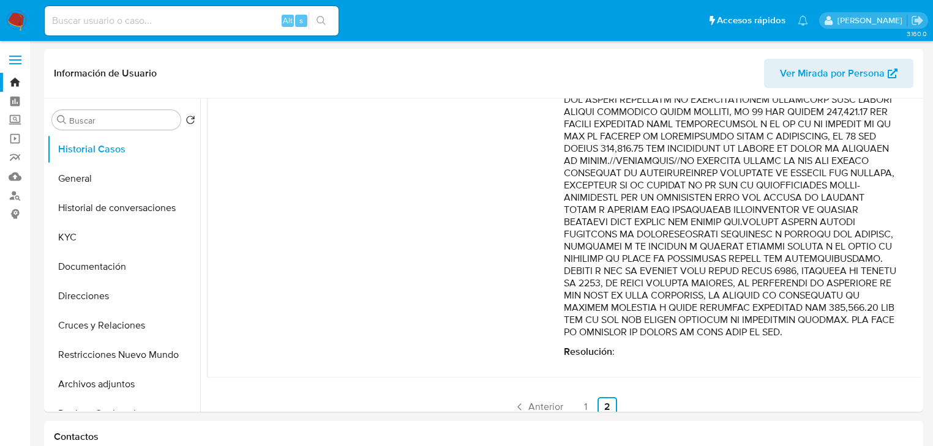
scroll to position [539, 0]
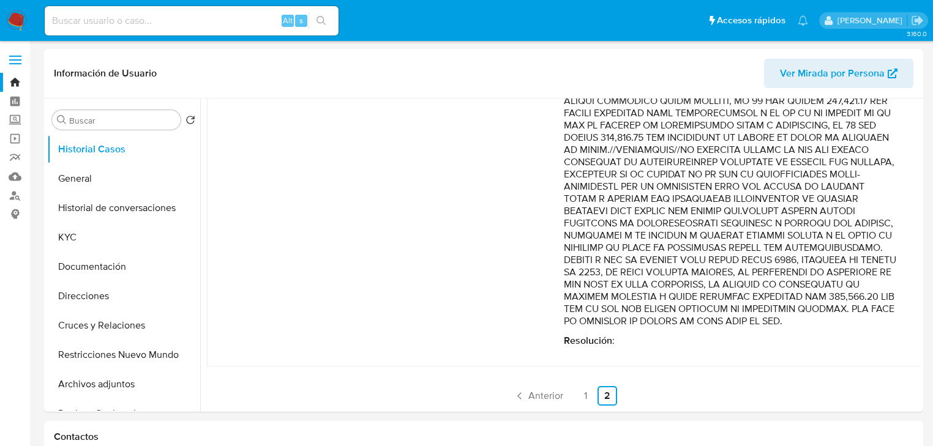
drag, startPoint x: 704, startPoint y: 192, endPoint x: 776, endPoint y: 182, distance: 73.0
click at [712, 193] on p "Comentario :" at bounding box center [730, 21] width 333 height 612
drag, startPoint x: 807, startPoint y: 177, endPoint x: 825, endPoint y: 353, distance: 176.7
click at [830, 347] on div "Comentario : Resolución :" at bounding box center [730, 31] width 333 height 632
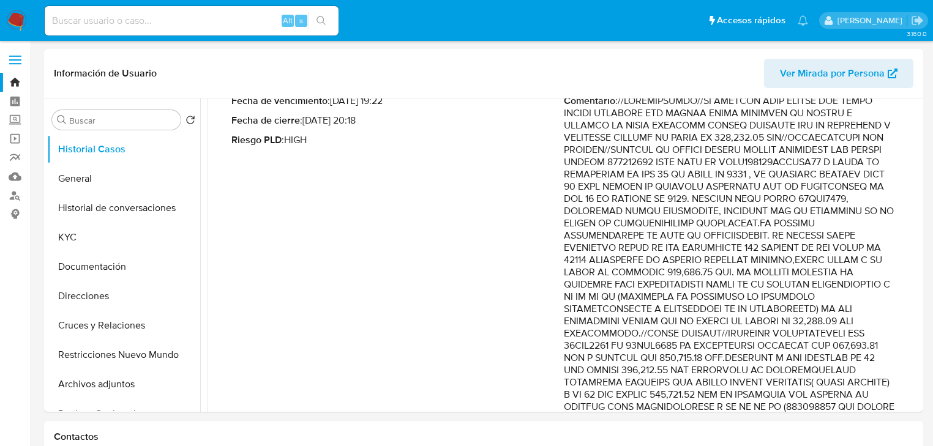
scroll to position [0, 0]
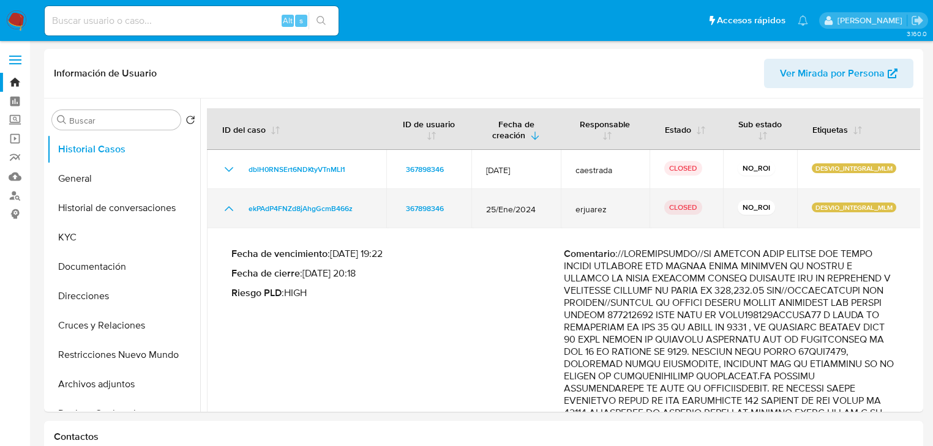
click at [227, 209] on icon "Mostrar/Ocultar" at bounding box center [229, 208] width 15 height 15
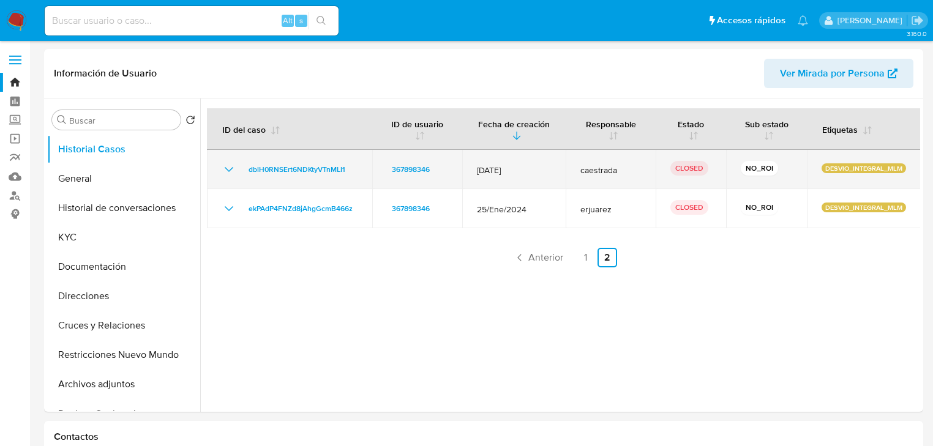
click at [233, 175] on icon "Mostrar/Ocultar" at bounding box center [229, 169] width 15 height 15
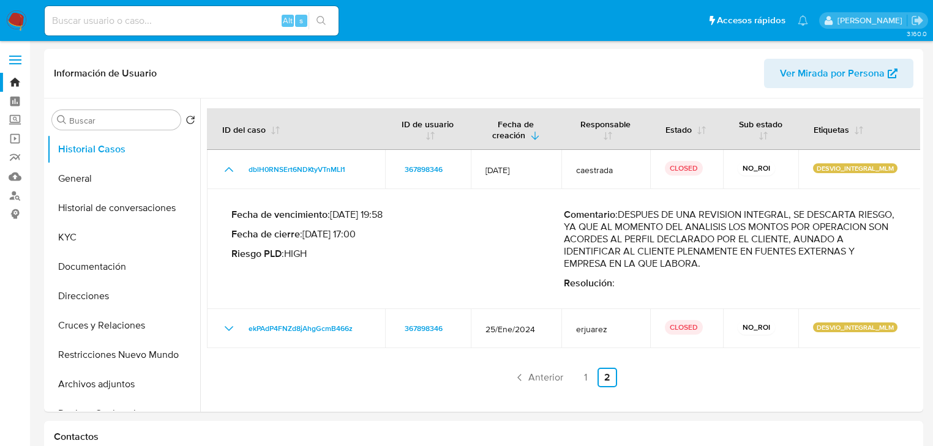
drag, startPoint x: 605, startPoint y: 224, endPoint x: 592, endPoint y: 274, distance: 51.4
click at [630, 274] on div "Comentario : DESPUES DE UNA REVISION INTEGRAL, SE DESCARTA RIESGO, YA QUE AL MO…" at bounding box center [730, 249] width 333 height 81
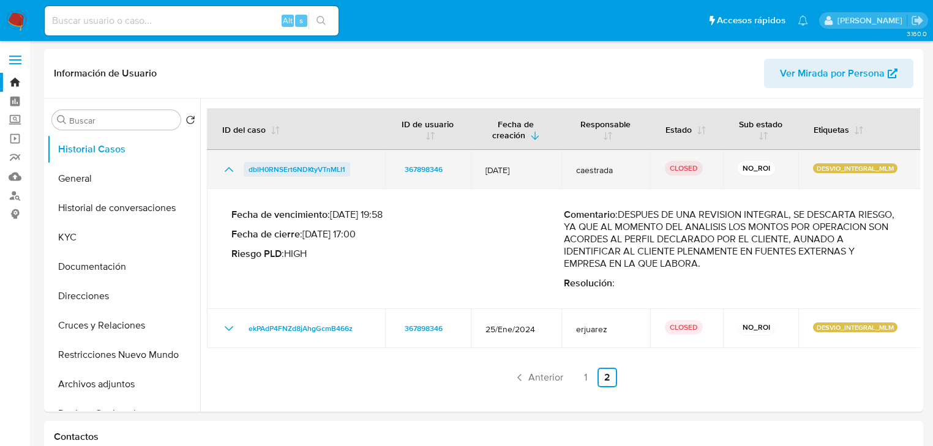
click at [304, 170] on span "dblH0RNSErt6NDKtyVTnMLI1" at bounding box center [297, 169] width 97 height 15
click at [231, 169] on icon "Mostrar/Ocultar" at bounding box center [229, 169] width 15 height 15
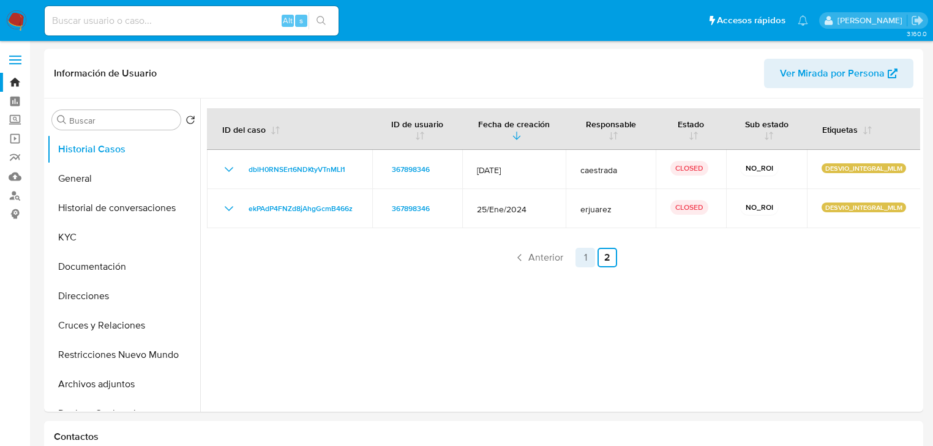
click at [587, 255] on link "1" at bounding box center [586, 258] width 20 height 20
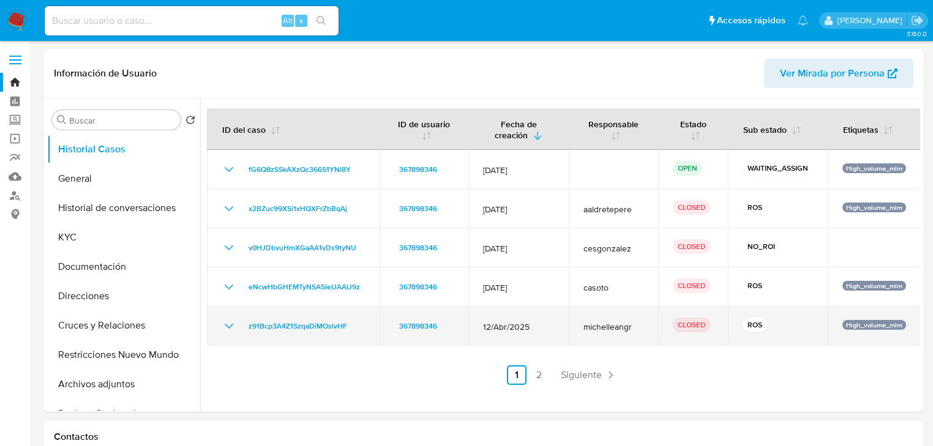
click at [216, 322] on td "z91Bcp3A4Z1SzqaDiMOslvHF" at bounding box center [293, 326] width 173 height 39
click at [232, 323] on icon "Mostrar/Ocultar" at bounding box center [229, 326] width 15 height 15
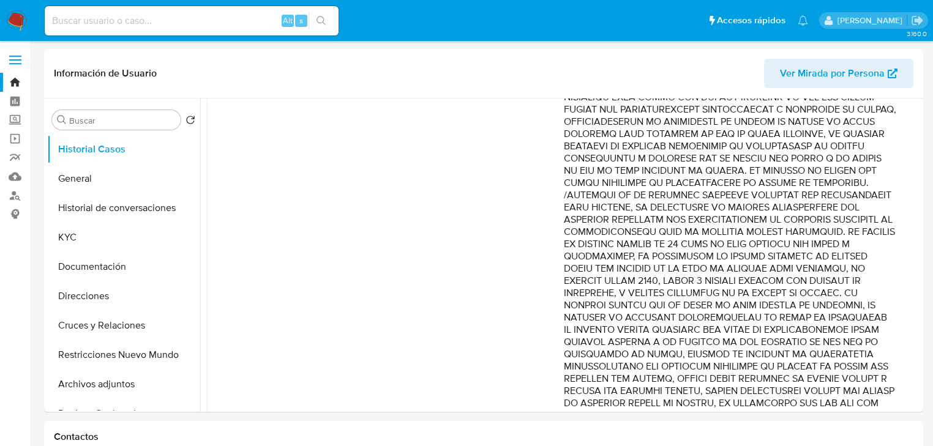
scroll to position [725, 0]
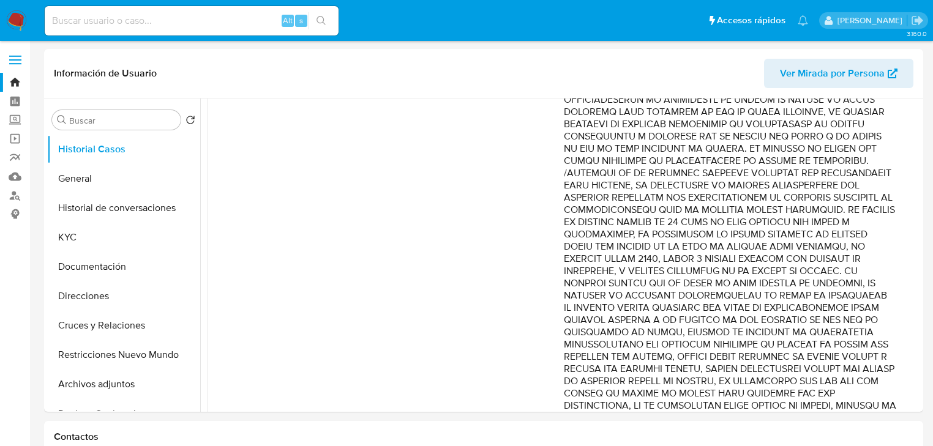
drag, startPoint x: 716, startPoint y: 293, endPoint x: 728, endPoint y: 354, distance: 61.9
click at [728, 354] on p "Comentario :" at bounding box center [730, 69] width 333 height 857
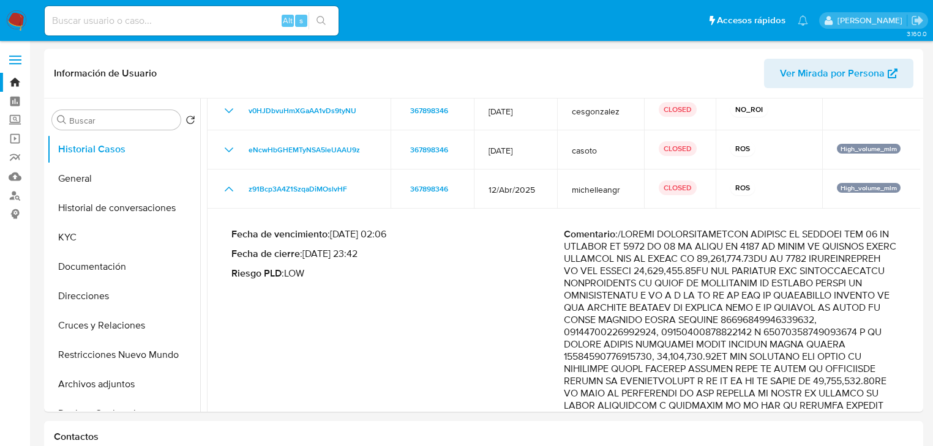
scroll to position [0, 0]
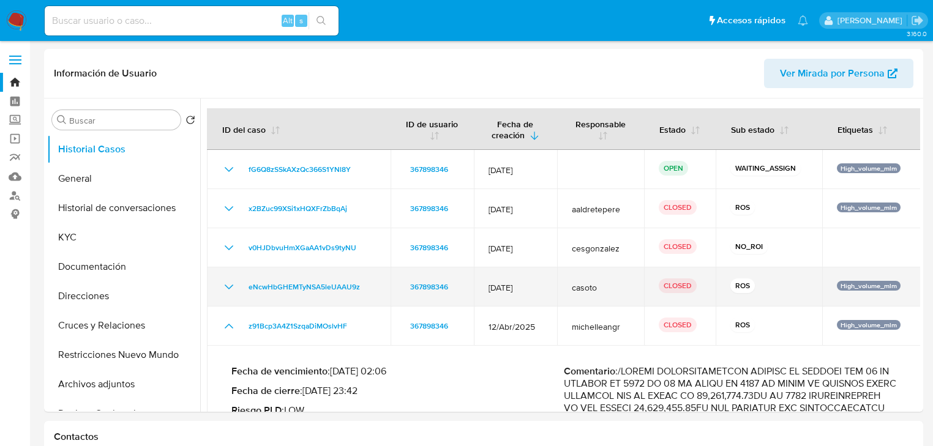
click at [226, 285] on icon "Mostrar/Ocultar" at bounding box center [229, 287] width 15 height 15
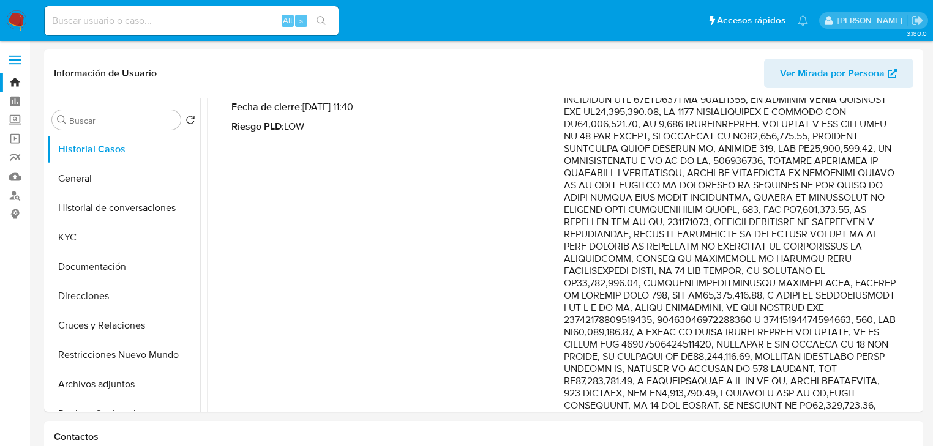
scroll to position [196, 0]
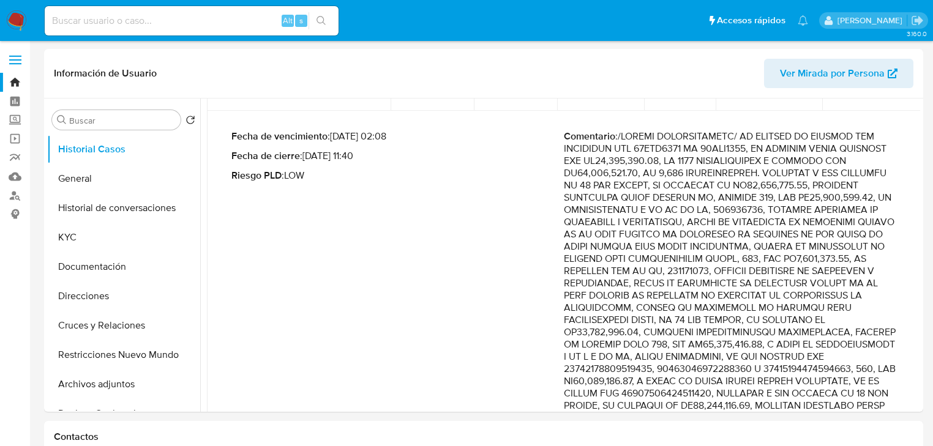
drag, startPoint x: 729, startPoint y: 154, endPoint x: 767, endPoint y: 233, distance: 87.1
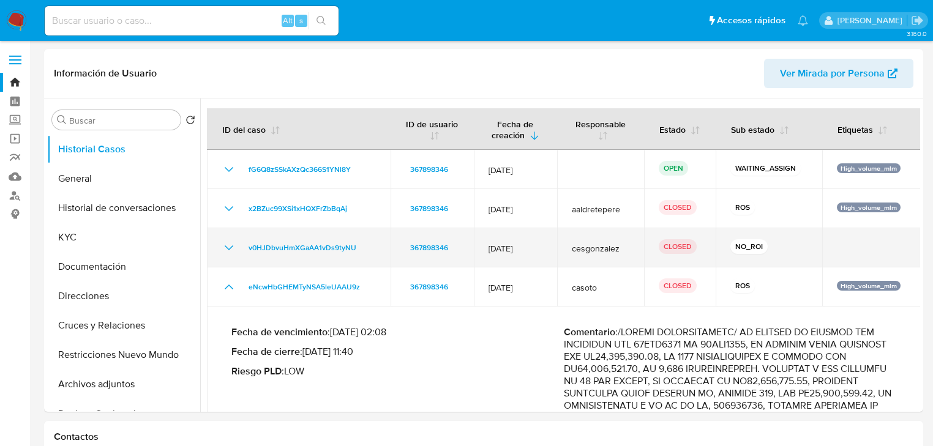
click at [236, 243] on icon "Mostrar/Ocultar" at bounding box center [229, 248] width 15 height 15
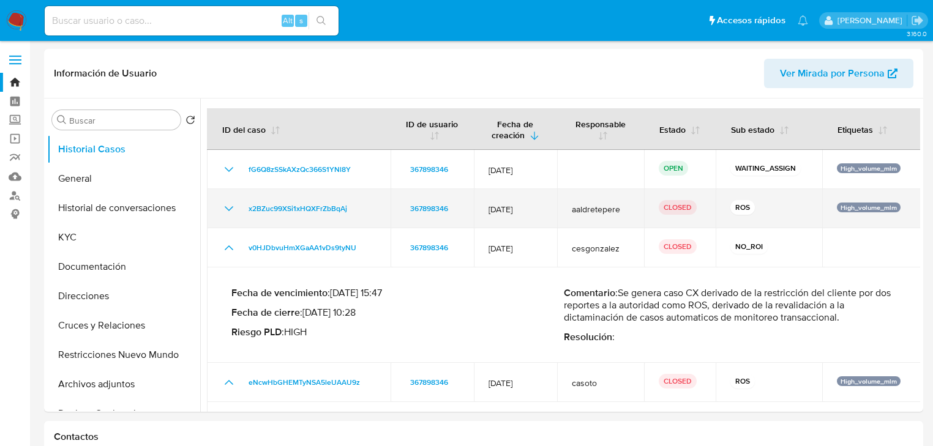
click at [232, 206] on icon "Mostrar/Ocultar" at bounding box center [229, 208] width 15 height 15
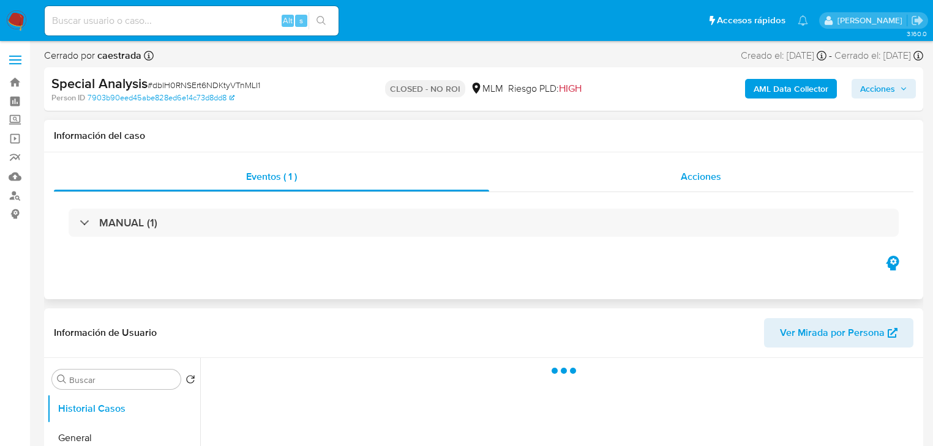
click at [665, 185] on div "Acciones" at bounding box center [701, 176] width 425 height 29
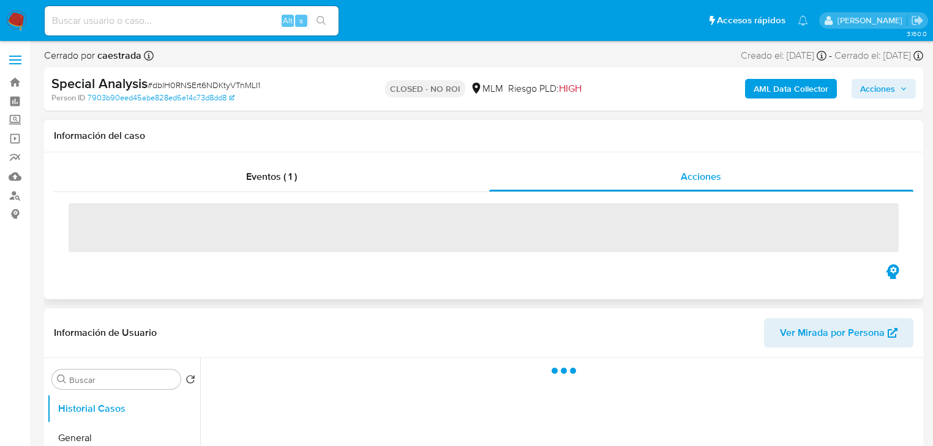
select select "10"
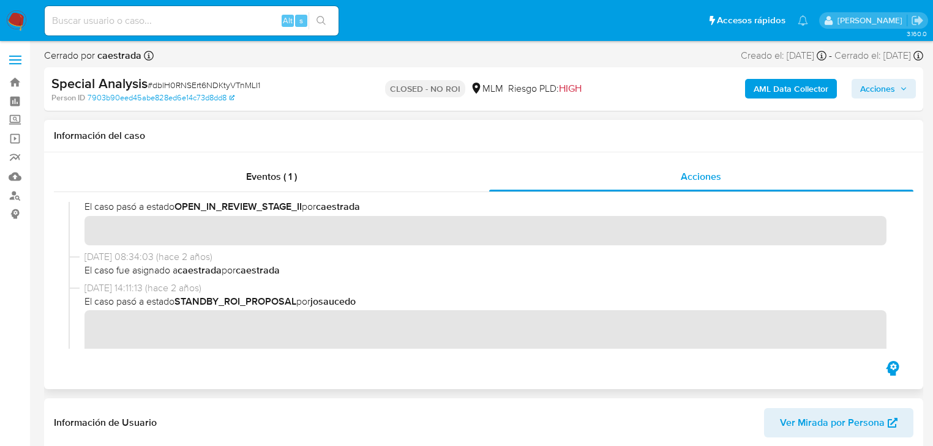
scroll to position [147, 0]
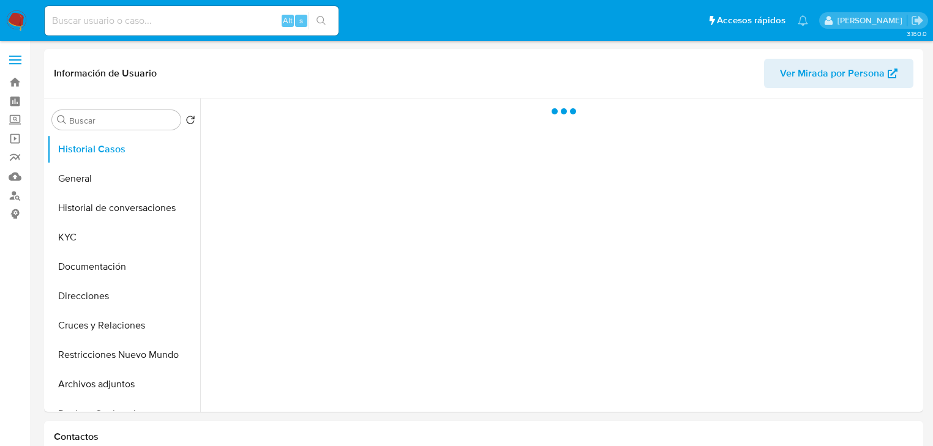
select select "10"
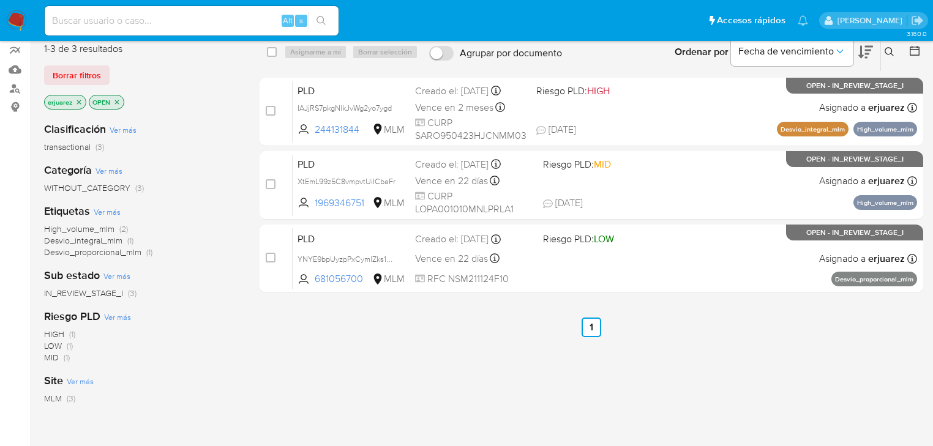
scroll to position [98, 0]
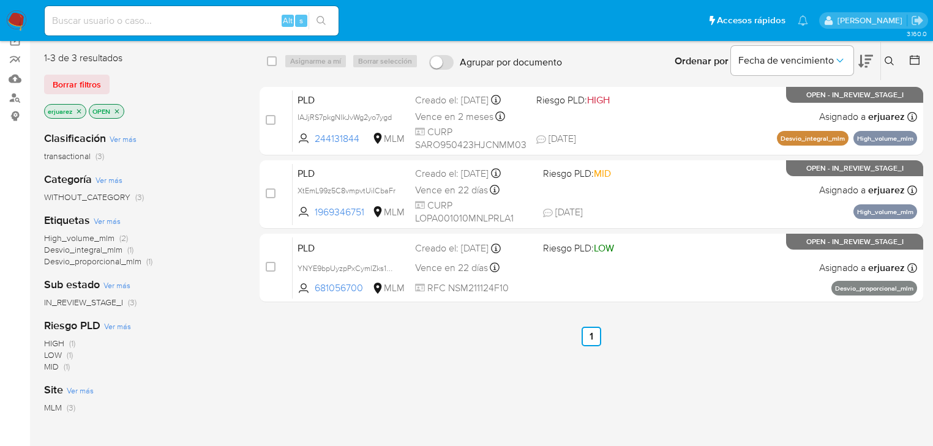
click at [182, 24] on input at bounding box center [192, 21] width 294 height 16
paste input "367898346"
type input "367898346"
click at [321, 17] on icon "search-icon" at bounding box center [322, 21] width 10 height 10
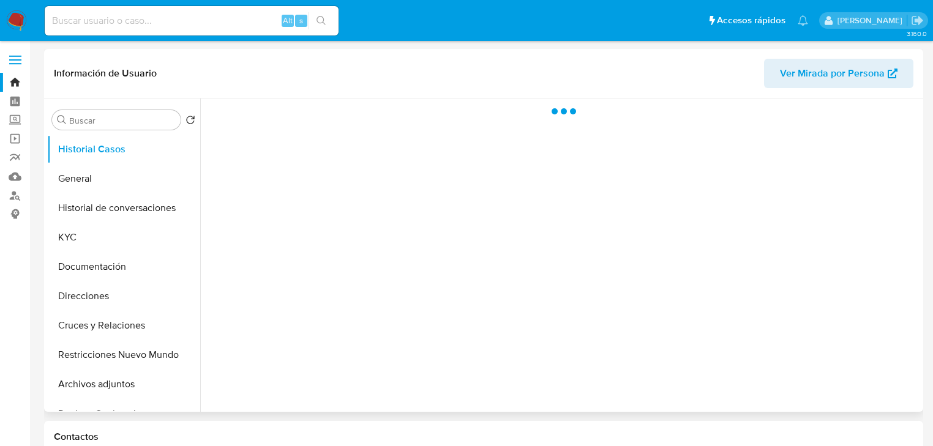
select select "10"
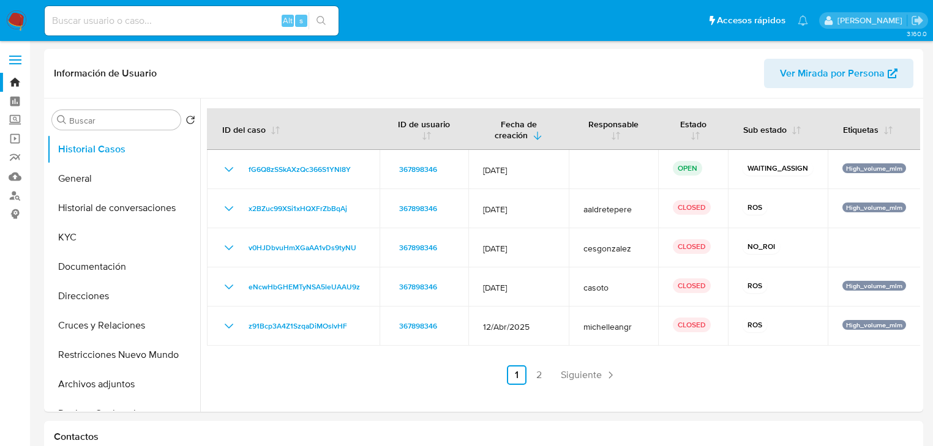
drag, startPoint x: 60, startPoint y: 247, endPoint x: 5, endPoint y: 225, distance: 59.6
click at [61, 246] on button "KYC" at bounding box center [123, 237] width 153 height 29
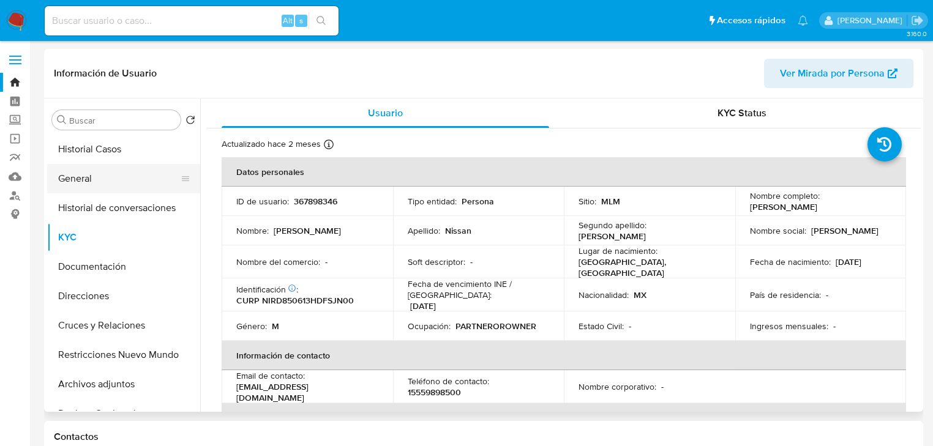
click at [94, 181] on button "General" at bounding box center [118, 178] width 143 height 29
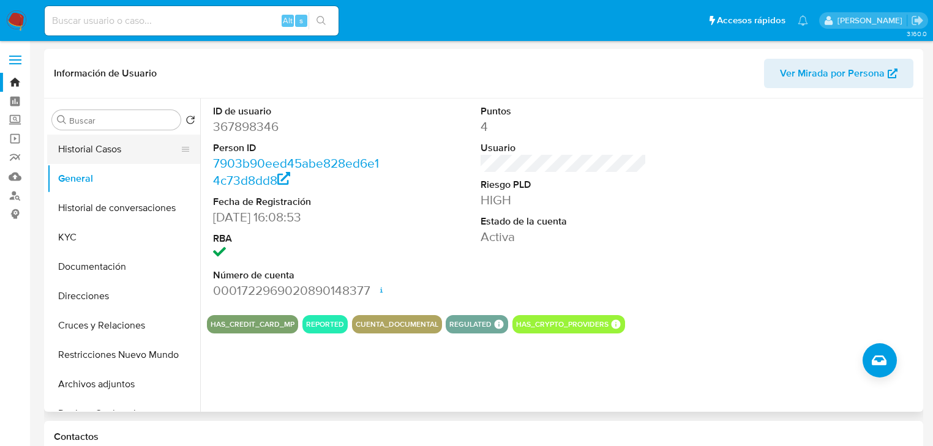
click at [92, 143] on button "Historial Casos" at bounding box center [118, 149] width 143 height 29
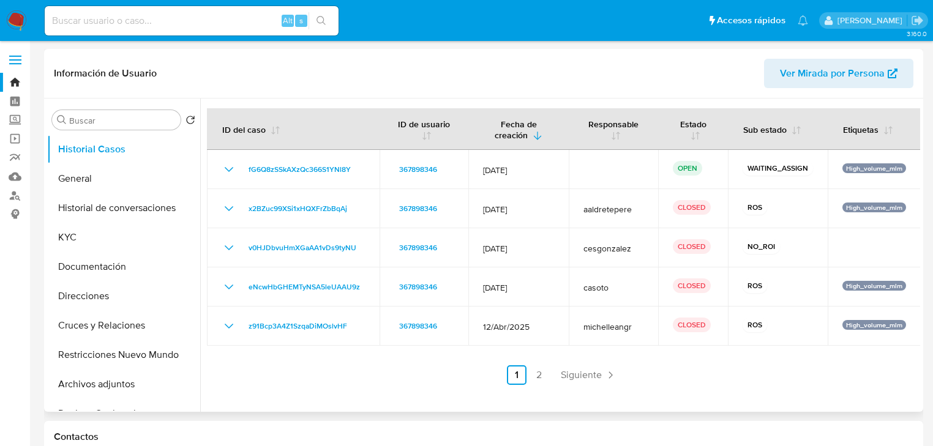
click at [537, 377] on link "2" at bounding box center [539, 376] width 20 height 20
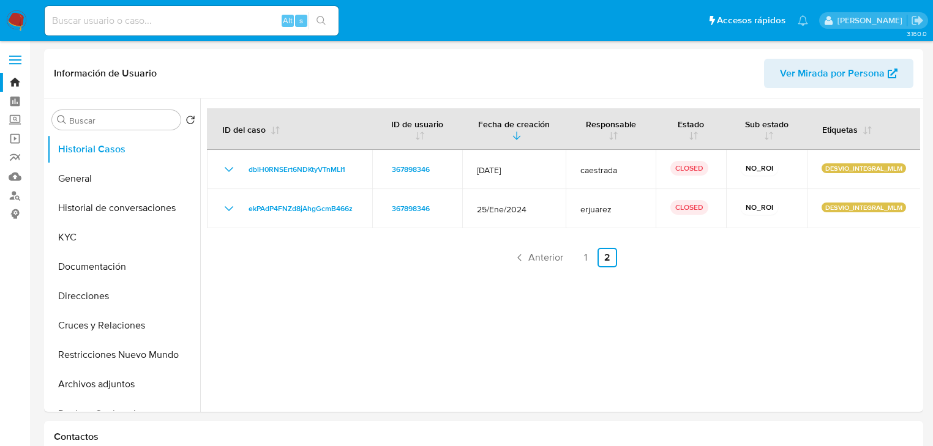
drag, startPoint x: 93, startPoint y: 238, endPoint x: 19, endPoint y: 228, distance: 74.7
click at [89, 238] on button "KYC" at bounding box center [123, 237] width 153 height 29
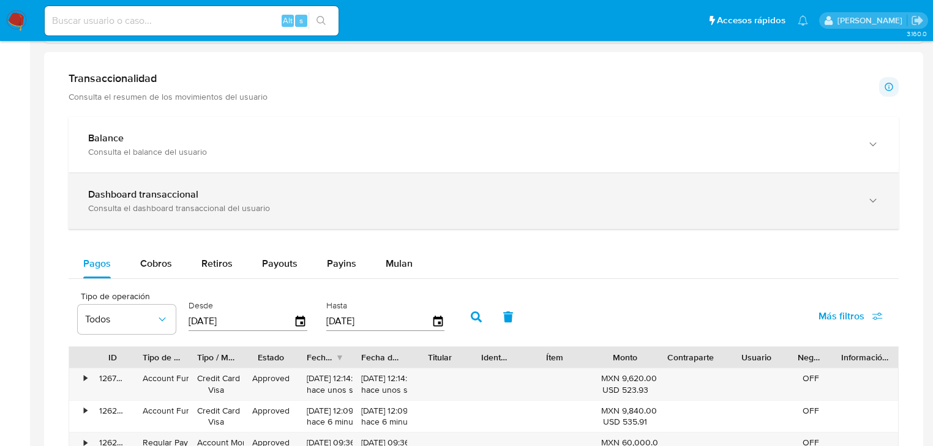
scroll to position [539, 0]
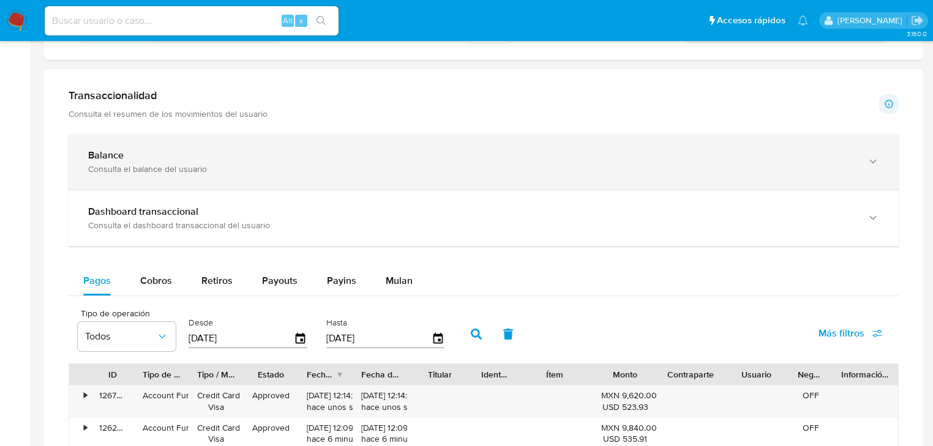
click at [209, 134] on div "Balance Consulta el balance del usuario" at bounding box center [484, 162] width 830 height 56
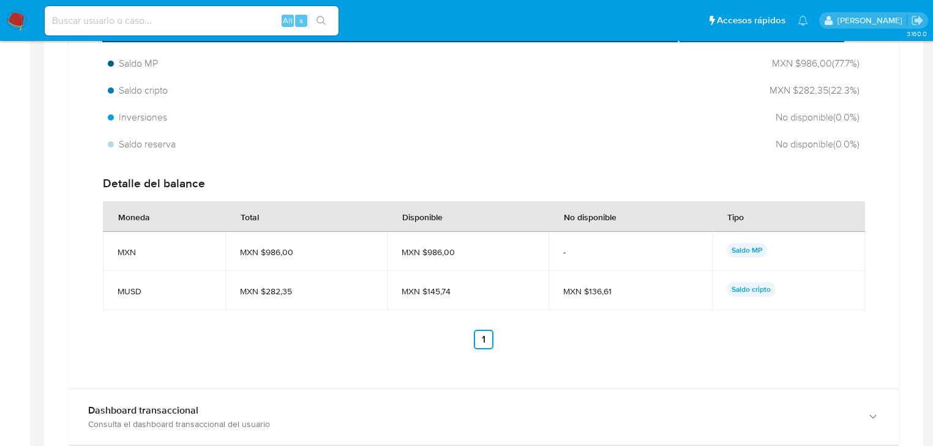
click at [152, 192] on div "Detalle del balance Moneda Total Disponible No disponible Tipo MXN MXN $986,00 …" at bounding box center [483, 263] width 781 height 194
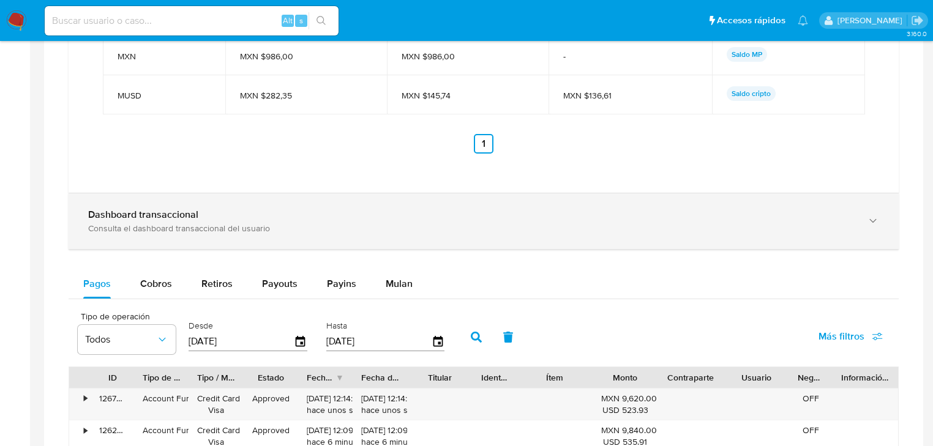
click at [156, 209] on b "Dashboard transaccional" at bounding box center [143, 215] width 110 height 14
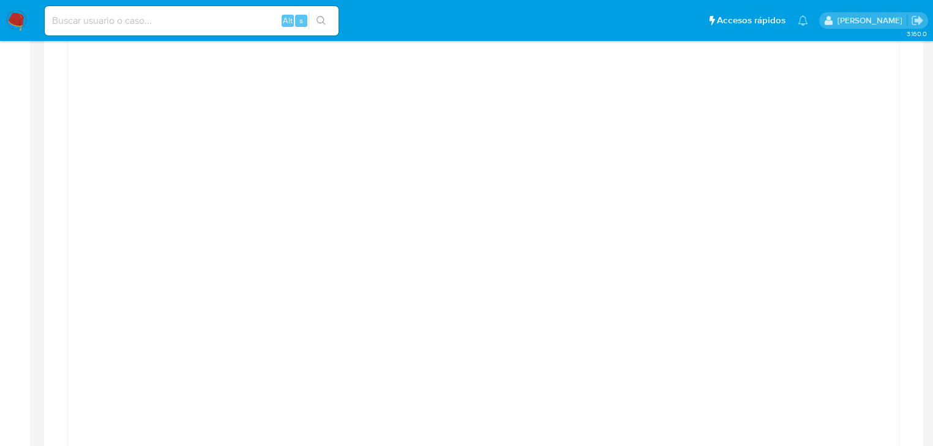
scroll to position [1176, 0]
click at [371, 51] on div "Dashboard transaccional Consulta el dashboard transaccional del usuario" at bounding box center [484, 26] width 830 height 56
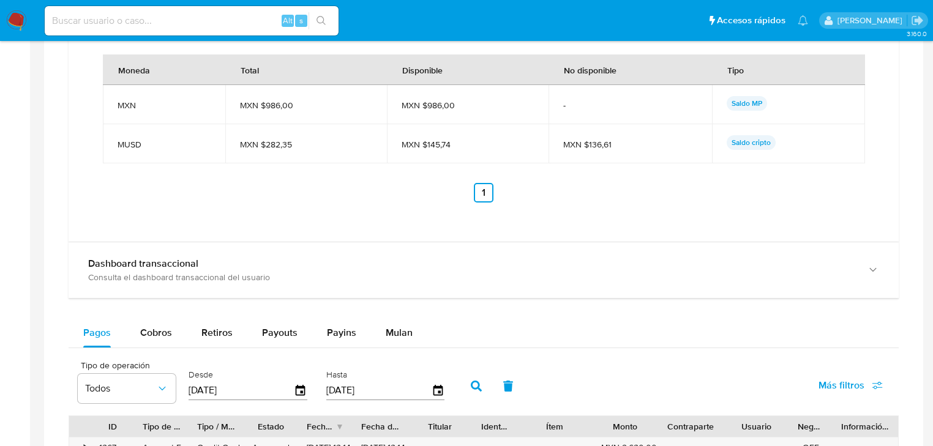
drag, startPoint x: 325, startPoint y: 273, endPoint x: 377, endPoint y: 228, distance: 68.6
click at [326, 269] on div "Dashboard transaccional Consulta el dashboard transaccional del usuario" at bounding box center [471, 270] width 767 height 25
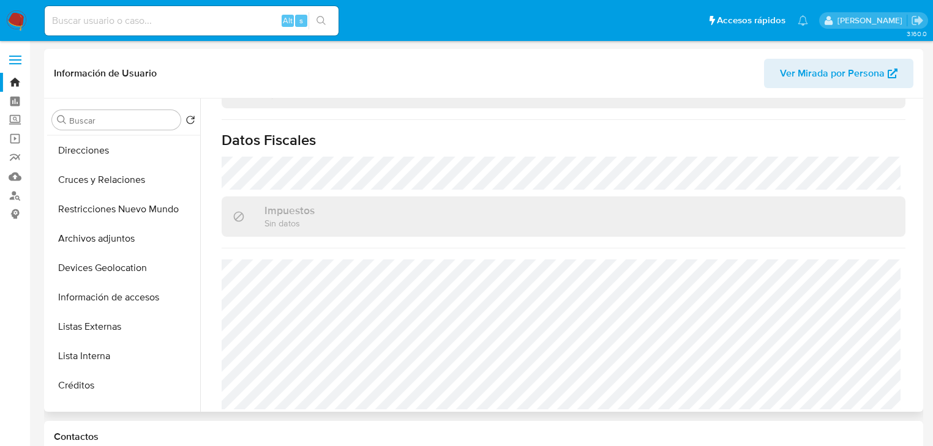
scroll to position [147, 0]
drag, startPoint x: 108, startPoint y: 321, endPoint x: 78, endPoint y: 315, distance: 29.9
click at [108, 321] on button "Listas Externas" at bounding box center [118, 325] width 143 height 29
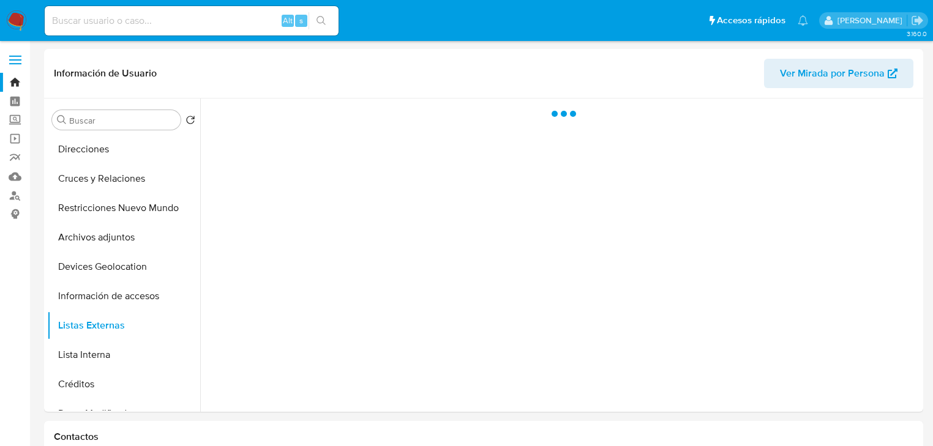
scroll to position [0, 0]
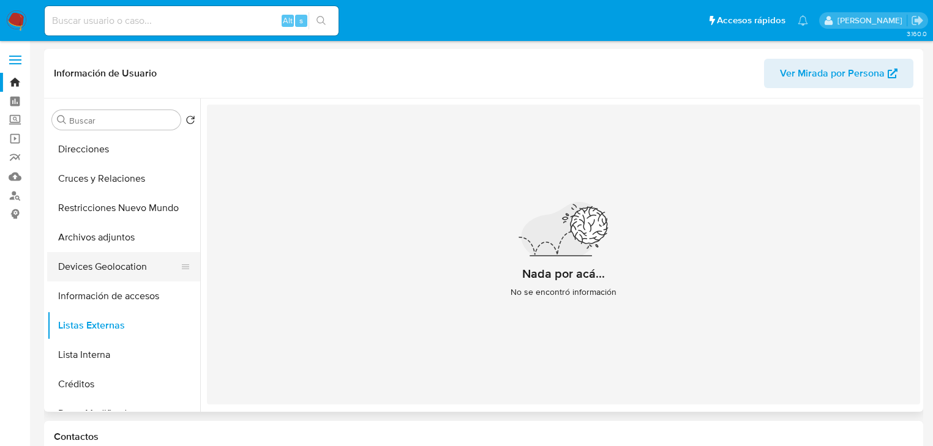
click at [110, 267] on button "Devices Geolocation" at bounding box center [118, 266] width 143 height 29
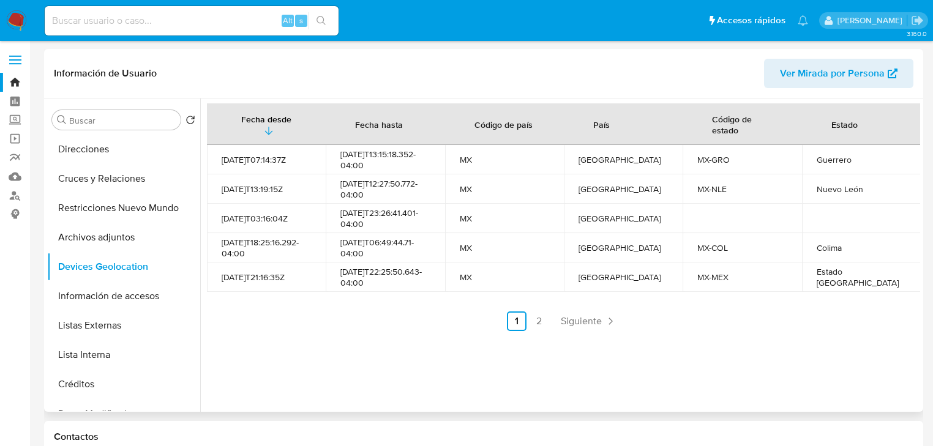
click at [539, 324] on link "2" at bounding box center [539, 322] width 20 height 20
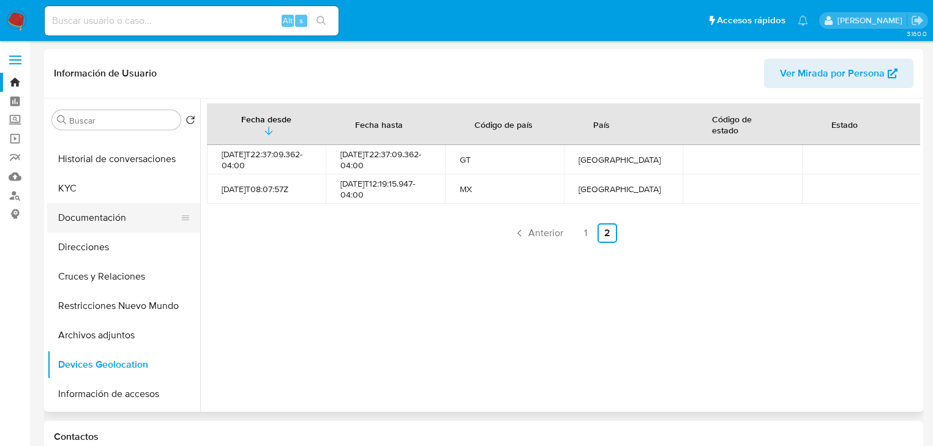
scroll to position [49, 0]
click at [72, 189] on button "KYC" at bounding box center [118, 188] width 143 height 29
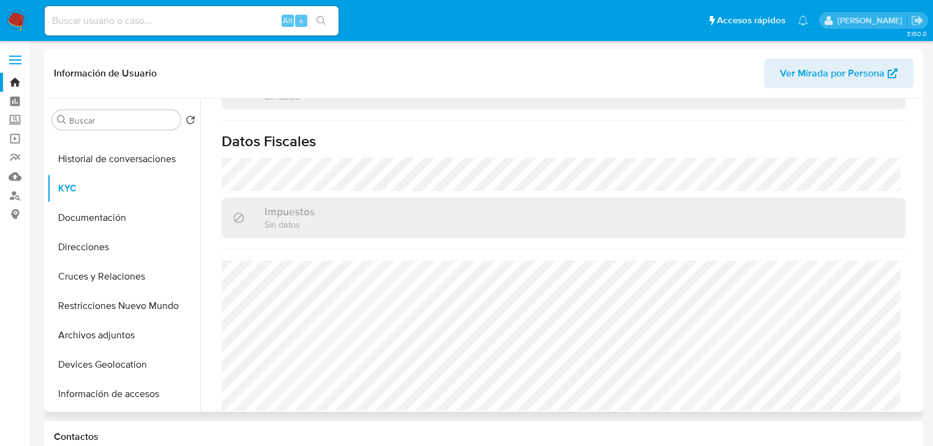
scroll to position [765, 0]
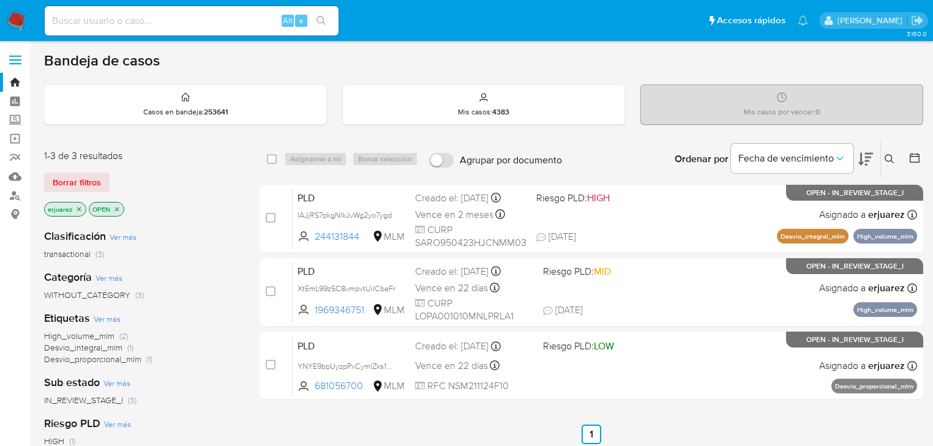
scroll to position [49, 0]
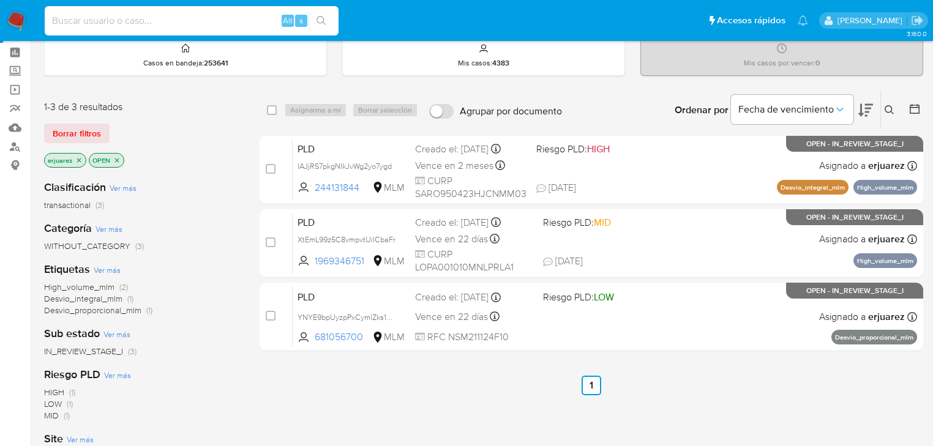
click at [61, 19] on input at bounding box center [192, 21] width 294 height 16
paste input "367898346"
type input "367898346"
click at [318, 17] on icon "search-icon" at bounding box center [322, 21] width 10 height 10
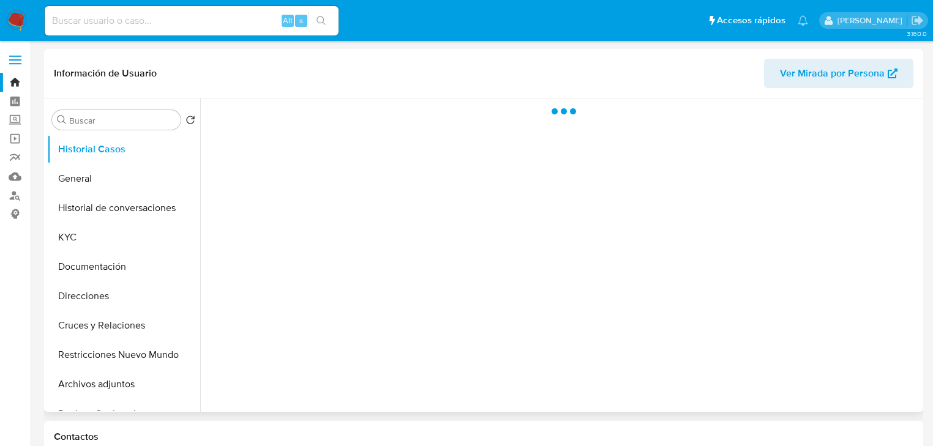
select select "10"
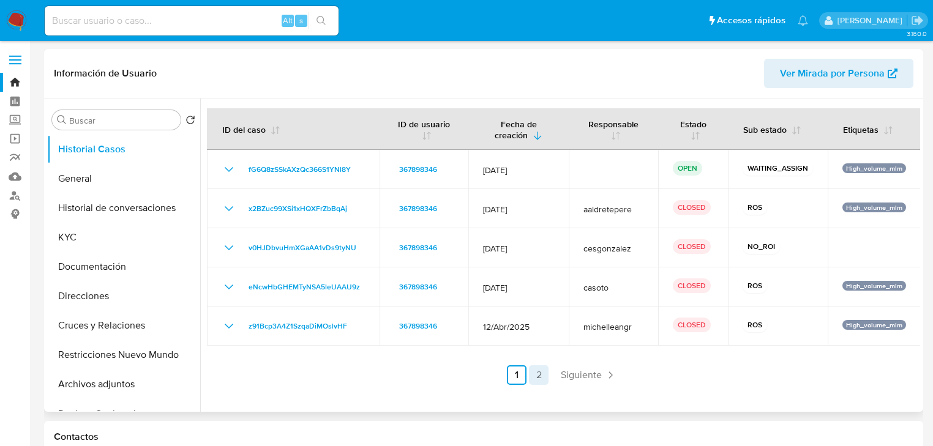
click at [536, 374] on link "2" at bounding box center [539, 376] width 20 height 20
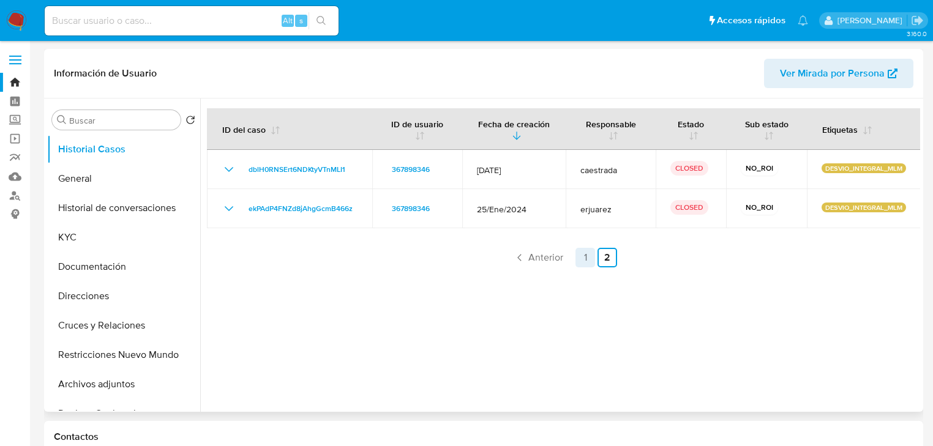
click at [582, 258] on link "1" at bounding box center [586, 258] width 20 height 20
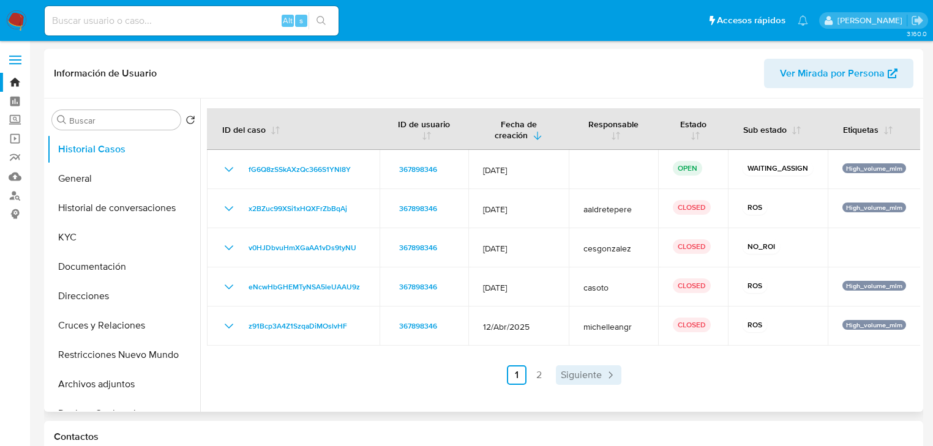
click at [573, 376] on span "Siguiente" at bounding box center [581, 376] width 41 height 10
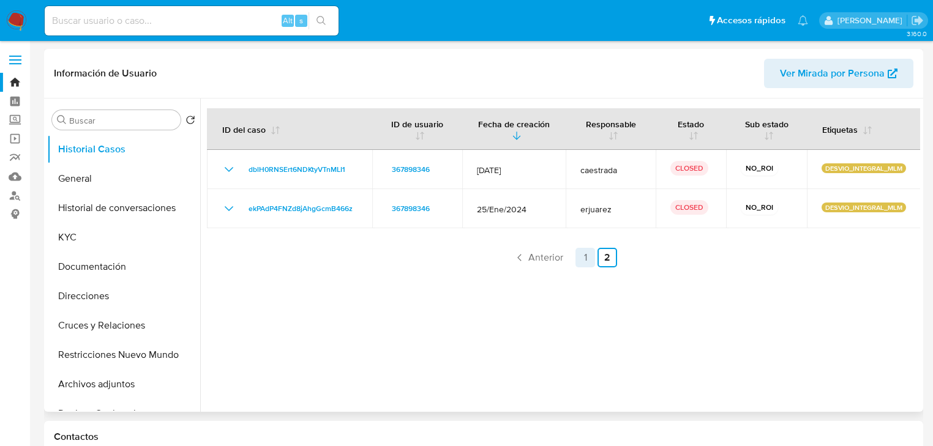
click at [578, 258] on link "1" at bounding box center [586, 258] width 20 height 20
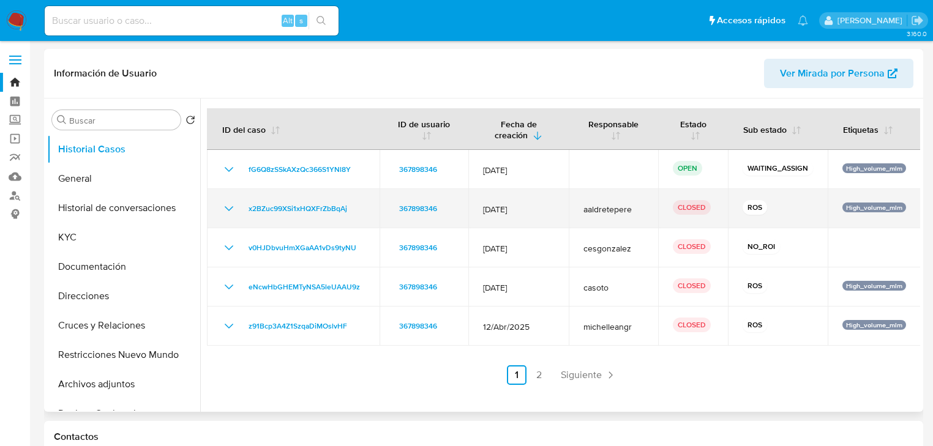
click at [228, 211] on icon "Mostrar/Ocultar" at bounding box center [229, 208] width 9 height 5
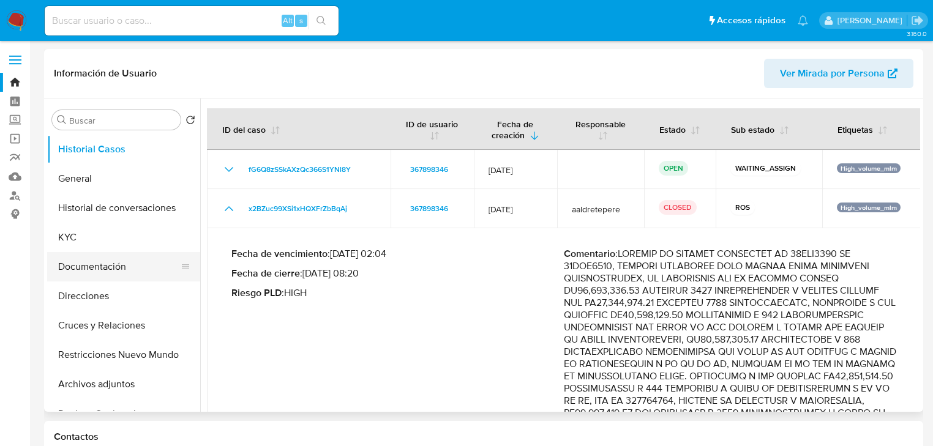
drag, startPoint x: 110, startPoint y: 261, endPoint x: 143, endPoint y: 253, distance: 33.4
click at [110, 260] on button "Documentación" at bounding box center [118, 266] width 143 height 29
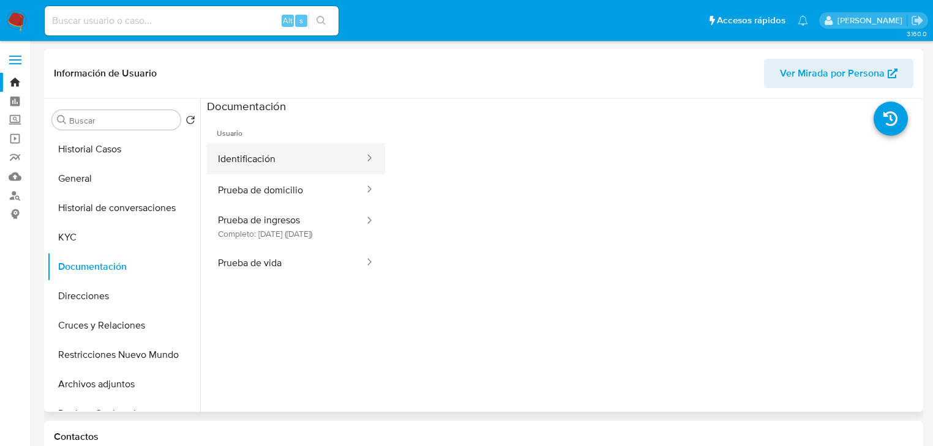
drag, startPoint x: 265, startPoint y: 159, endPoint x: 339, endPoint y: 159, distance: 74.1
click at [265, 159] on button "Identificación" at bounding box center [286, 158] width 159 height 31
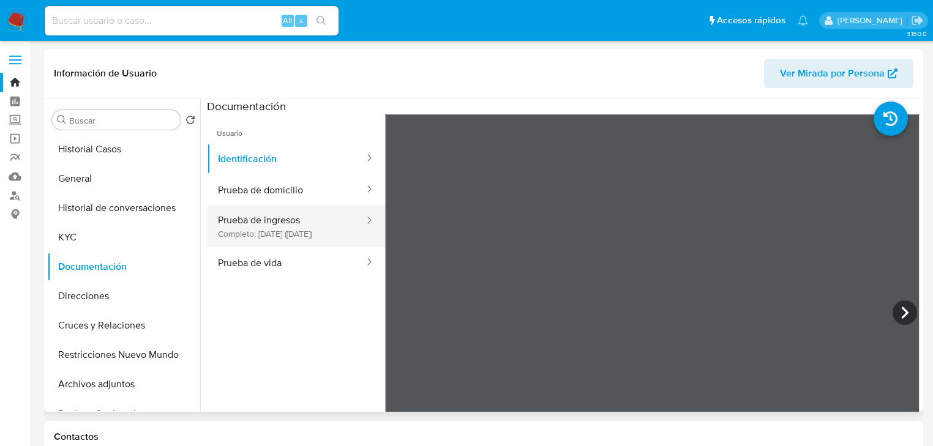
click at [257, 225] on button "Prueba de ingresos Completo: 17/01/2024 (hace 2 años)" at bounding box center [286, 227] width 159 height 42
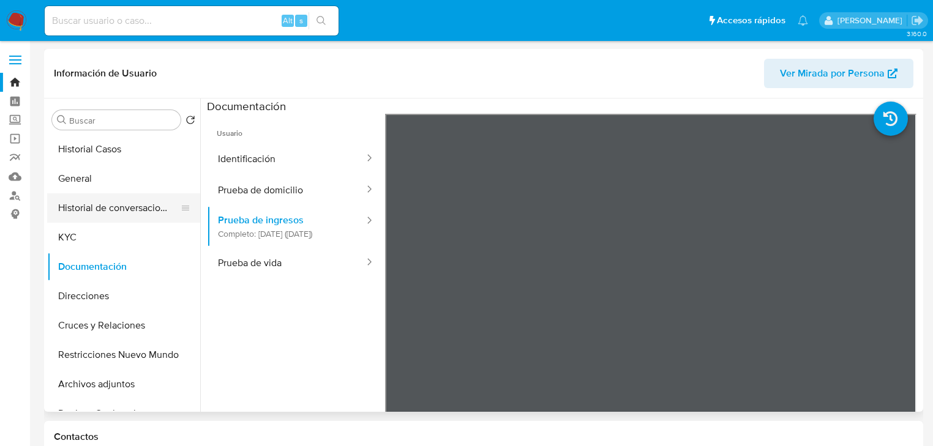
click at [111, 208] on button "Historial de conversaciones" at bounding box center [118, 208] width 143 height 29
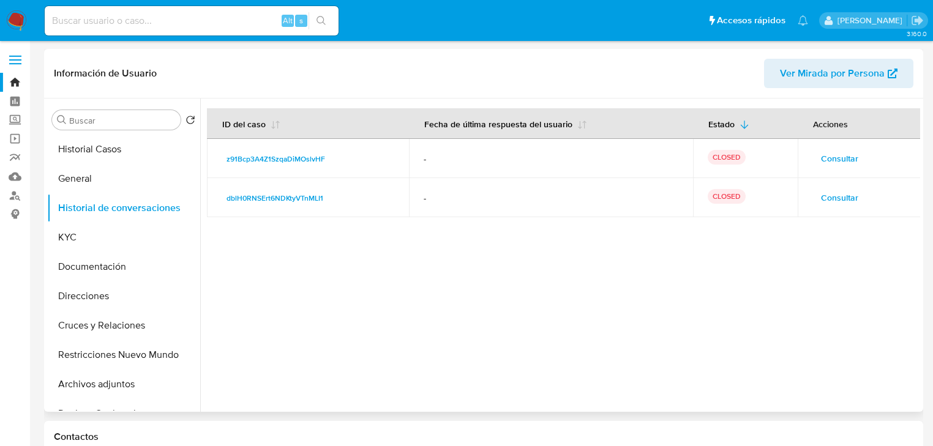
click at [840, 198] on span "Consultar" at bounding box center [839, 197] width 37 height 17
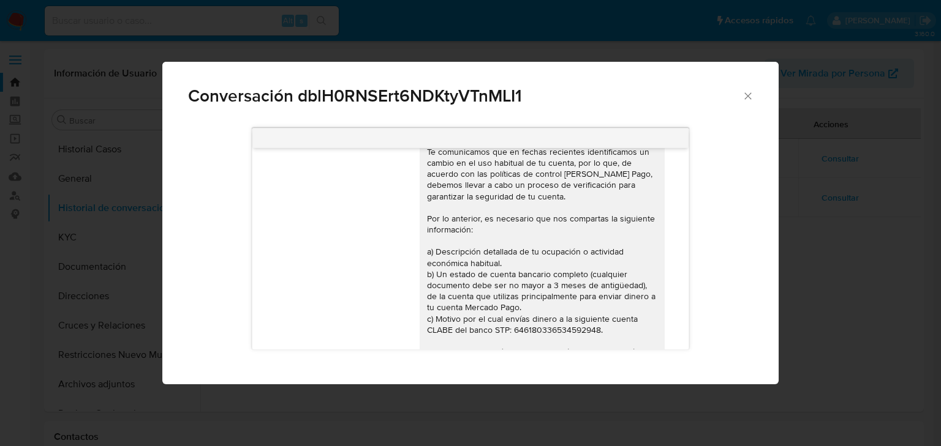
scroll to position [34, 0]
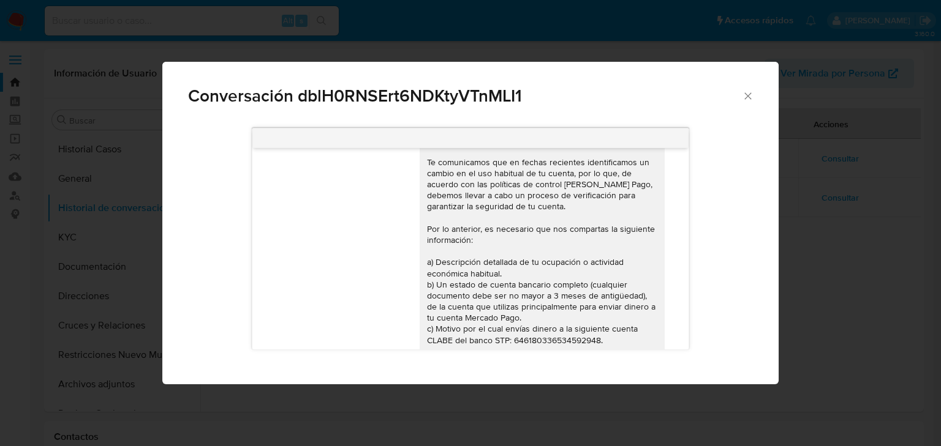
click at [868, 265] on div "Conversación dblH0RNSErt6NDKtyVTnMLI1 27/02/2024 05:41:54" at bounding box center [470, 223] width 941 height 446
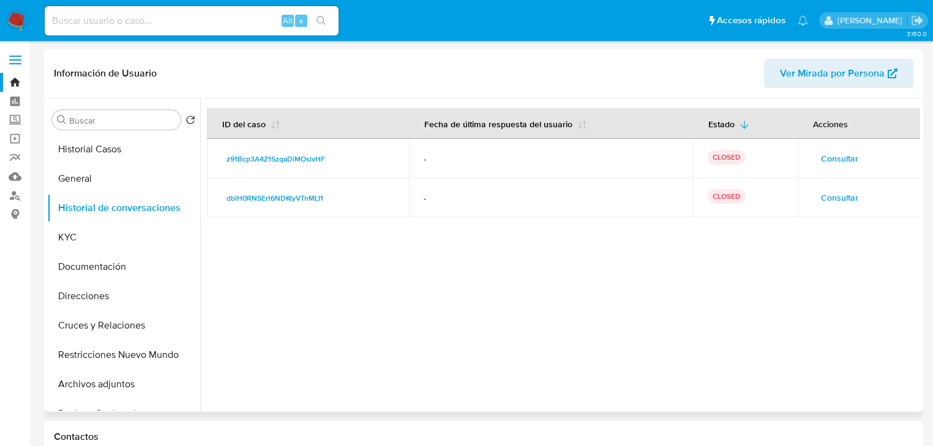
click at [821, 150] on span "Consultar" at bounding box center [839, 158] width 37 height 17
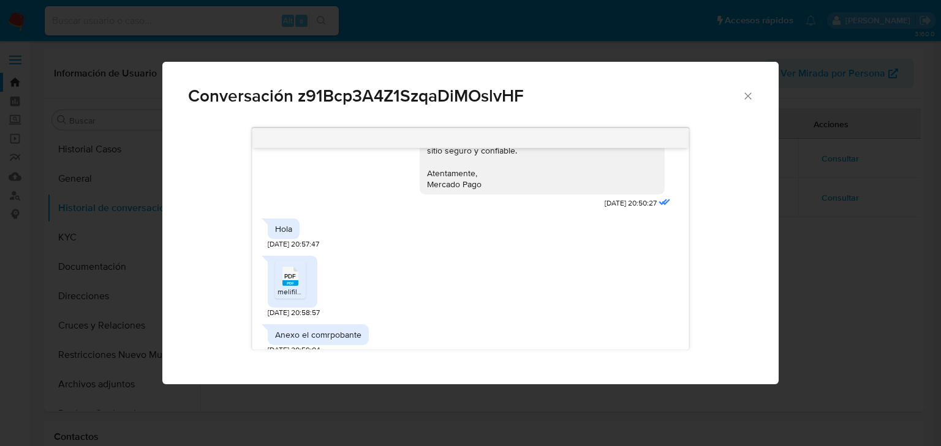
scroll to position [256, 0]
click at [280, 280] on div "PDF PDF" at bounding box center [290, 276] width 26 height 24
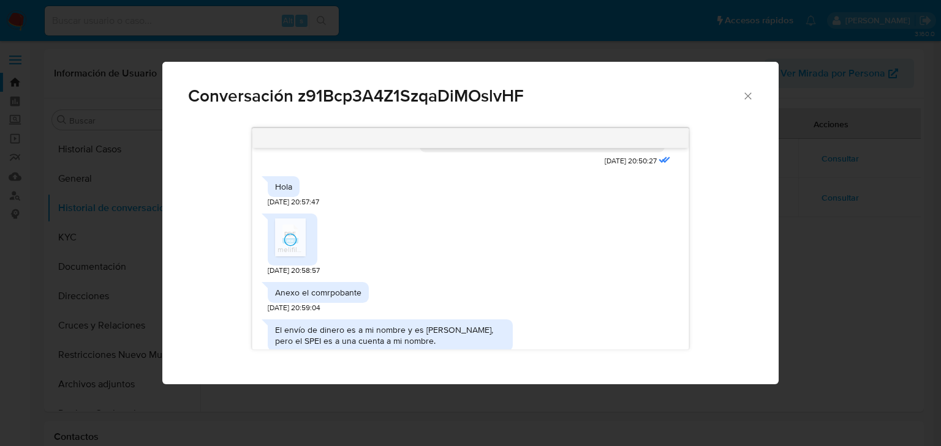
scroll to position [353, 0]
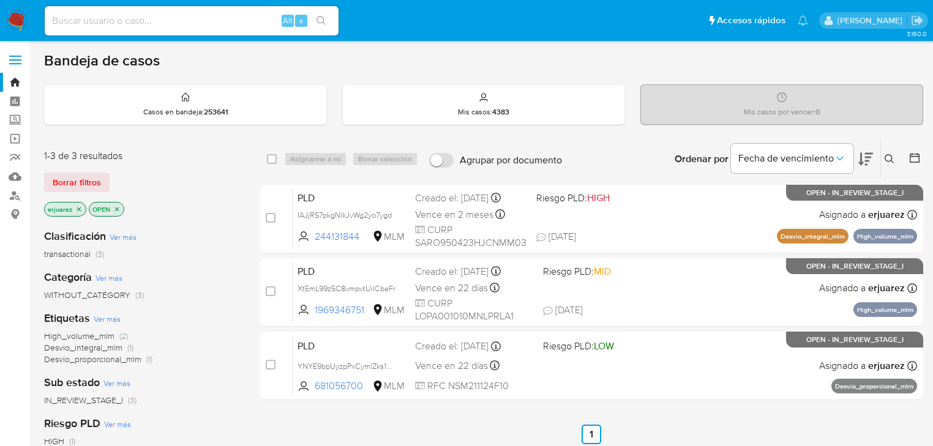
click at [132, 14] on input at bounding box center [192, 21] width 294 height 16
paste input "367898346_"
type input "367898346"
click at [320, 19] on icon "search-icon" at bounding box center [322, 21] width 10 height 10
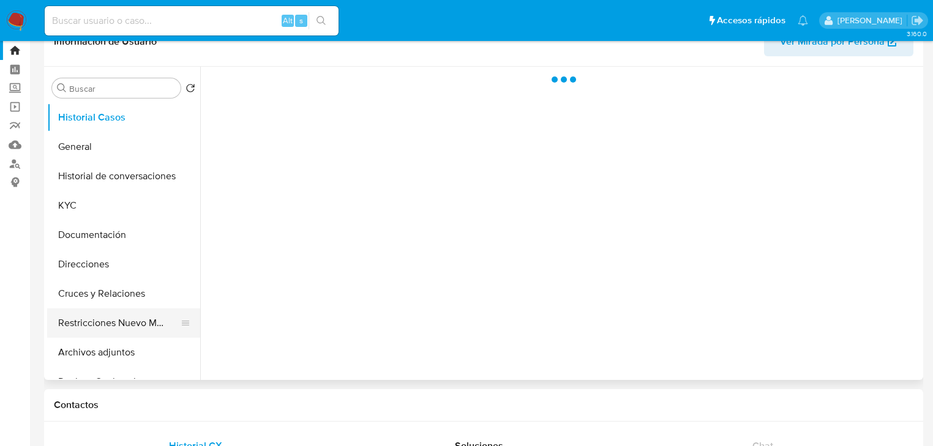
scroll to position [49, 0]
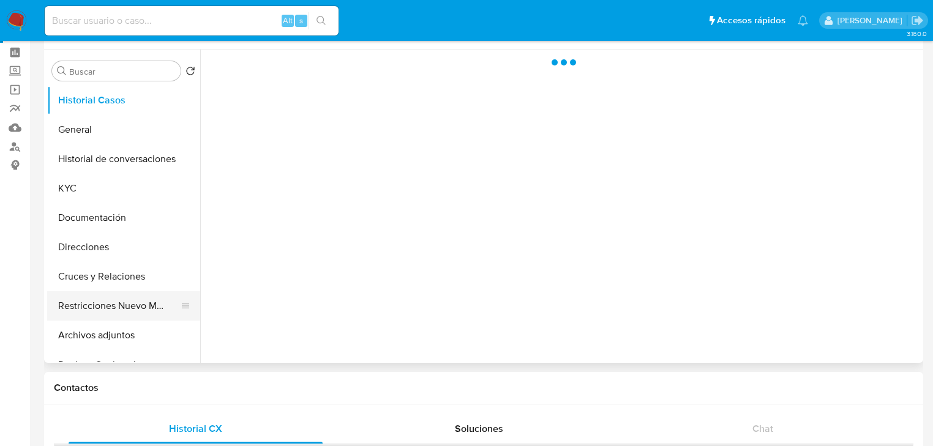
drag, startPoint x: 116, startPoint y: 306, endPoint x: 154, endPoint y: 296, distance: 39.2
click at [116, 306] on button "Restricciones Nuevo Mundo" at bounding box center [118, 306] width 143 height 29
select select "10"
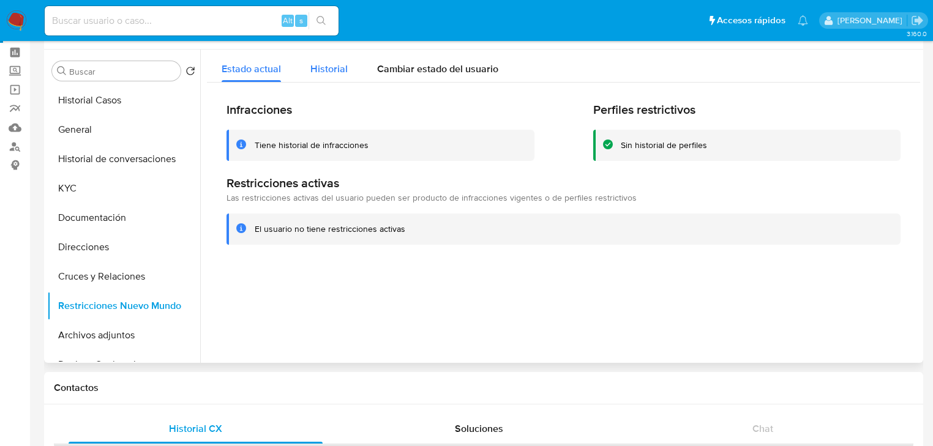
click at [326, 80] on div "Historial" at bounding box center [329, 66] width 37 height 32
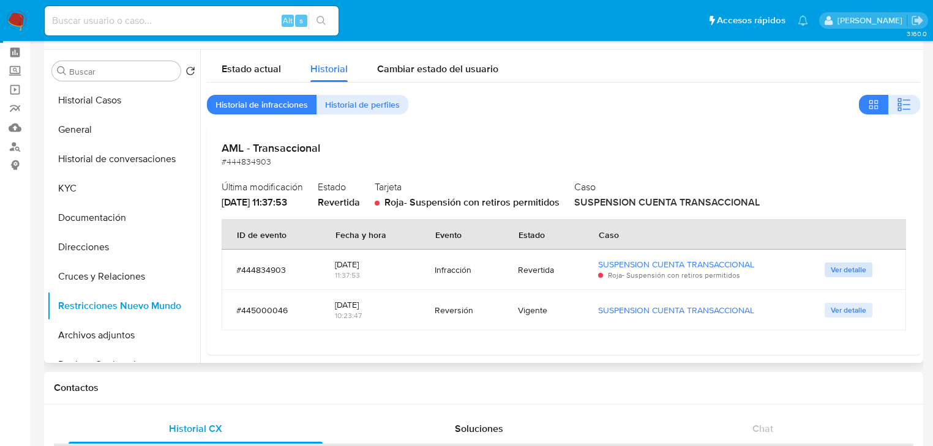
click at [845, 264] on span "Ver detalle" at bounding box center [849, 270] width 36 height 12
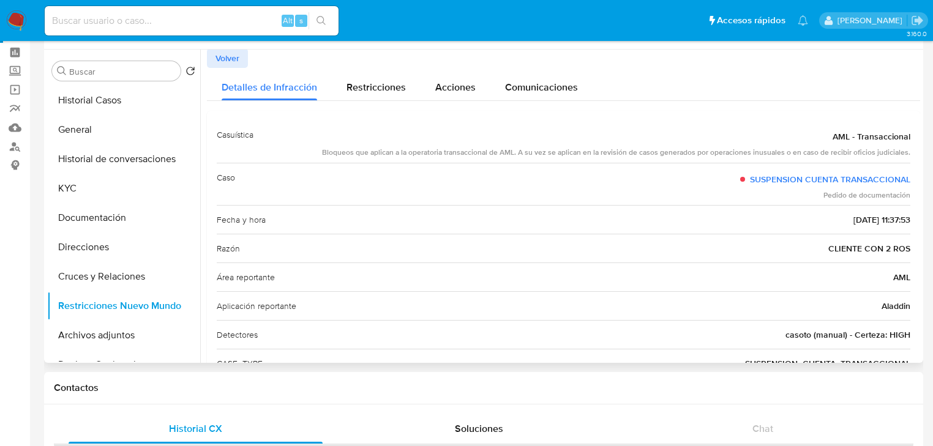
scroll to position [0, 0]
click at [233, 61] on span "Volver" at bounding box center [228, 59] width 24 height 17
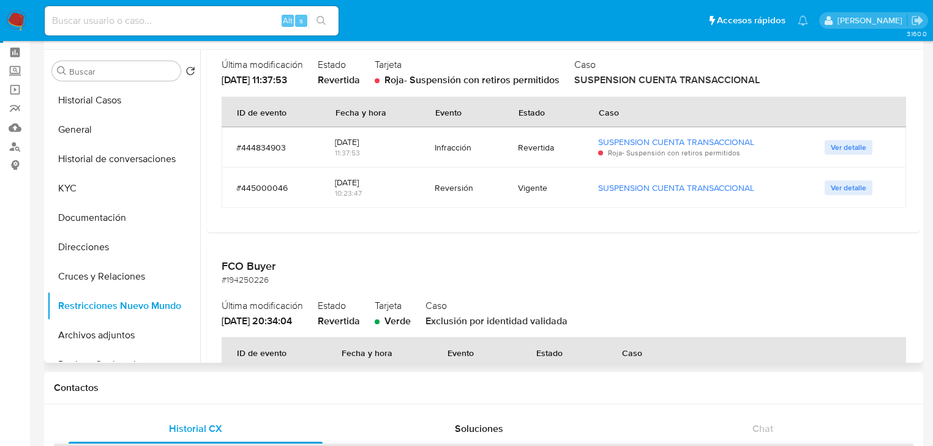
scroll to position [147, 0]
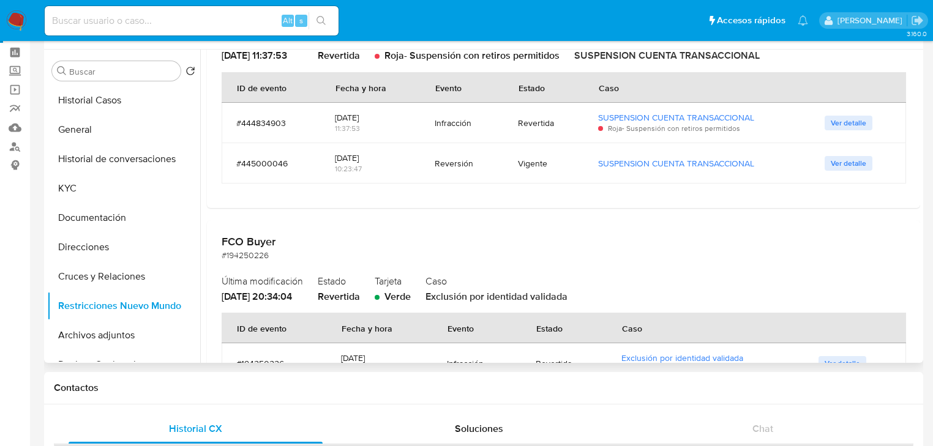
click at [845, 164] on span "Ver detalle" at bounding box center [849, 163] width 36 height 12
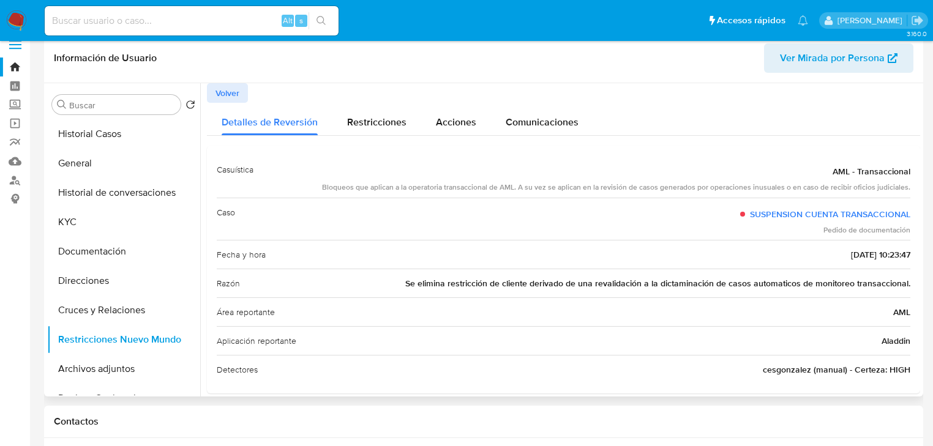
scroll to position [0, 0]
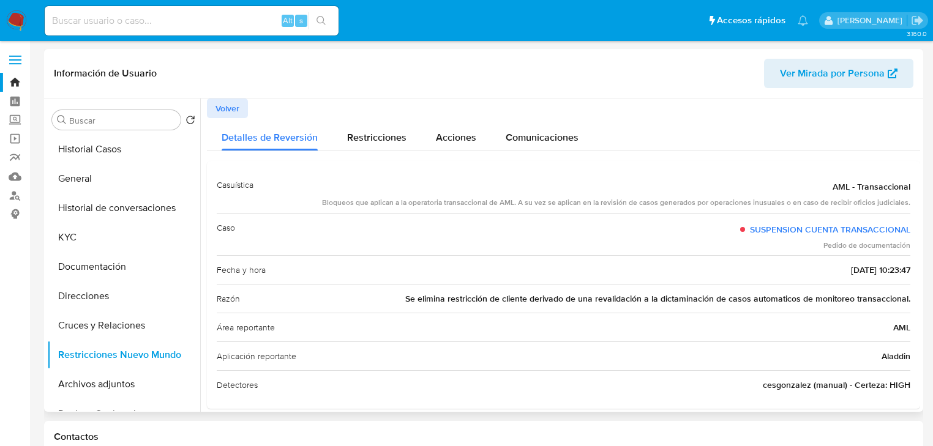
click at [235, 110] on span "Volver" at bounding box center [228, 108] width 24 height 17
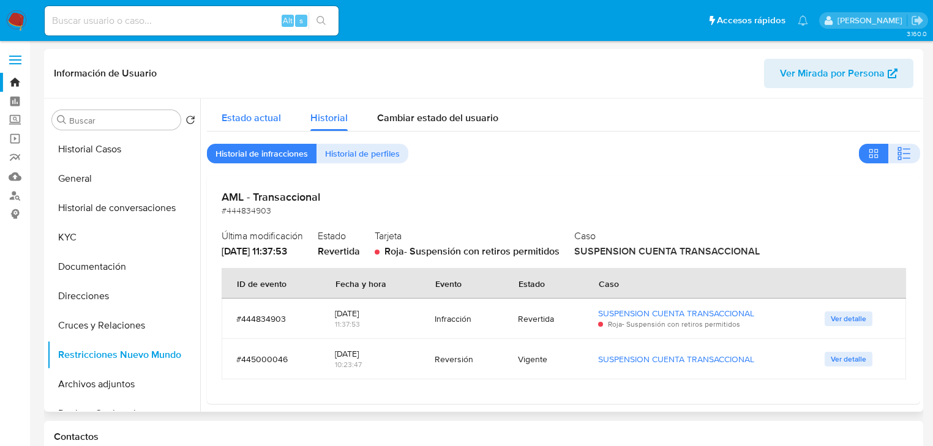
click at [258, 122] on span "Estado actual" at bounding box center [251, 118] width 59 height 14
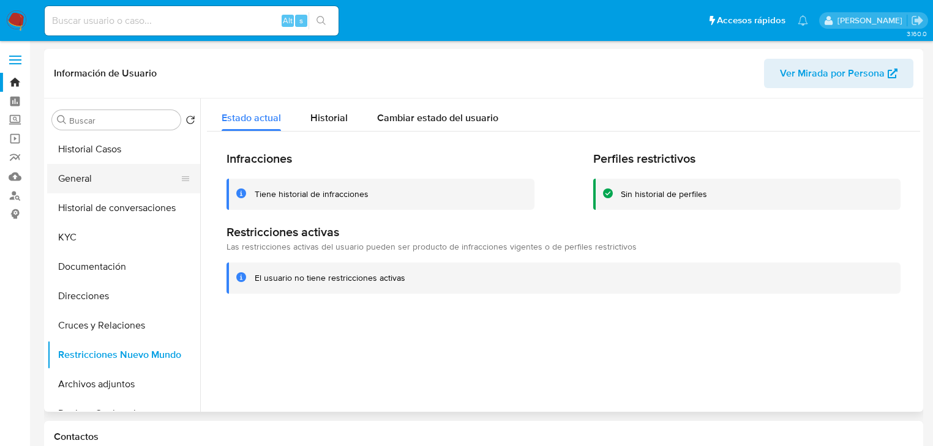
click at [97, 179] on button "General" at bounding box center [118, 178] width 143 height 29
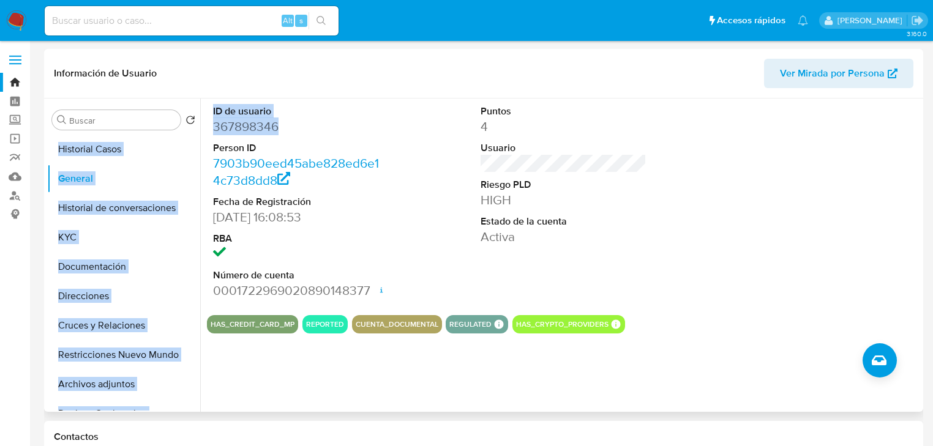
drag, startPoint x: 264, startPoint y: 123, endPoint x: 199, endPoint y: 125, distance: 64.9
click at [199, 125] on div "Buscar Volver al orden por defecto Historial Casos General Historial de convers…" at bounding box center [483, 256] width 873 height 314
click at [292, 126] on dd "367898346" at bounding box center [296, 126] width 166 height 17
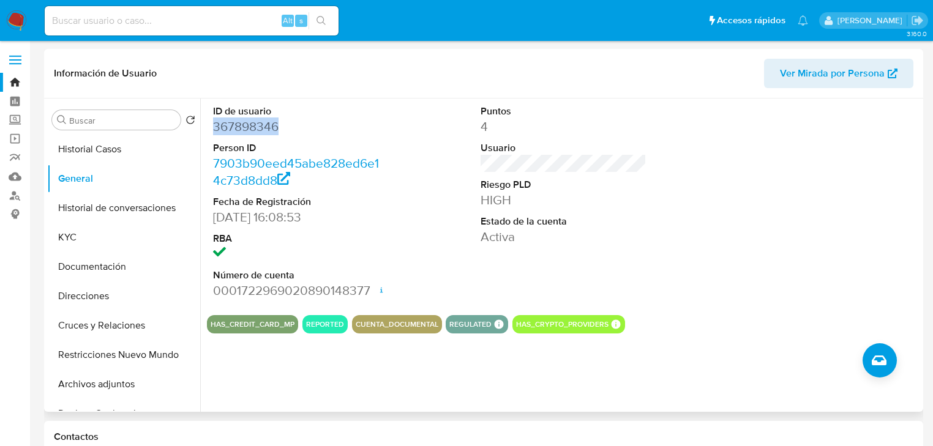
drag, startPoint x: 244, startPoint y: 128, endPoint x: 212, endPoint y: 128, distance: 32.5
click at [212, 128] on div "ID de usuario 367898346 Person ID 7903b90eed45abe828ed6e14c73d8dd8 Fecha de Reg…" at bounding box center [296, 202] width 178 height 207
copy dd "367898346"
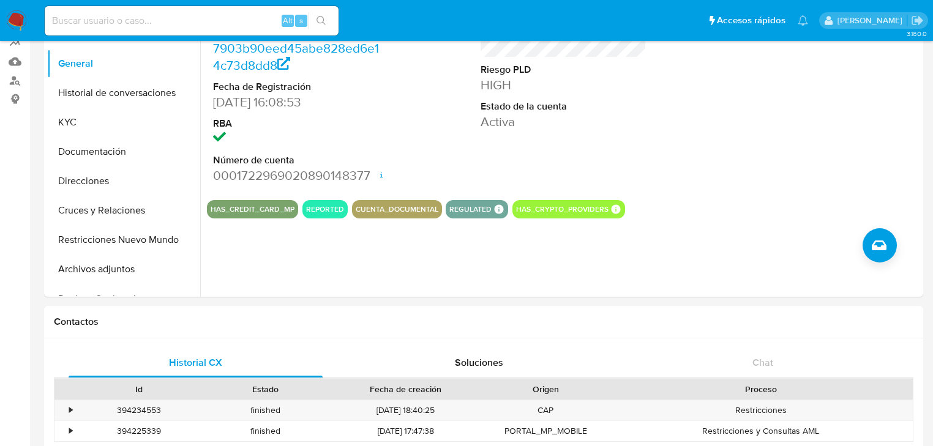
scroll to position [98, 0]
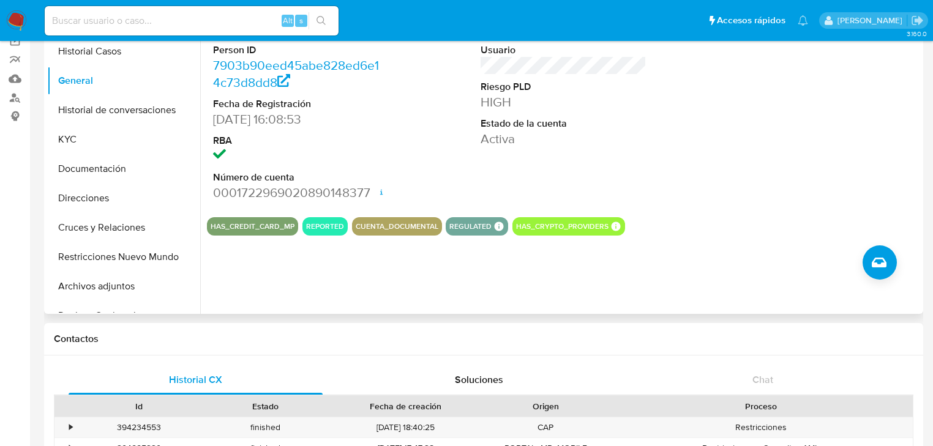
drag, startPoint x: 119, startPoint y: 255, endPoint x: 256, endPoint y: 228, distance: 139.2
click at [119, 255] on button "Restricciones Nuevo Mundo" at bounding box center [123, 257] width 153 height 29
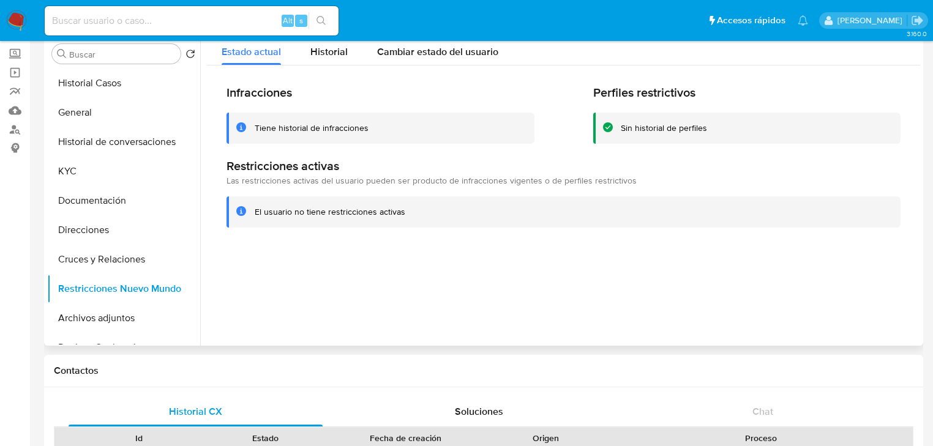
scroll to position [49, 0]
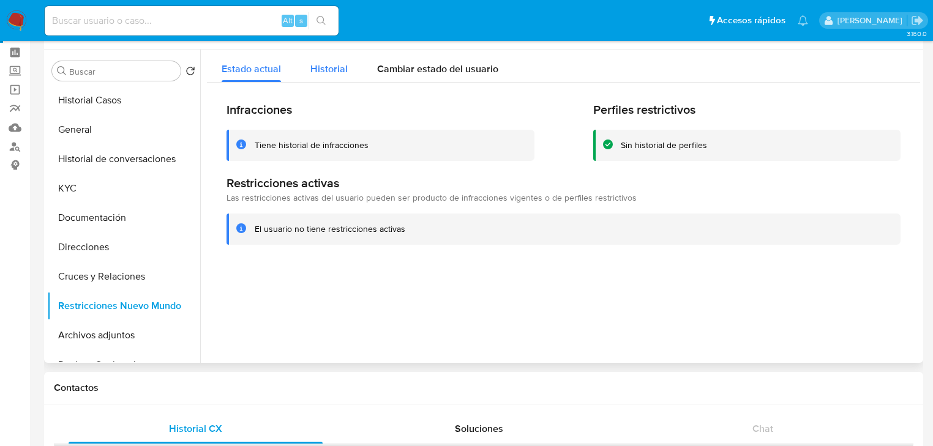
click at [311, 60] on div "Historial" at bounding box center [329, 66] width 37 height 32
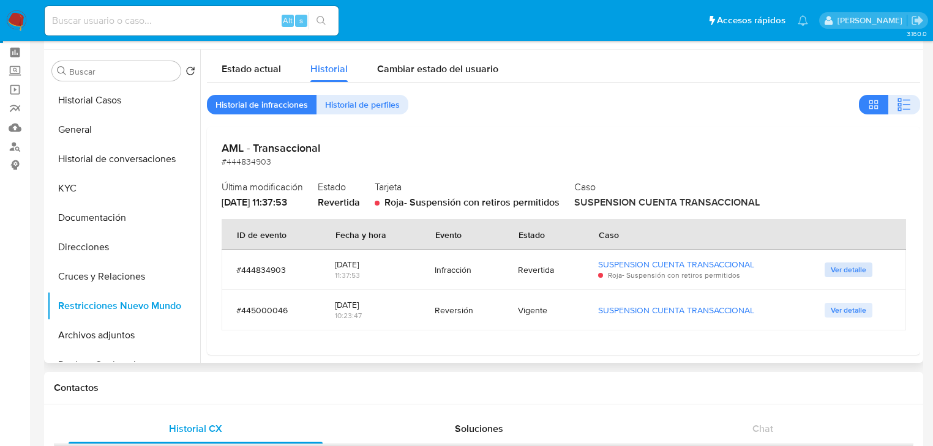
click at [848, 272] on span "Ver detalle" at bounding box center [849, 270] width 36 height 12
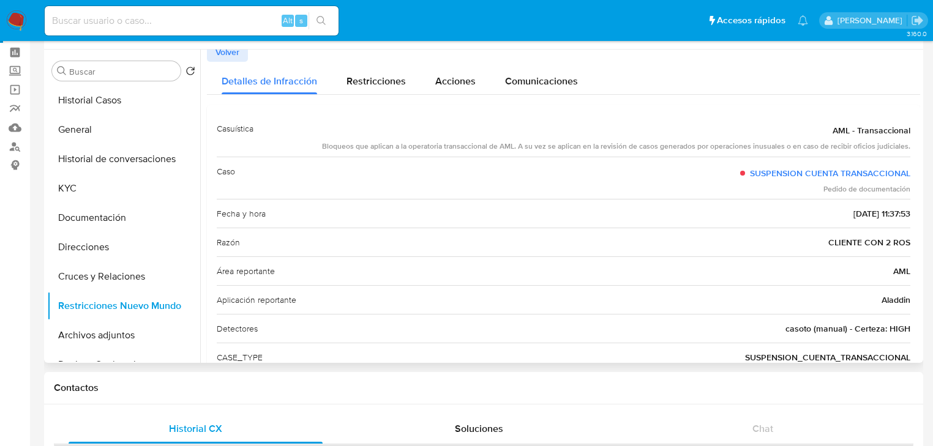
scroll to position [0, 0]
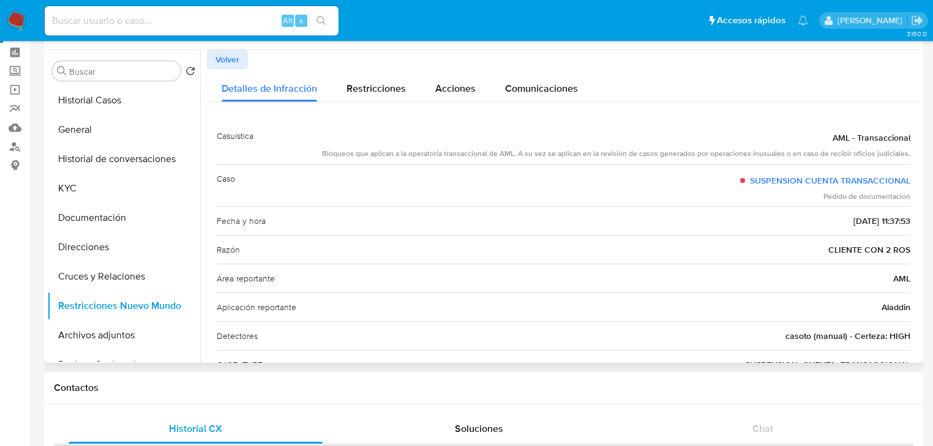
click at [222, 62] on span "Volver" at bounding box center [228, 59] width 24 height 17
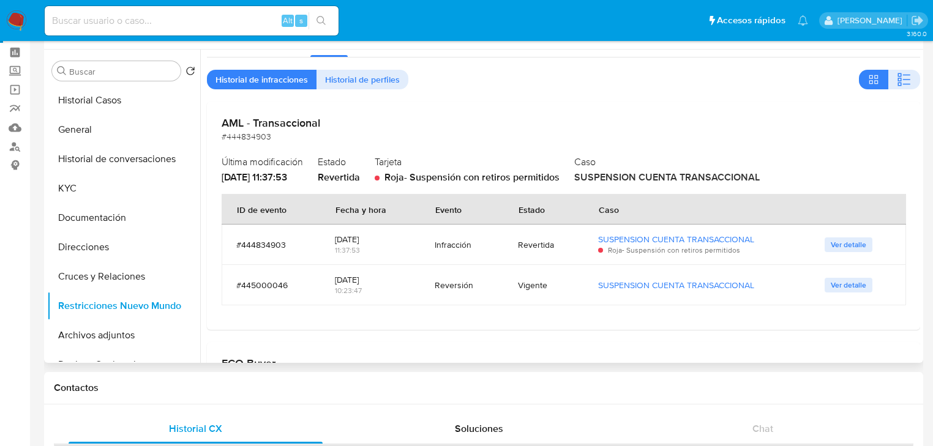
scroll to position [49, 0]
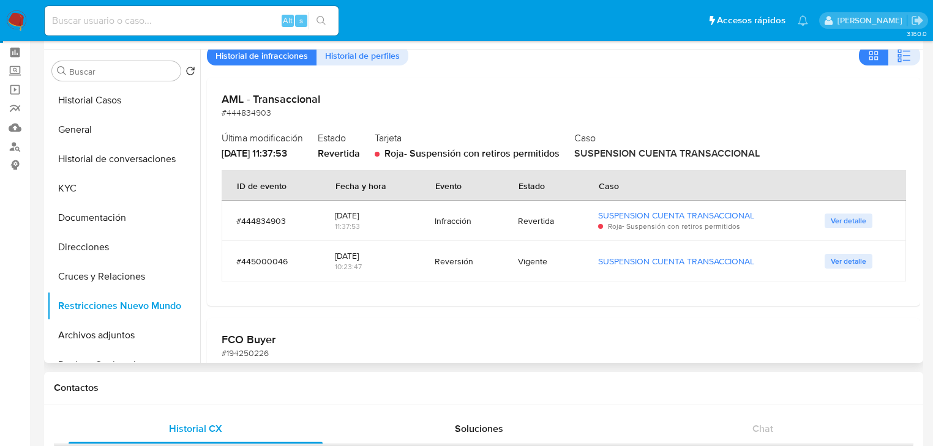
click at [831, 260] on span "Ver detalle" at bounding box center [849, 261] width 36 height 12
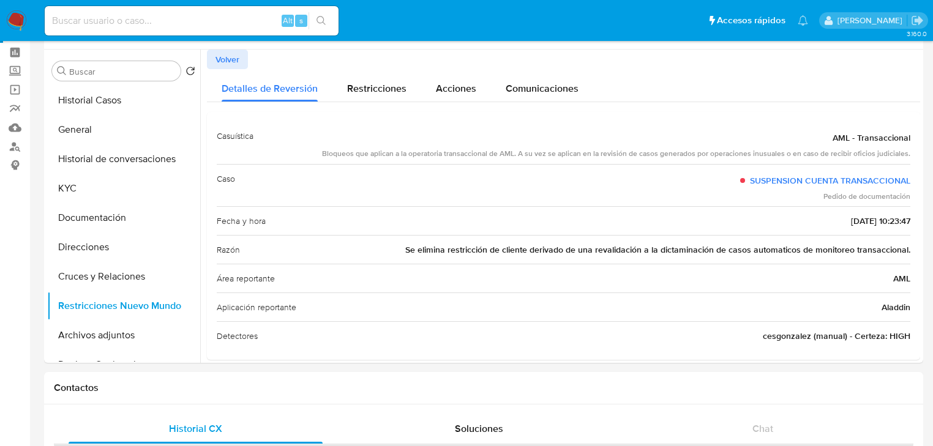
drag, startPoint x: 21, startPoint y: 73, endPoint x: 28, endPoint y: 83, distance: 12.2
click at [21, 73] on label "Screening" at bounding box center [73, 71] width 146 height 19
click at [0, 0] on input "Screening" at bounding box center [0, 0] width 0 height 0
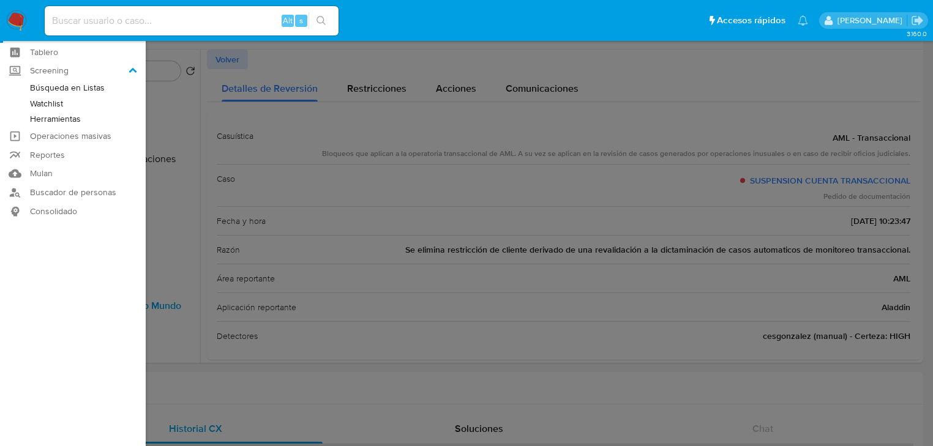
click at [64, 118] on link "Herramientas" at bounding box center [73, 118] width 146 height 15
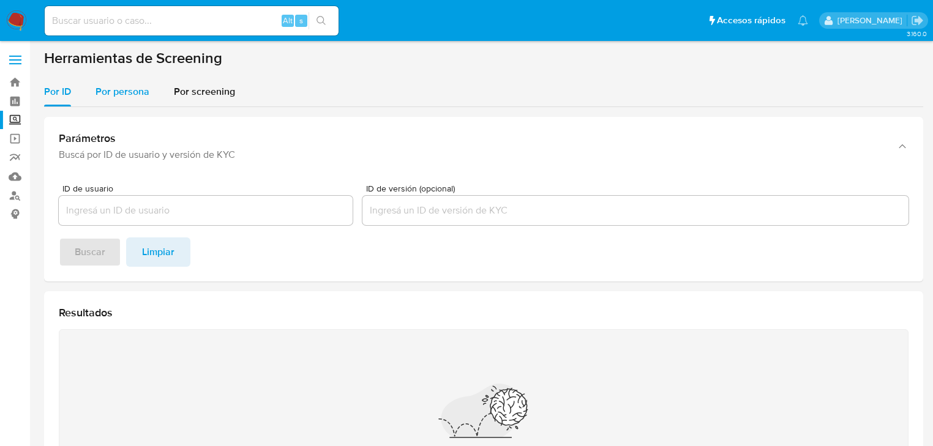
click at [110, 91] on span "Por persona" at bounding box center [123, 92] width 54 height 14
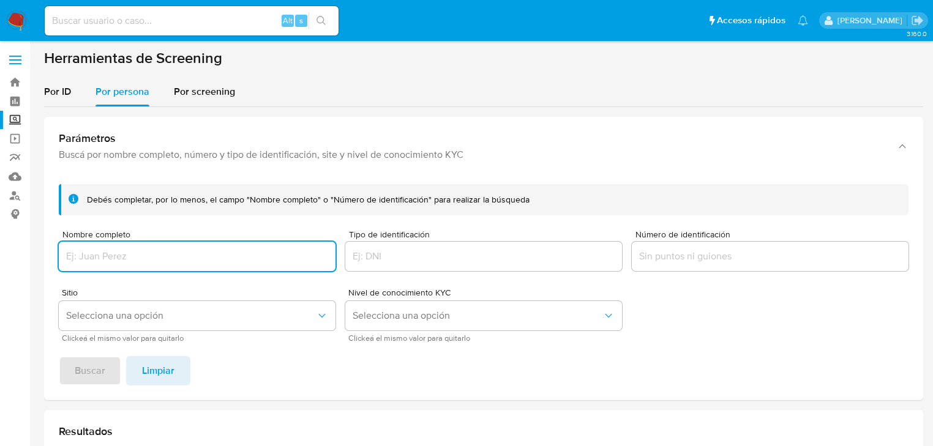
click at [140, 258] on input "Nombre completo" at bounding box center [197, 257] width 277 height 16
click at [88, 358] on span "Buscar" at bounding box center [90, 371] width 31 height 27
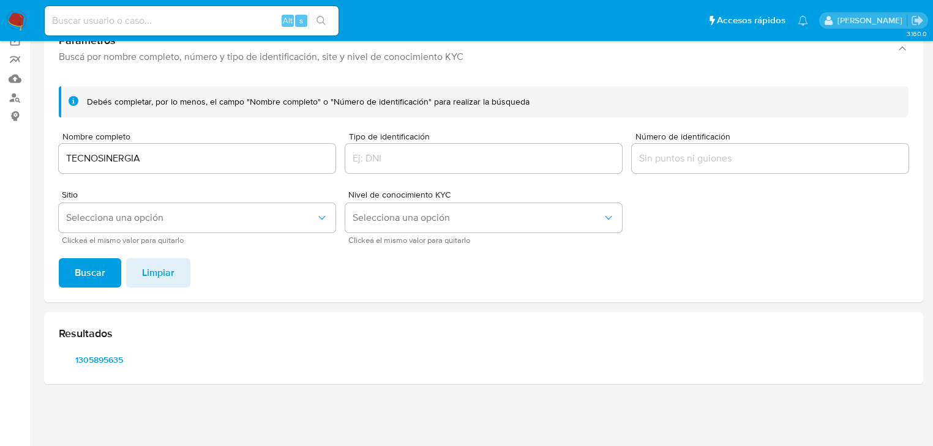
scroll to position [98, 0]
click at [94, 363] on span "1305895635" at bounding box center [99, 360] width 64 height 17
click at [171, 164] on input "TECNOSINERGIA" at bounding box center [197, 159] width 277 height 16
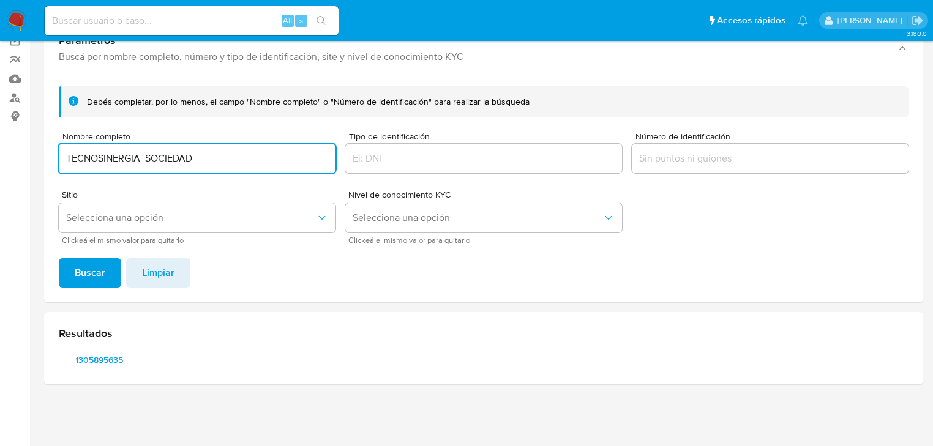
click at [59, 258] on button "Buscar" at bounding box center [90, 272] width 62 height 29
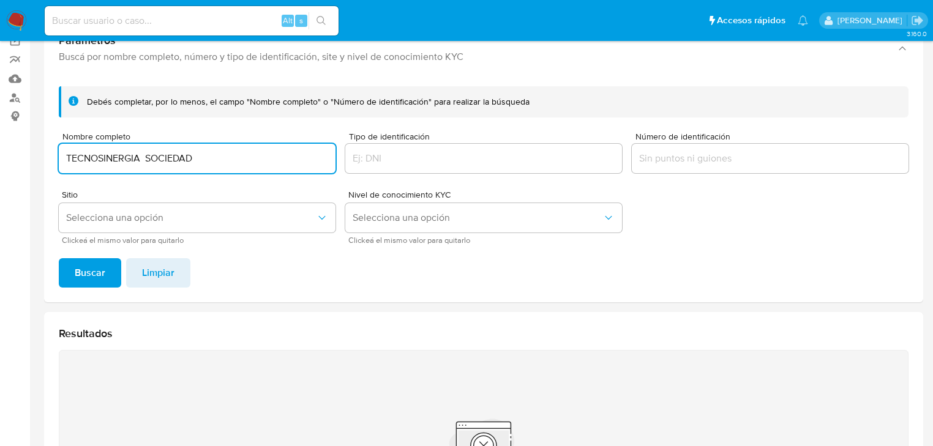
click at [99, 159] on input "TECNOSINERGIA SOCIEDAD" at bounding box center [197, 159] width 277 height 16
drag, startPoint x: 150, startPoint y: 159, endPoint x: 336, endPoint y: 194, distance: 189.5
click at [336, 194] on form "Debés completar, por lo menos, el campo "Nombre completo" o "Número de identifi…" at bounding box center [484, 164] width 850 height 157
type input "TECNO SINERGIA"
click at [59, 258] on button "Buscar" at bounding box center [90, 272] width 62 height 29
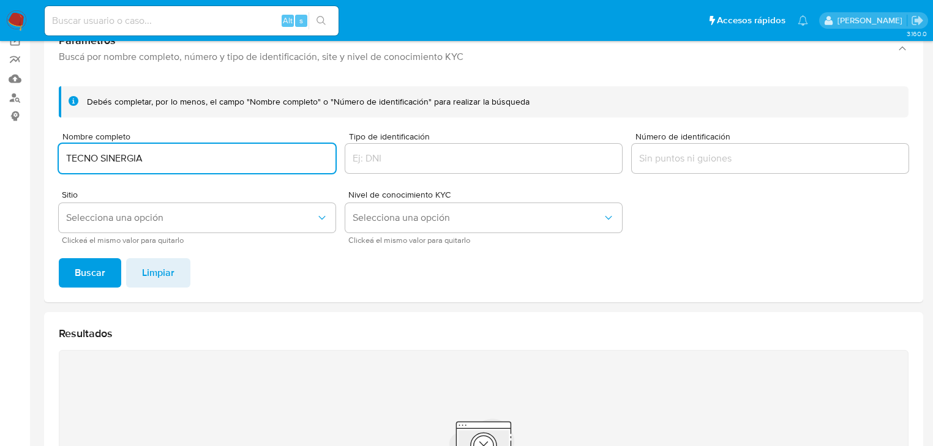
scroll to position [292, 0]
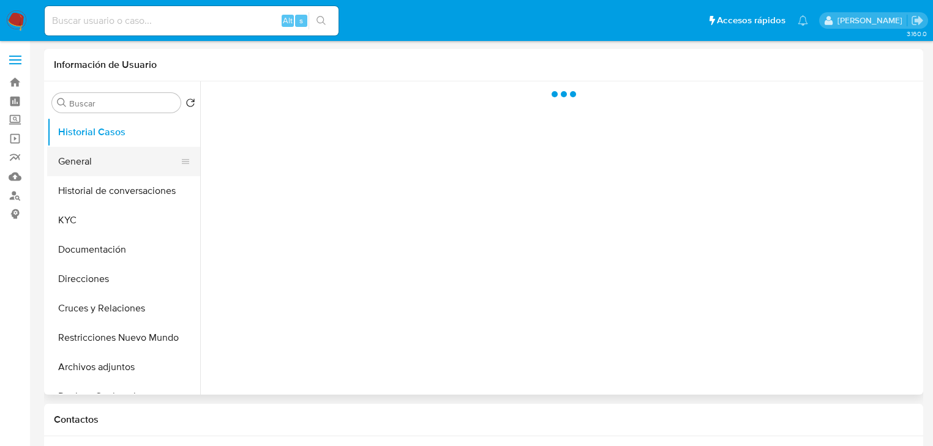
select select "10"
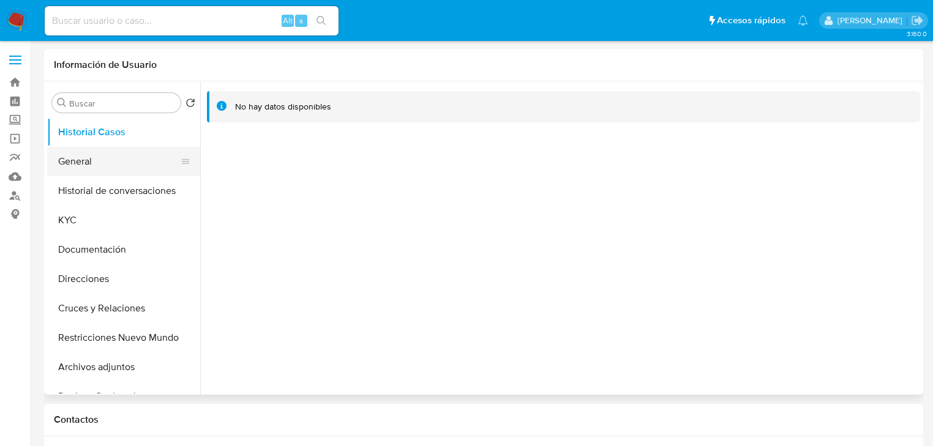
click at [81, 167] on button "General" at bounding box center [118, 161] width 143 height 29
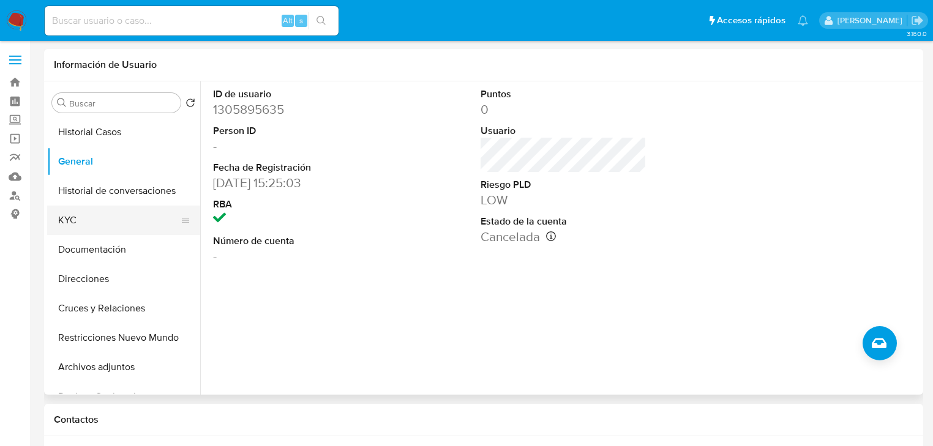
click at [86, 221] on button "KYC" at bounding box center [118, 220] width 143 height 29
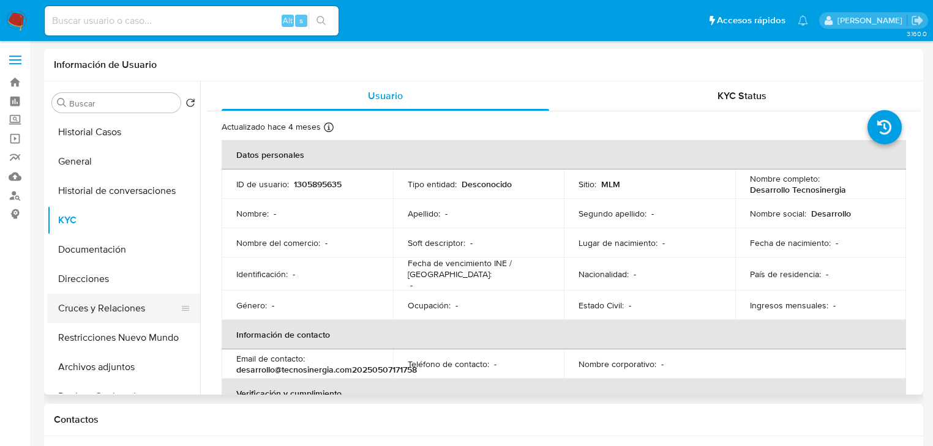
click at [113, 311] on button "Cruces y Relaciones" at bounding box center [118, 308] width 143 height 29
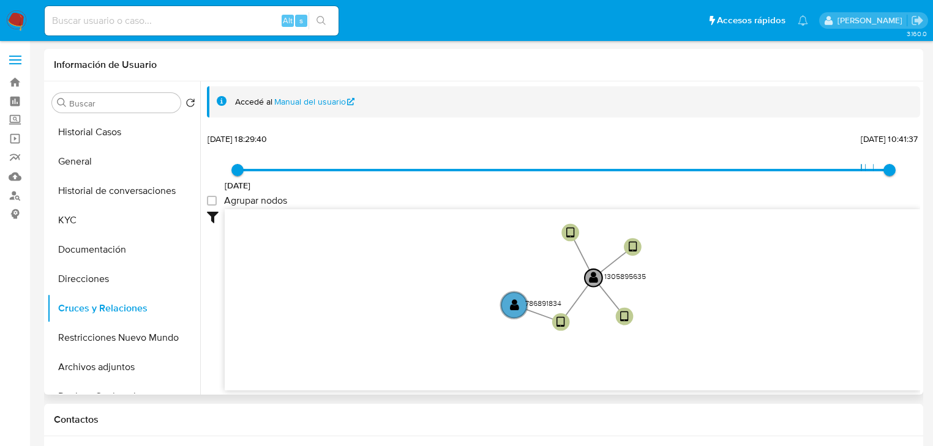
drag, startPoint x: 481, startPoint y: 250, endPoint x: 404, endPoint y: 299, distance: 90.9
click at [404, 299] on icon "user-1305895635  1305895635 device-624e222e08813b00175f3aa0  user-786891834 …" at bounding box center [573, 298] width 696 height 178
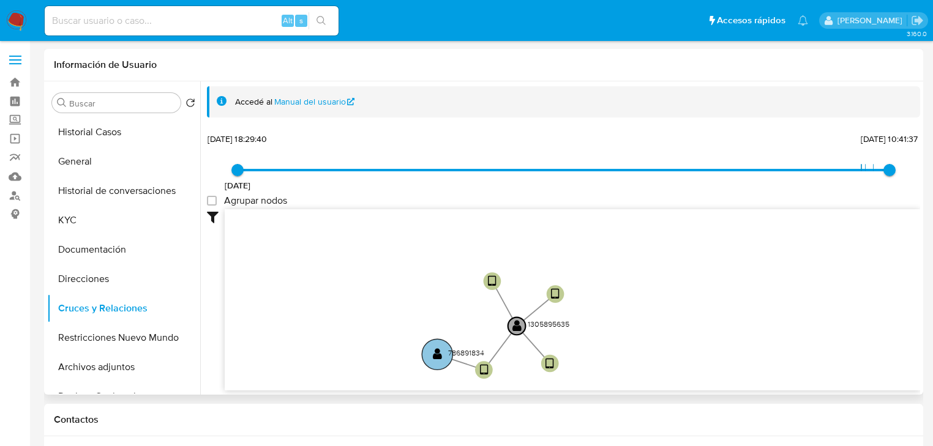
click at [443, 353] on circle at bounding box center [437, 354] width 31 height 31
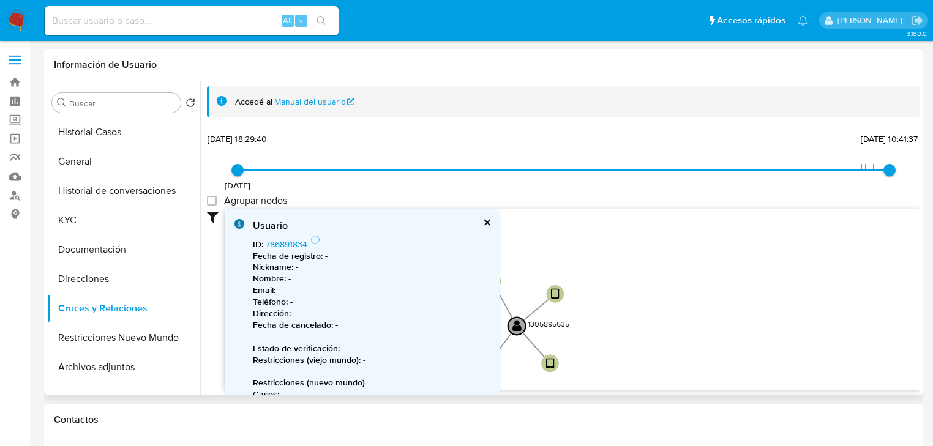
click at [443, 353] on p "Estado de verificación : -" at bounding box center [372, 349] width 238 height 12
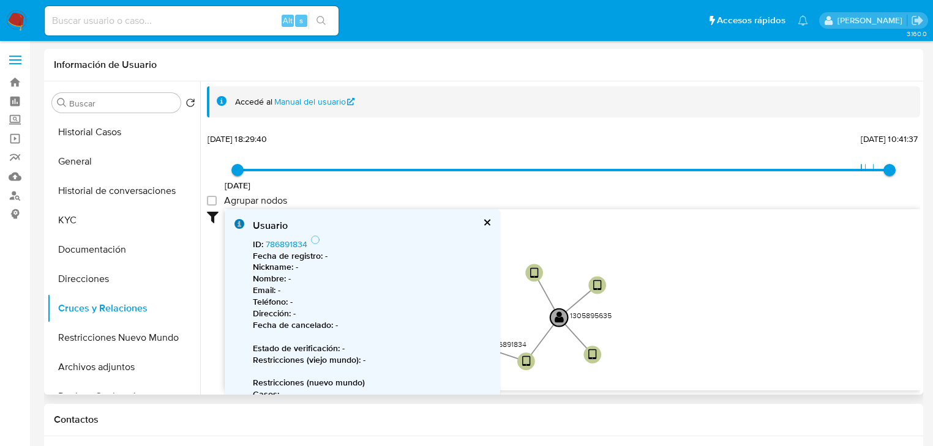
drag, startPoint x: 617, startPoint y: 342, endPoint x: 707, endPoint y: 308, distance: 96.7
click at [707, 309] on icon "user-1305895635  1305895635 device-624e222e08813b00175f3aa0  user-786891834 …" at bounding box center [573, 298] width 696 height 178
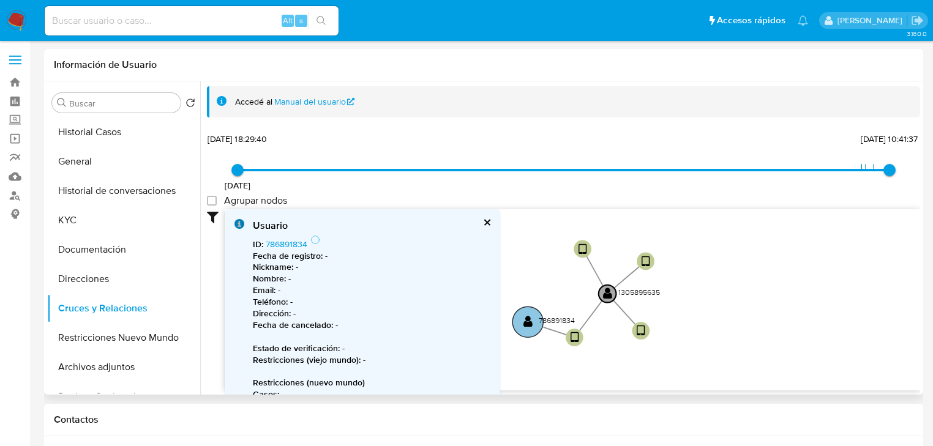
click at [528, 322] on text "" at bounding box center [528, 322] width 9 height 13
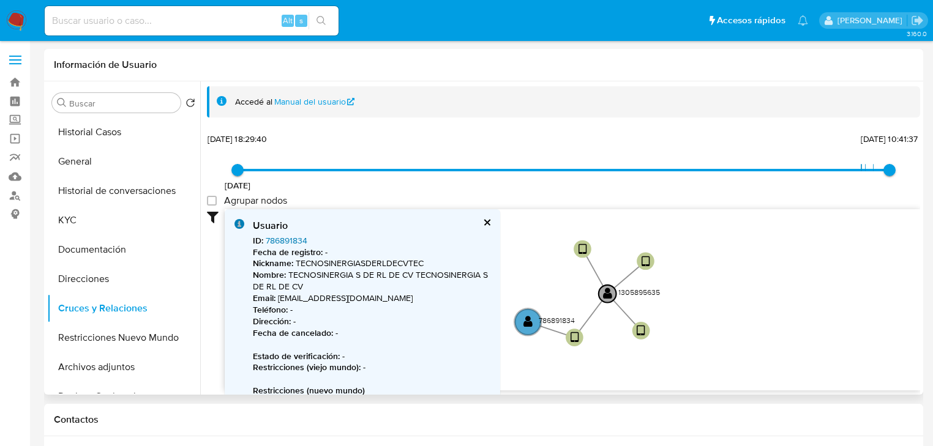
click at [277, 236] on link "786891834" at bounding box center [287, 241] width 42 height 12
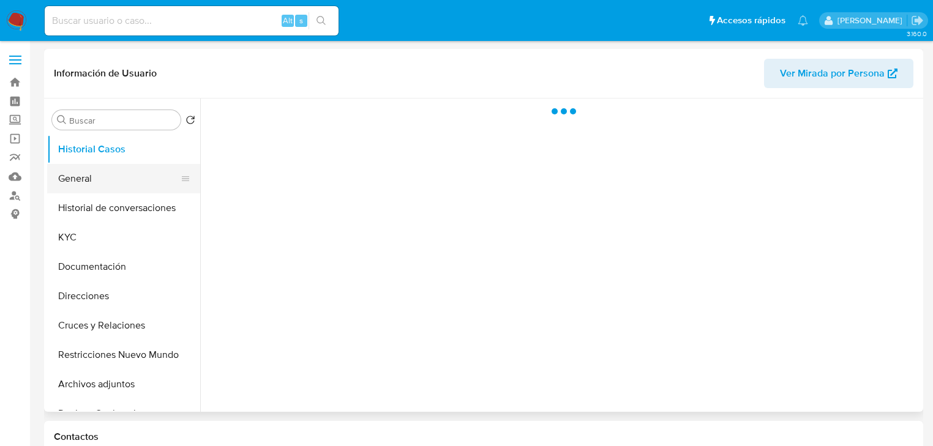
select select "10"
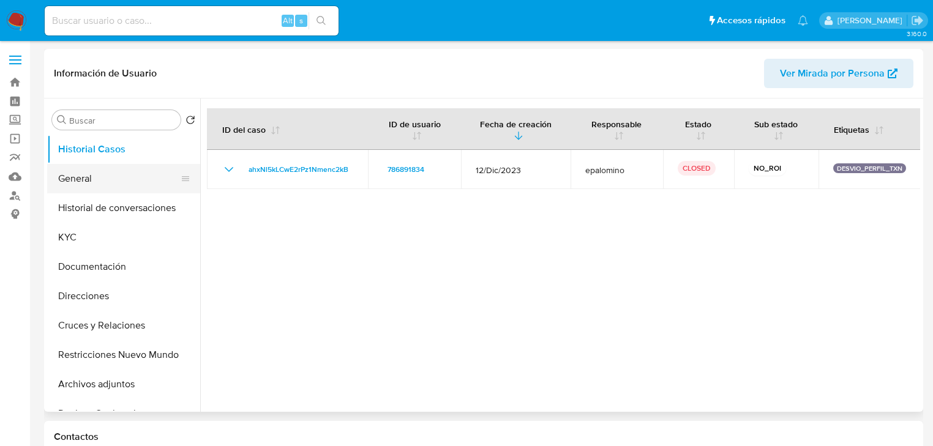
click at [67, 181] on button "General" at bounding box center [118, 178] width 143 height 29
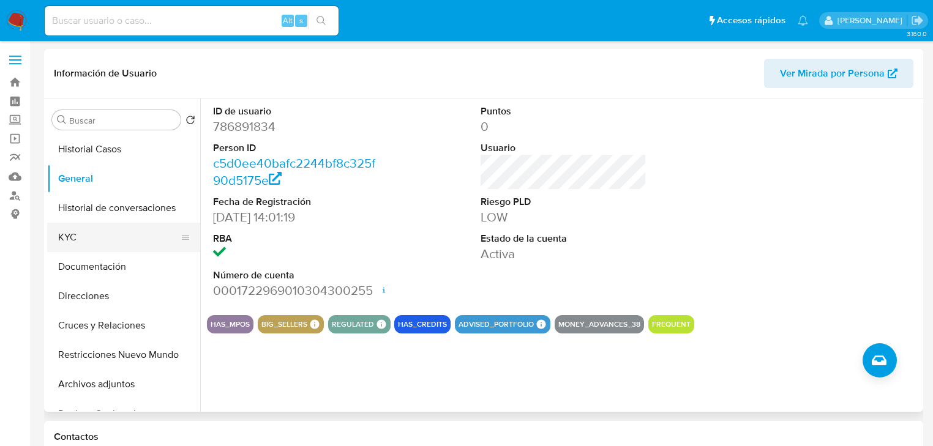
click at [88, 235] on button "KYC" at bounding box center [118, 237] width 143 height 29
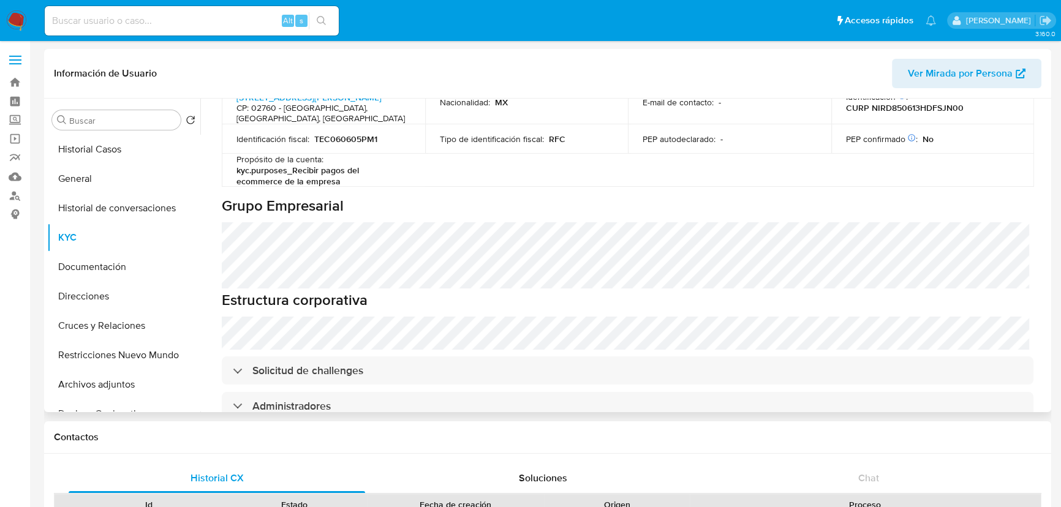
scroll to position [612, 0]
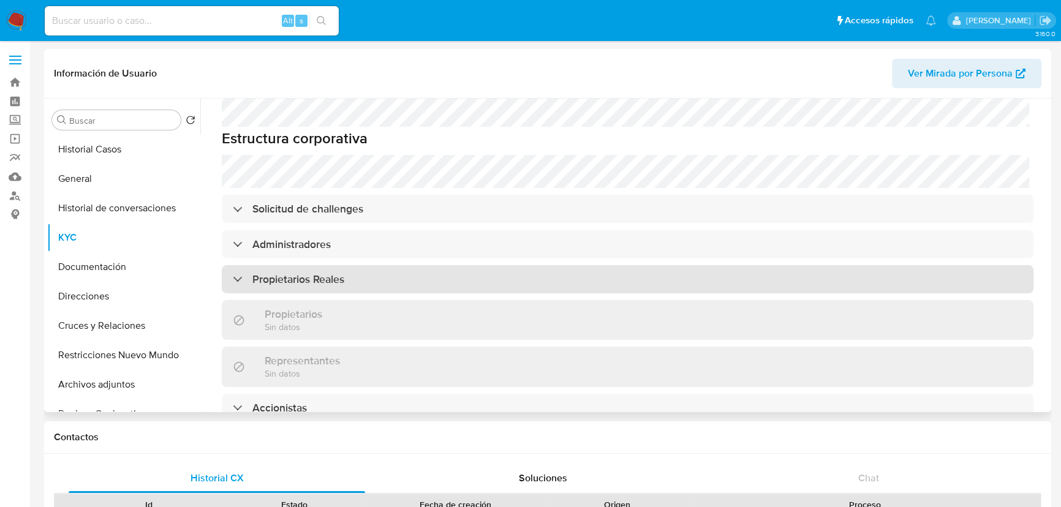
click at [276, 273] on h3 "Propietarios Reales" at bounding box center [298, 279] width 92 height 13
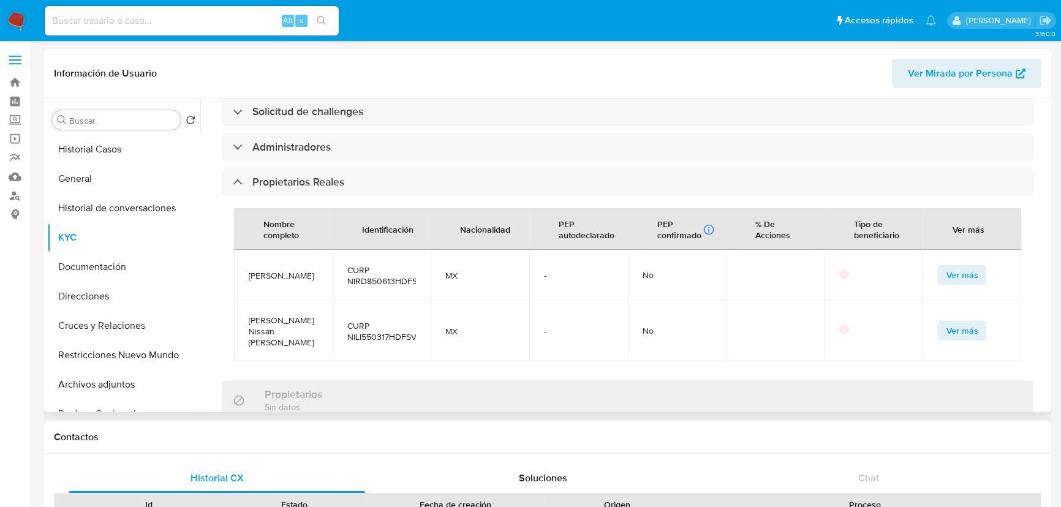
scroll to position [723, 0]
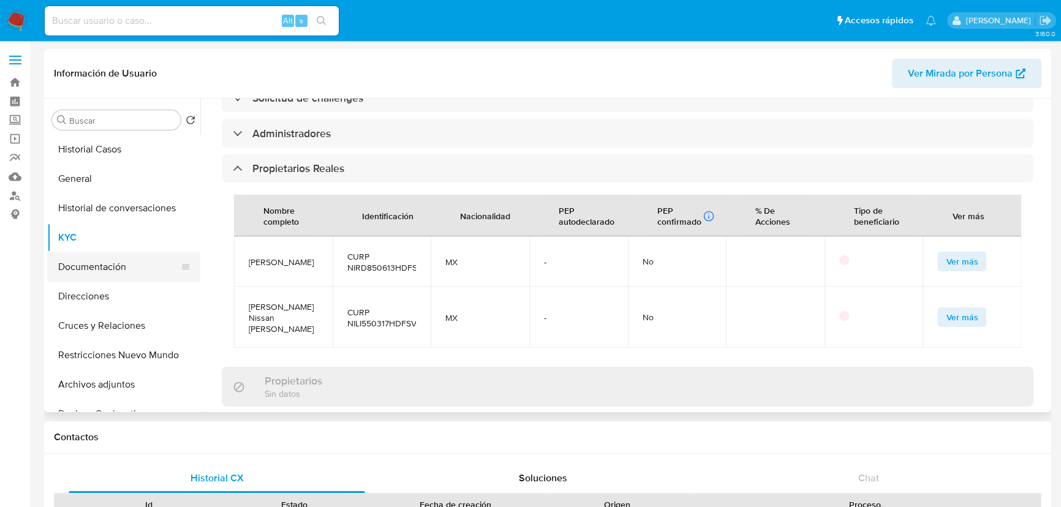
click at [124, 270] on button "Documentación" at bounding box center [118, 266] width 143 height 29
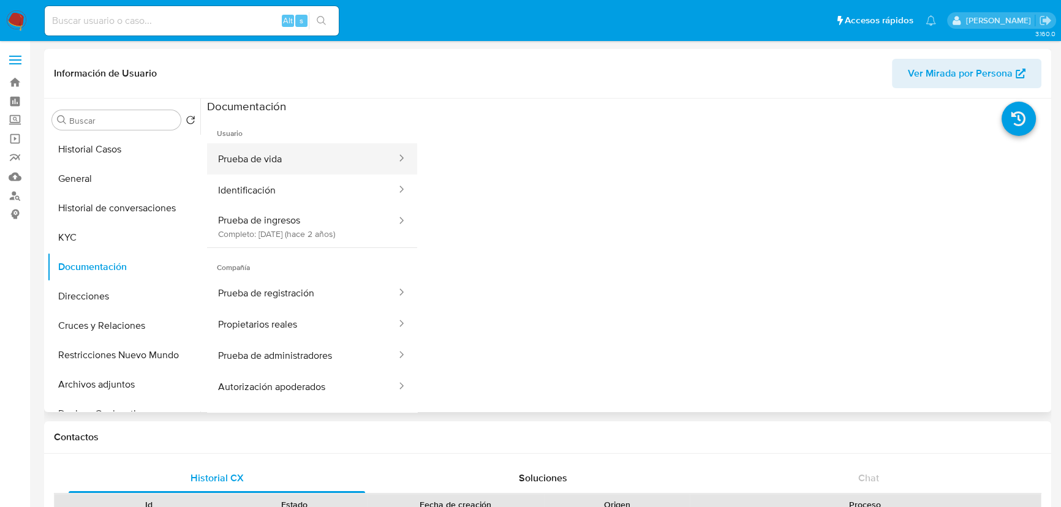
drag, startPoint x: 305, startPoint y: 159, endPoint x: 311, endPoint y: 169, distance: 11.2
click at [304, 160] on button "Prueba de vida" at bounding box center [302, 158] width 190 height 31
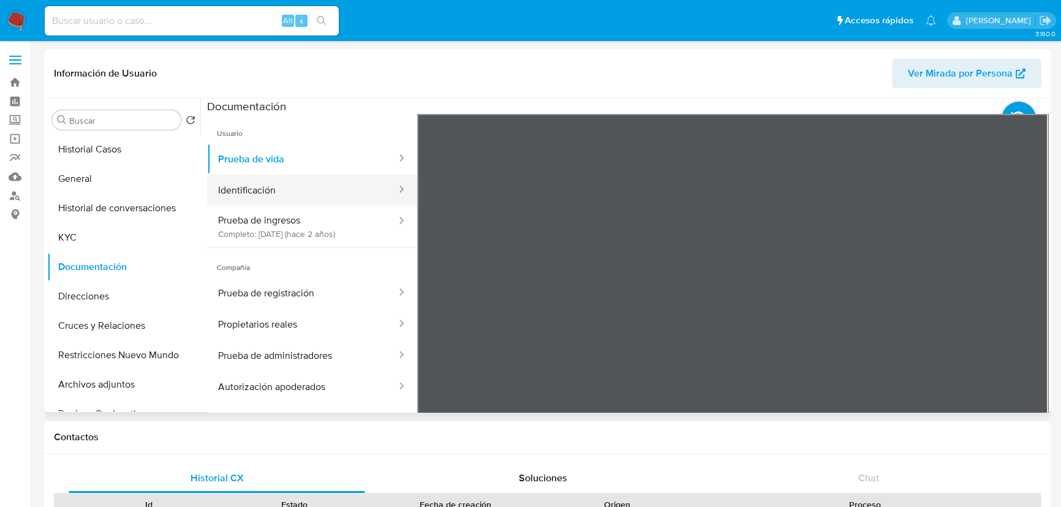
click at [306, 194] on button "Identificación" at bounding box center [302, 190] width 190 height 31
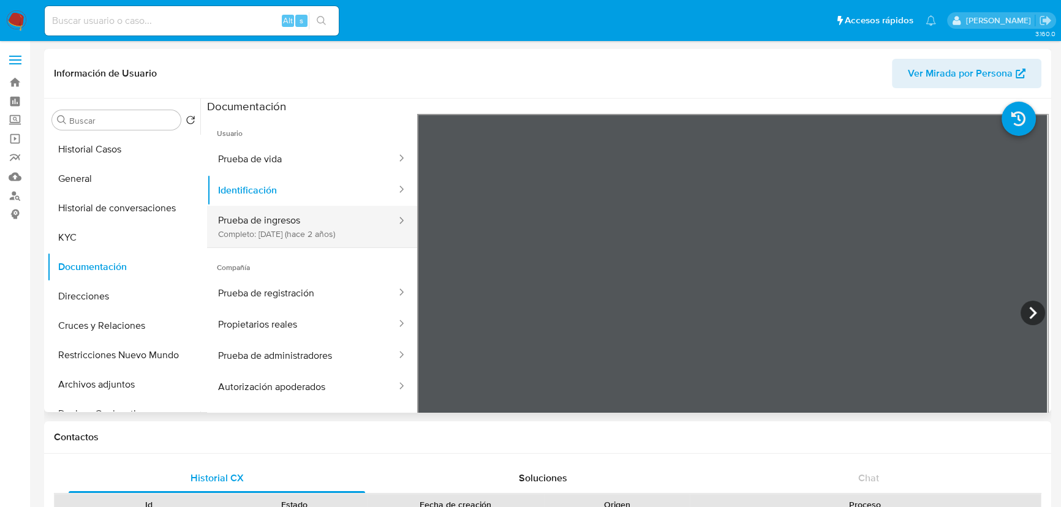
click at [262, 214] on button "Prueba de ingresos Completo: 17/01/2024 (hace 2 años)" at bounding box center [302, 227] width 190 height 42
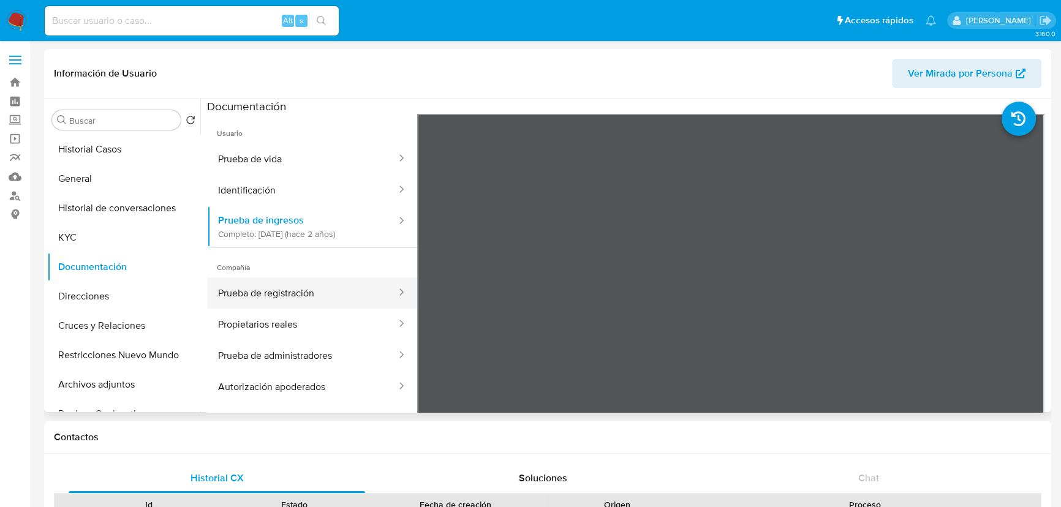
click at [229, 293] on button "Prueba de registración" at bounding box center [302, 292] width 190 height 31
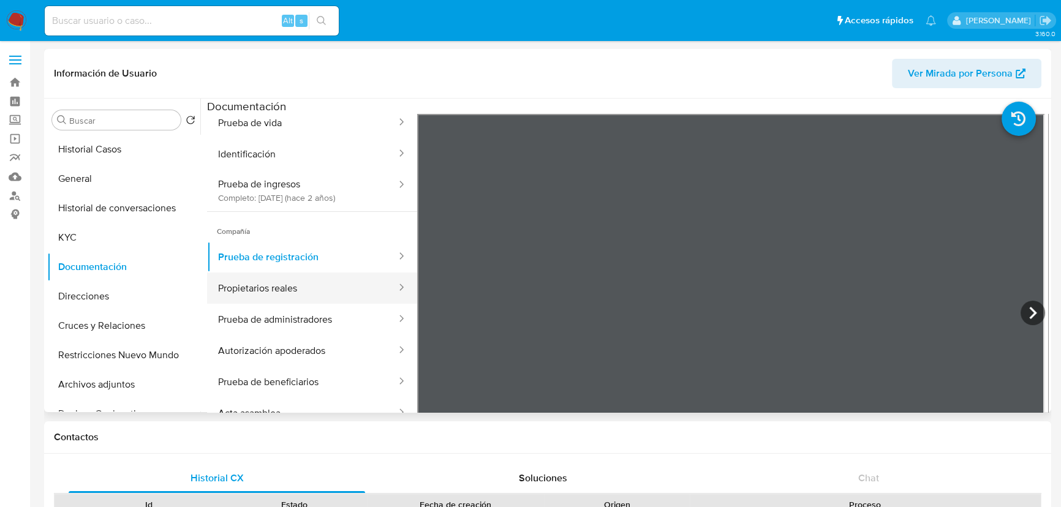
scroll to position [55, 0]
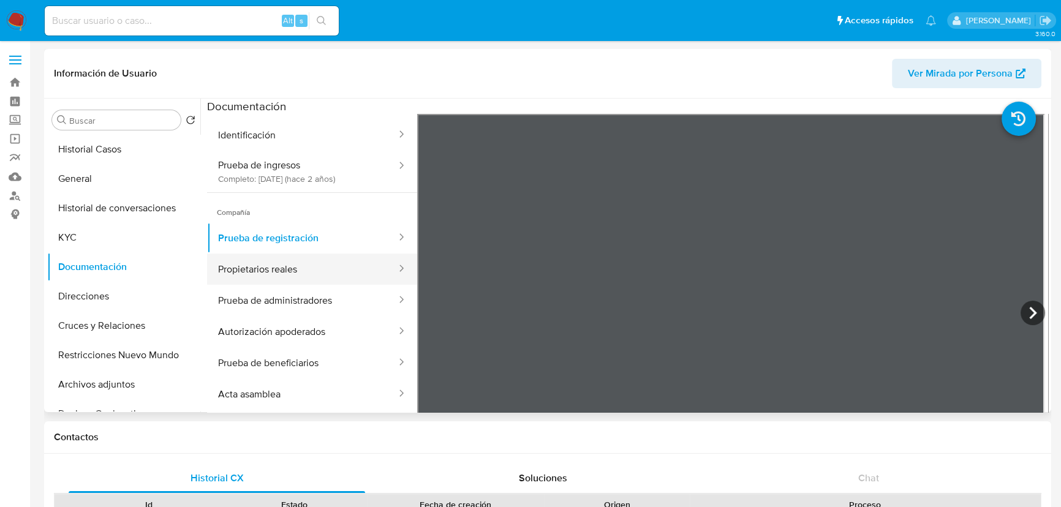
click at [262, 262] on button "Propietarios reales" at bounding box center [302, 269] width 190 height 31
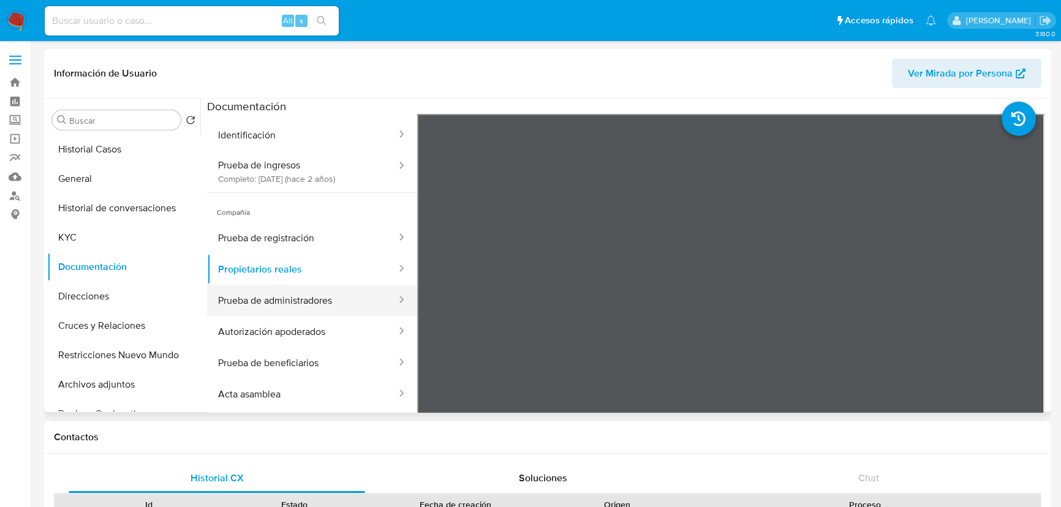
click at [287, 312] on button "Prueba de administradores" at bounding box center [302, 300] width 190 height 31
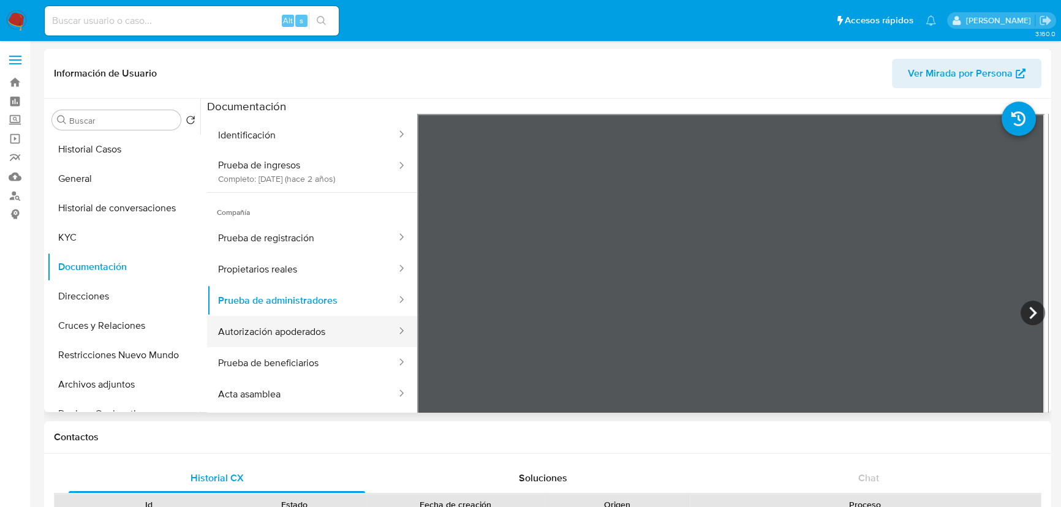
drag, startPoint x: 296, startPoint y: 334, endPoint x: 332, endPoint y: 332, distance: 36.2
click at [296, 334] on button "Autorización apoderados" at bounding box center [302, 331] width 190 height 31
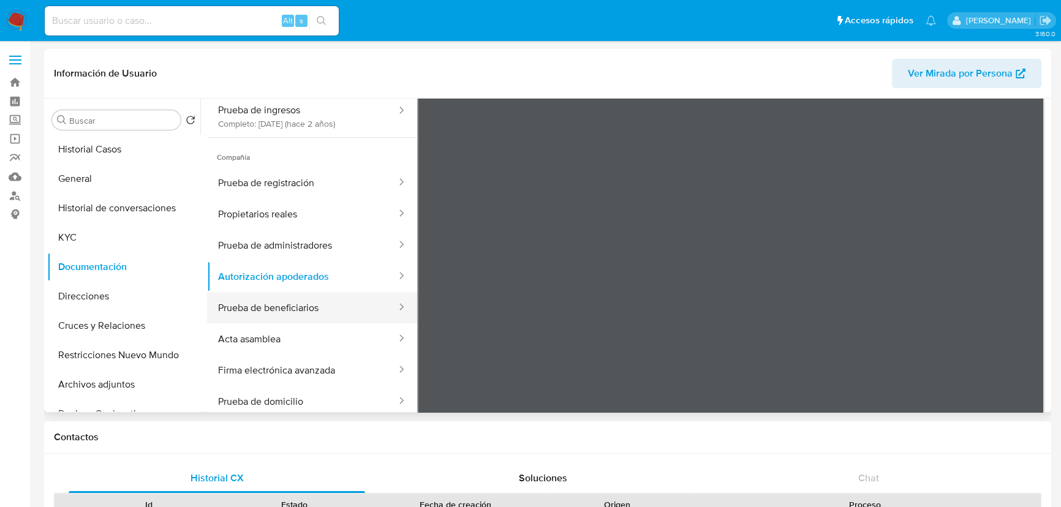
click at [263, 307] on button "Prueba de beneficiarios" at bounding box center [302, 307] width 190 height 31
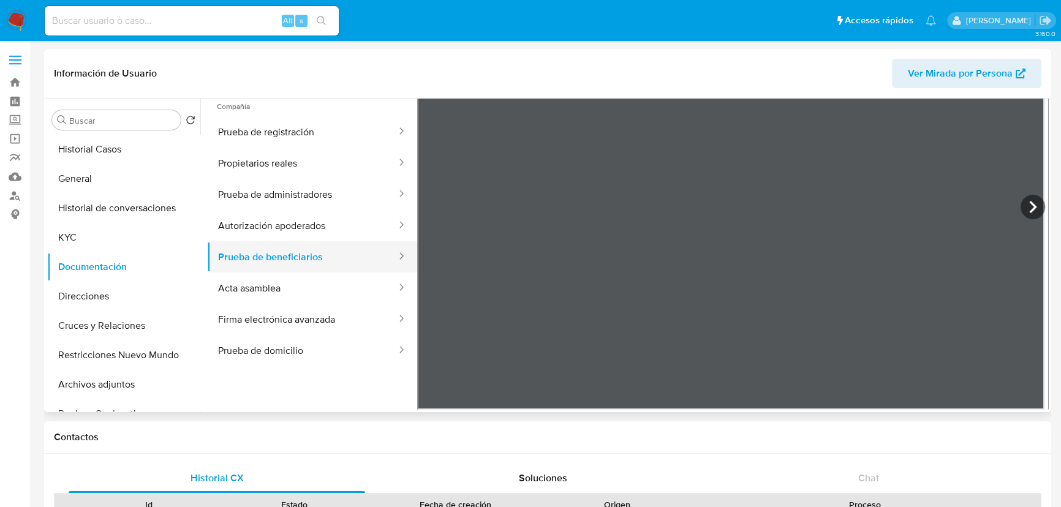
scroll to position [107, 0]
click at [284, 288] on button "Acta asamblea" at bounding box center [302, 287] width 190 height 31
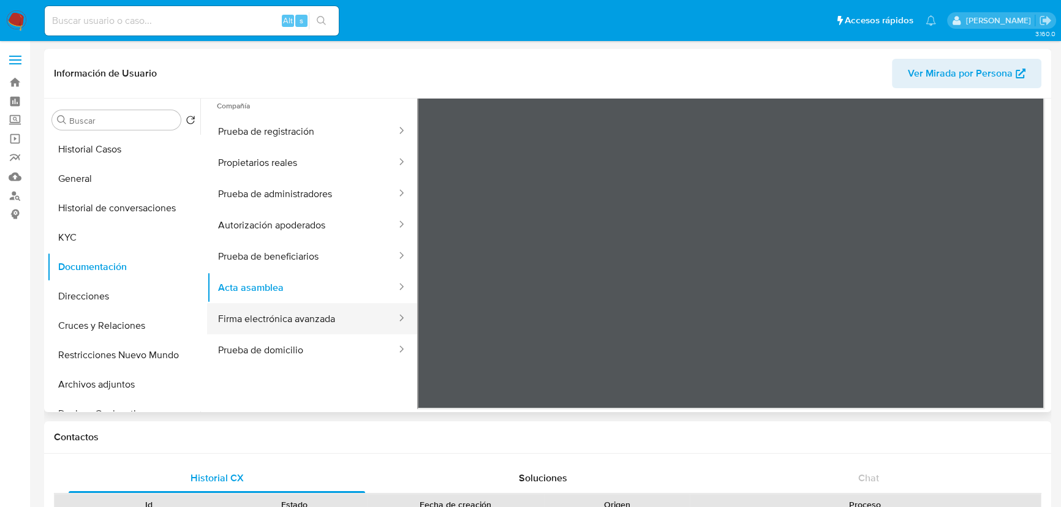
click at [293, 328] on button "Firma electrónica avanzada" at bounding box center [302, 318] width 190 height 31
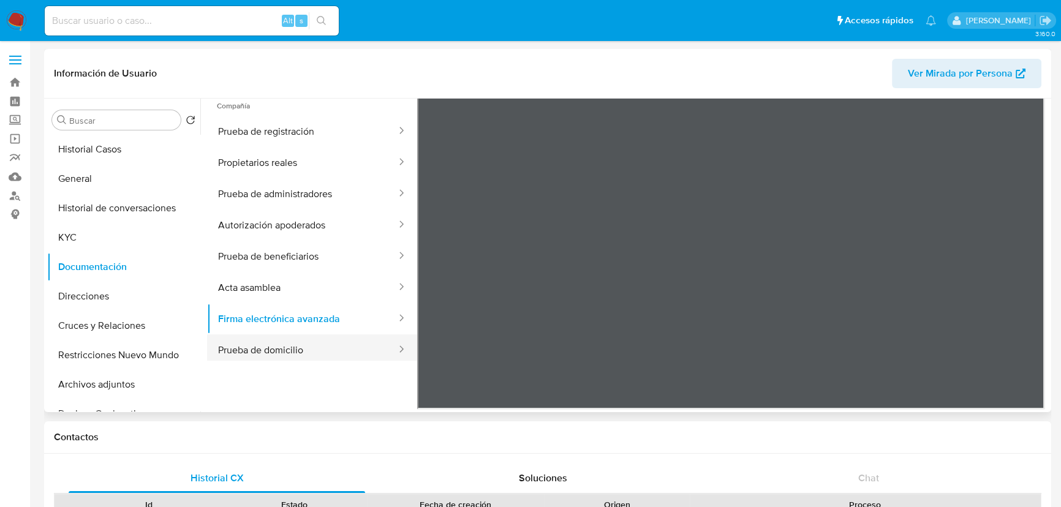
click at [263, 356] on button "Prueba de domicilio" at bounding box center [302, 349] width 190 height 31
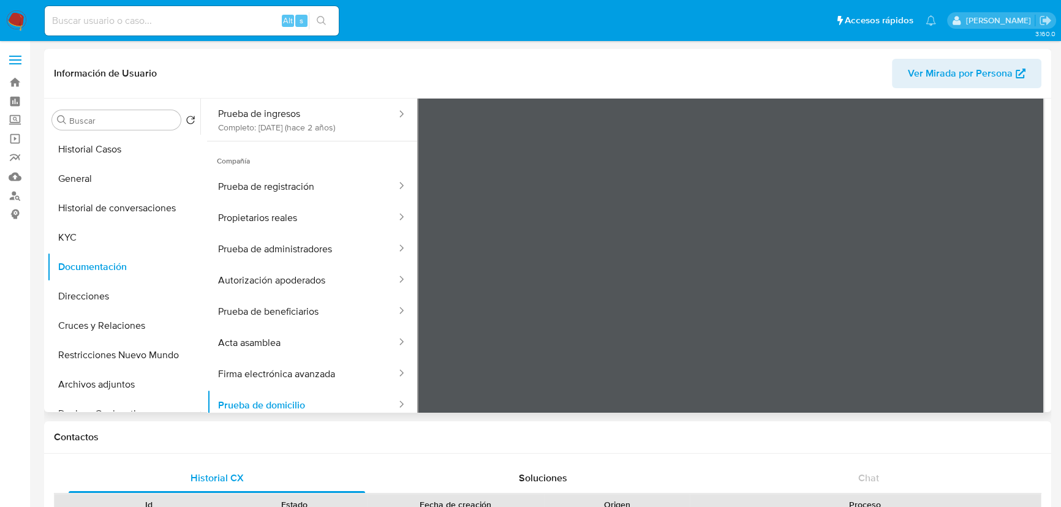
scroll to position [51, 0]
click at [263, 262] on button "Prueba de administradores" at bounding box center [302, 249] width 190 height 31
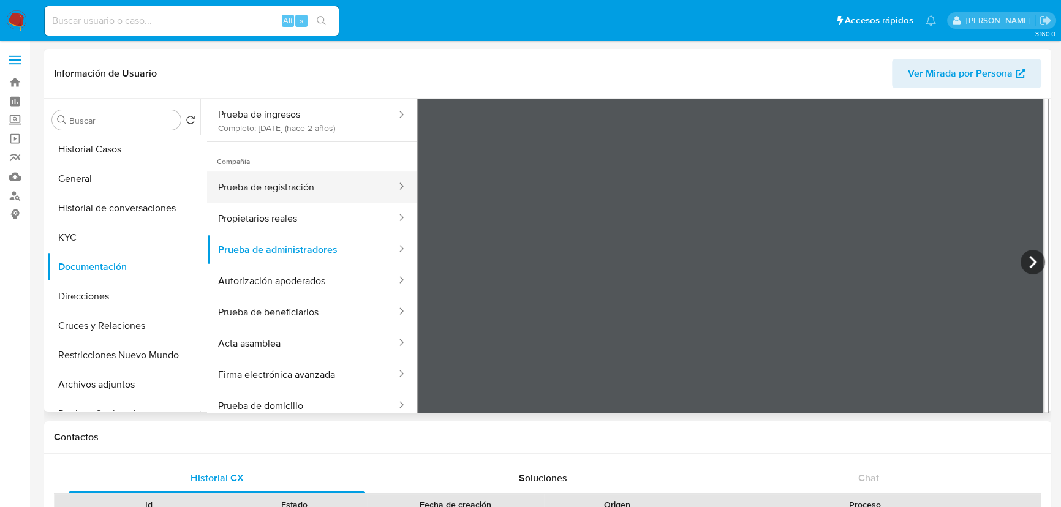
click at [292, 184] on button "Prueba de registración" at bounding box center [302, 186] width 190 height 31
click at [940, 260] on icon at bounding box center [1032, 262] width 24 height 24
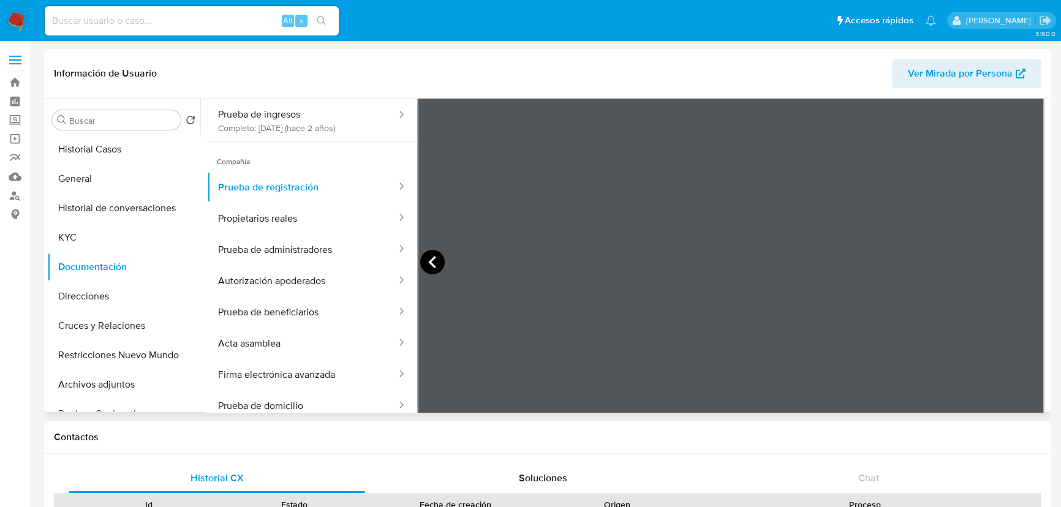
click at [431, 260] on icon at bounding box center [432, 262] width 7 height 12
click at [940, 256] on icon at bounding box center [1032, 262] width 24 height 24
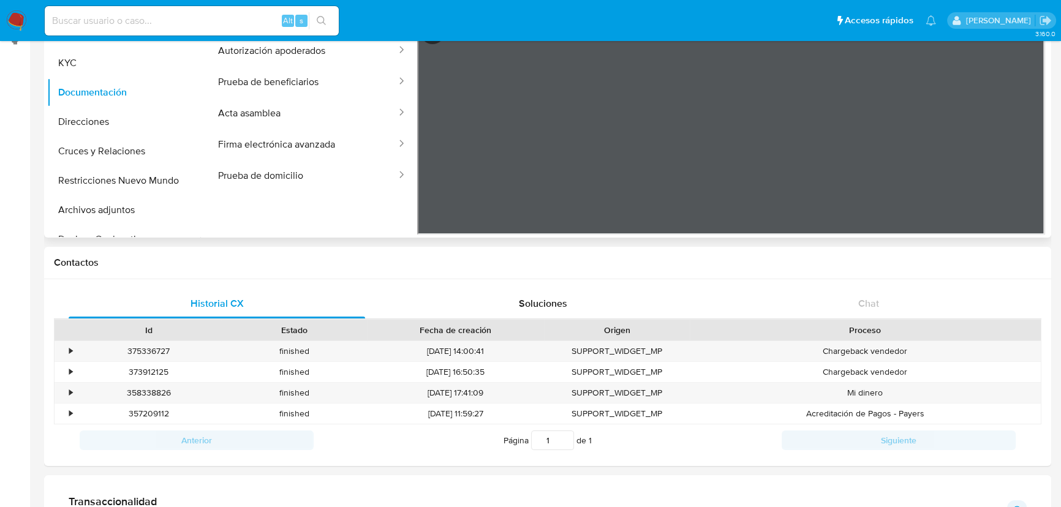
scroll to position [55, 0]
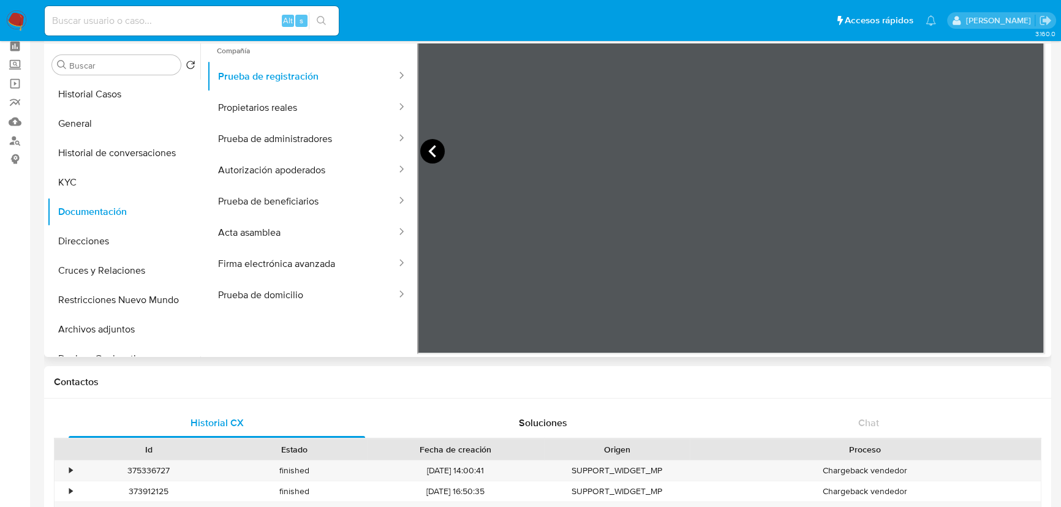
click at [437, 158] on icon at bounding box center [432, 151] width 24 height 24
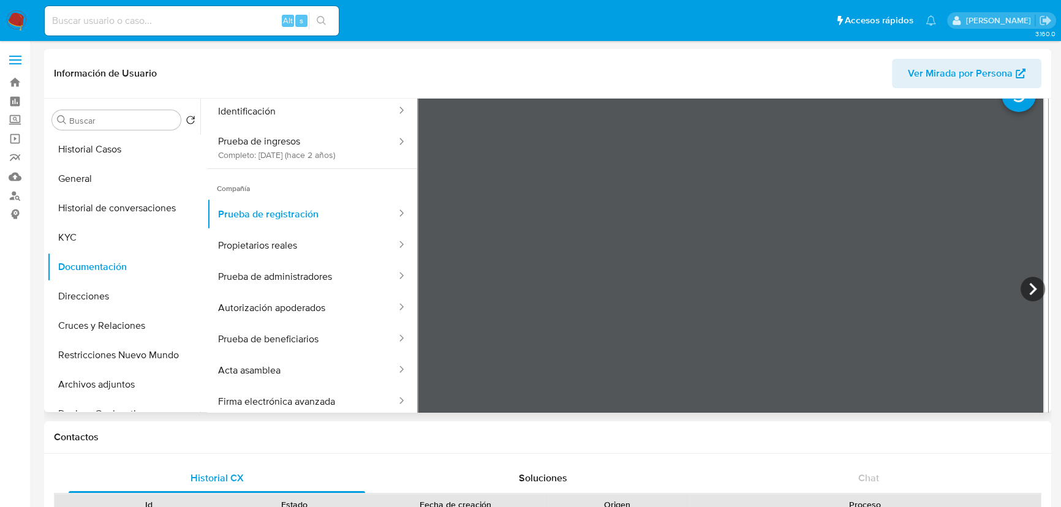
scroll to position [0, 0]
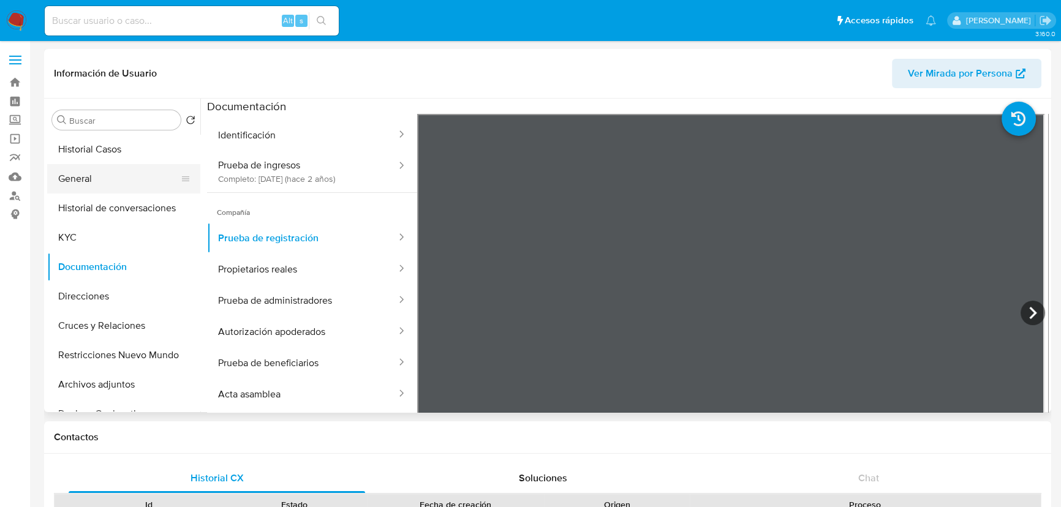
click at [100, 176] on button "General" at bounding box center [118, 178] width 143 height 29
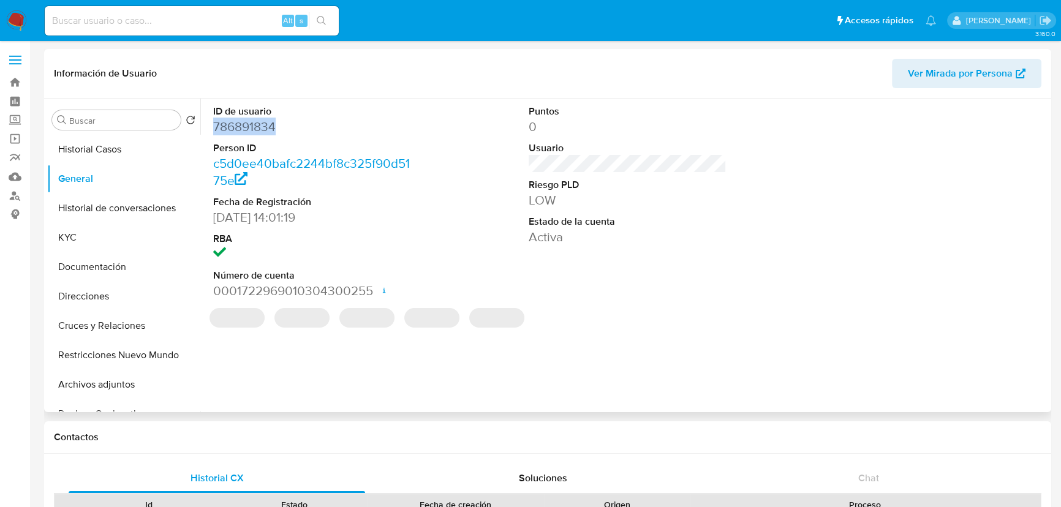
drag, startPoint x: 295, startPoint y: 127, endPoint x: 211, endPoint y: 127, distance: 83.9
click at [211, 127] on div "ID de usuario 786891834 Person ID c5d0ee40bafc2244bf8c325f90d5175e Fecha de Reg…" at bounding box center [312, 202] width 210 height 207
copy dd "786891834"
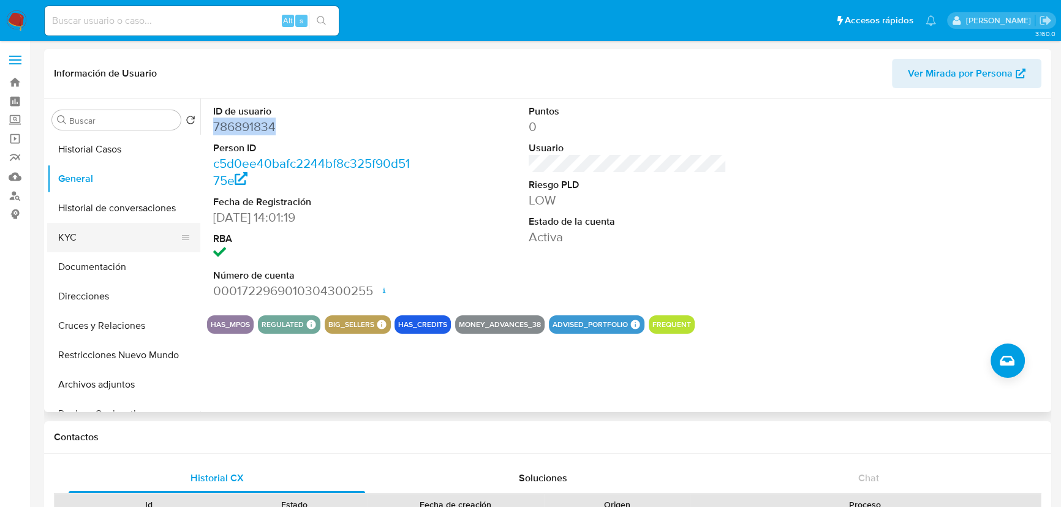
click at [74, 243] on button "KYC" at bounding box center [118, 237] width 143 height 29
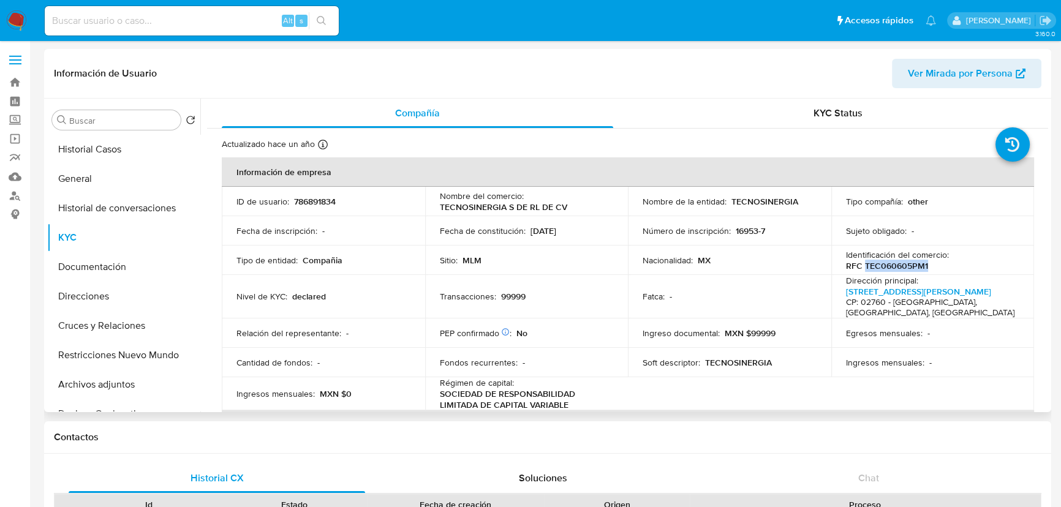
drag, startPoint x: 862, startPoint y: 267, endPoint x: 946, endPoint y: 266, distance: 83.9
click at [940, 266] on div "Identificación del comercio : RFC TEC060605PM1" at bounding box center [933, 260] width 174 height 22
copy p "TEC060605PM1"
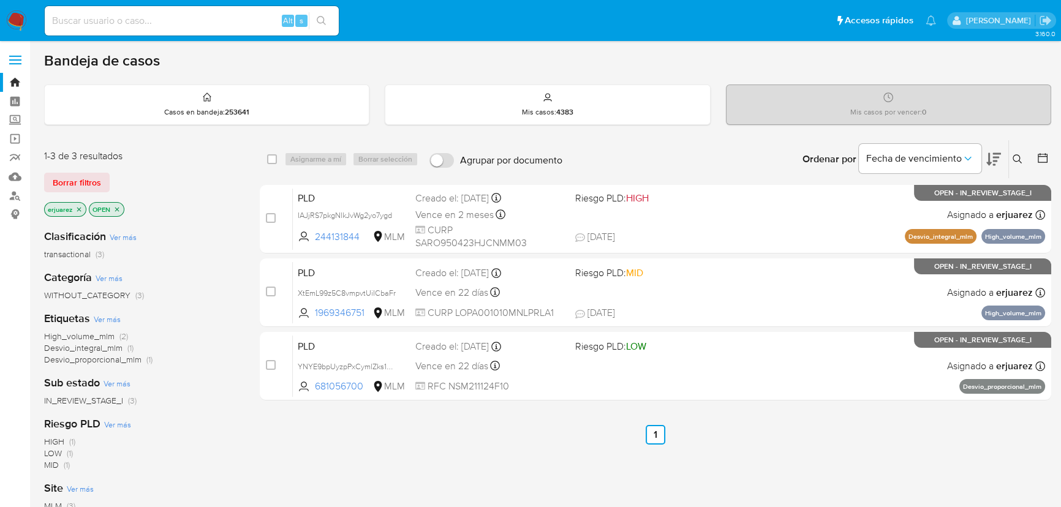
drag, startPoint x: 78, startPoint y: 210, endPoint x: 127, endPoint y: 206, distance: 48.5
click at [78, 209] on icon "close-filter" at bounding box center [78, 209] width 7 height 7
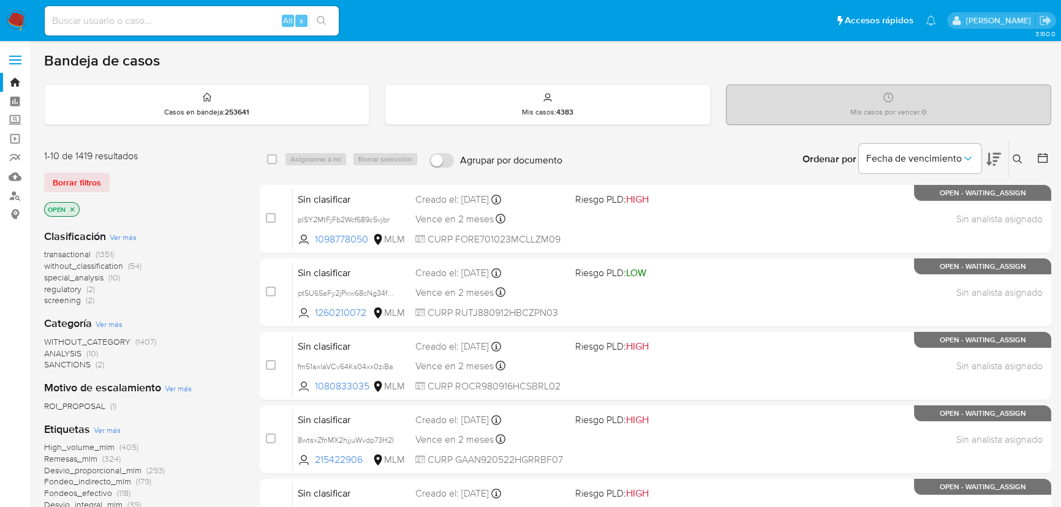
click at [1015, 159] on icon at bounding box center [1017, 159] width 10 height 10
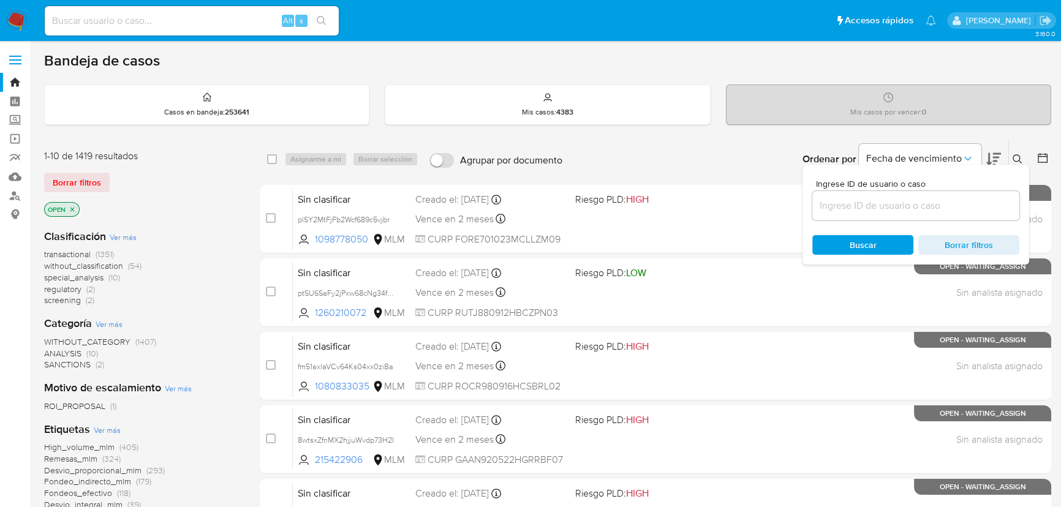
drag, startPoint x: 903, startPoint y: 220, endPoint x: 884, endPoint y: 213, distance: 20.9
click at [898, 220] on div "Ingrese ID de usuario o caso Buscar Borrar filtros" at bounding box center [915, 215] width 227 height 100
click at [884, 213] on div at bounding box center [915, 205] width 207 height 29
click at [878, 209] on input at bounding box center [915, 206] width 207 height 16
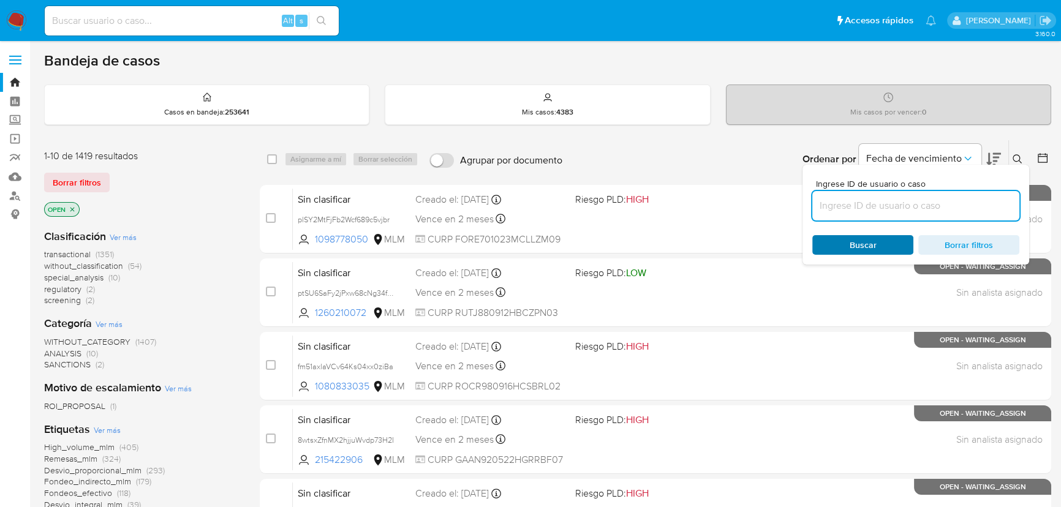
paste input "2490395076"
type input "2490395076"
click at [842, 249] on span "Buscar" at bounding box center [863, 244] width 84 height 17
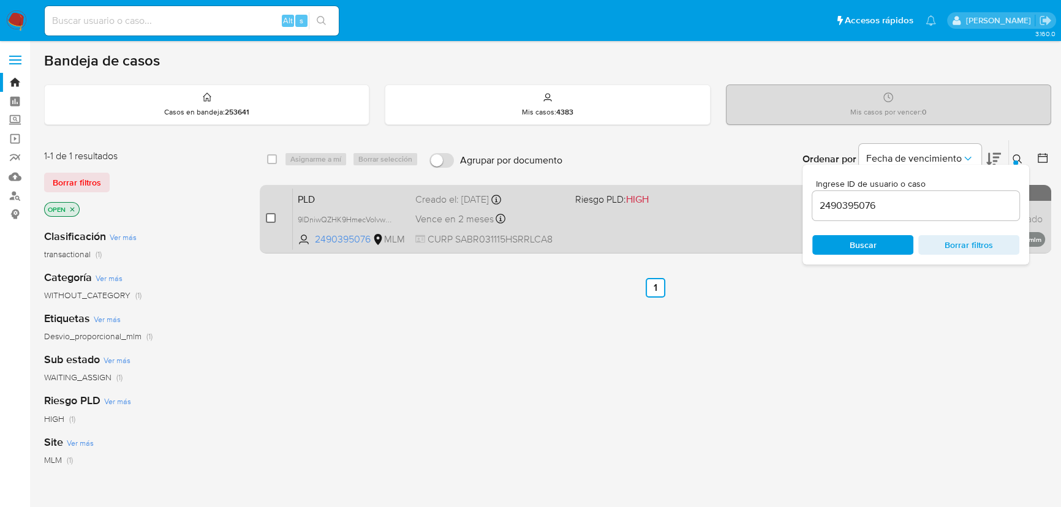
click at [269, 214] on input "checkbox" at bounding box center [271, 218] width 10 height 10
checkbox input "true"
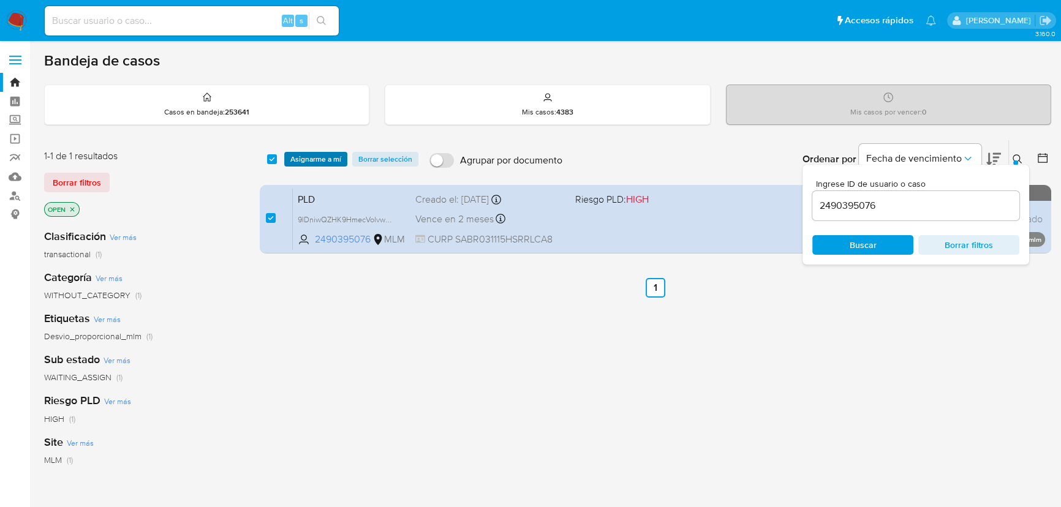
click at [298, 157] on span "Asignarme a mí" at bounding box center [315, 159] width 51 height 12
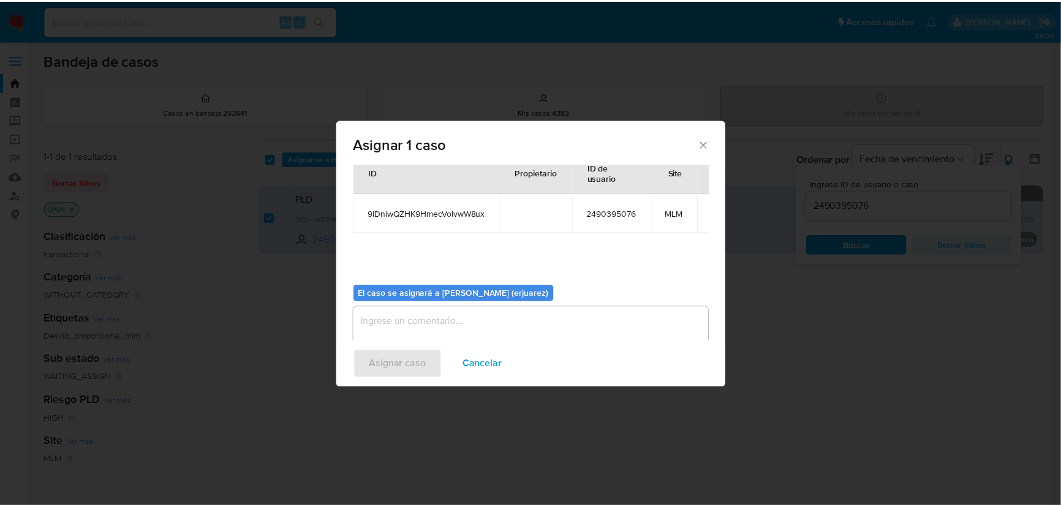
scroll to position [62, 0]
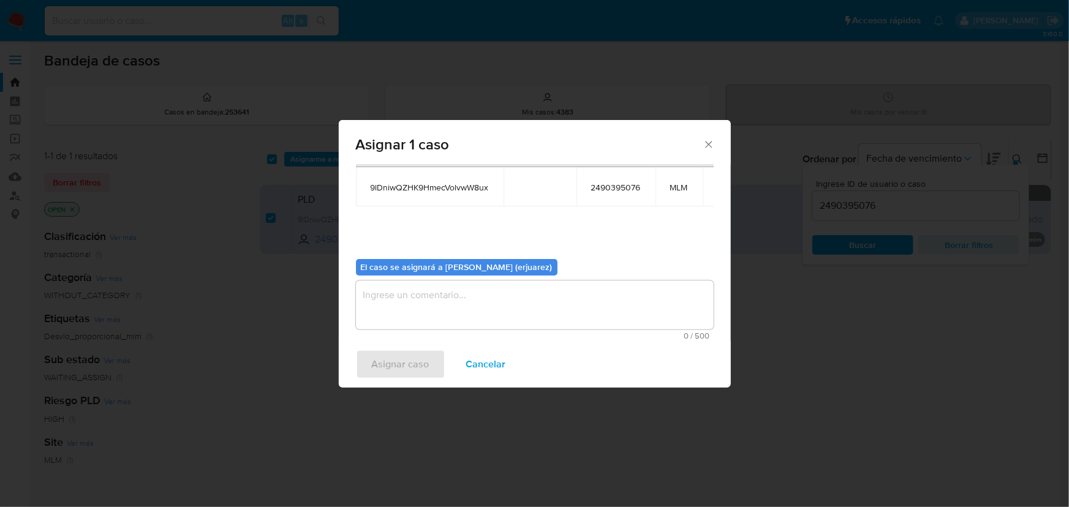
click at [391, 300] on textarea "assign-modal" at bounding box center [535, 304] width 358 height 49
type textarea "e"
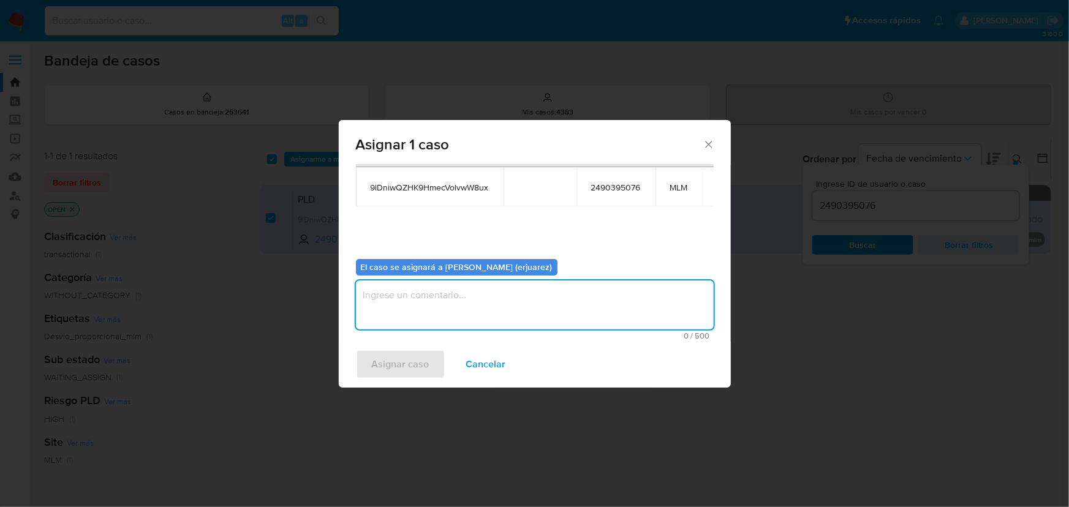
type textarea "e"
type textarea "EPJU"
click at [369, 361] on button "Asignar caso" at bounding box center [400, 364] width 89 height 29
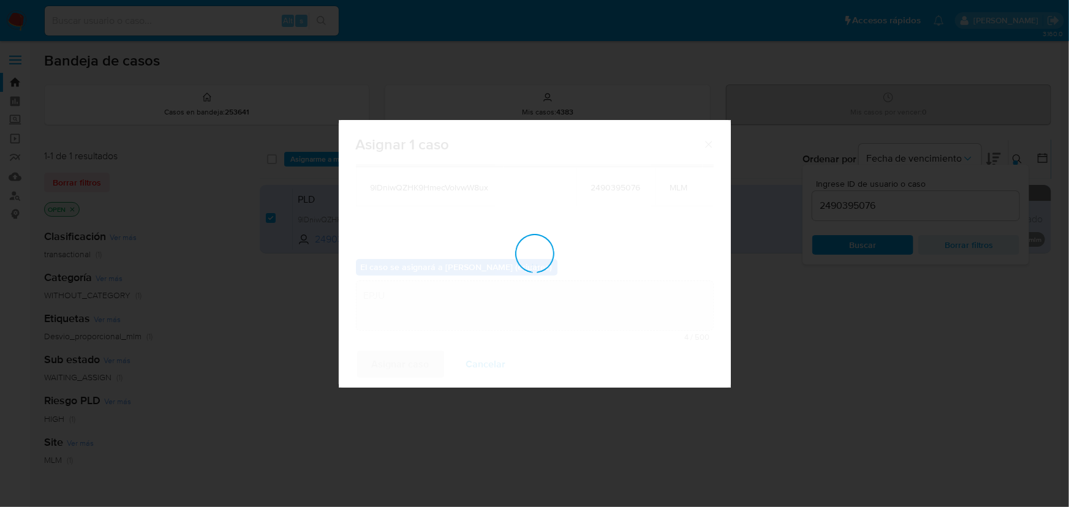
checkbox input "false"
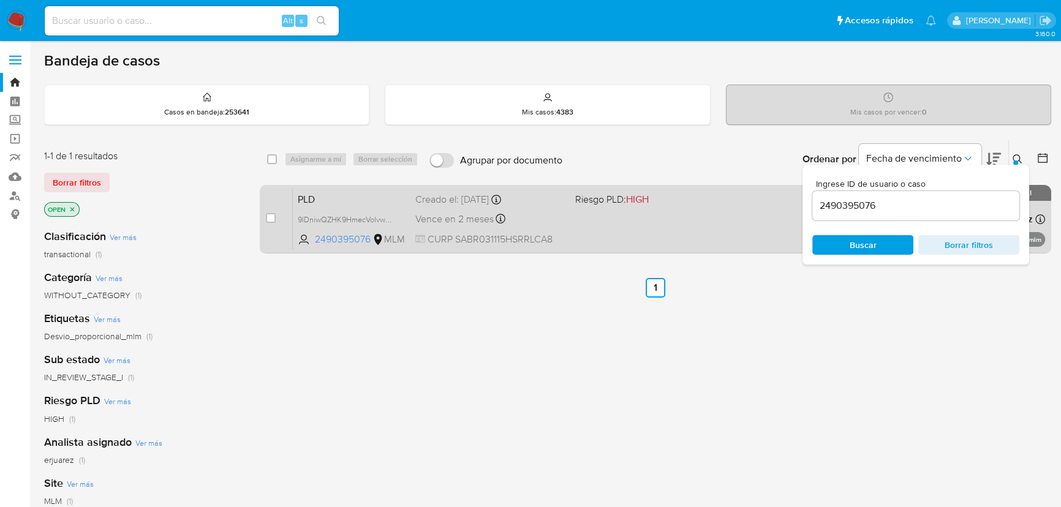
click at [706, 214] on div "PLD 9lDniwQZHK9HmecVolvwW8ux 2490395076 MLM Riesgo PLD: HIGH Creado el: [DATE] …" at bounding box center [669, 219] width 752 height 62
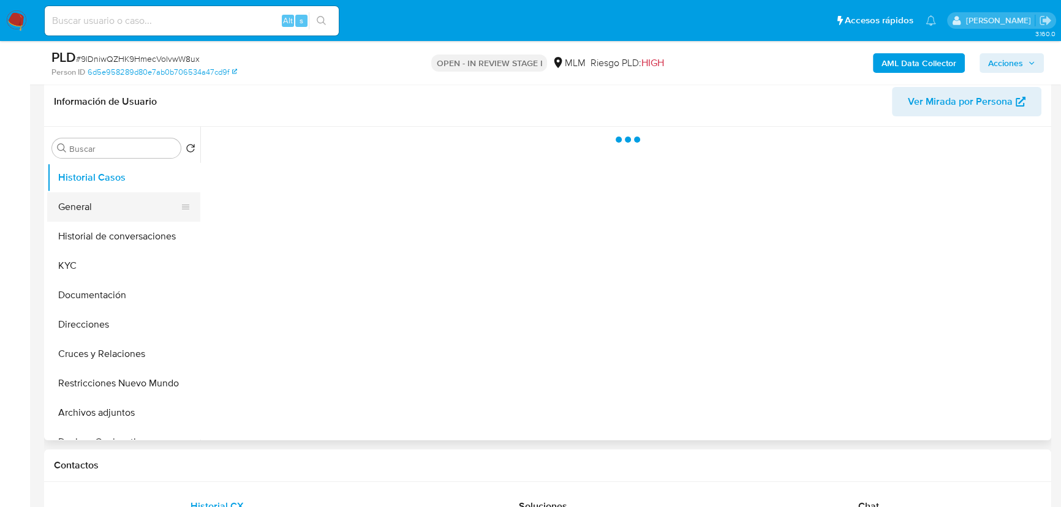
scroll to position [222, 0]
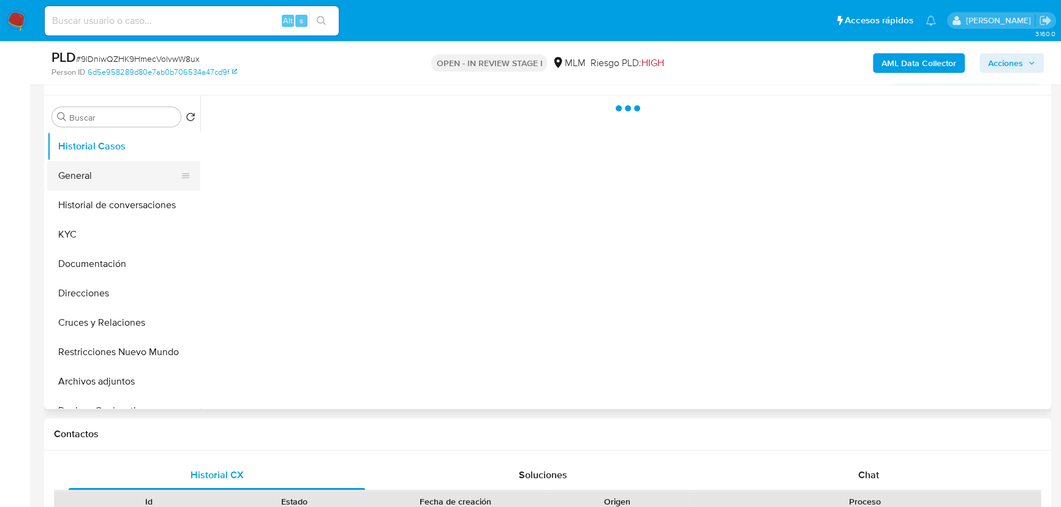
select select "10"
click at [86, 178] on button "General" at bounding box center [118, 175] width 143 height 29
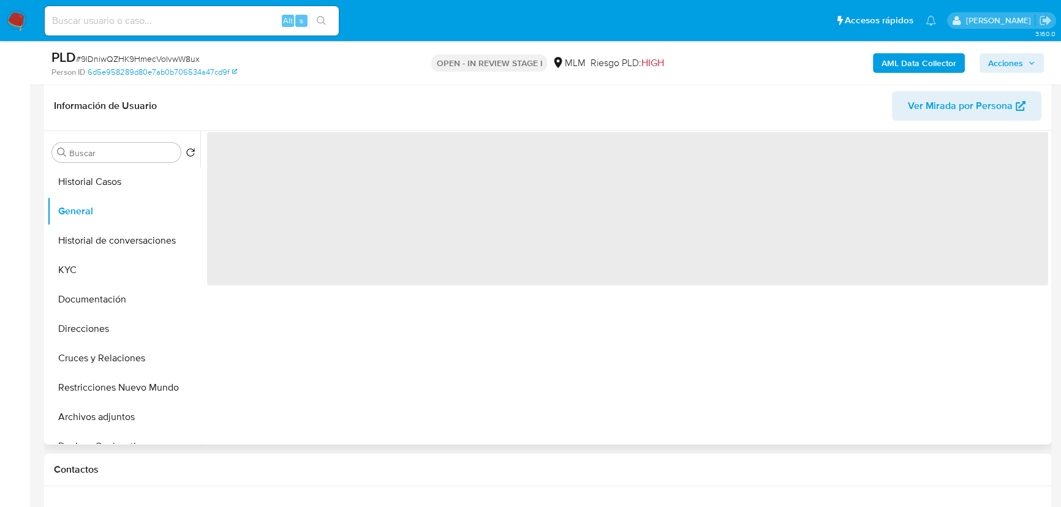
scroll to position [167, 0]
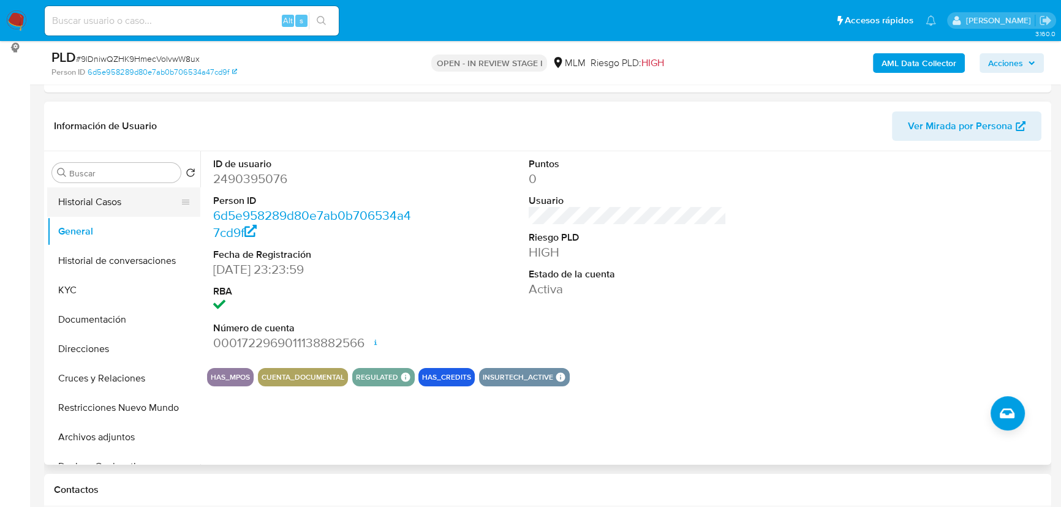
click at [87, 209] on button "Historial Casos" at bounding box center [118, 201] width 143 height 29
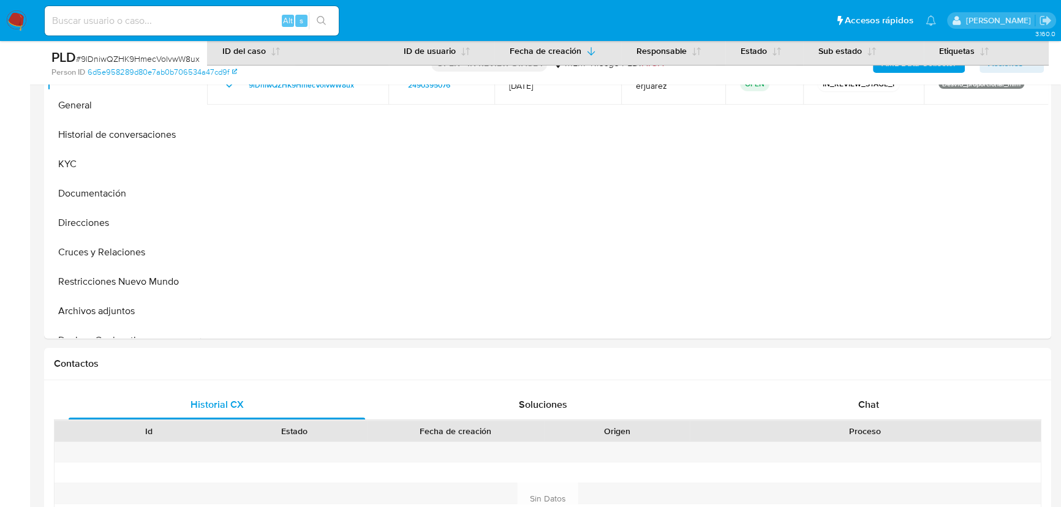
scroll to position [222, 0]
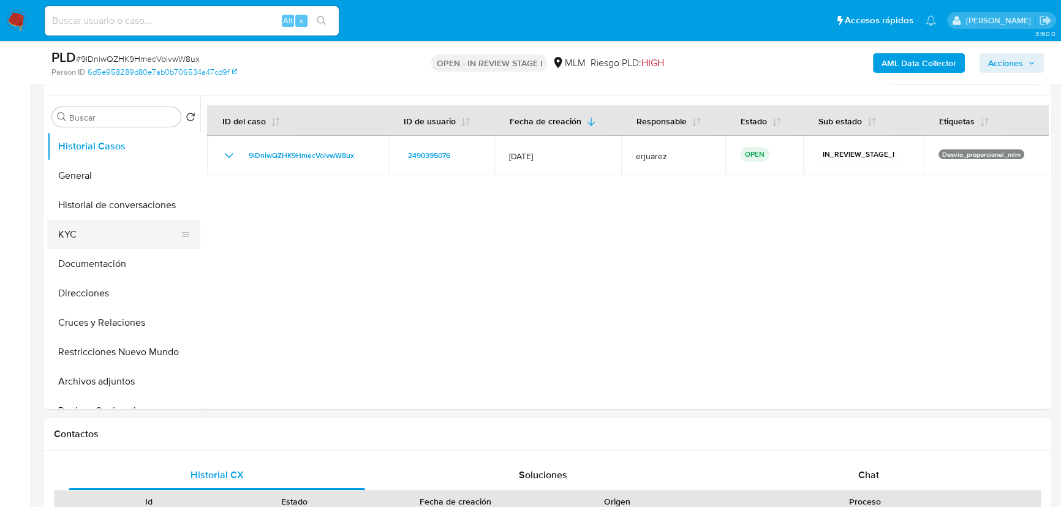
click at [77, 227] on button "KYC" at bounding box center [118, 234] width 143 height 29
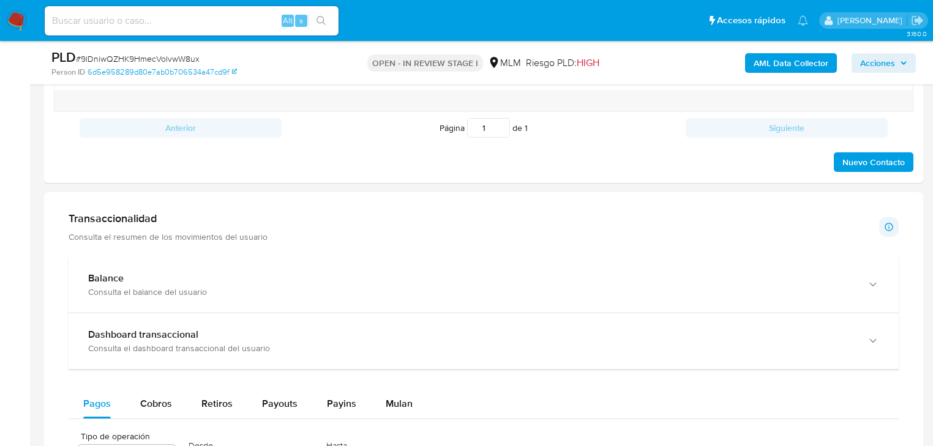
scroll to position [811, 0]
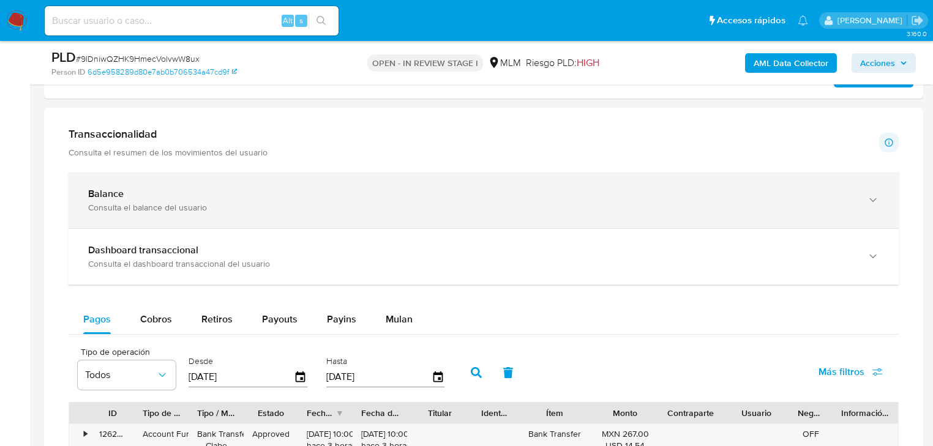
click at [236, 197] on div "Balance" at bounding box center [471, 194] width 767 height 12
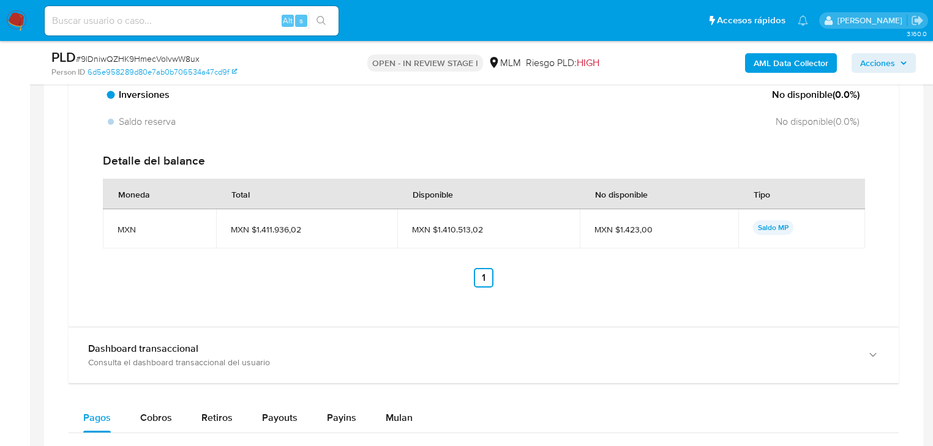
scroll to position [1154, 0]
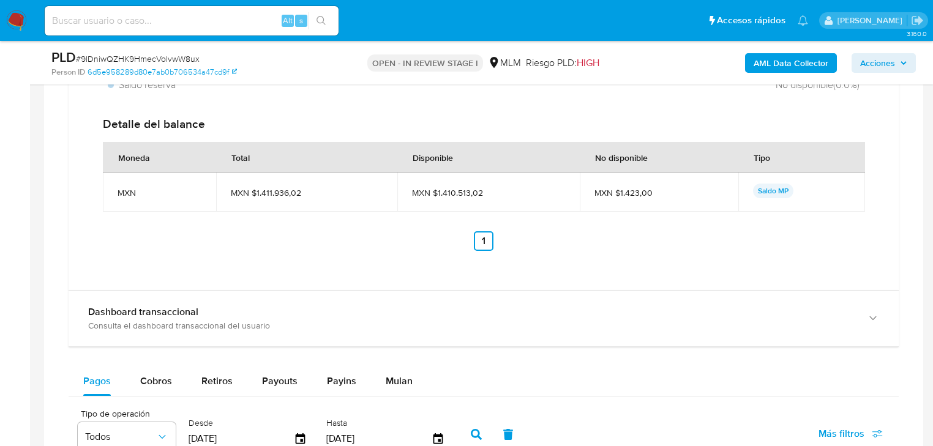
click at [354, 176] on td "MXN $1.411.936,02" at bounding box center [306, 192] width 181 height 39
drag, startPoint x: 140, startPoint y: 329, endPoint x: 445, endPoint y: 216, distance: 326.1
click at [145, 327] on div "Consulta el dashboard transaccional del usuario" at bounding box center [471, 325] width 767 height 11
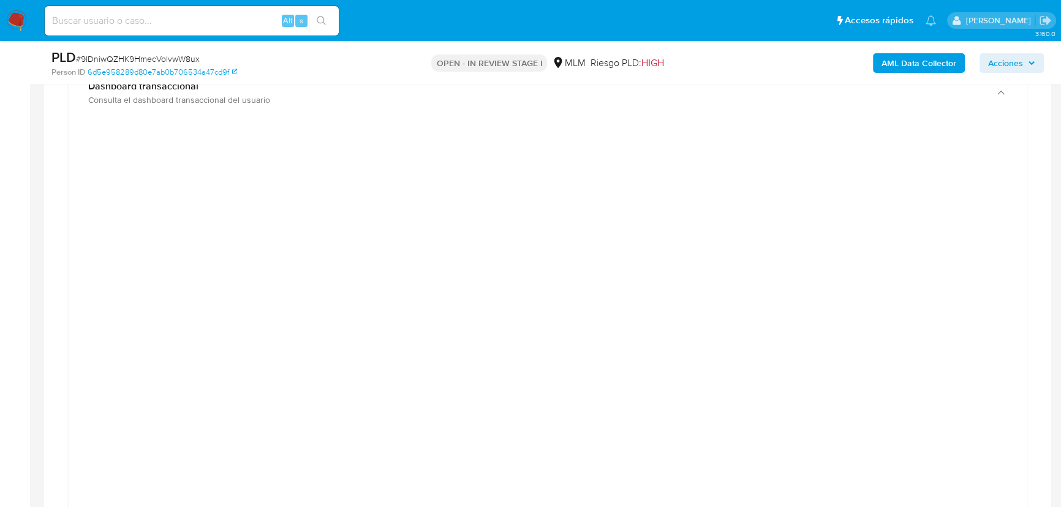
scroll to position [1398, 0]
click at [965, 162] on div at bounding box center [547, 387] width 938 height 551
click at [380, 107] on div at bounding box center [548, 390] width 958 height 576
click at [102, 292] on div at bounding box center [547, 387] width 938 height 551
click at [386, 103] on div at bounding box center [548, 390] width 958 height 576
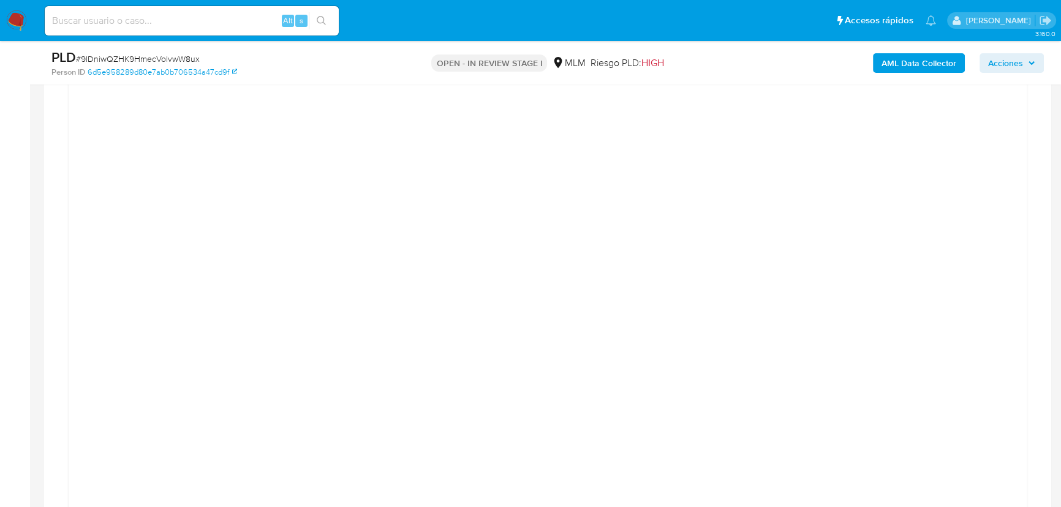
click at [959, 183] on div at bounding box center [547, 387] width 938 height 551
click at [410, 105] on div at bounding box center [548, 390] width 958 height 576
click at [981, 309] on div at bounding box center [547, 387] width 938 height 551
click at [1033, 200] on div "Transaccionalidad Consulta el resumen de los movimientos del usuario Informació…" at bounding box center [547, 368] width 987 height 1677
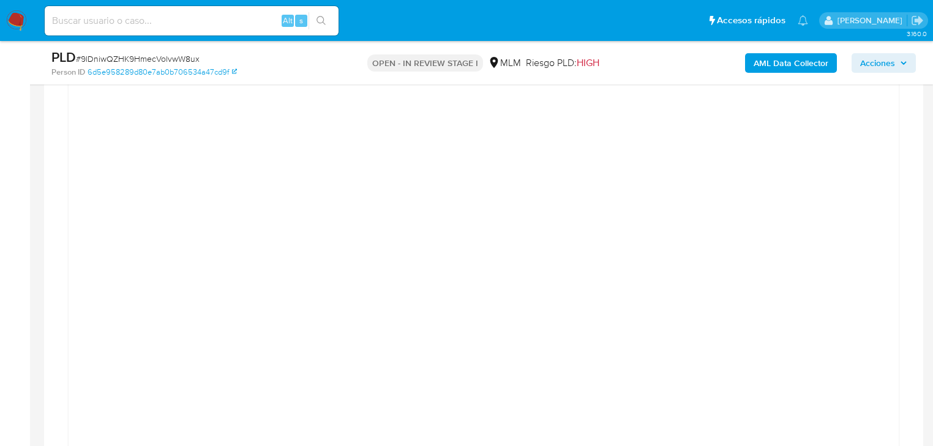
scroll to position [1448, 0]
click at [874, 136] on div at bounding box center [483, 337] width 811 height 551
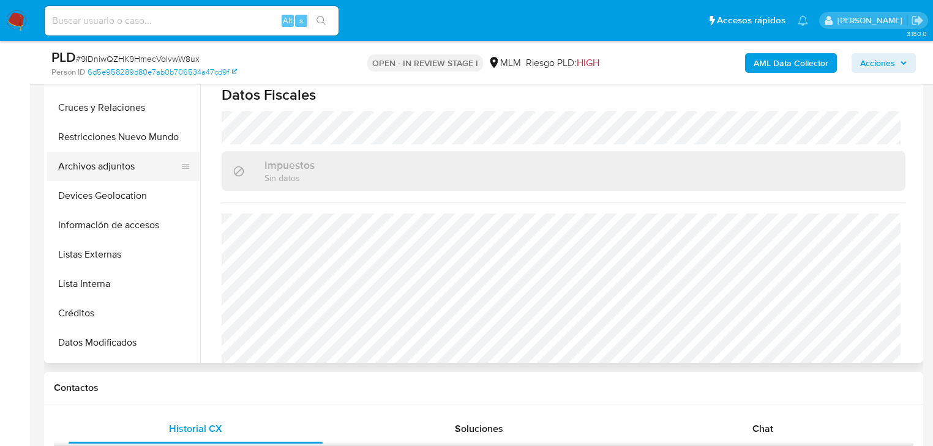
scroll to position [196, 0]
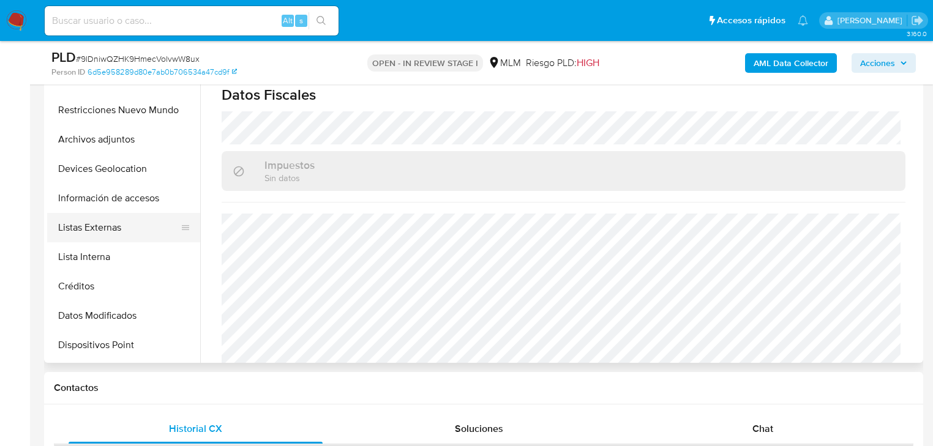
click at [130, 223] on button "Listas Externas" at bounding box center [118, 227] width 143 height 29
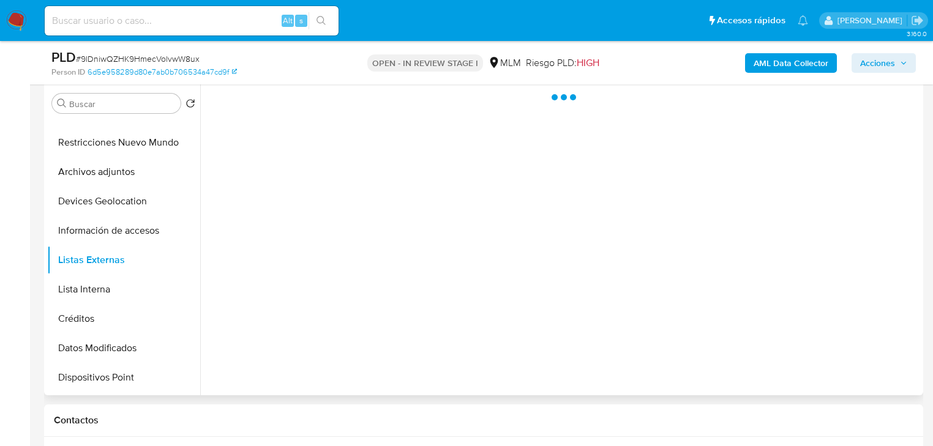
scroll to position [219, 0]
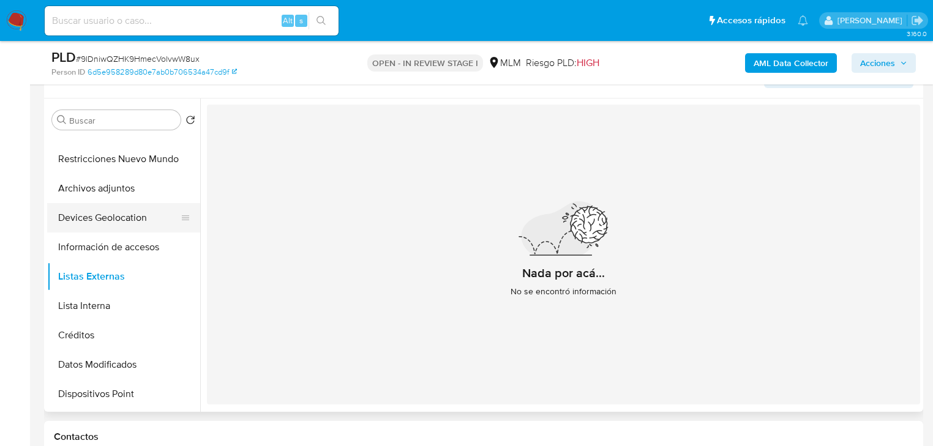
click at [108, 218] on button "Devices Geolocation" at bounding box center [118, 217] width 143 height 29
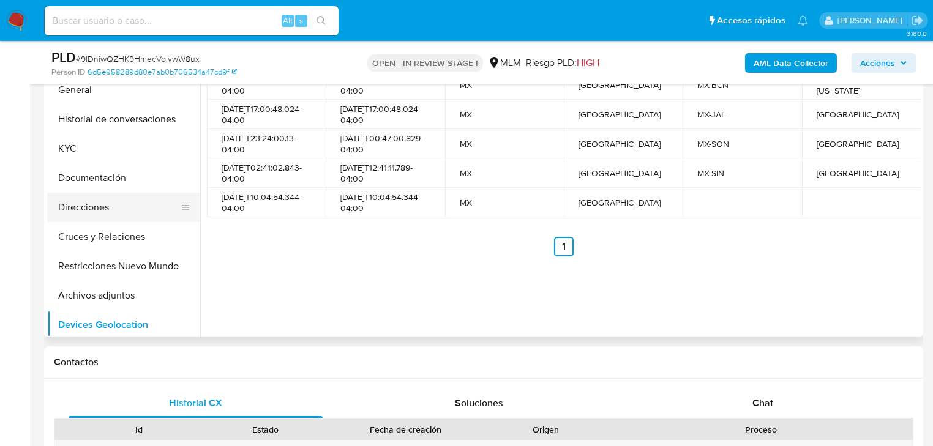
scroll to position [0, 0]
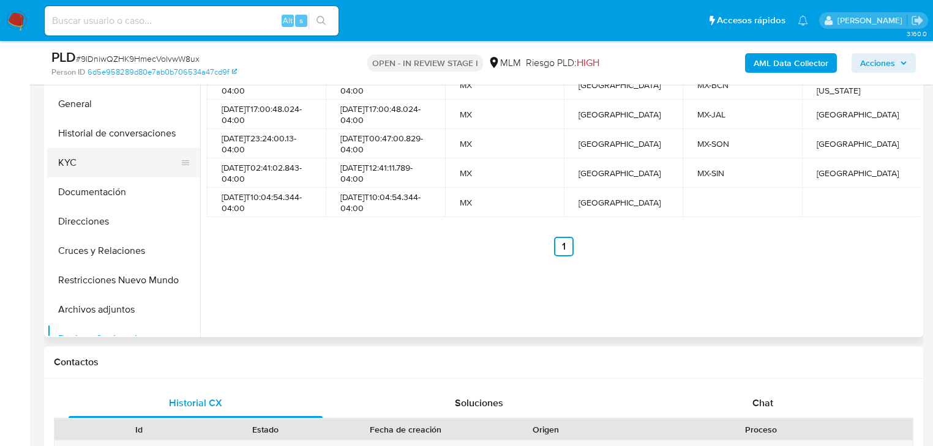
drag, startPoint x: 81, startPoint y: 167, endPoint x: 110, endPoint y: 154, distance: 31.8
click at [81, 165] on button "KYC" at bounding box center [118, 162] width 143 height 29
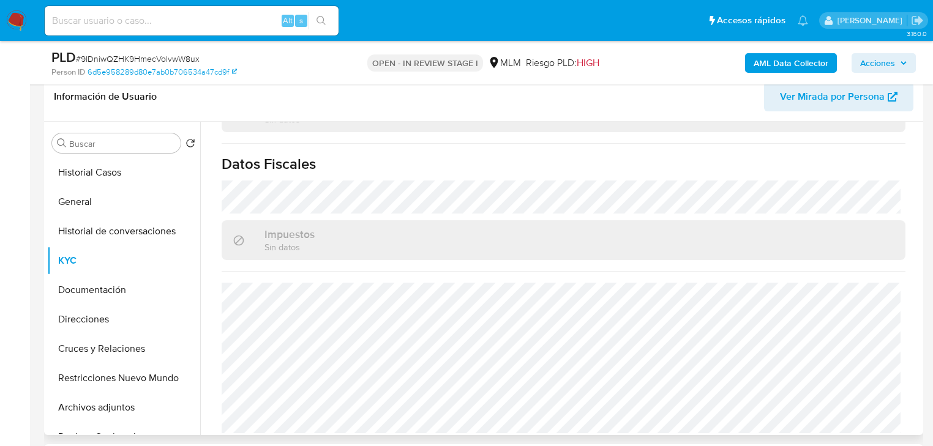
scroll to position [761, 0]
click at [103, 322] on button "Direcciones" at bounding box center [118, 319] width 143 height 29
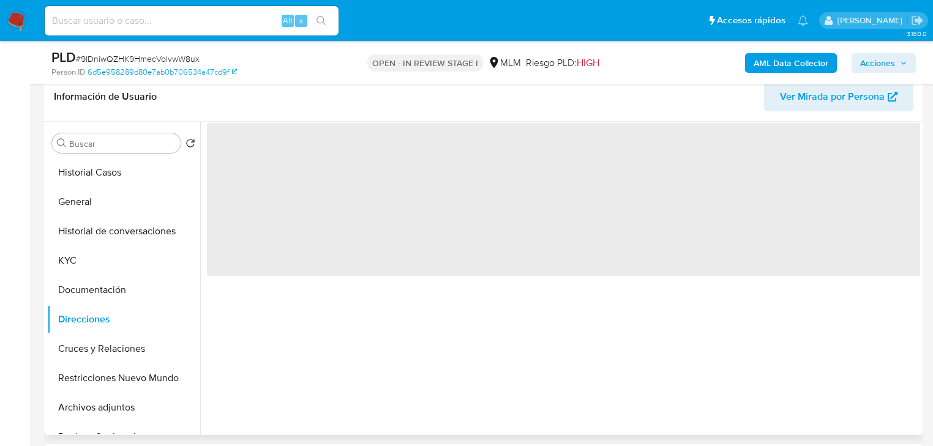
scroll to position [0, 0]
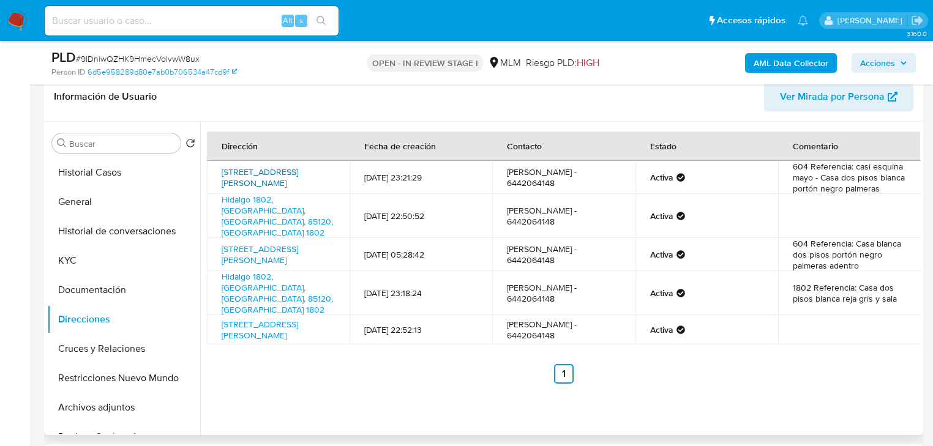
click at [298, 177] on link "Calle Tacale 604, Obregon, Sonora, 85110, Mexico 604" at bounding box center [260, 177] width 77 height 23
click at [82, 260] on button "KYC" at bounding box center [118, 260] width 143 height 29
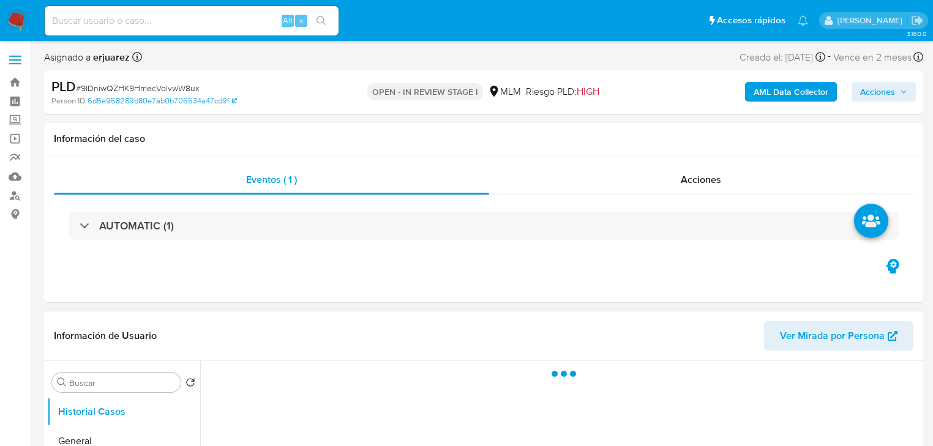
select select "10"
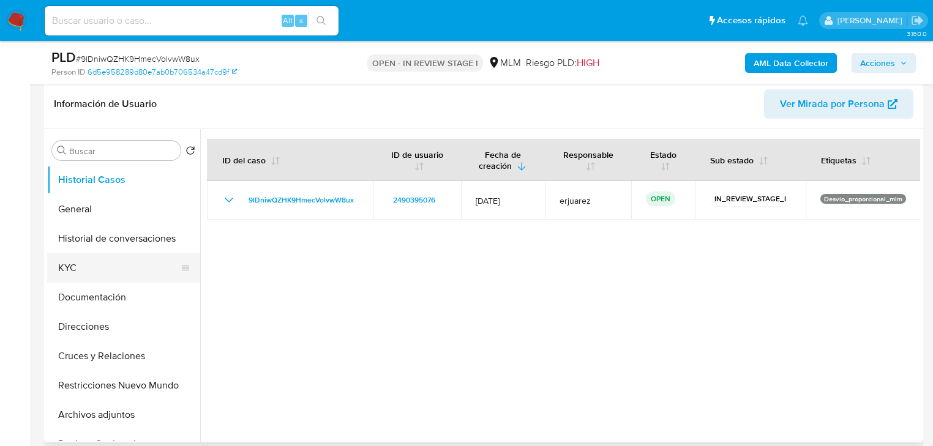
scroll to position [196, 0]
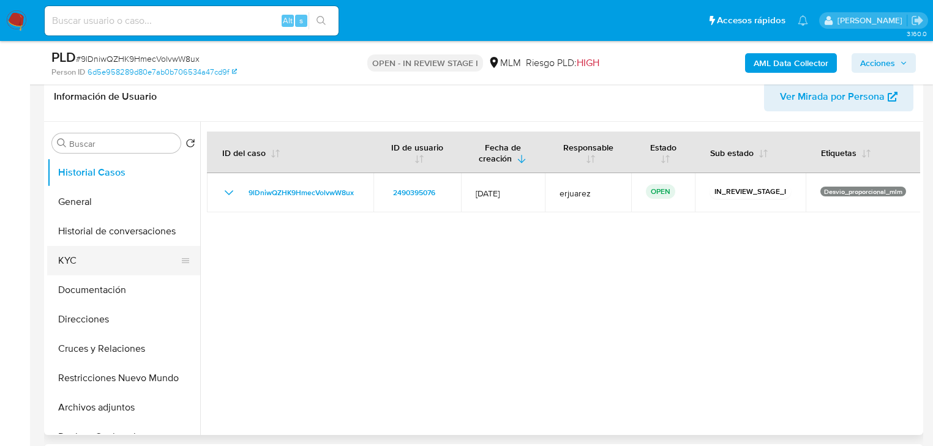
click at [112, 258] on button "KYC" at bounding box center [118, 260] width 143 height 29
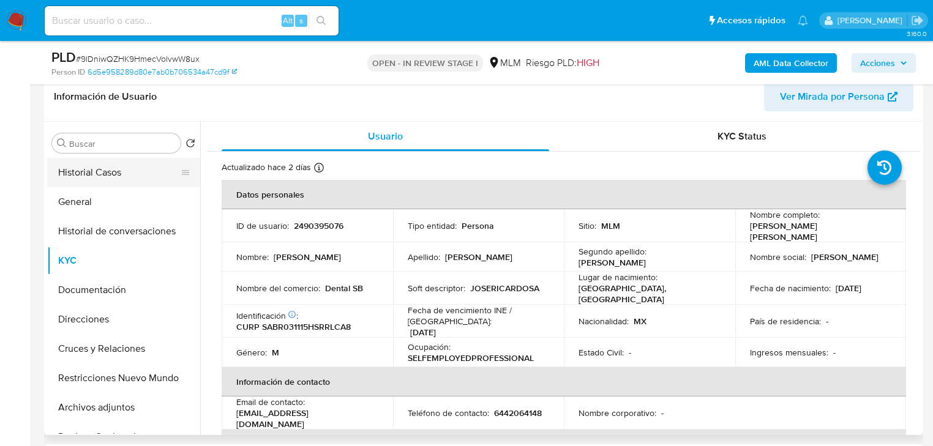
click at [130, 162] on button "Historial Casos" at bounding box center [118, 172] width 143 height 29
